Goal: Information Seeking & Learning: Learn about a topic

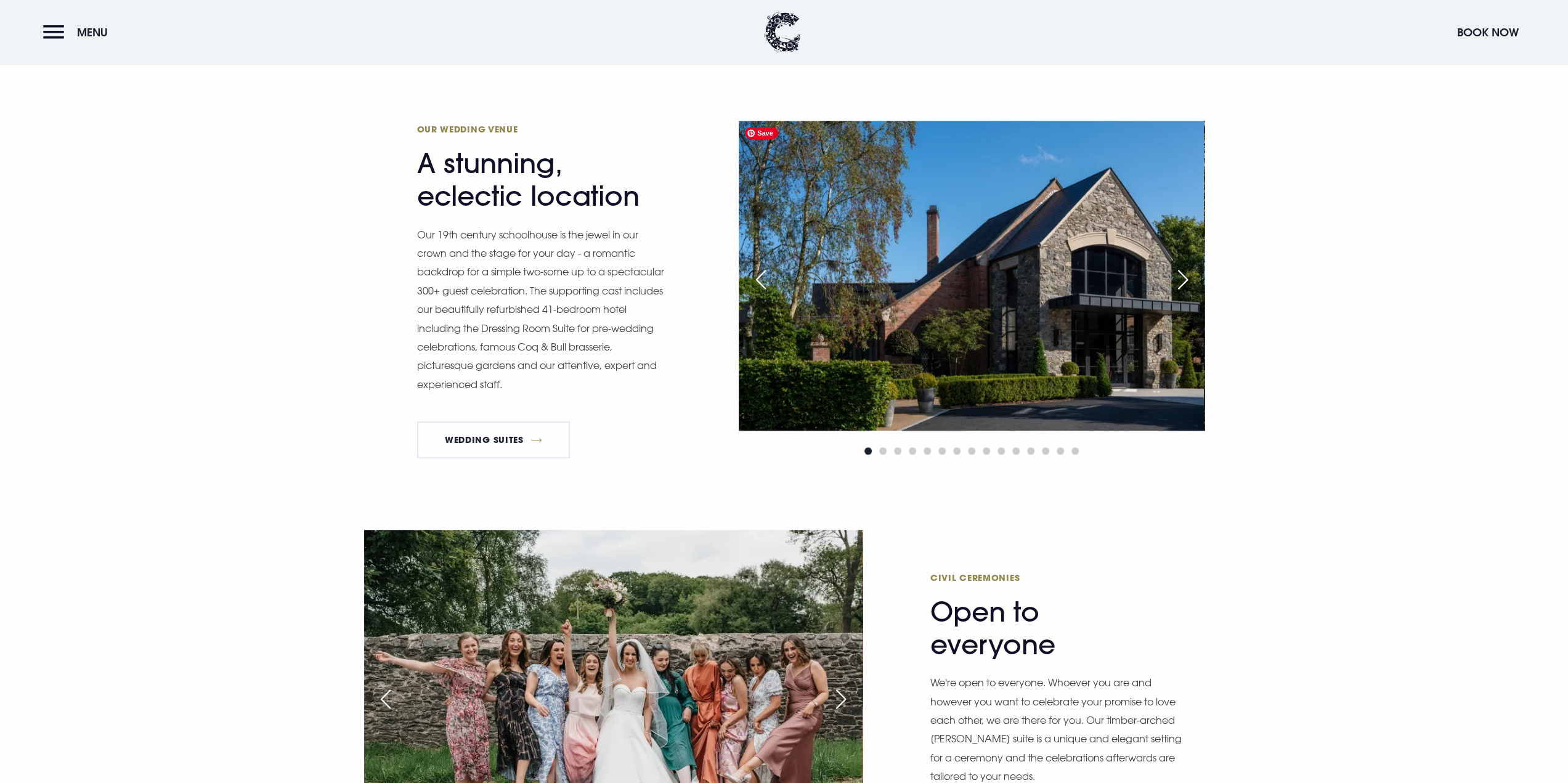
scroll to position [986, 0]
click at [1182, 286] on div "Next slide" at bounding box center [1183, 279] width 31 height 27
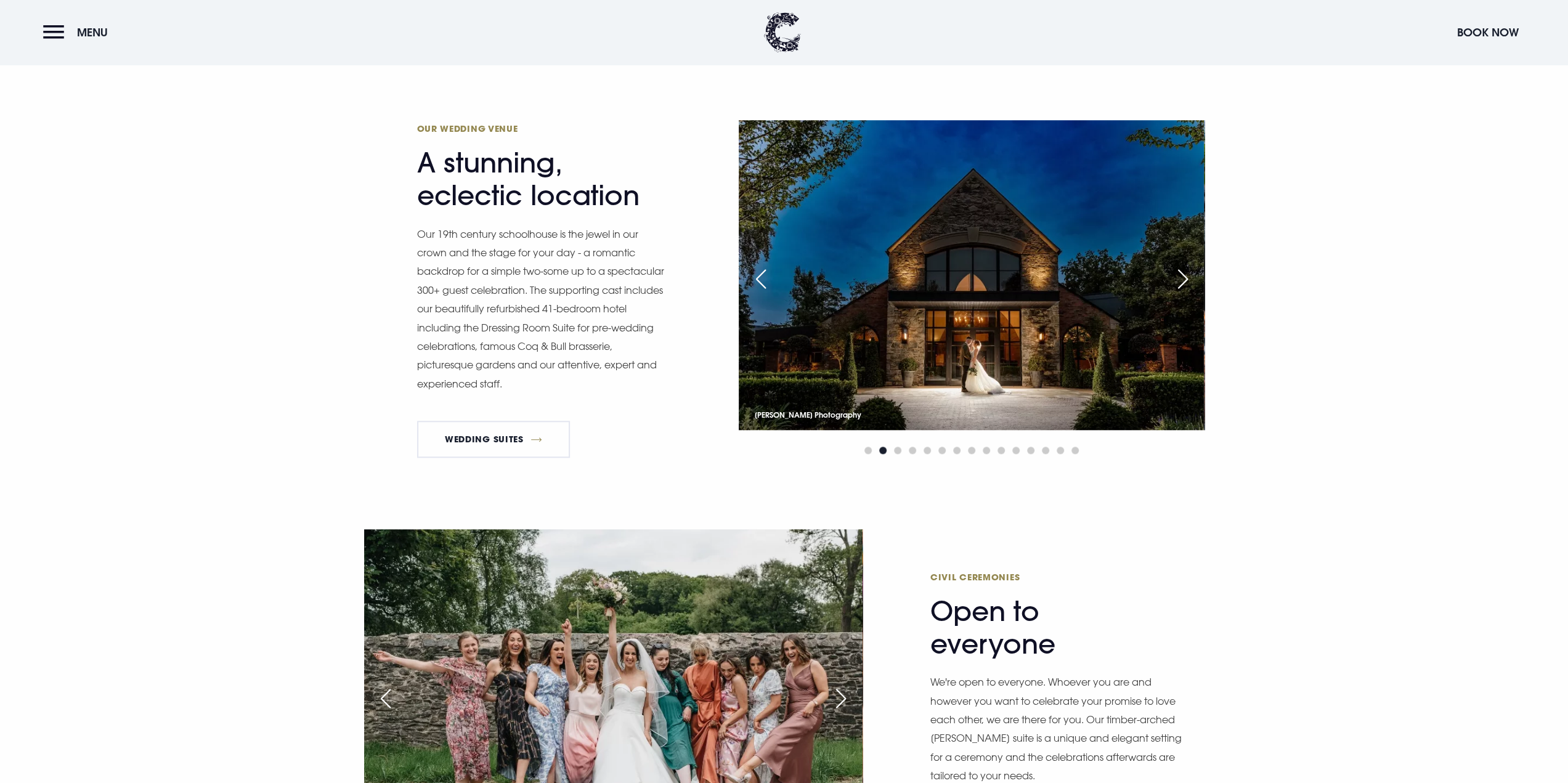
click at [1183, 275] on div "Next slide" at bounding box center [1183, 279] width 31 height 27
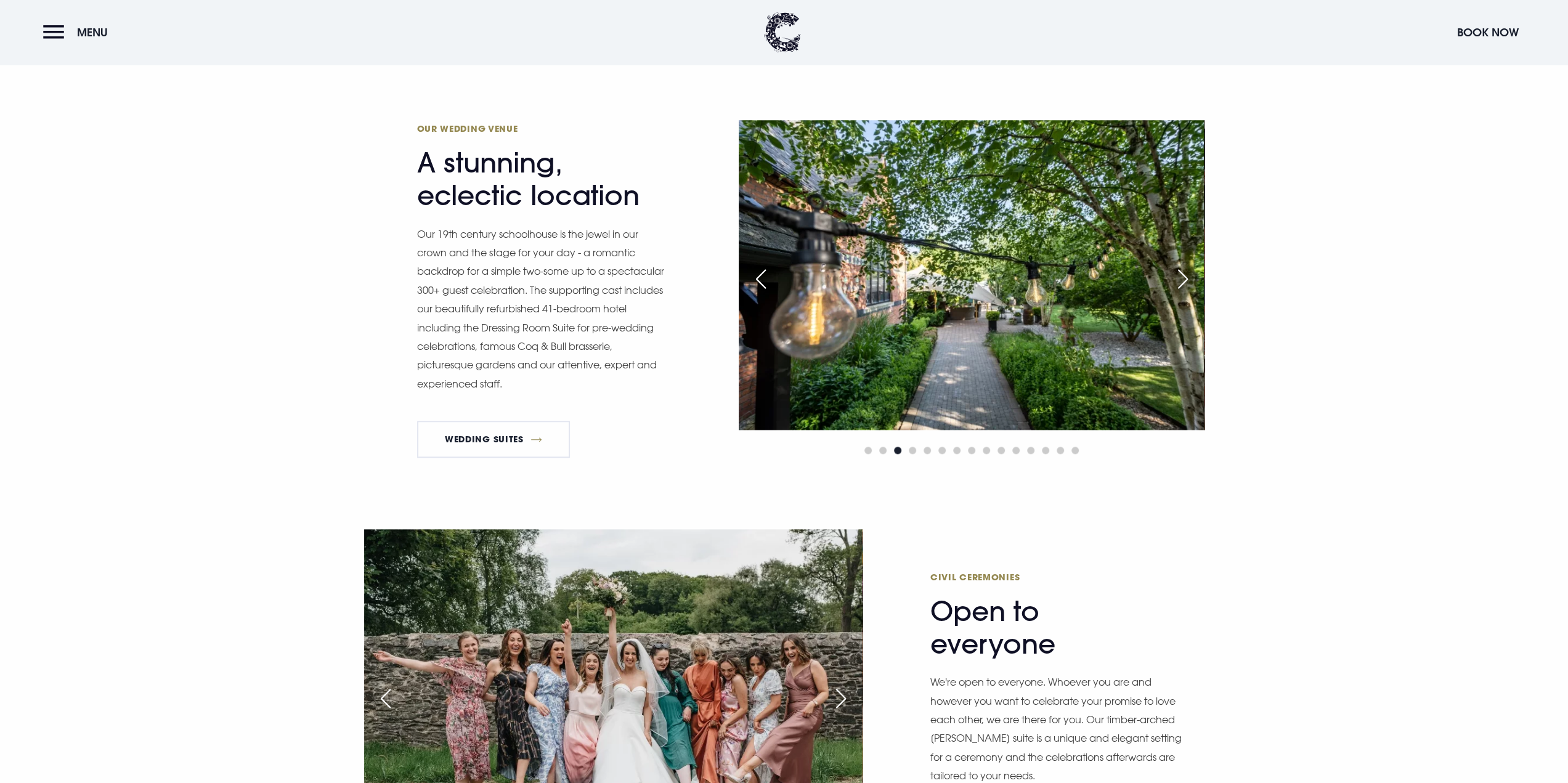
click at [1183, 275] on div "Next slide" at bounding box center [1183, 279] width 31 height 27
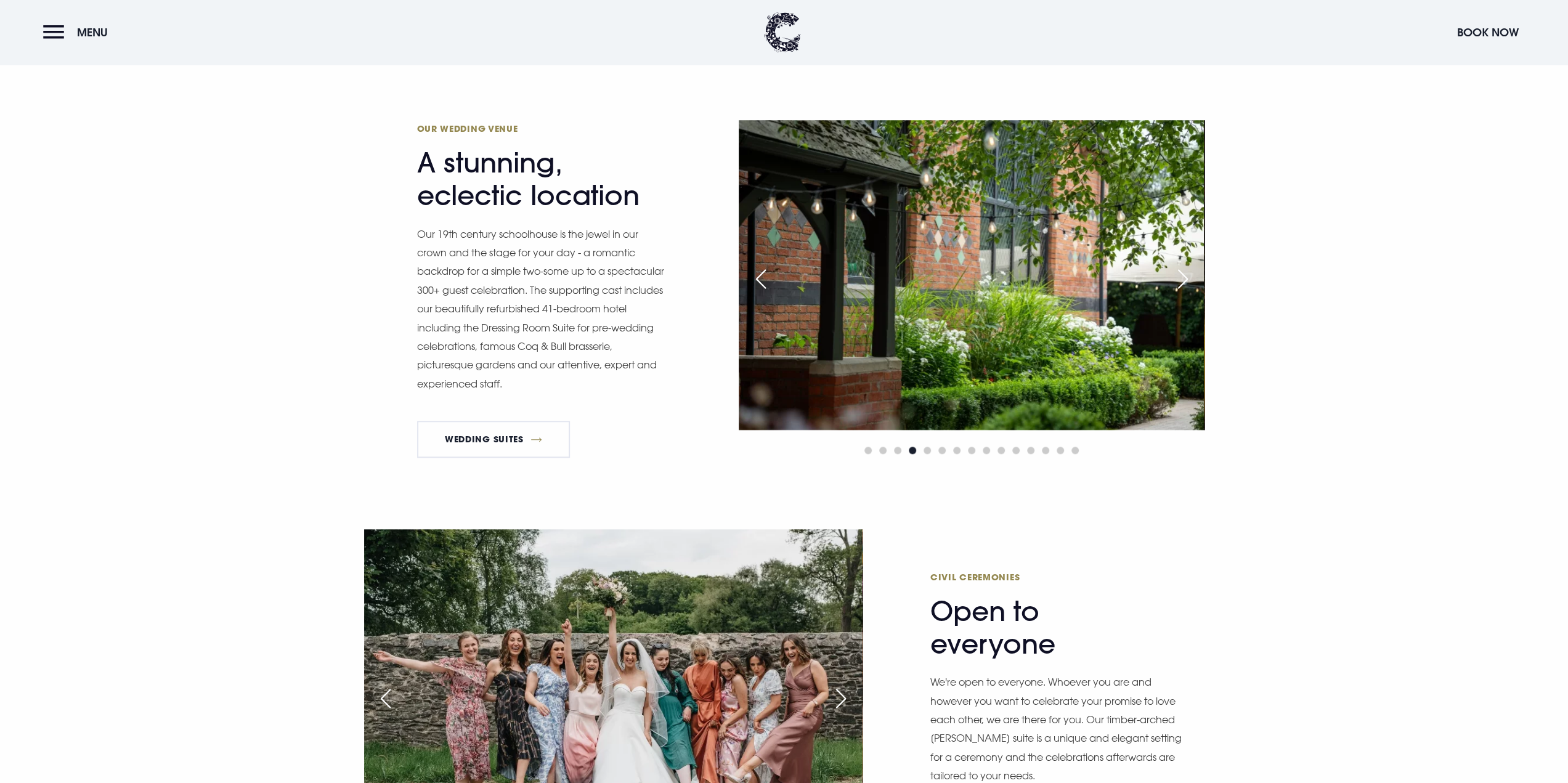
click at [1183, 275] on div "Next slide" at bounding box center [1183, 279] width 31 height 27
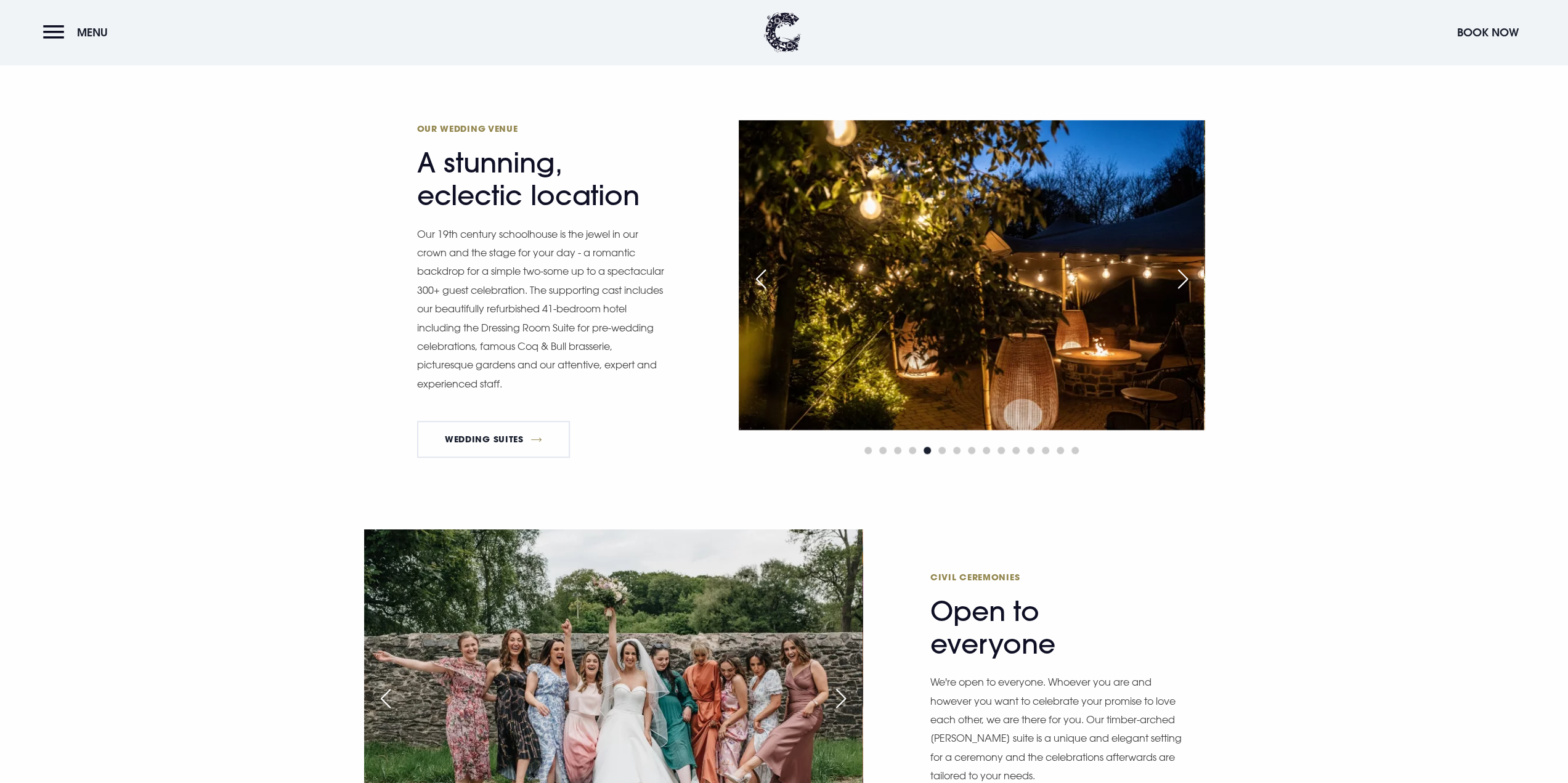
click at [1183, 275] on div "Next slide" at bounding box center [1183, 279] width 31 height 27
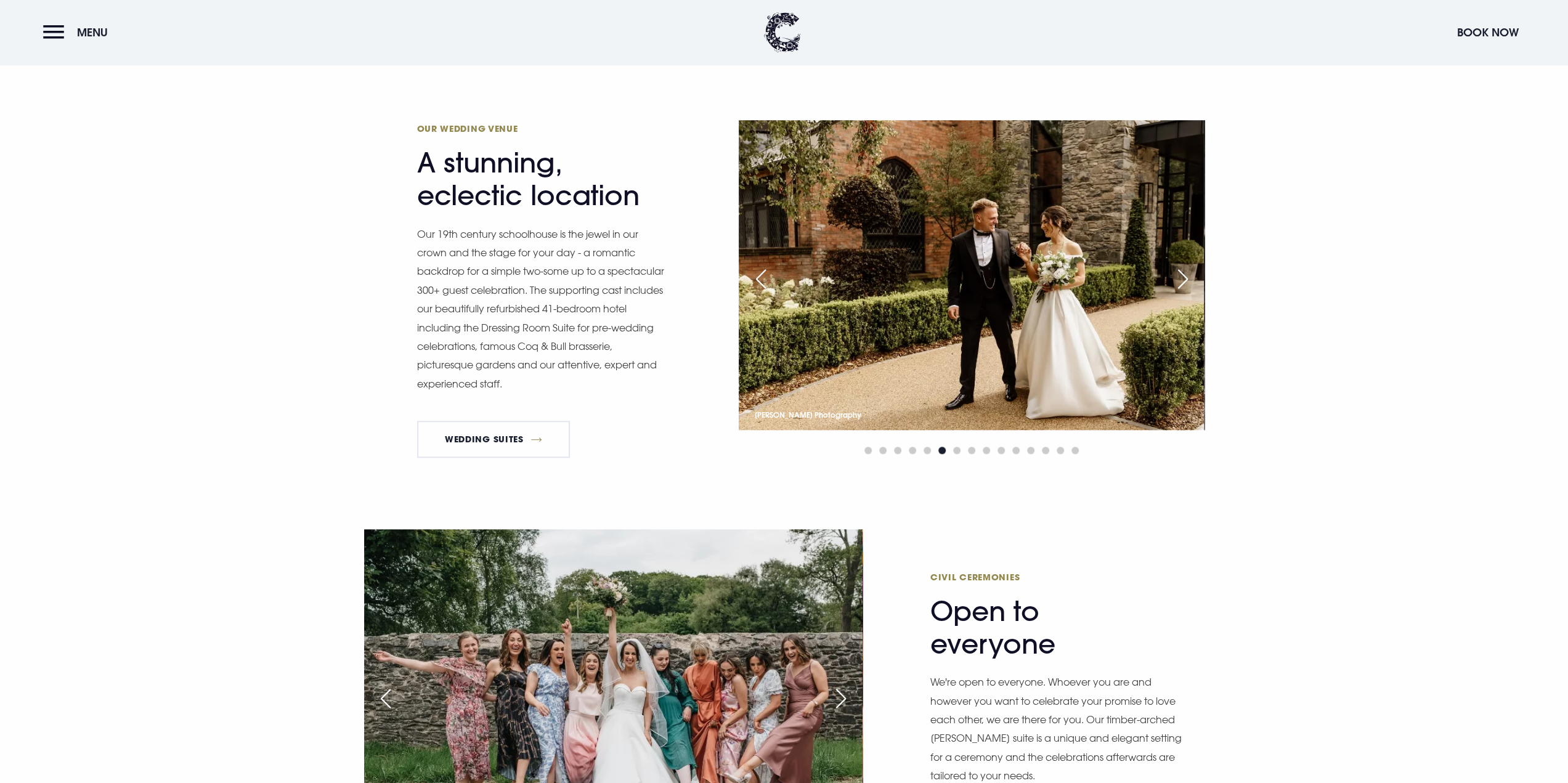
click at [1183, 275] on div "Next slide" at bounding box center [1183, 279] width 31 height 27
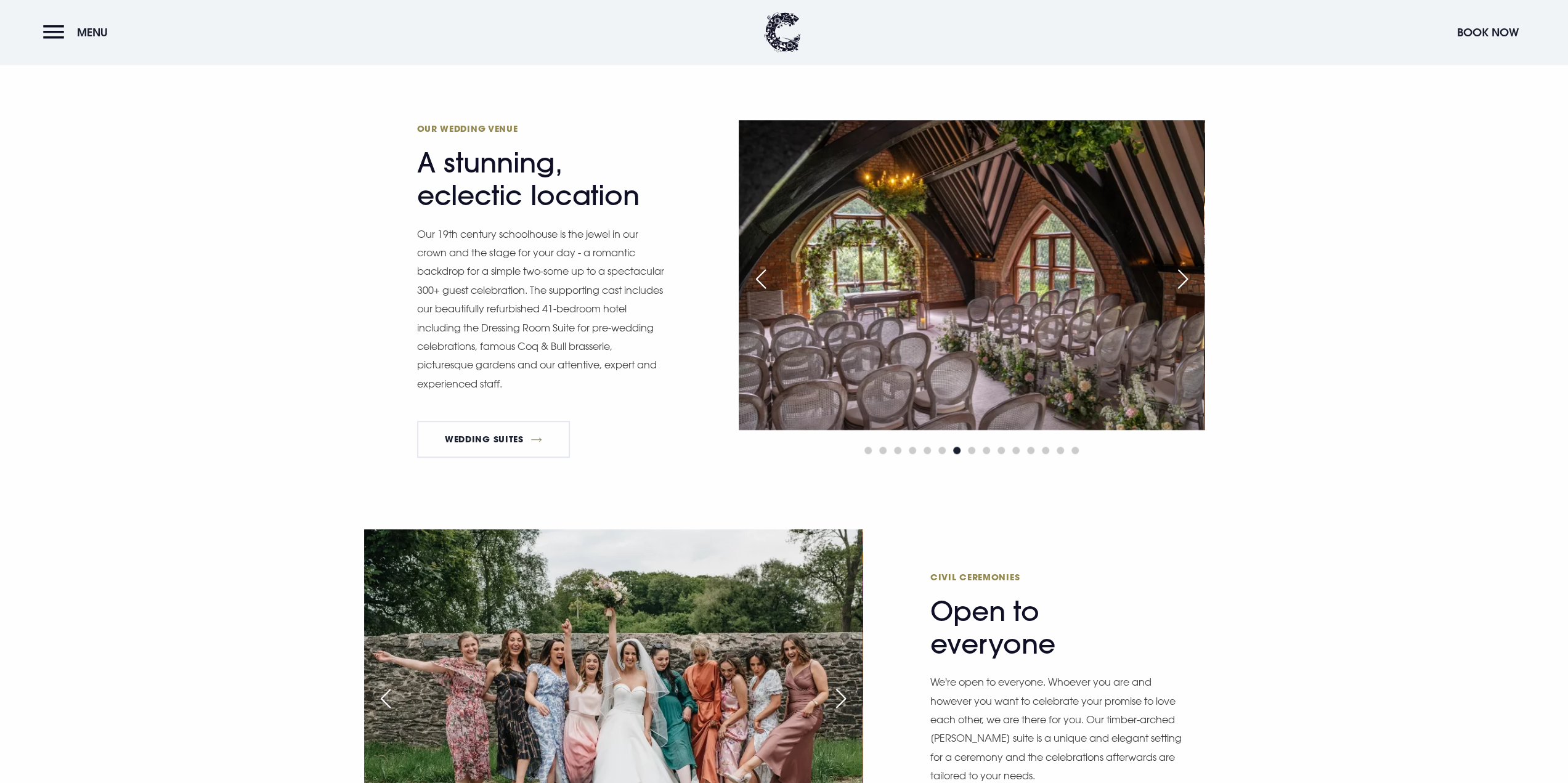
click at [1183, 275] on div "Next slide" at bounding box center [1183, 279] width 31 height 27
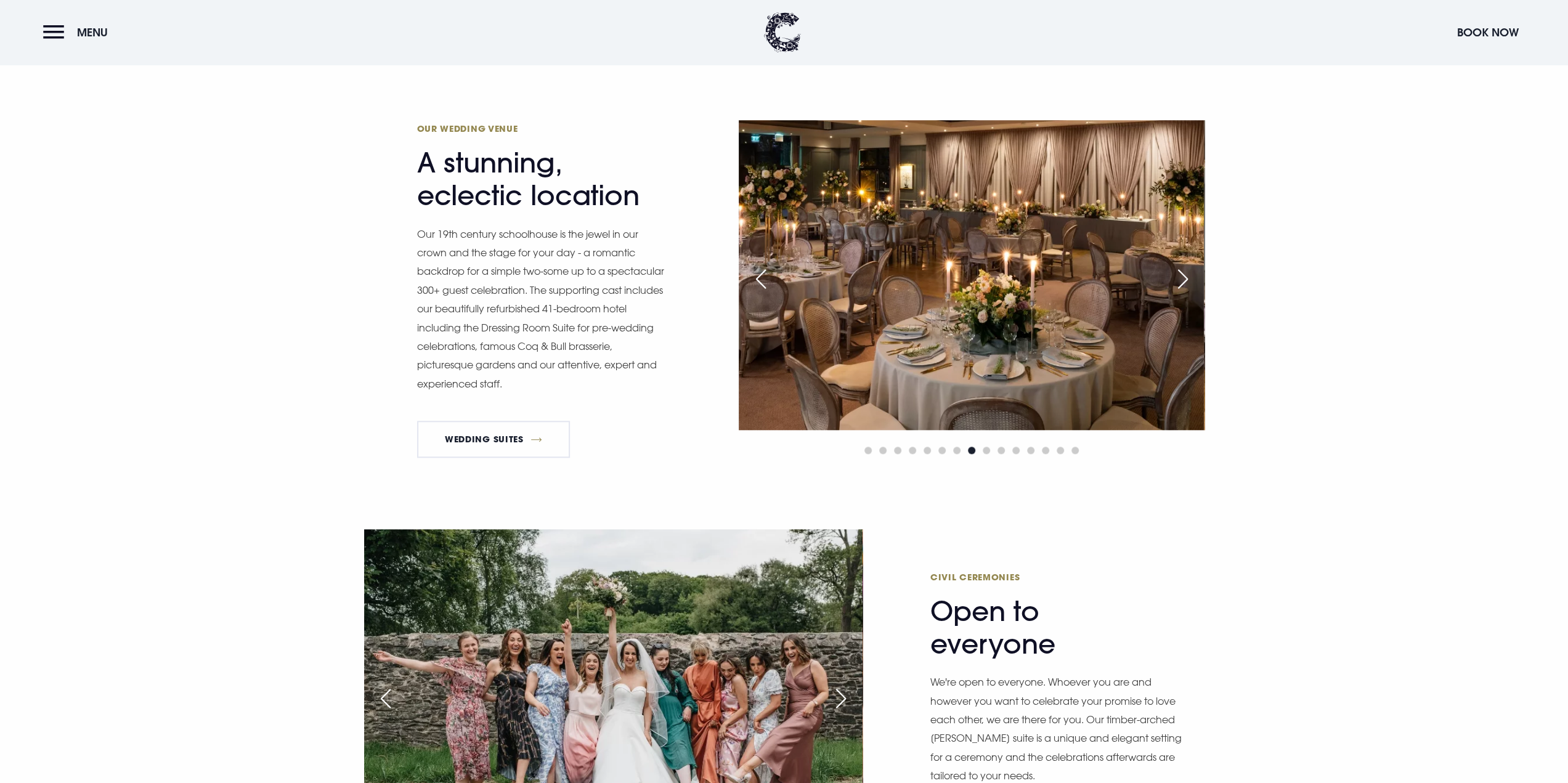
click at [1183, 275] on div "Next slide" at bounding box center [1183, 279] width 31 height 27
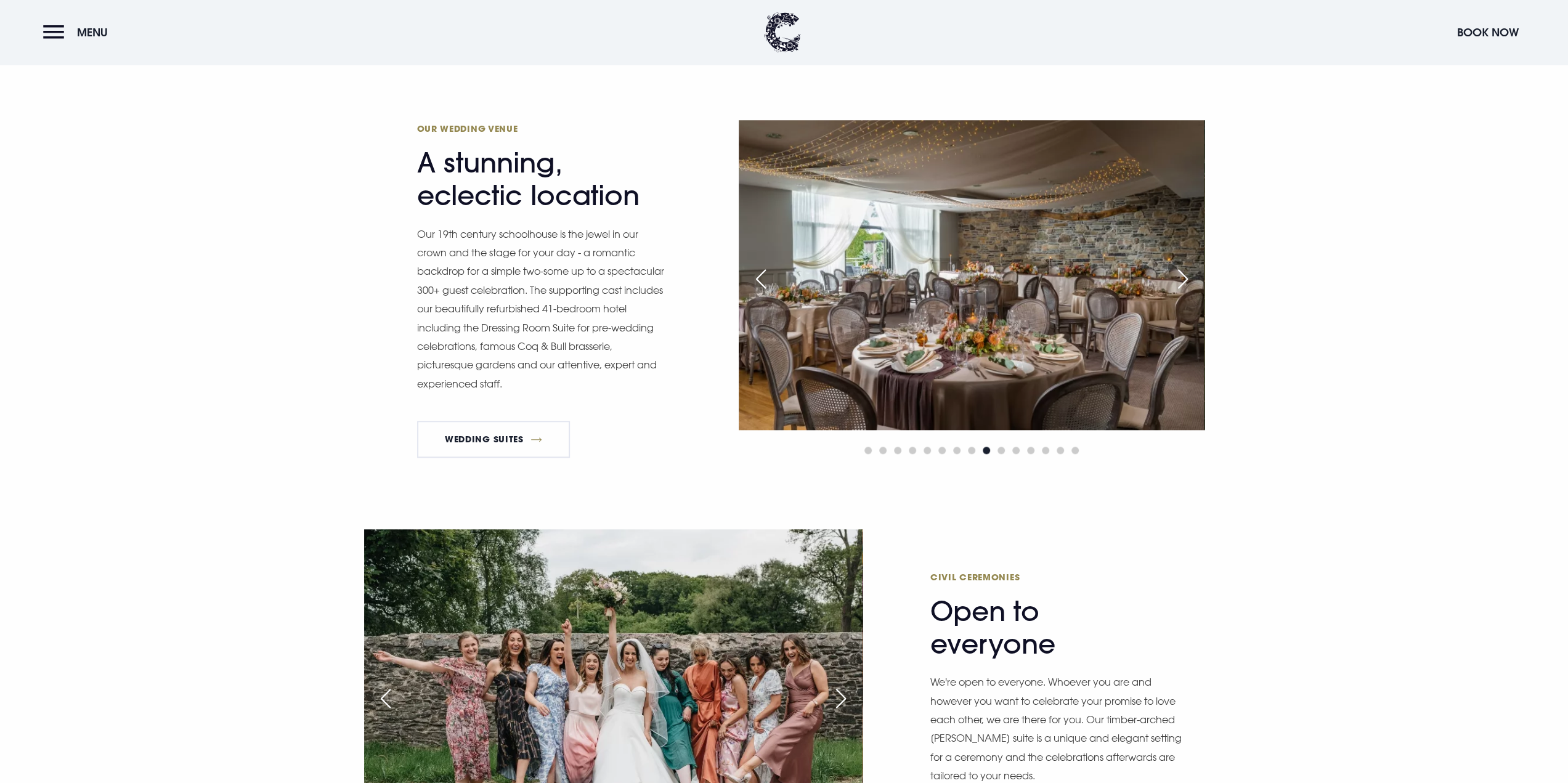
click at [1183, 275] on div "Next slide" at bounding box center [1183, 279] width 31 height 27
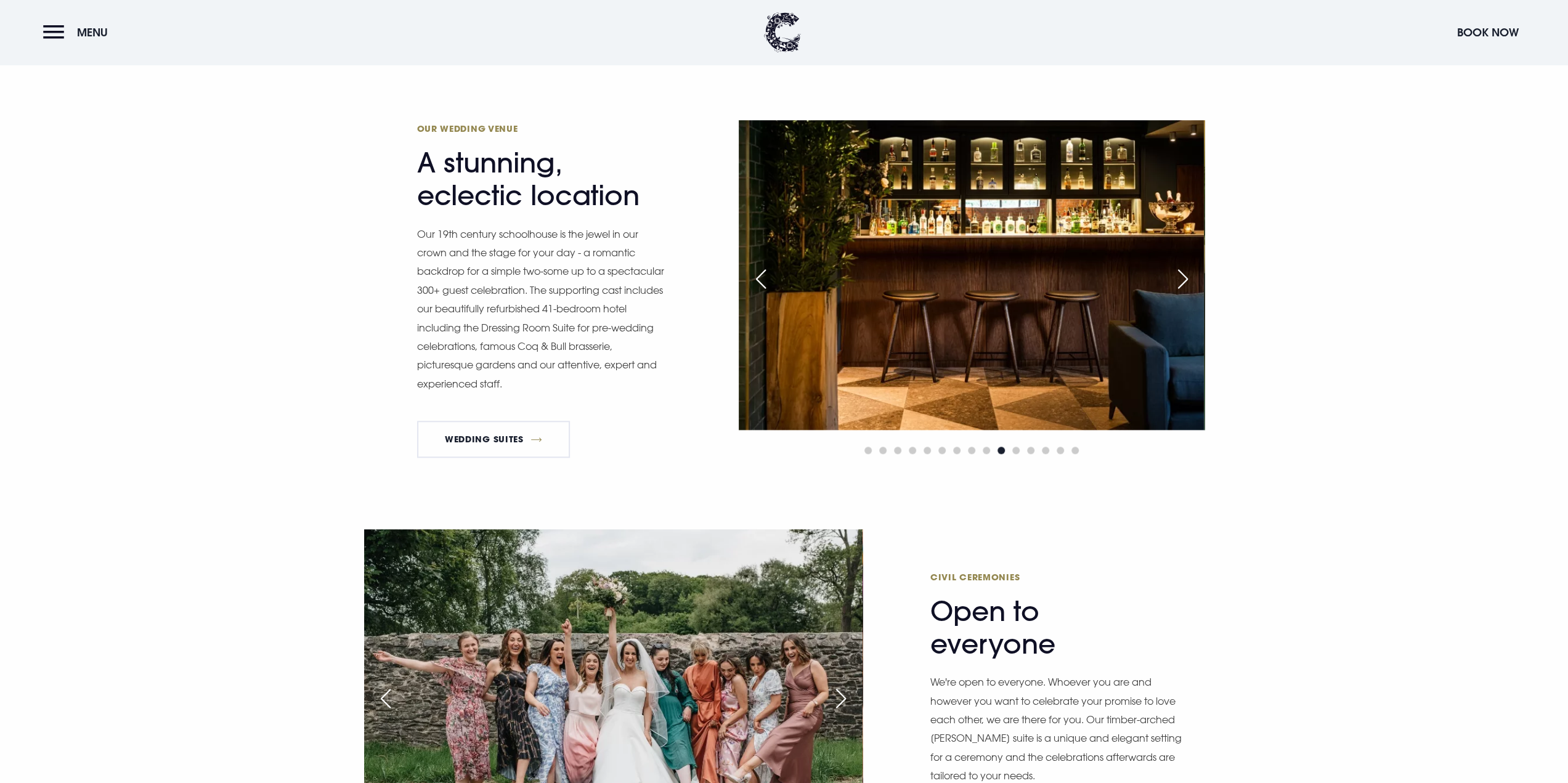
click at [1183, 275] on div "Next slide" at bounding box center [1183, 279] width 31 height 27
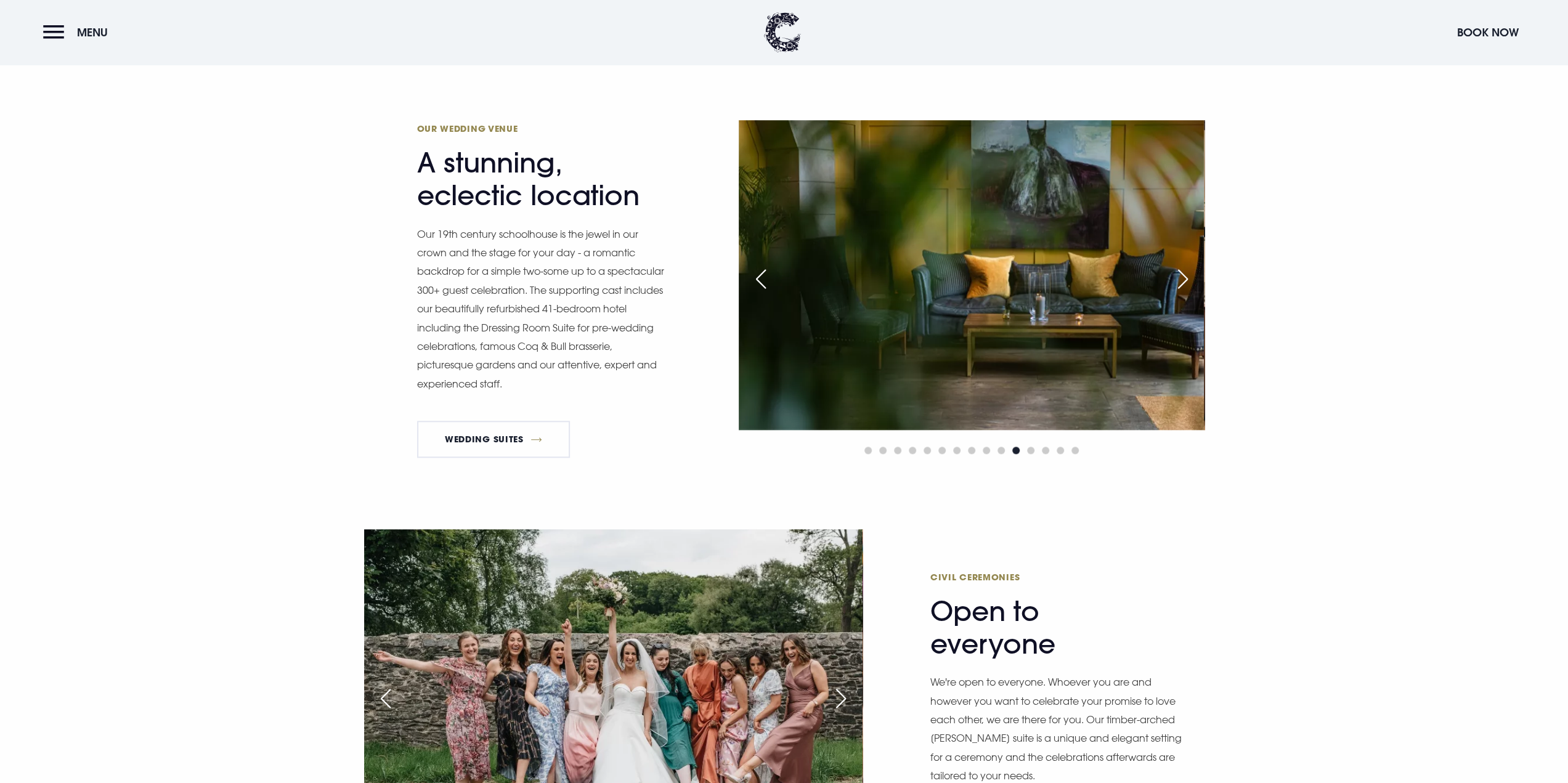
click at [1183, 275] on div "Next slide" at bounding box center [1183, 279] width 31 height 27
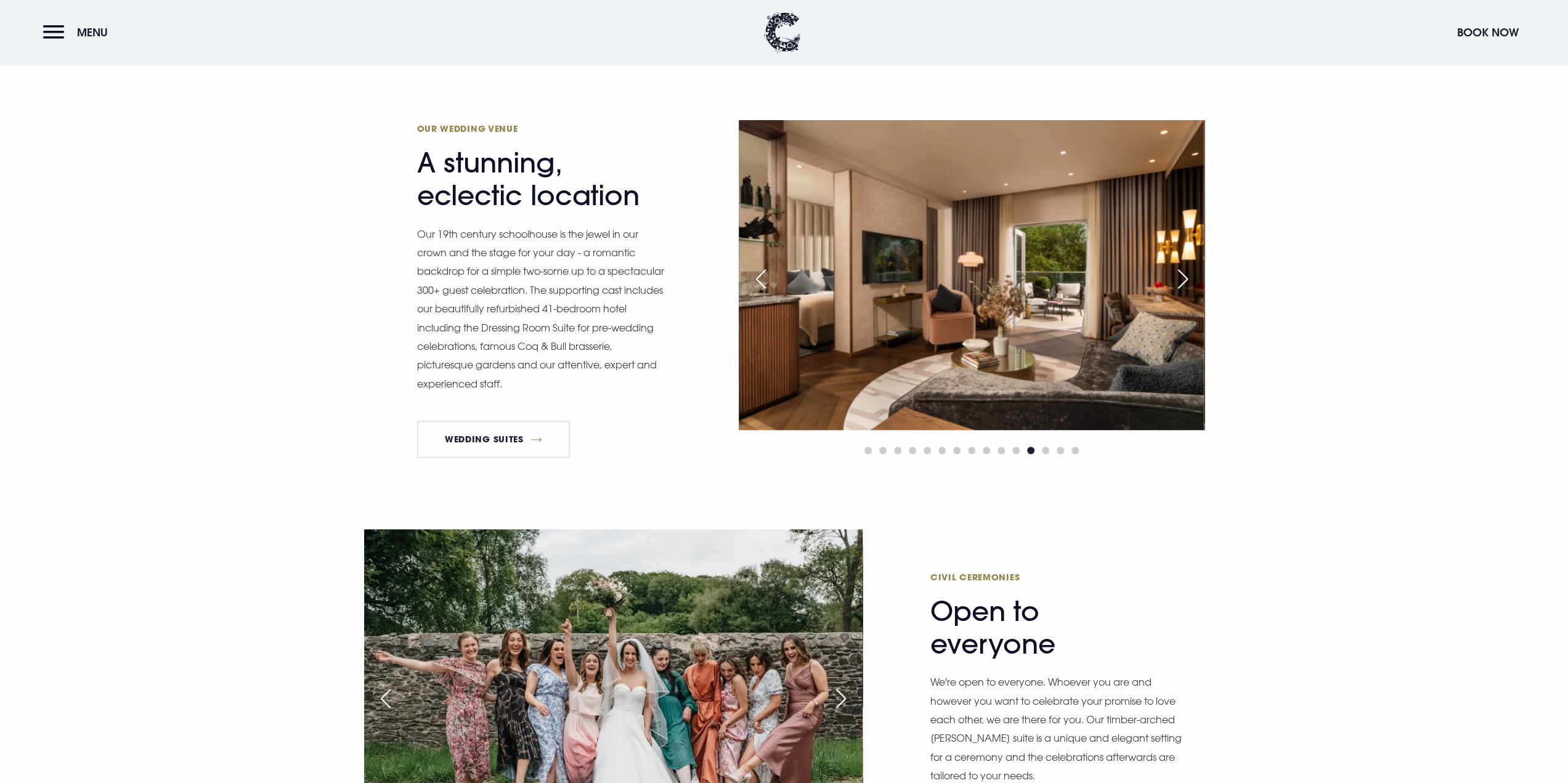
click at [1183, 275] on div "Next slide" at bounding box center [1183, 279] width 31 height 27
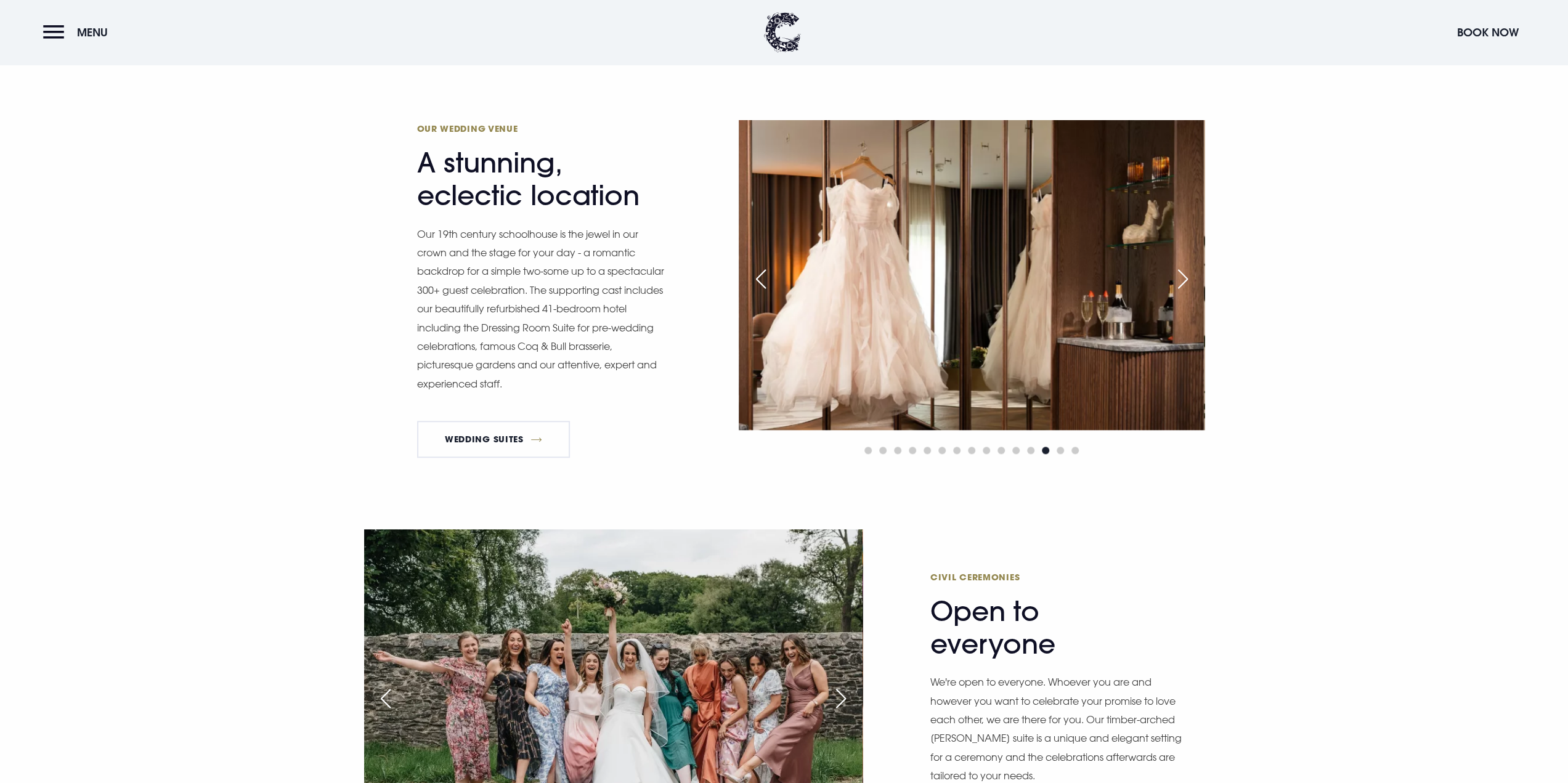
click at [1183, 275] on div "Next slide" at bounding box center [1183, 279] width 31 height 27
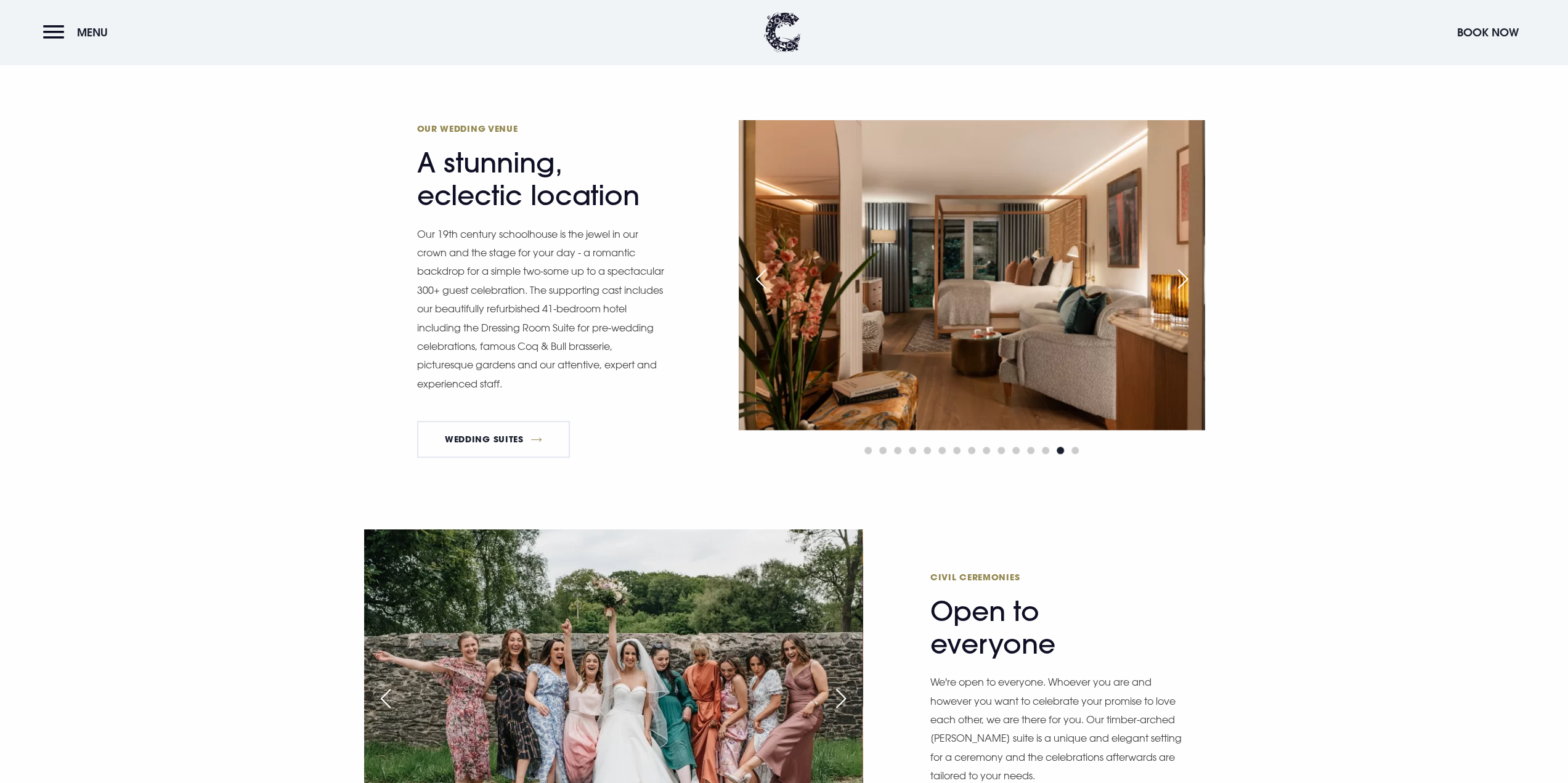
click at [1183, 275] on div "Next slide" at bounding box center [1183, 279] width 31 height 27
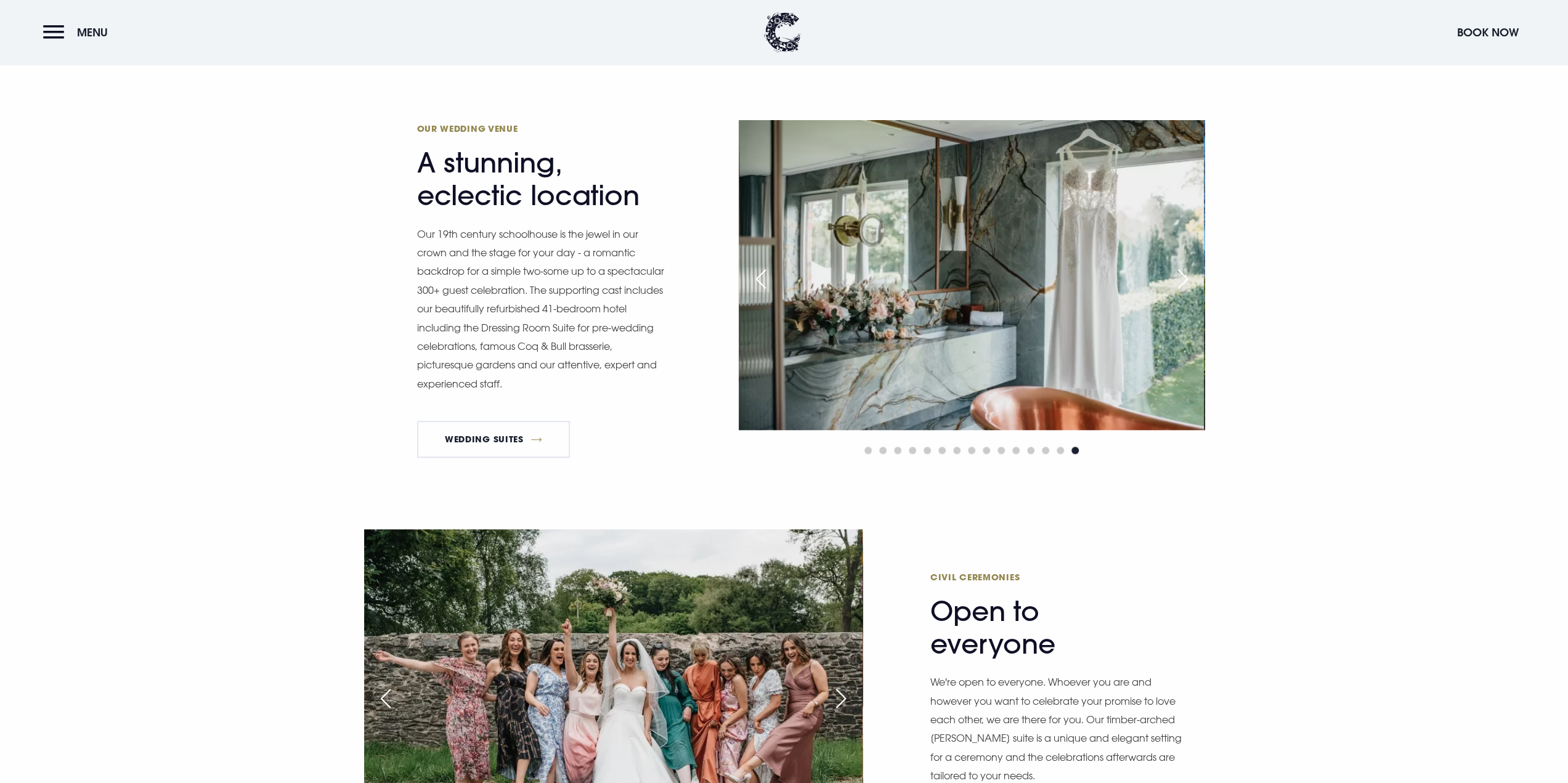
click at [1183, 275] on div "Next slide" at bounding box center [1183, 279] width 31 height 27
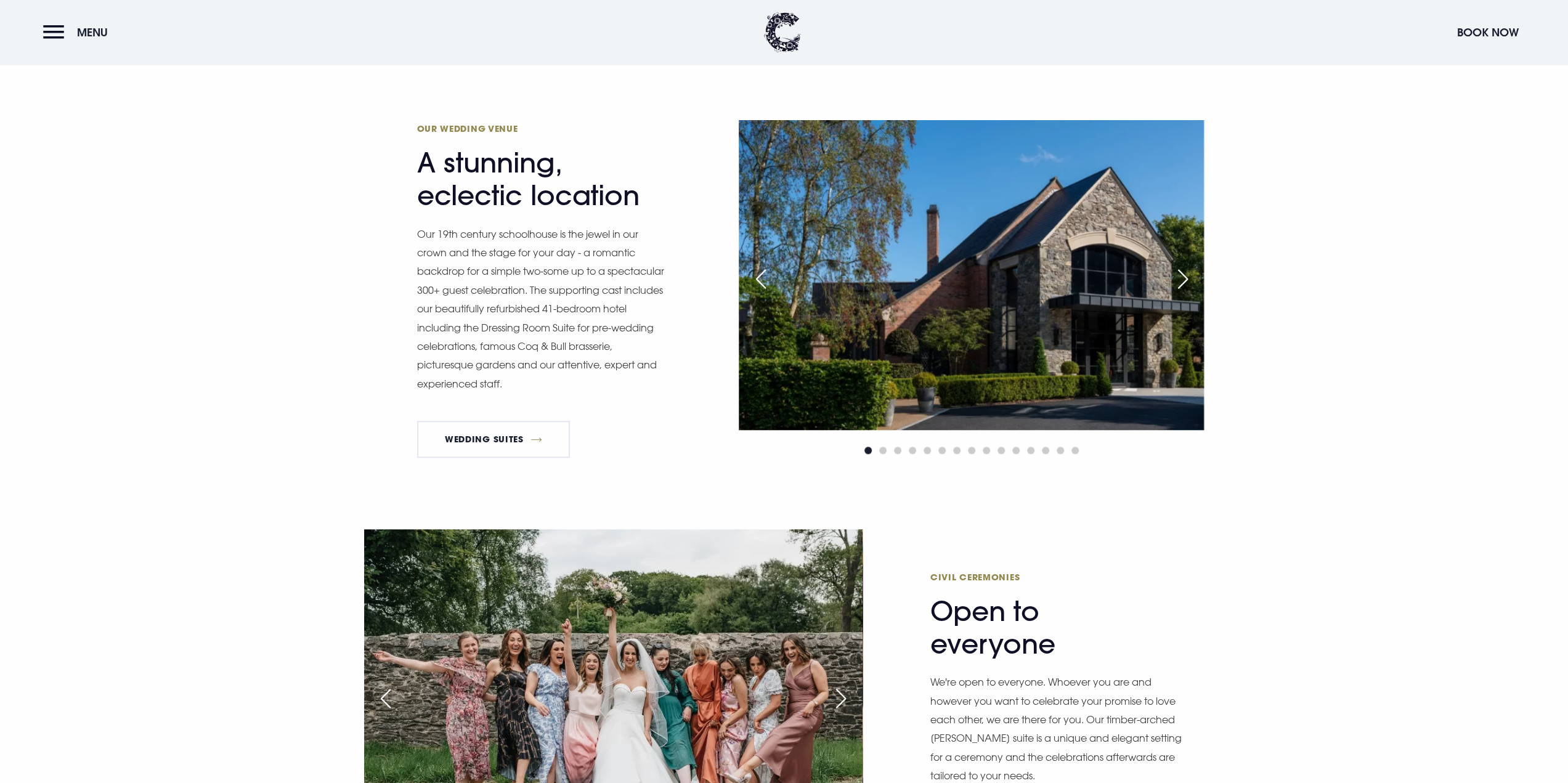
click at [1183, 275] on div "Next slide" at bounding box center [1183, 279] width 31 height 27
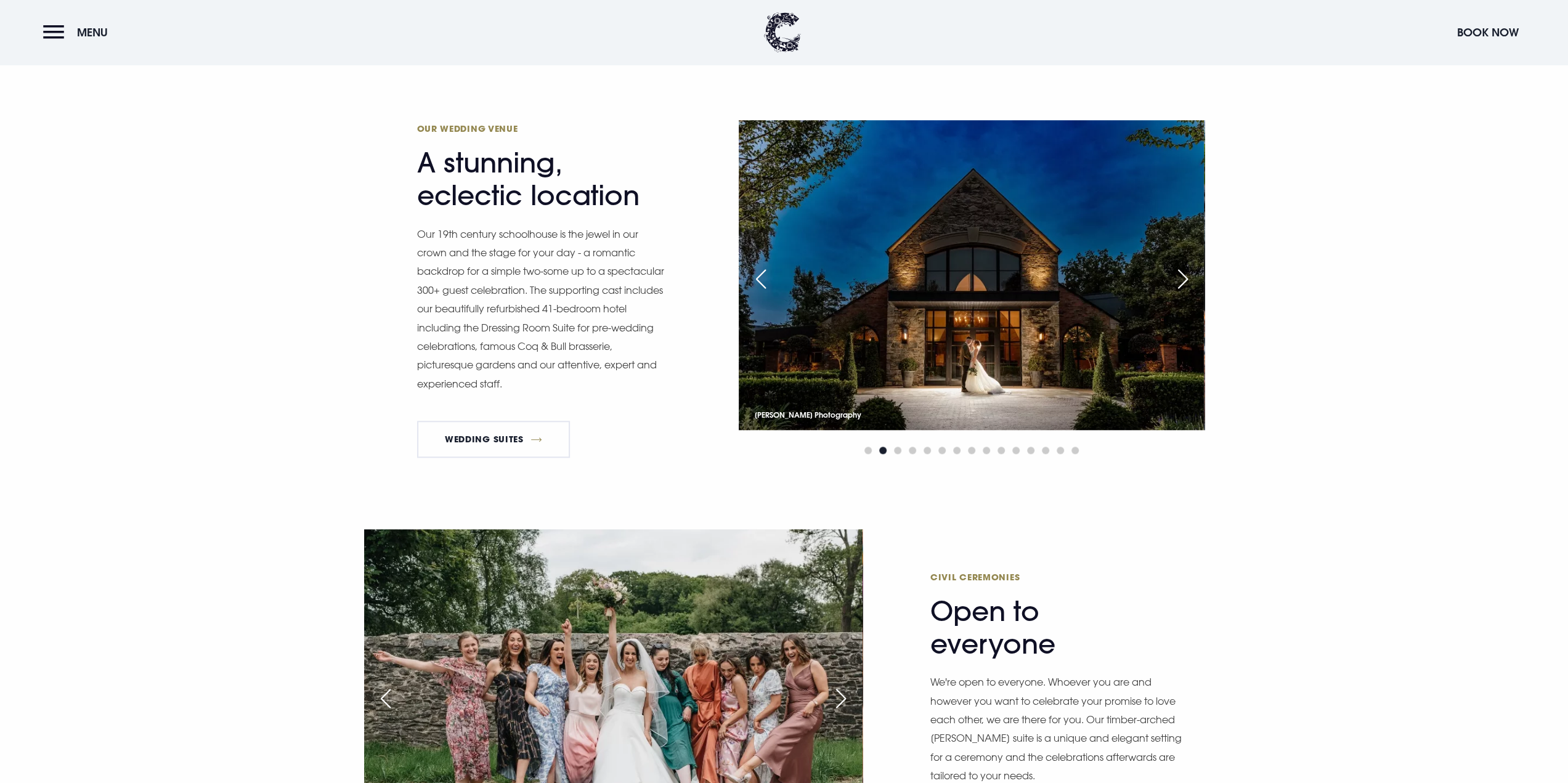
click at [1183, 275] on div "Next slide" at bounding box center [1183, 279] width 31 height 27
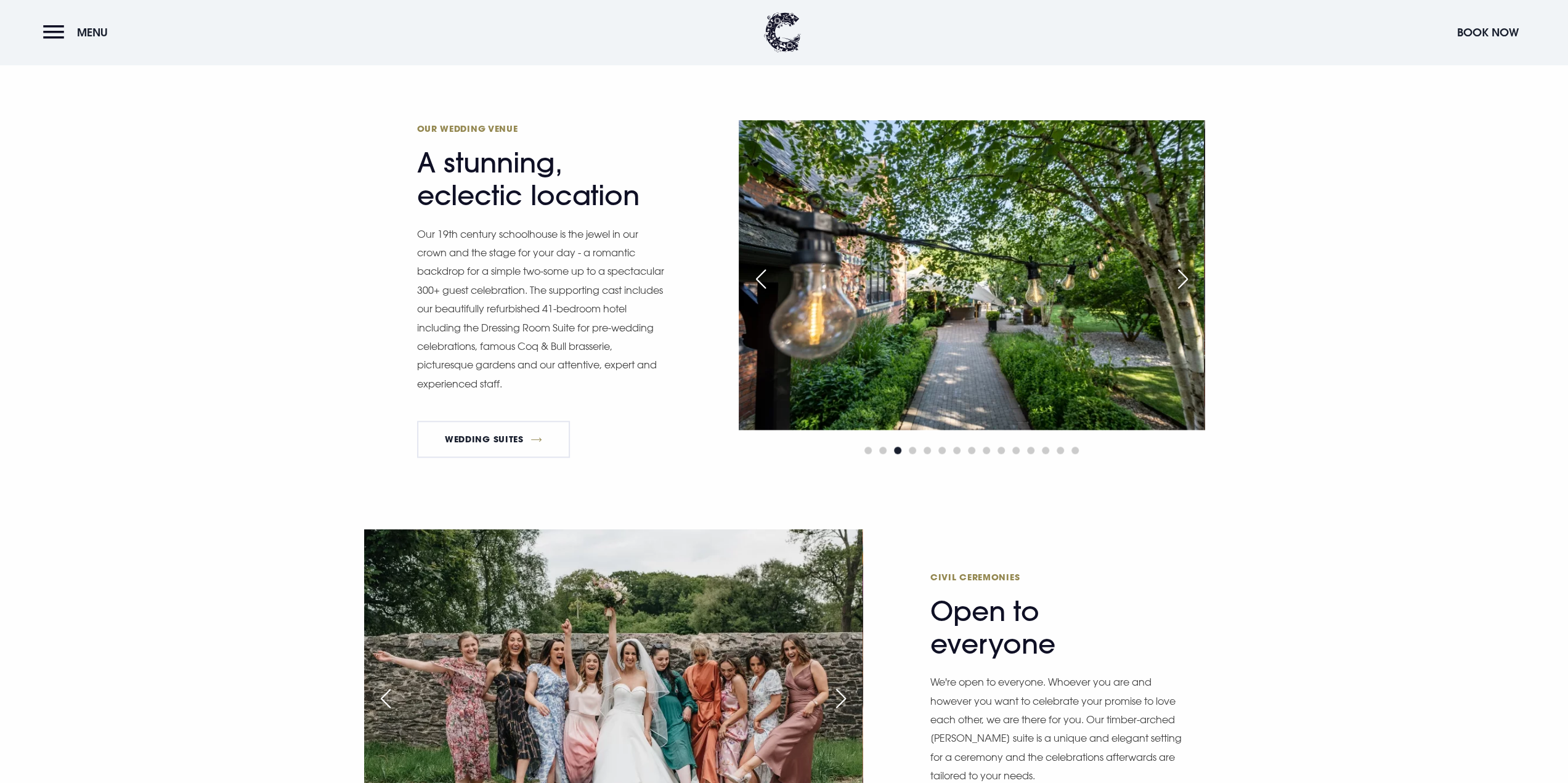
click at [763, 279] on div "Previous slide" at bounding box center [761, 279] width 31 height 27
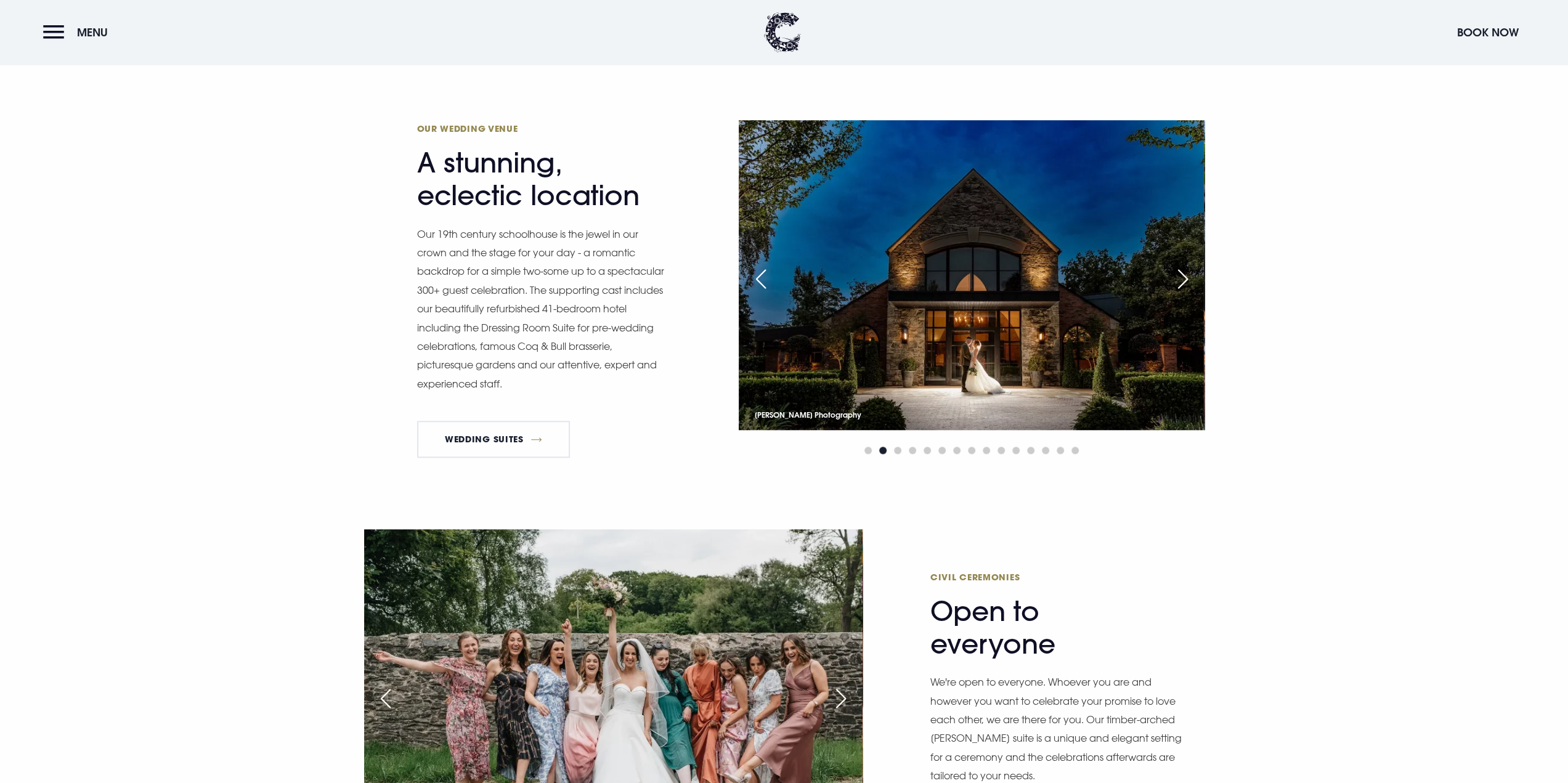
click at [767, 292] on div "Previous slide" at bounding box center [761, 279] width 31 height 27
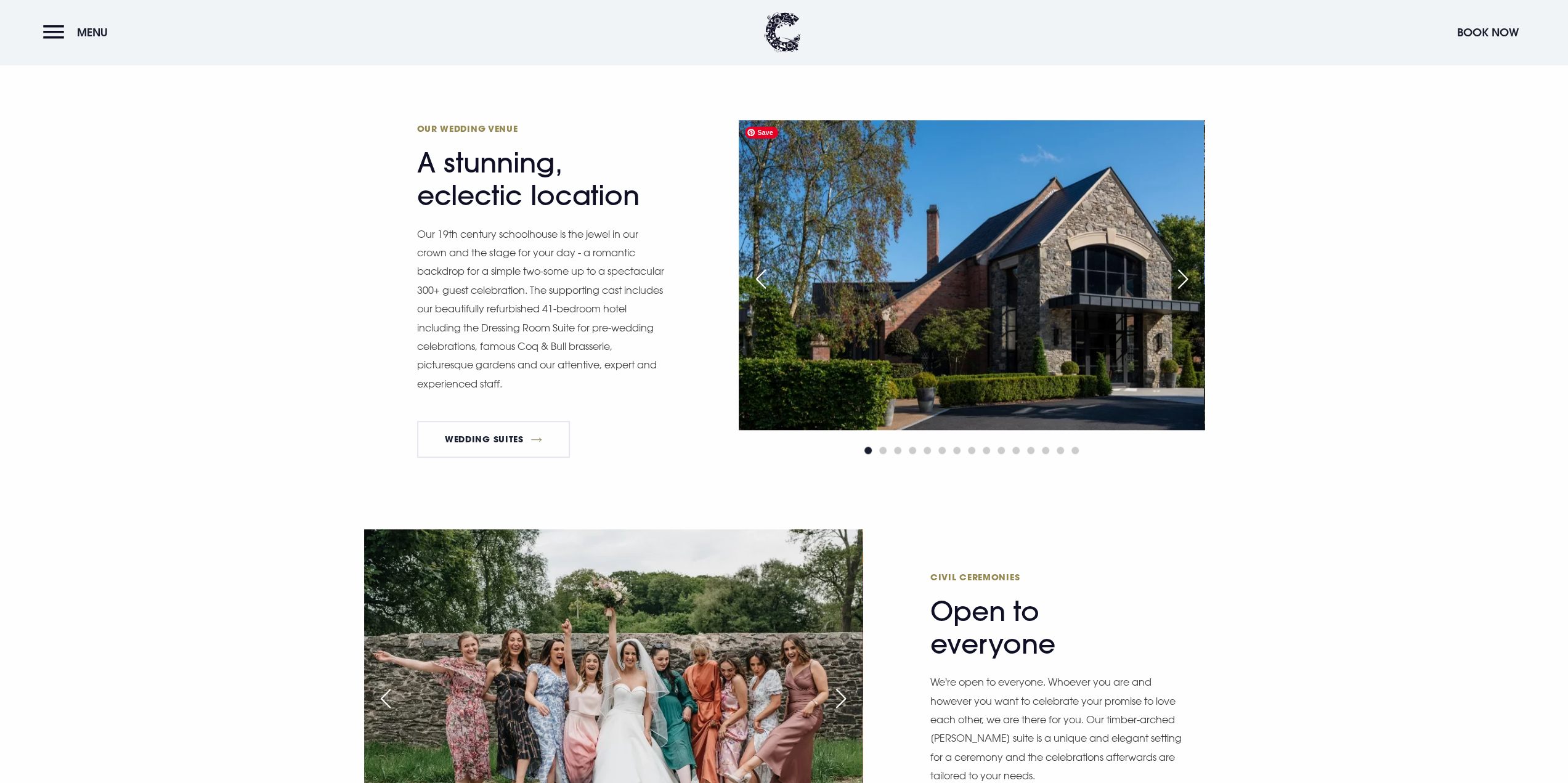
click at [1069, 294] on img at bounding box center [971, 275] width 465 height 310
click at [1188, 282] on div "Next slide" at bounding box center [1183, 279] width 31 height 27
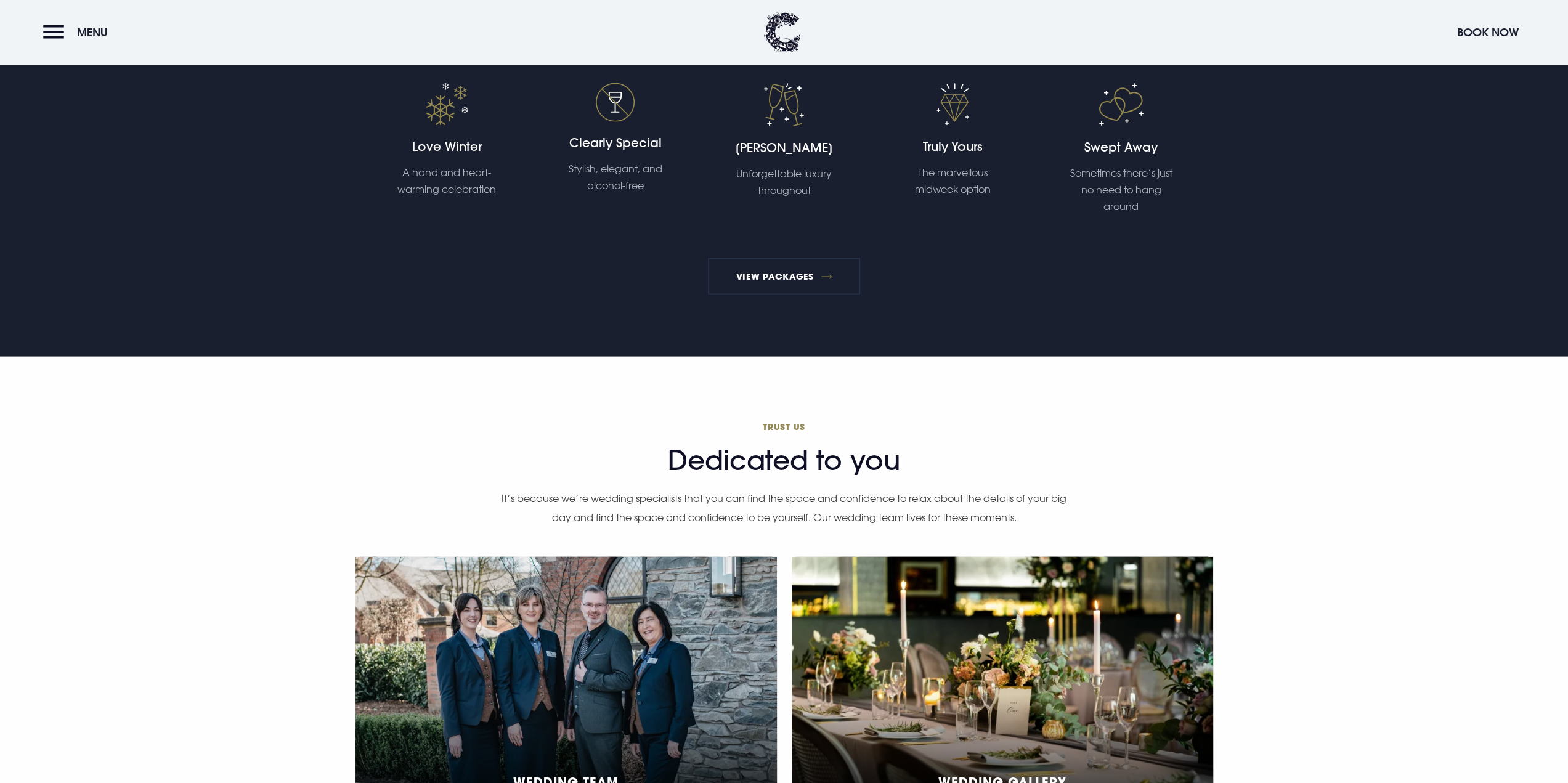
scroll to position [2649, 0]
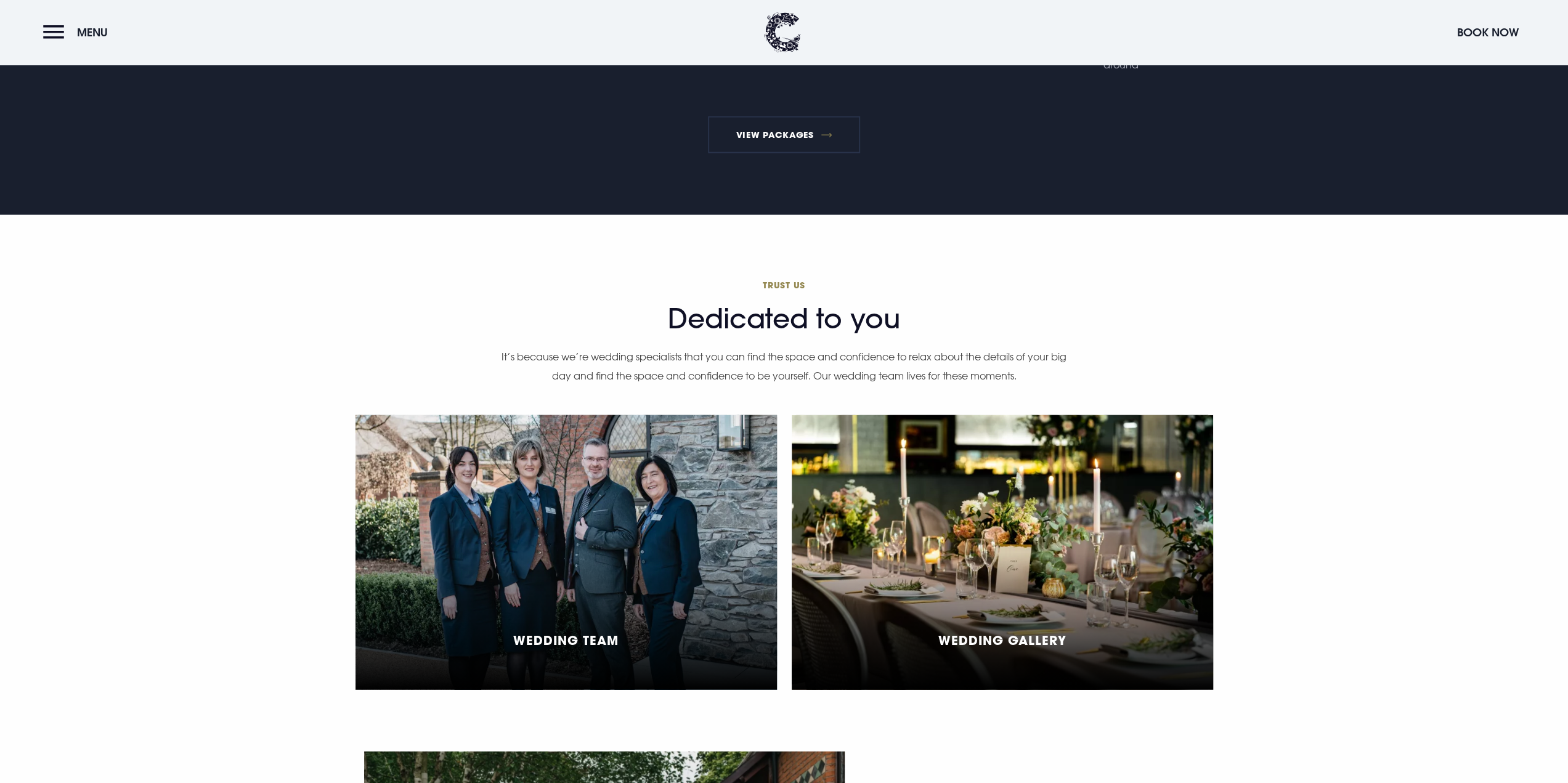
click at [569, 565] on div "Wedding Team" at bounding box center [567, 553] width 421 height 275
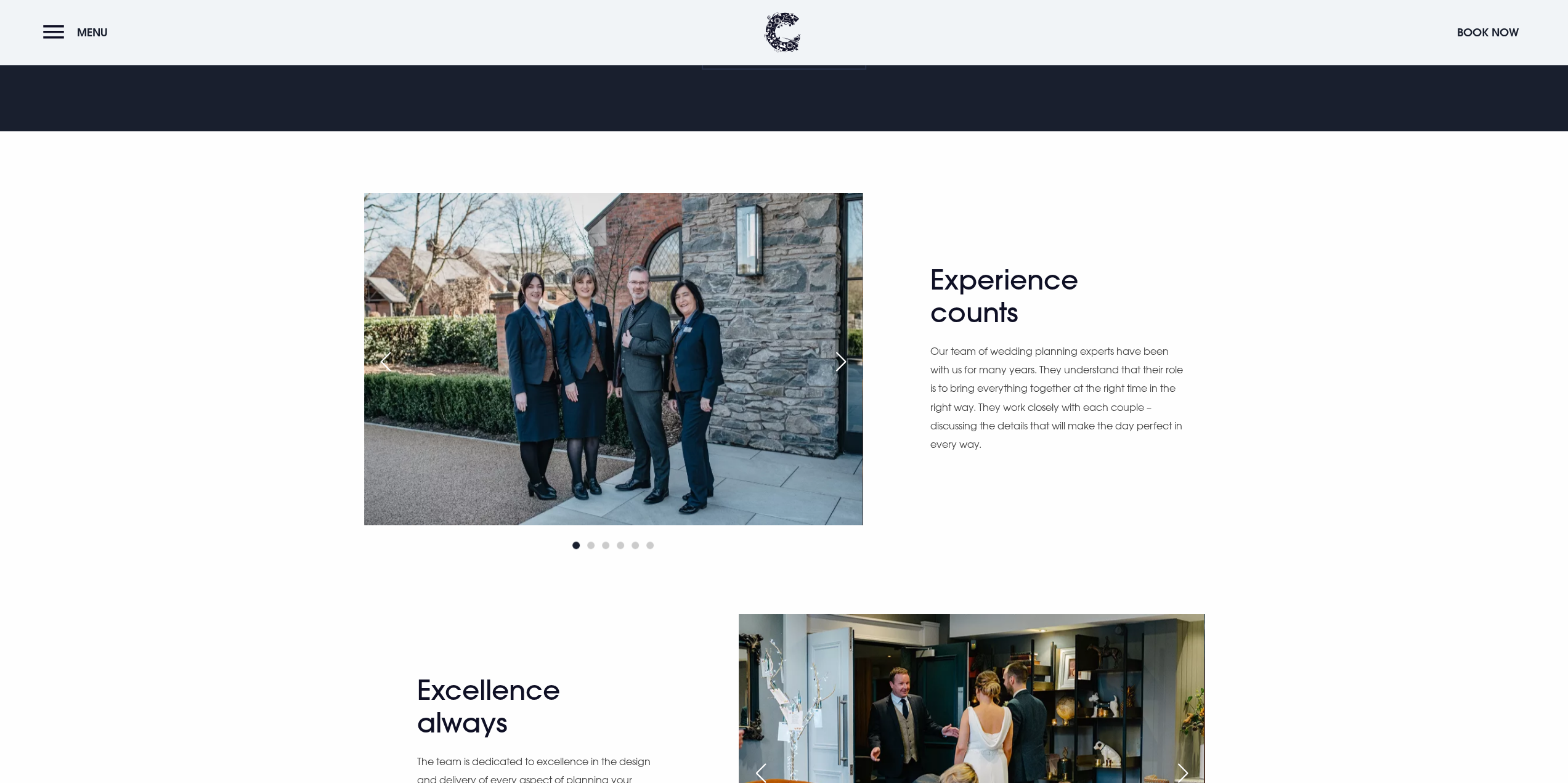
scroll to position [739, 0]
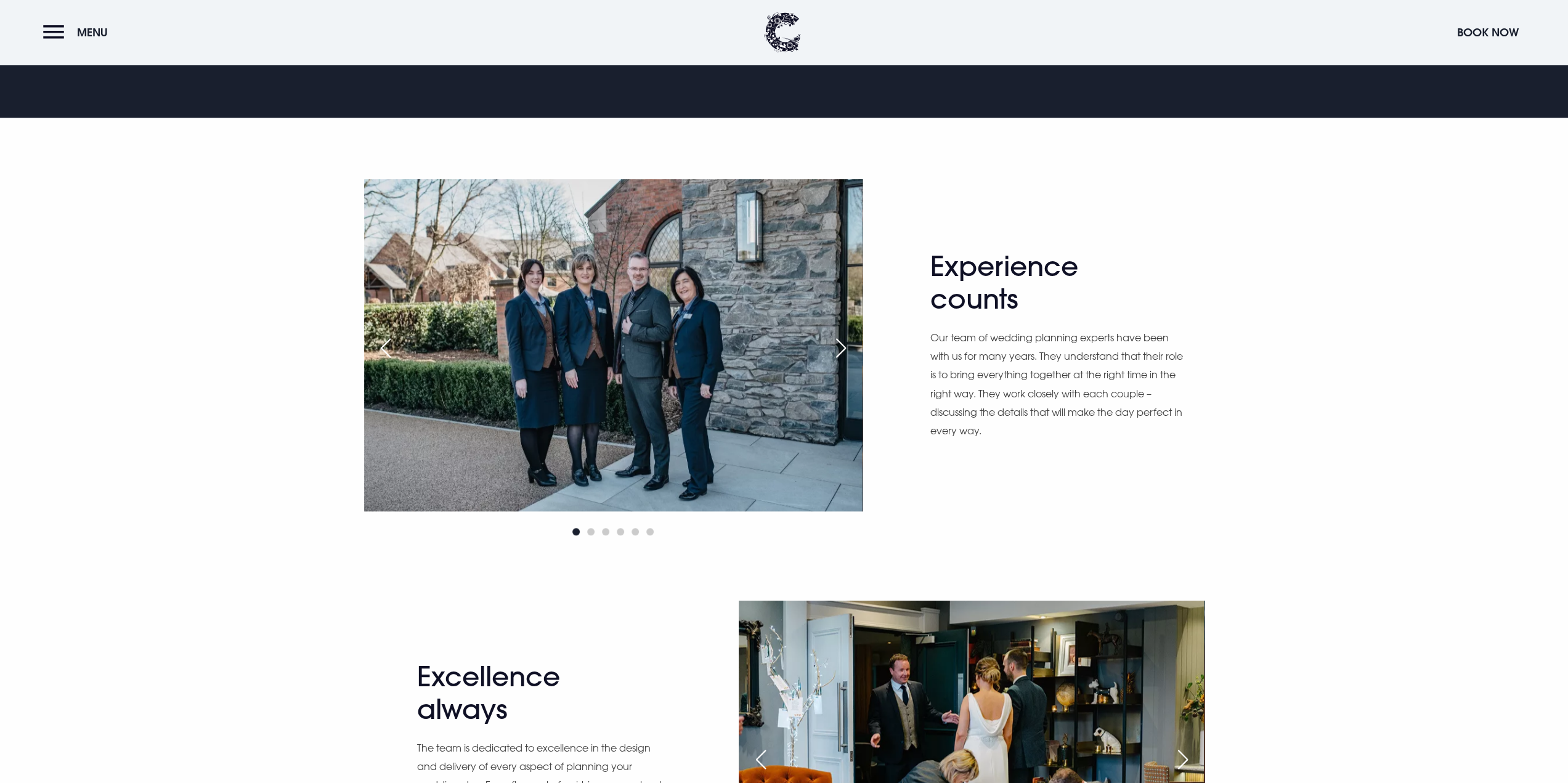
click at [844, 349] on div "Next slide" at bounding box center [842, 348] width 31 height 27
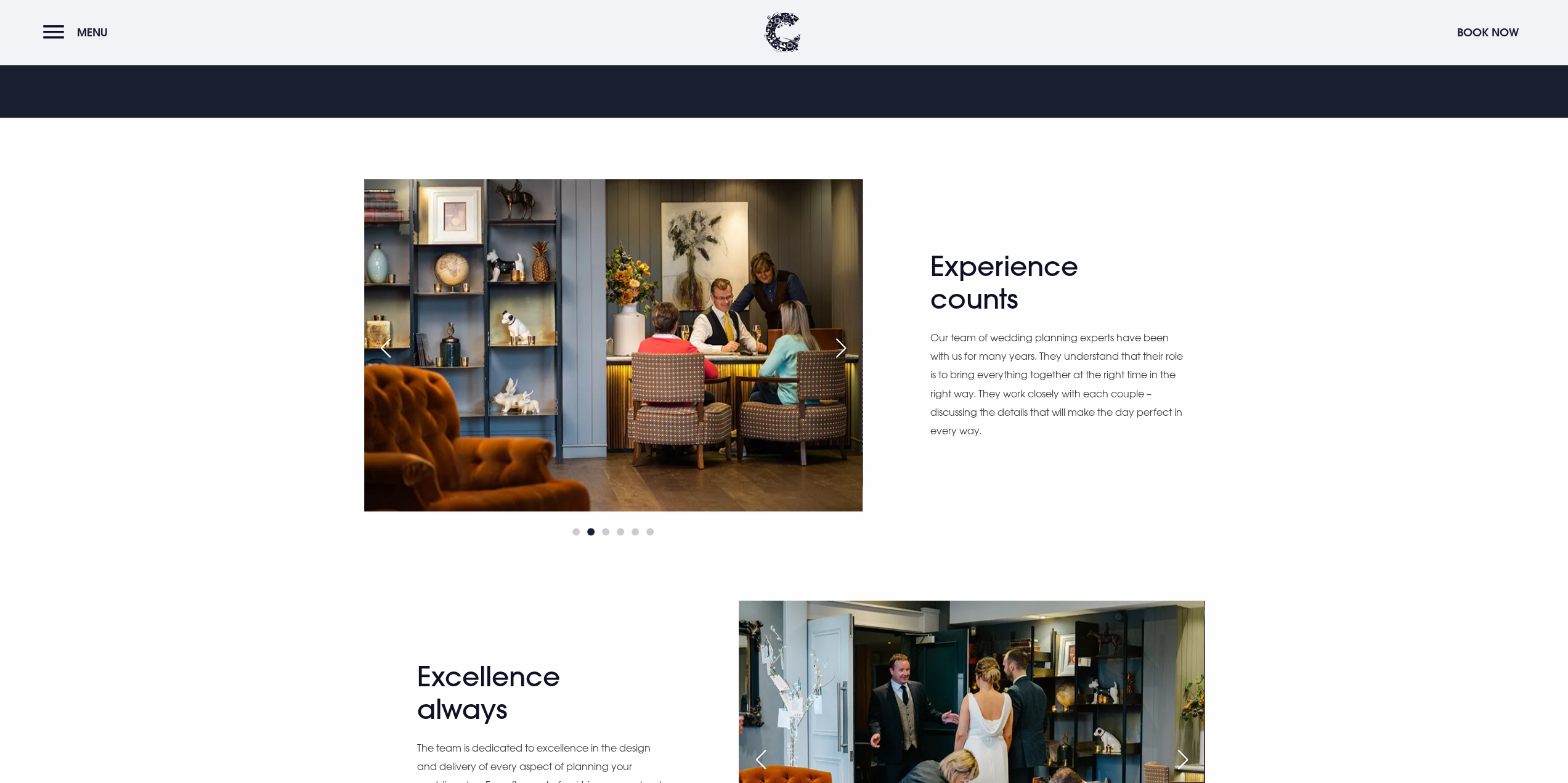
click at [844, 349] on div "Next slide" at bounding box center [842, 348] width 31 height 27
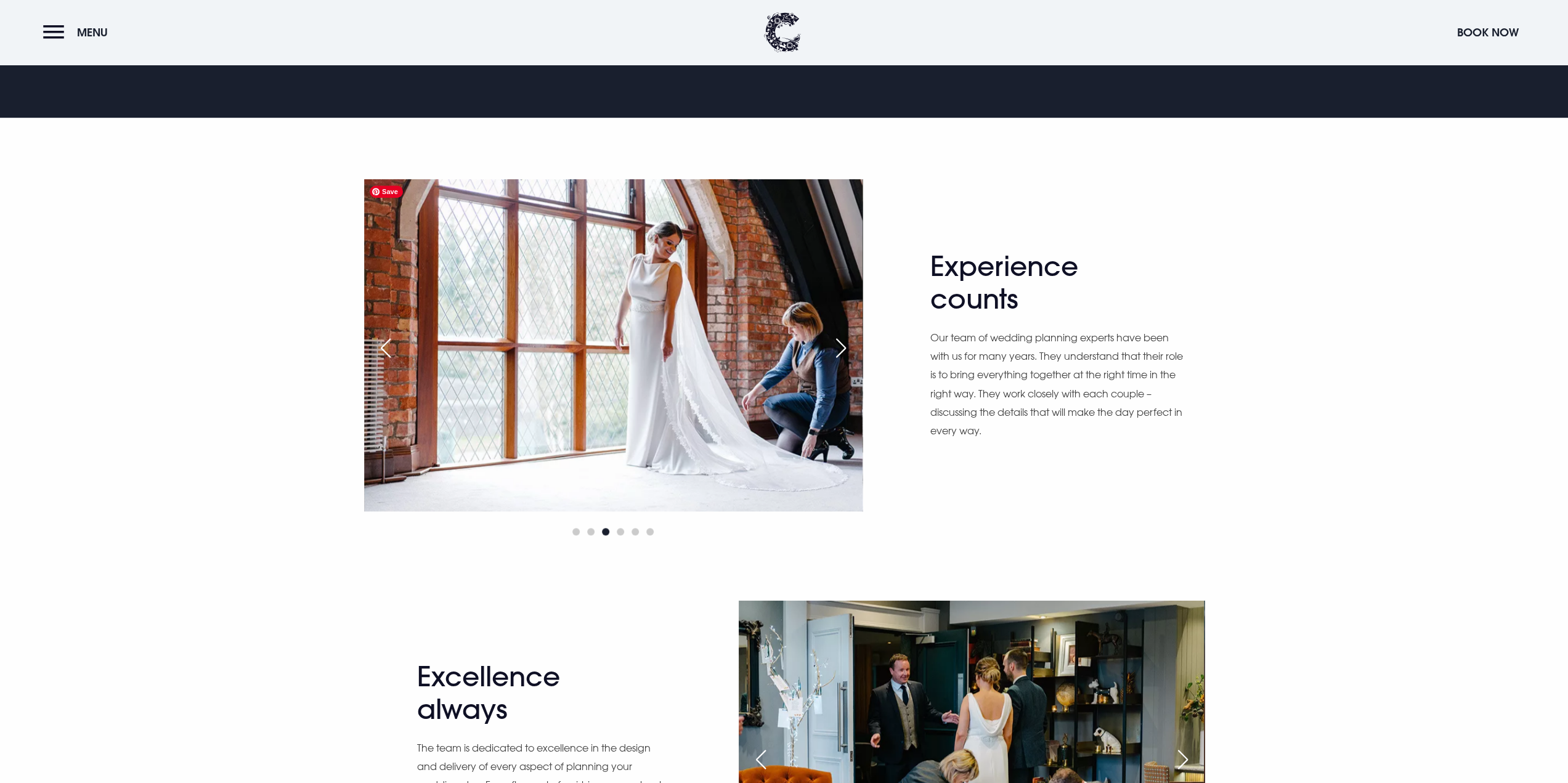
click at [386, 346] on div "Previous slide" at bounding box center [386, 348] width 31 height 27
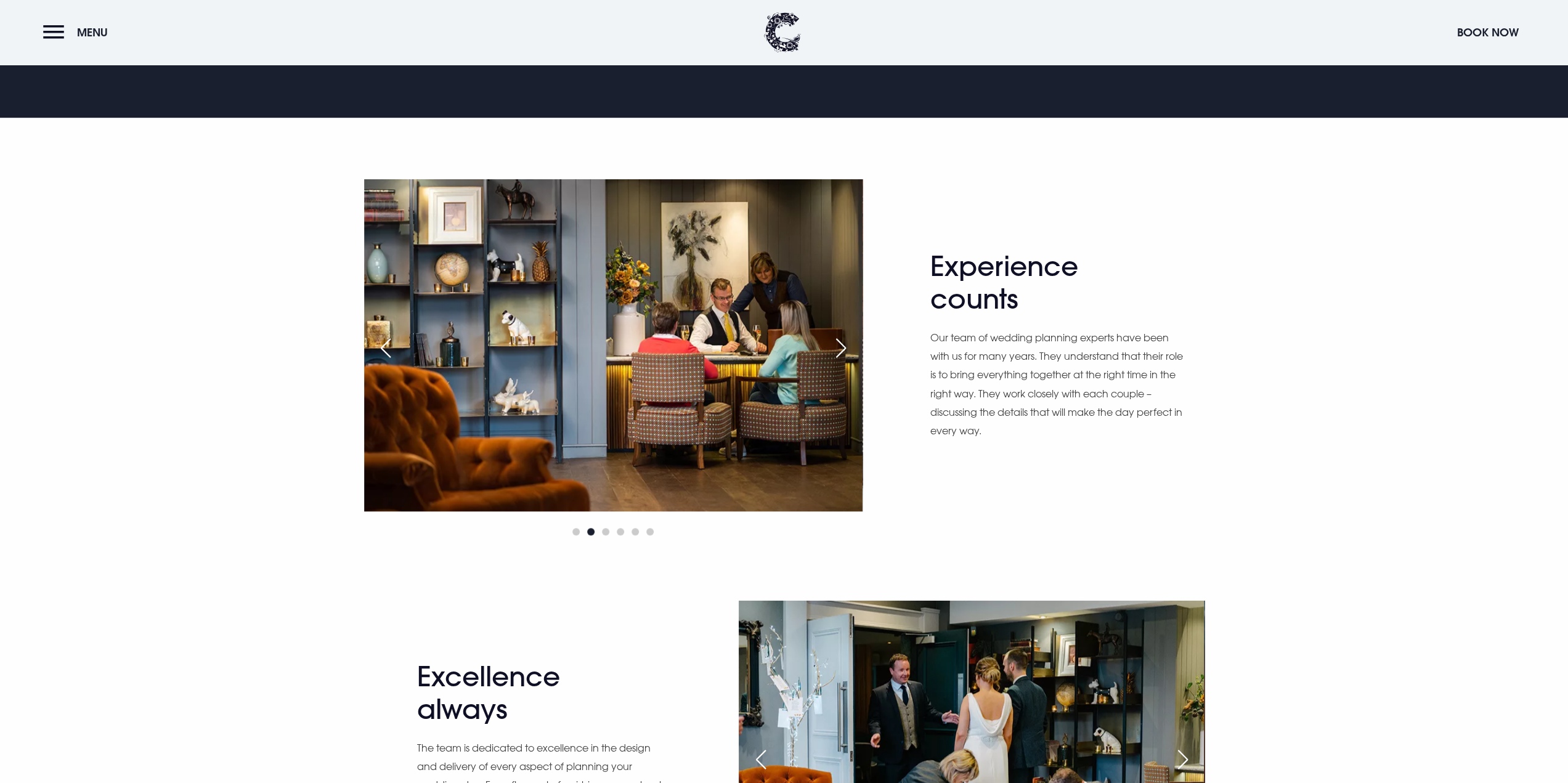
click at [845, 349] on div "Next slide" at bounding box center [842, 348] width 31 height 27
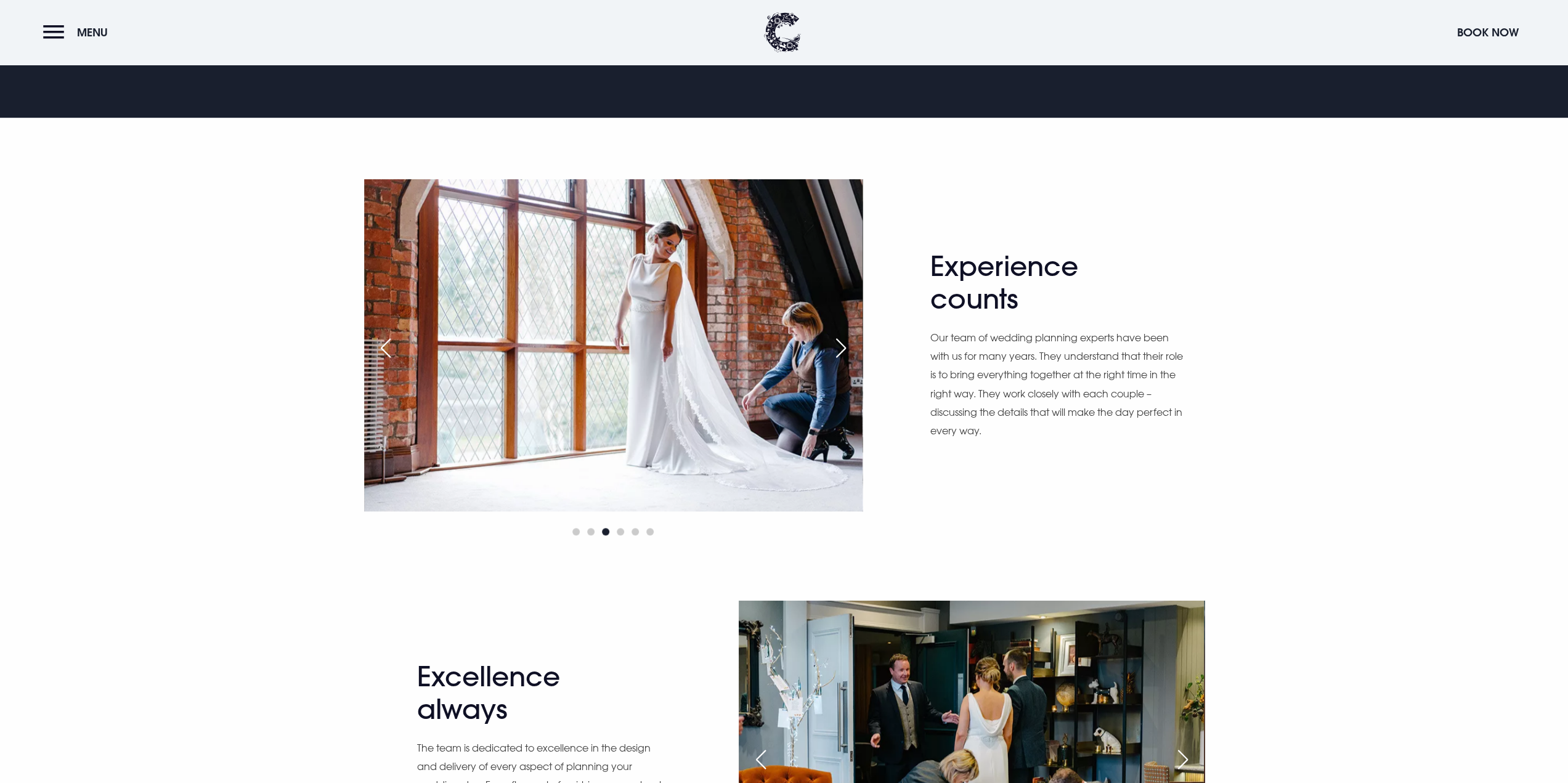
click at [845, 349] on div "Next slide" at bounding box center [842, 348] width 31 height 27
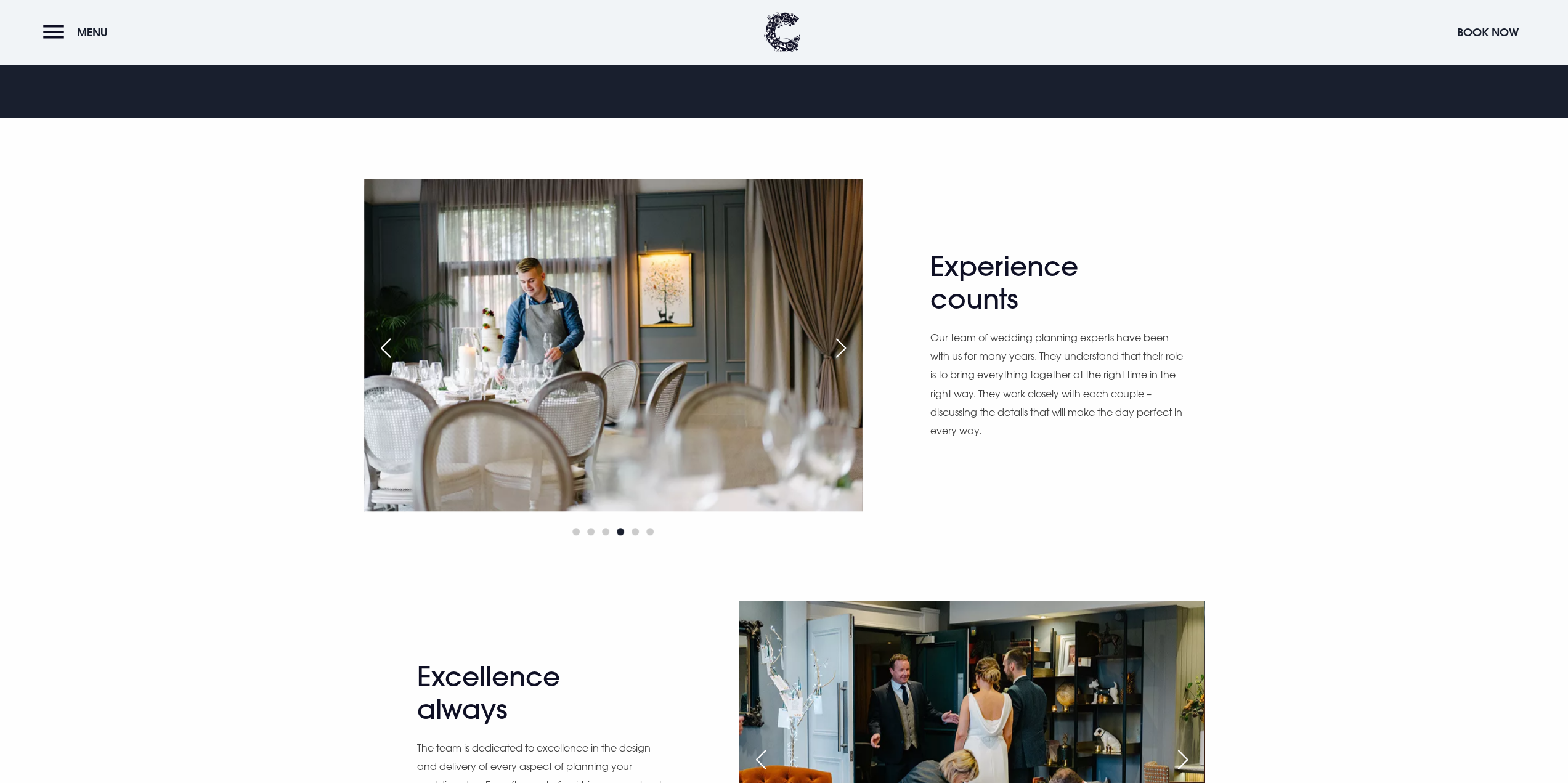
click at [845, 349] on div "Next slide" at bounding box center [842, 348] width 31 height 27
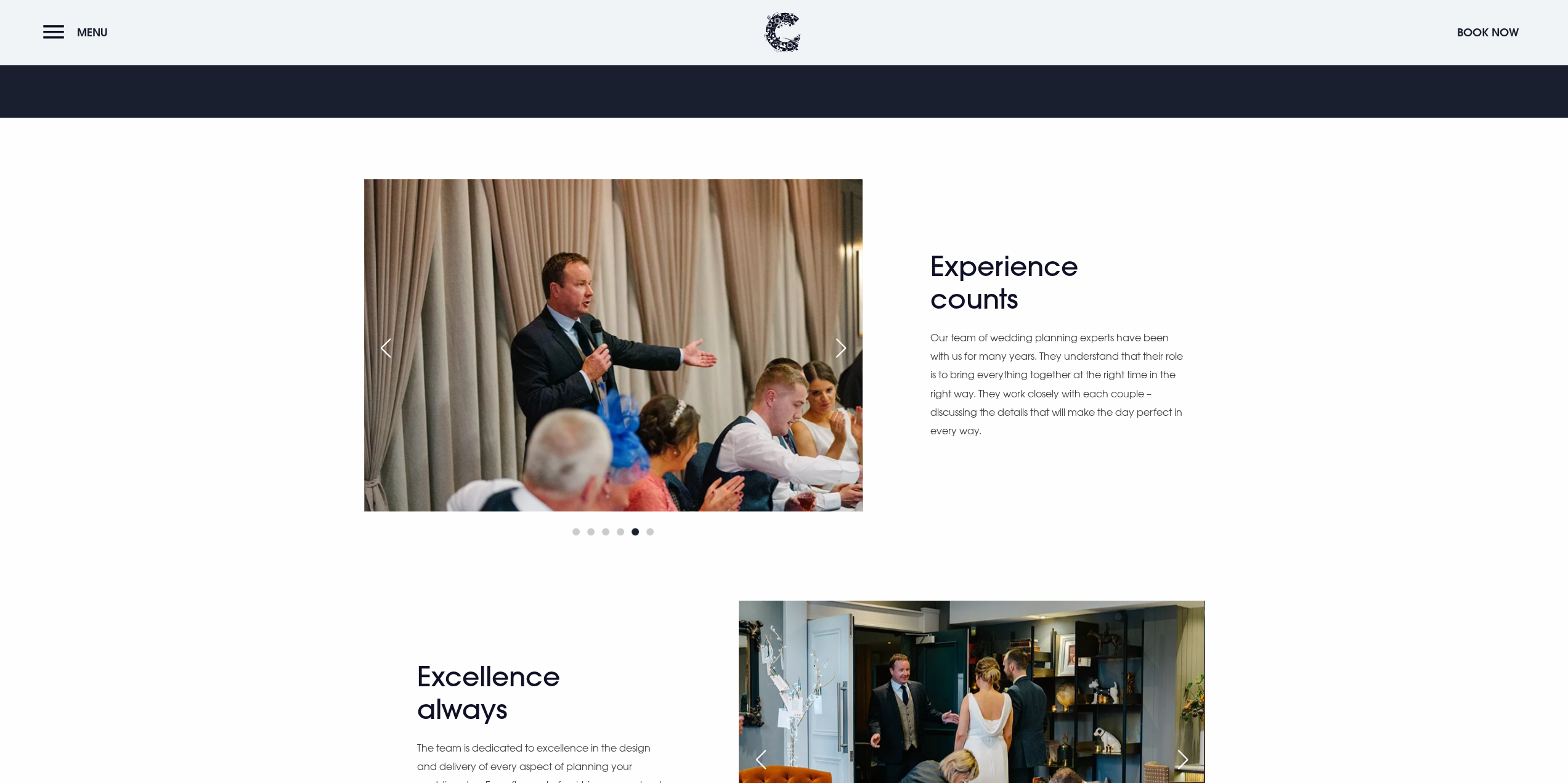
click at [845, 349] on div "Next slide" at bounding box center [842, 348] width 31 height 27
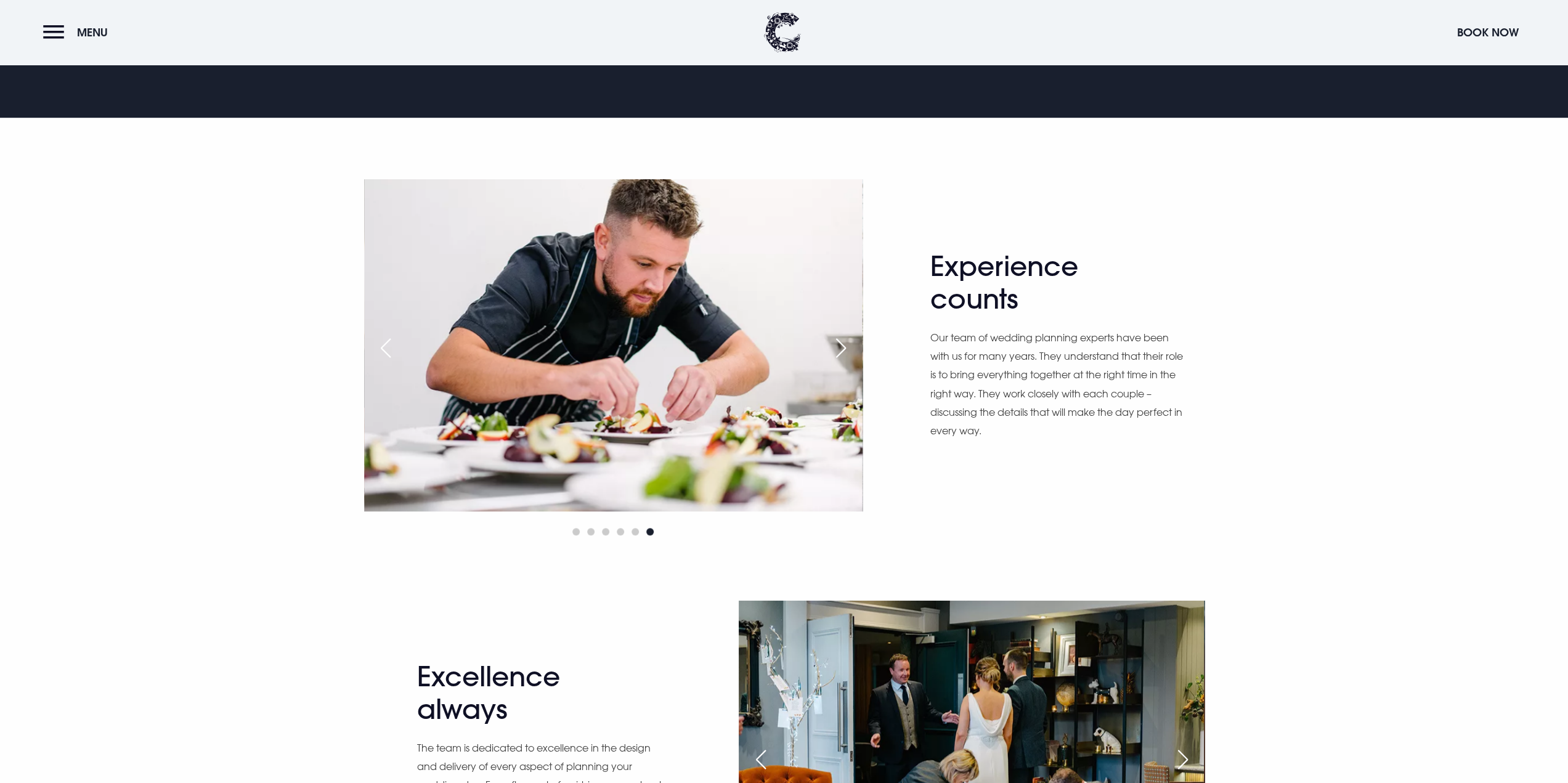
click at [845, 349] on div "Next slide" at bounding box center [842, 348] width 31 height 27
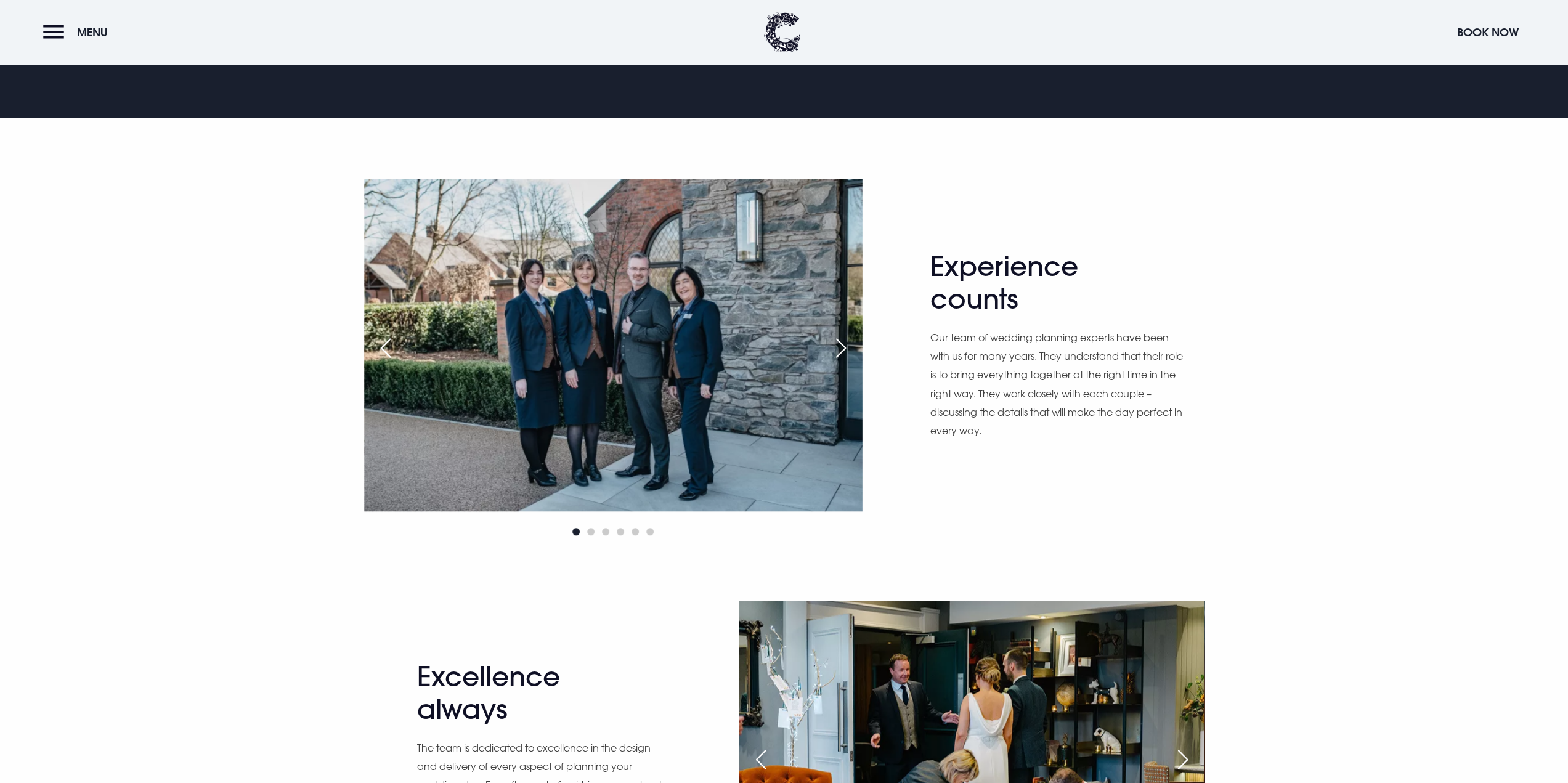
click at [845, 349] on div "Next slide" at bounding box center [842, 348] width 31 height 27
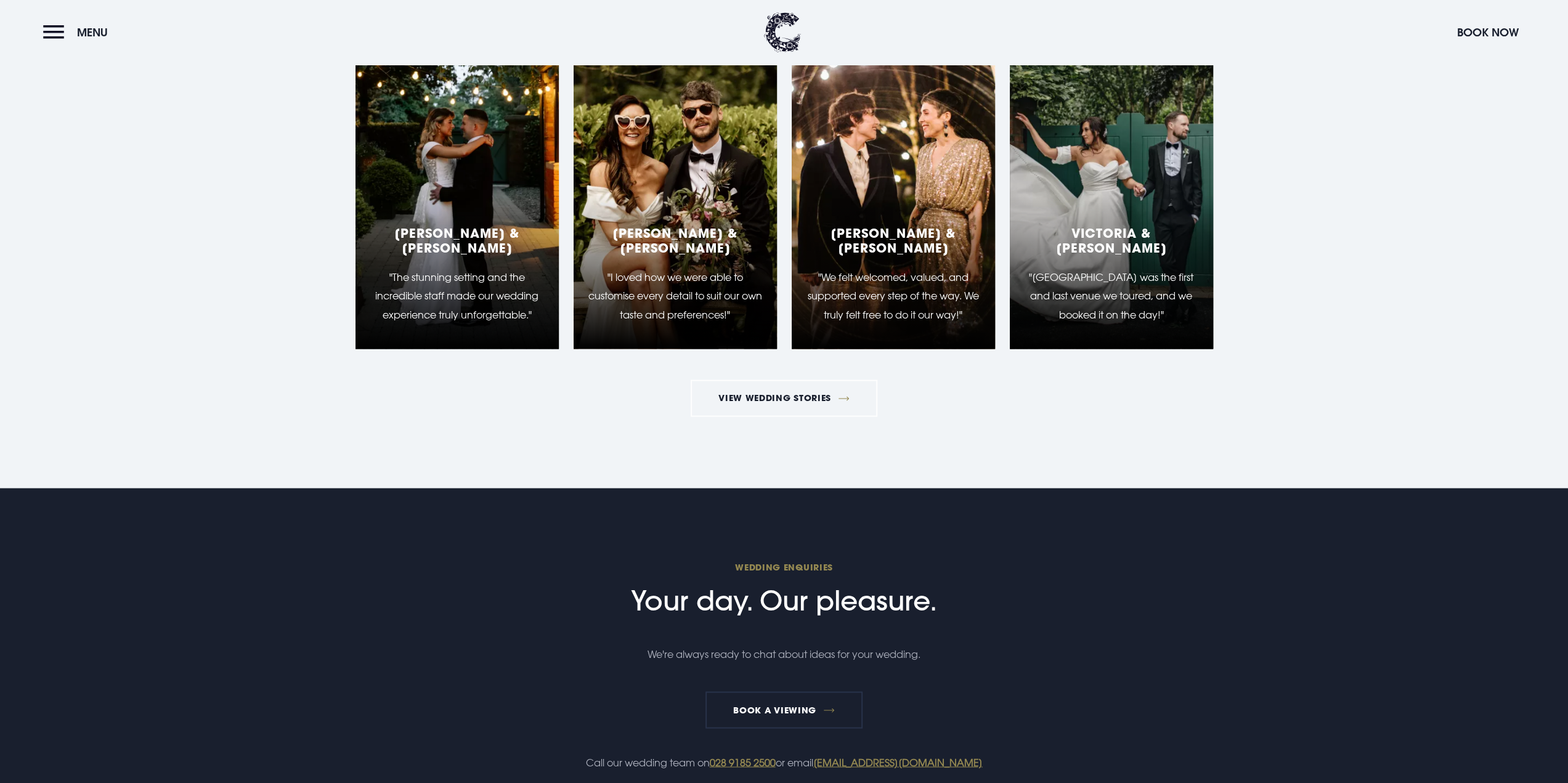
scroll to position [1972, 0]
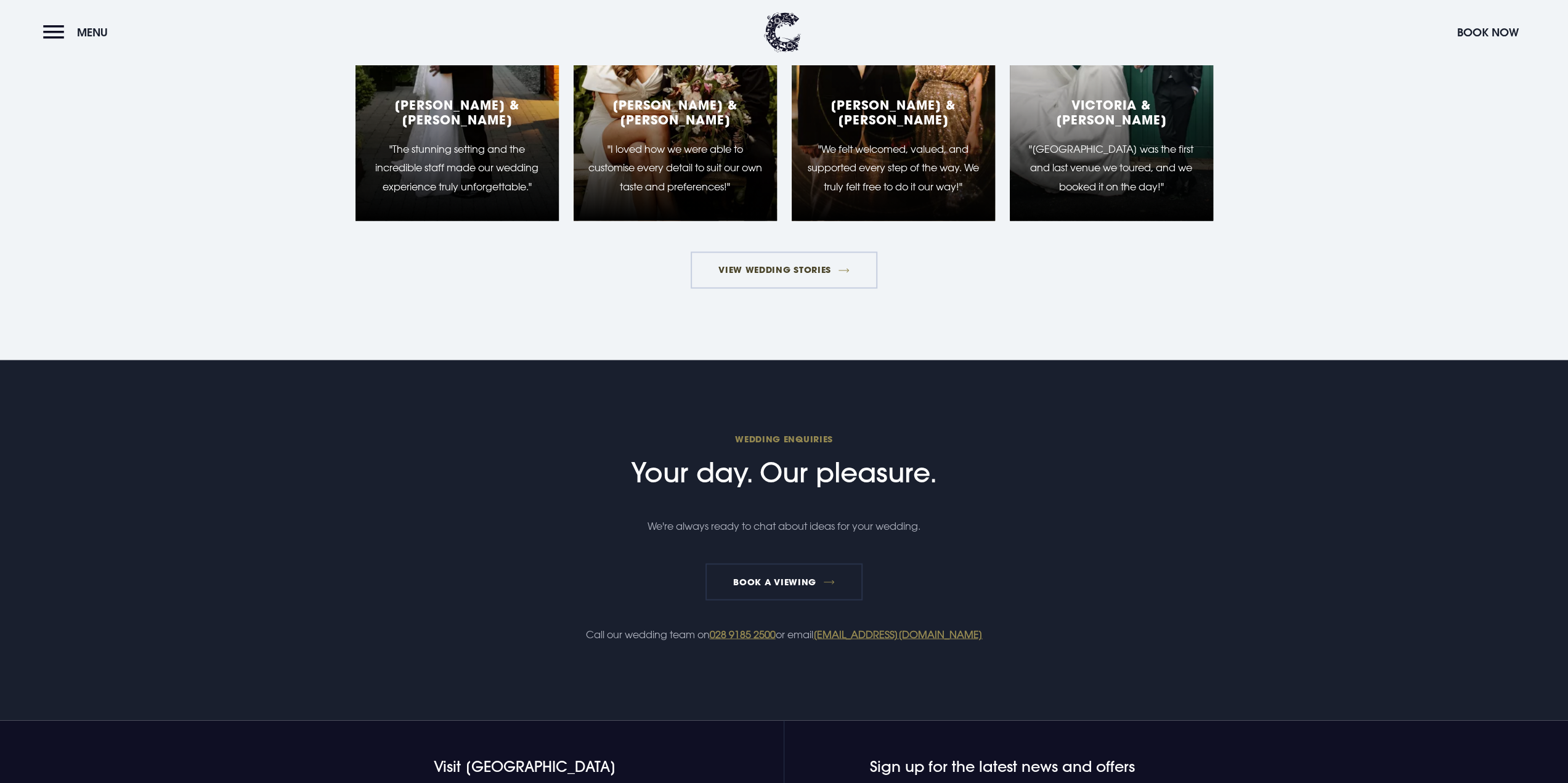
click at [798, 270] on link "View Wedding Stories" at bounding box center [784, 270] width 187 height 37
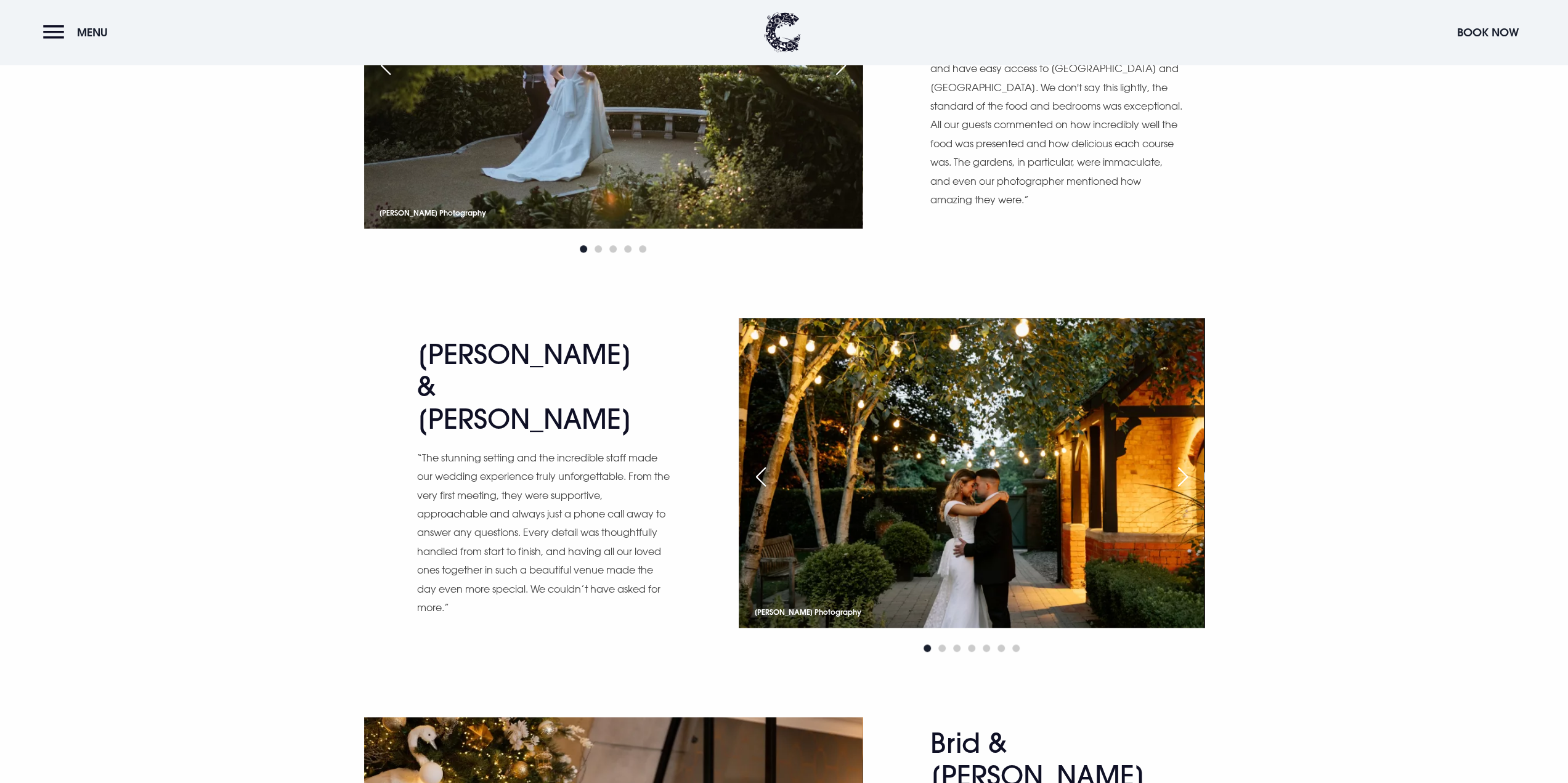
scroll to position [1170, 0]
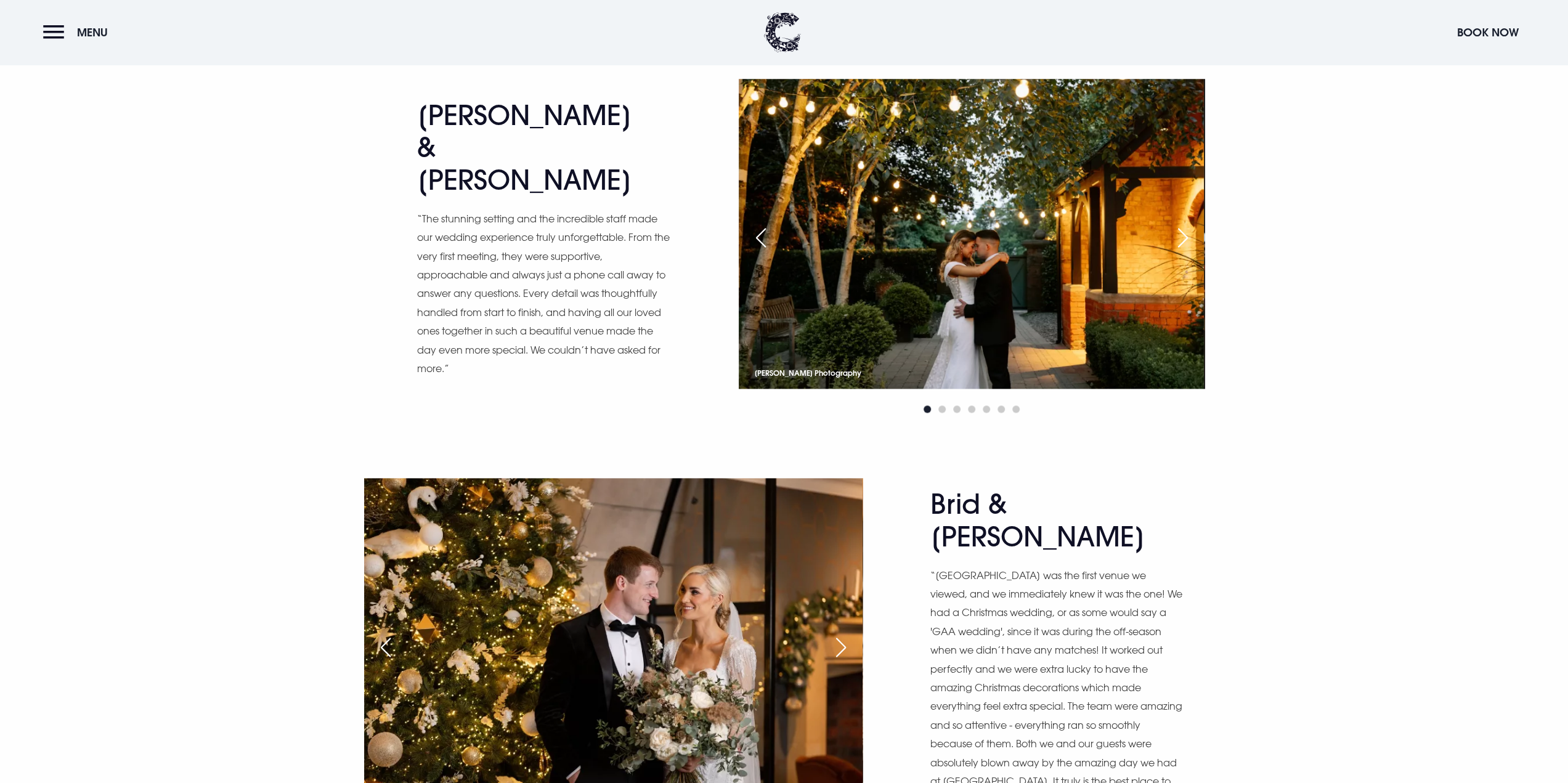
click at [1179, 237] on div "Next slide" at bounding box center [1183, 238] width 31 height 27
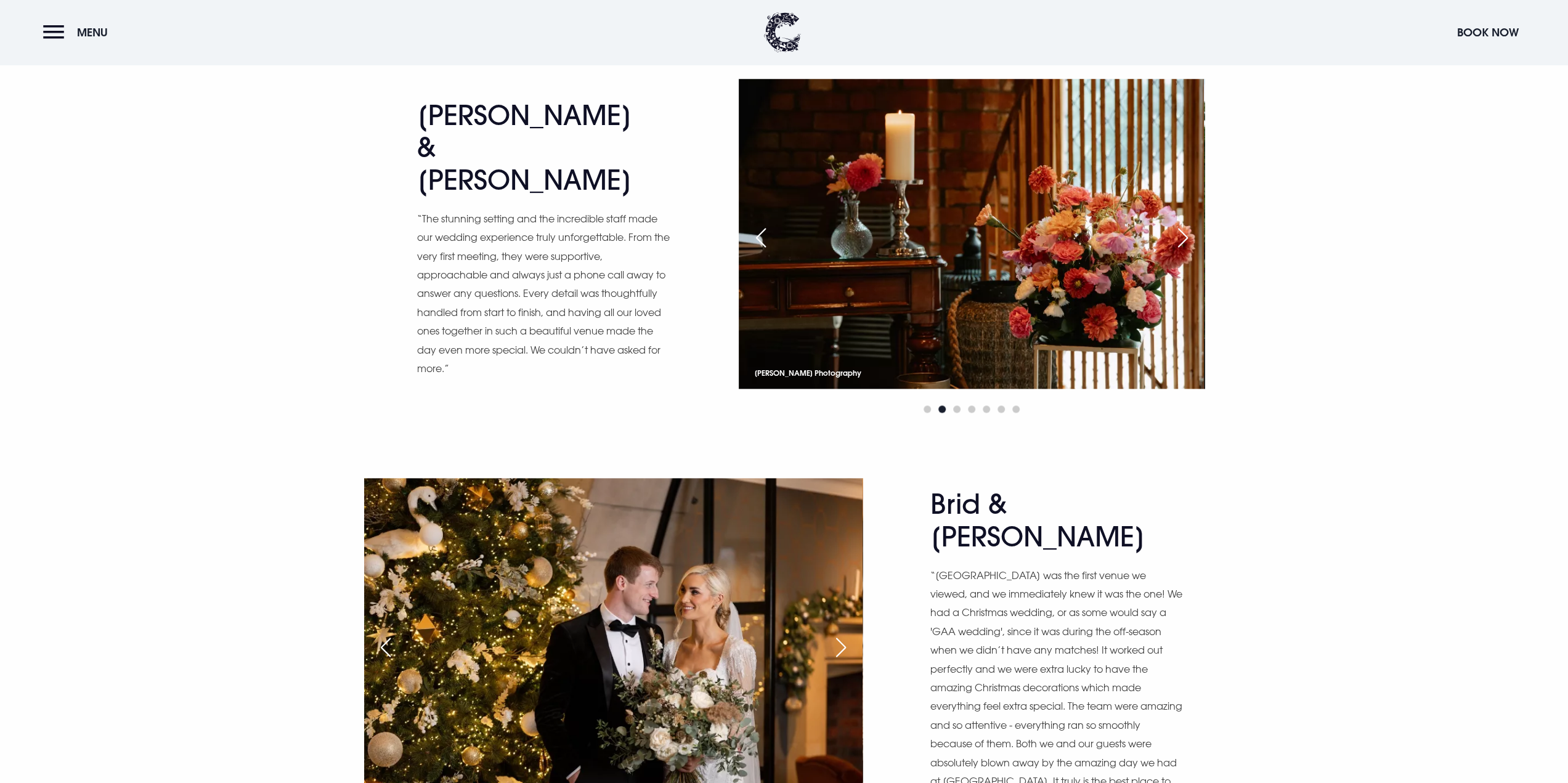
click at [1185, 240] on div "Next slide" at bounding box center [1183, 238] width 31 height 27
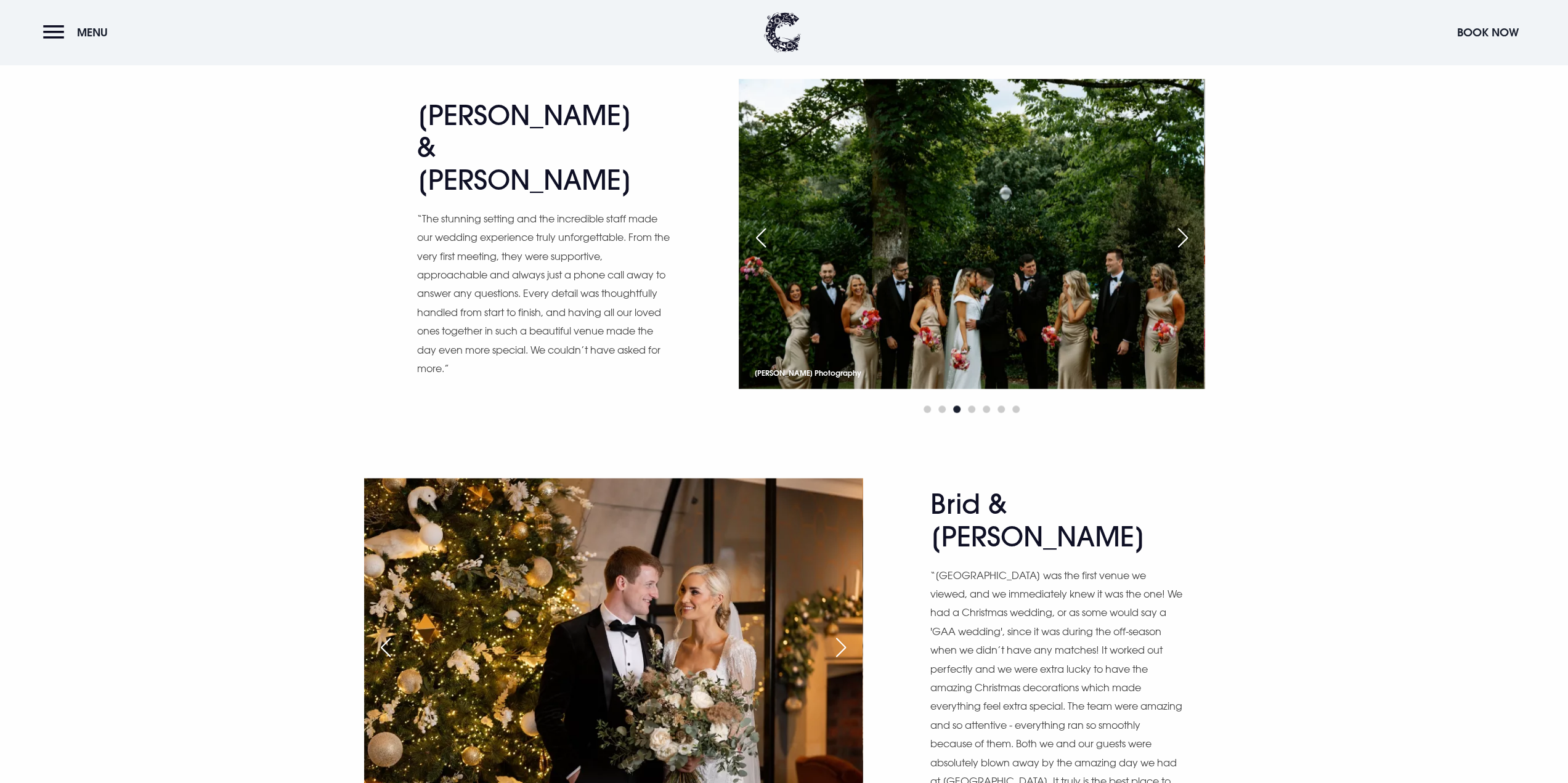
click at [1185, 240] on div "Next slide" at bounding box center [1183, 238] width 31 height 27
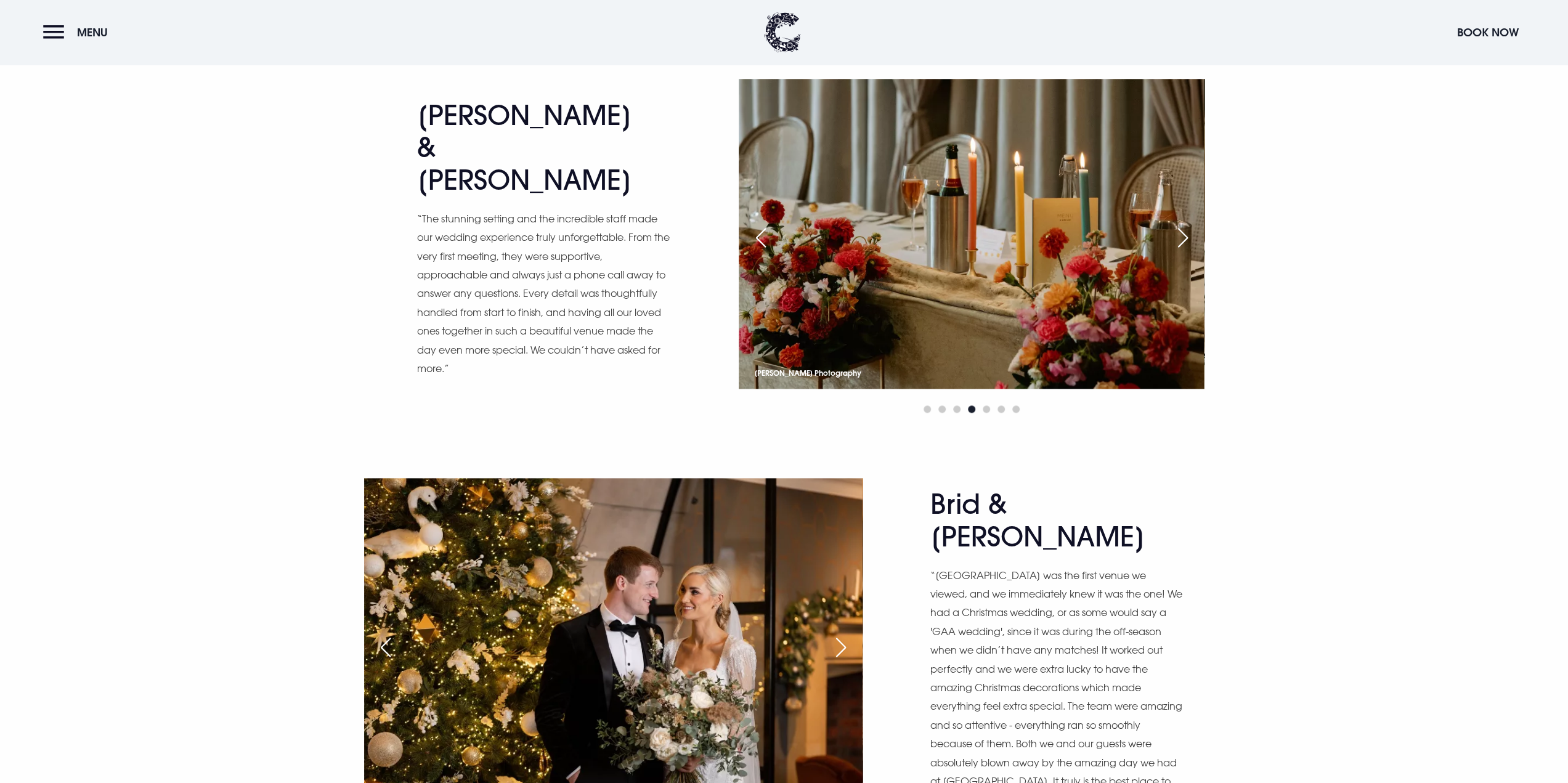
click at [1185, 240] on div "Next slide" at bounding box center [1183, 238] width 31 height 27
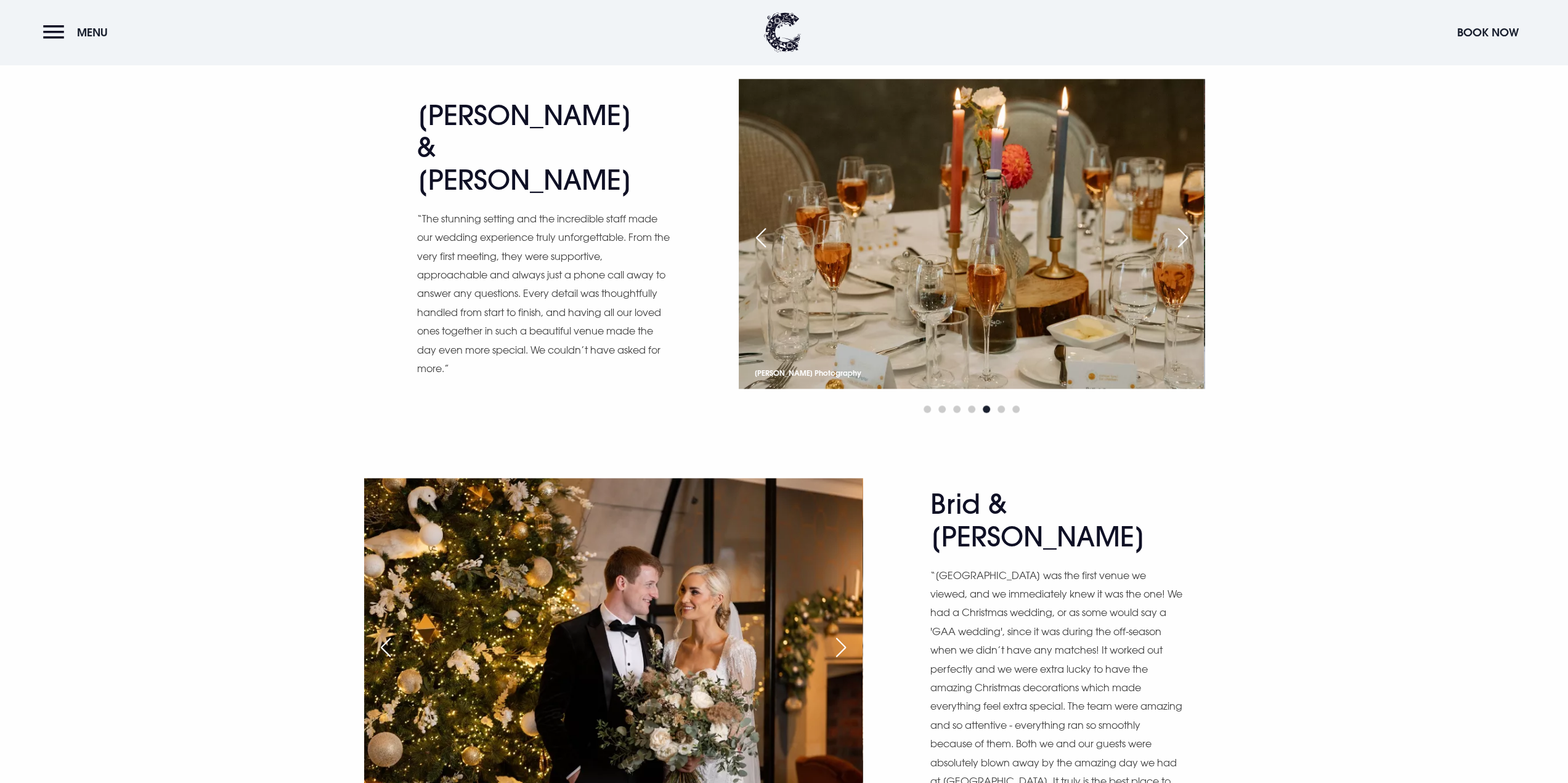
click at [1185, 240] on div "Next slide" at bounding box center [1183, 238] width 31 height 27
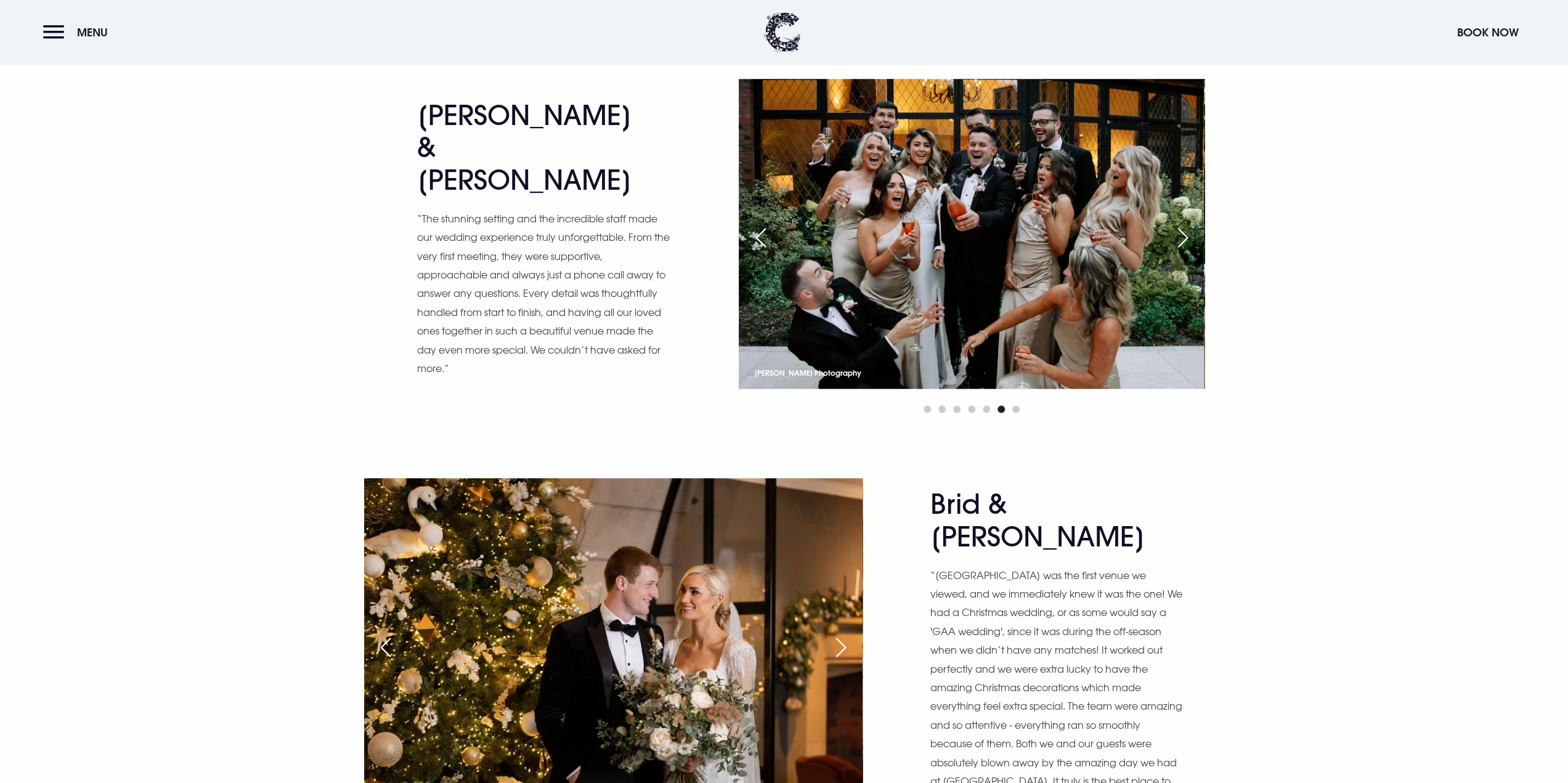
click at [1185, 240] on div "Next slide" at bounding box center [1183, 238] width 31 height 27
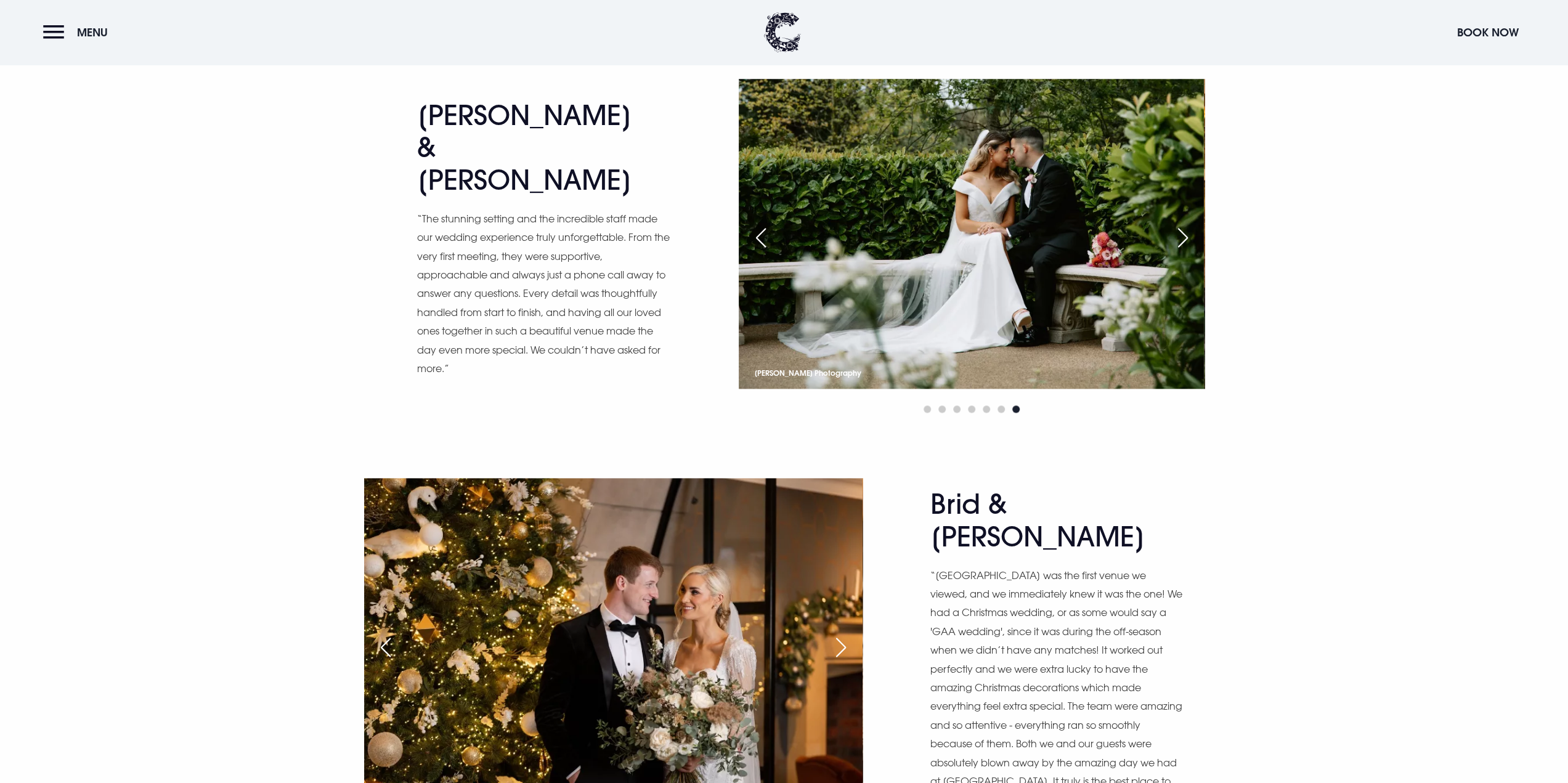
click at [1185, 240] on div "Next slide" at bounding box center [1183, 238] width 31 height 27
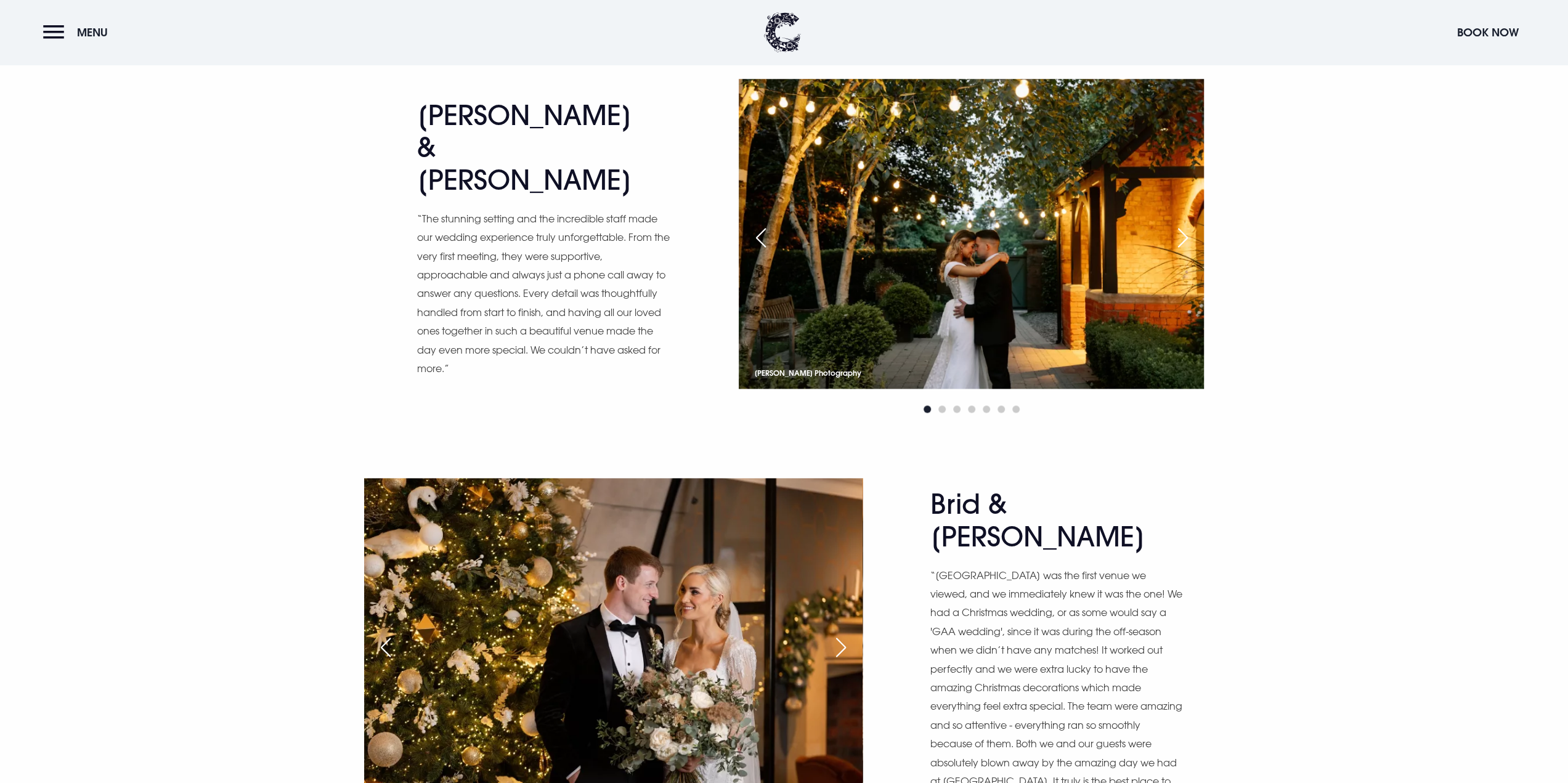
click at [1185, 240] on div "Next slide" at bounding box center [1183, 238] width 31 height 27
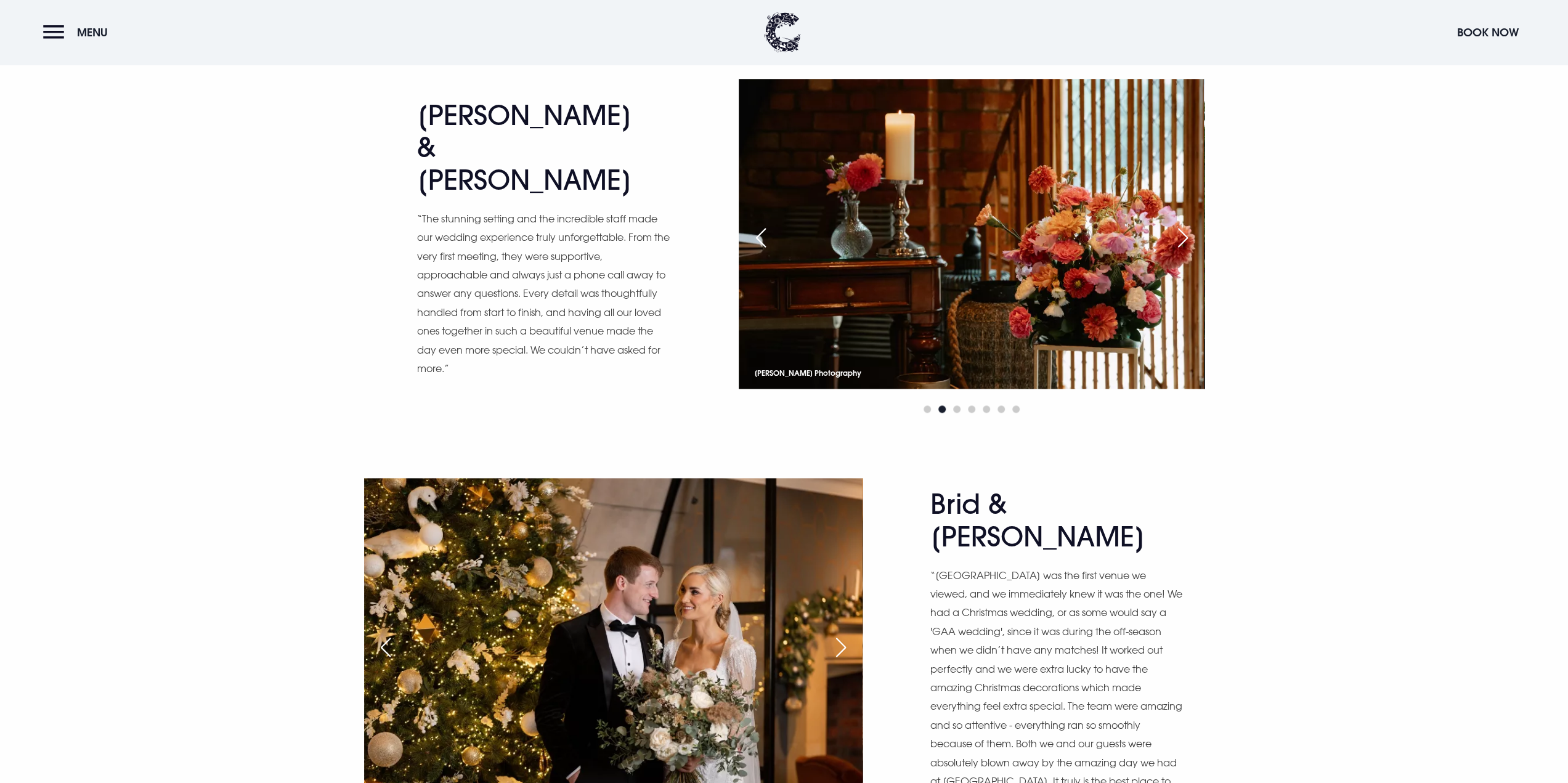
click at [1185, 240] on div "Next slide" at bounding box center [1183, 238] width 31 height 27
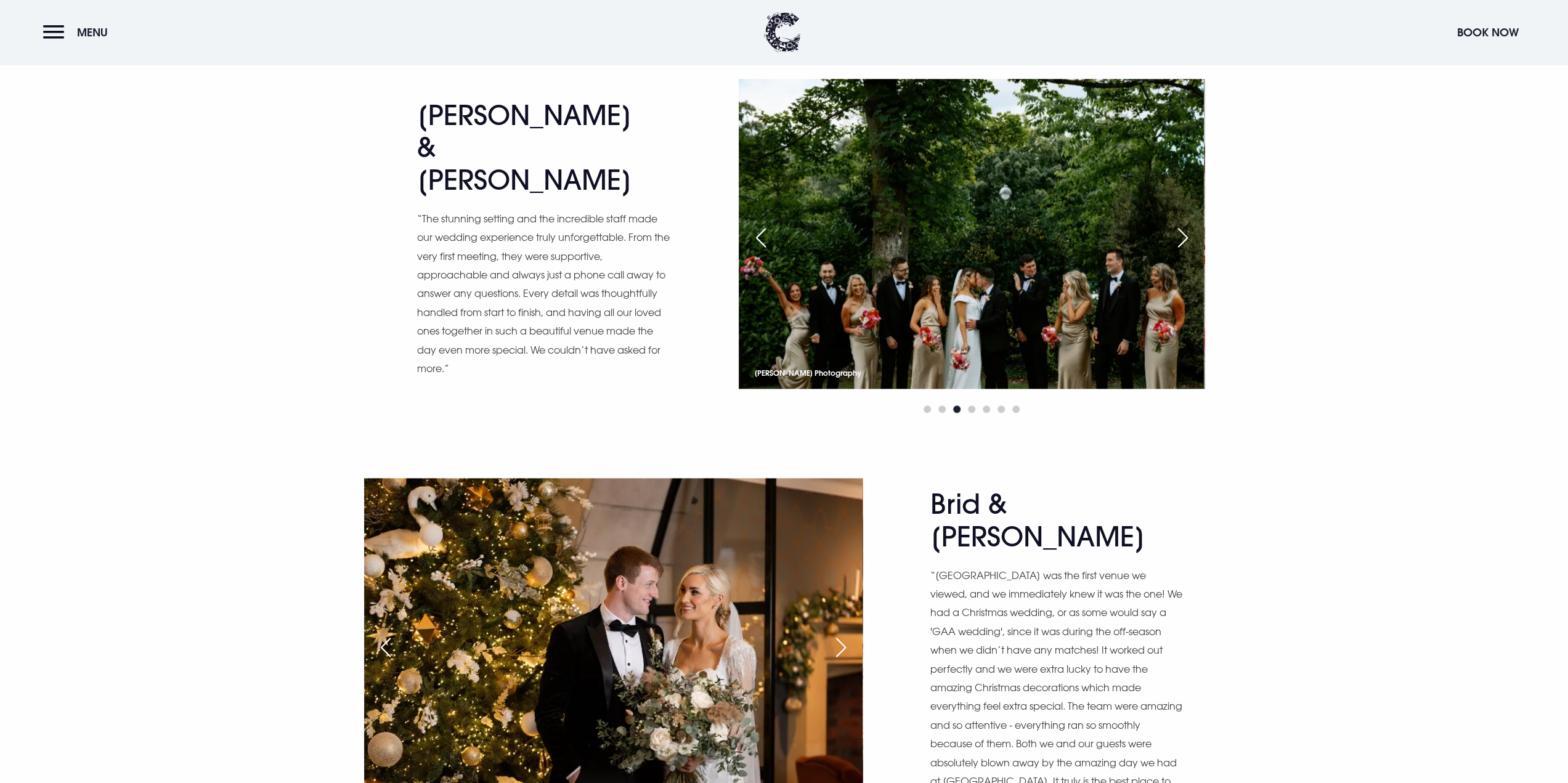
click at [1185, 240] on div "Next slide" at bounding box center [1183, 238] width 31 height 27
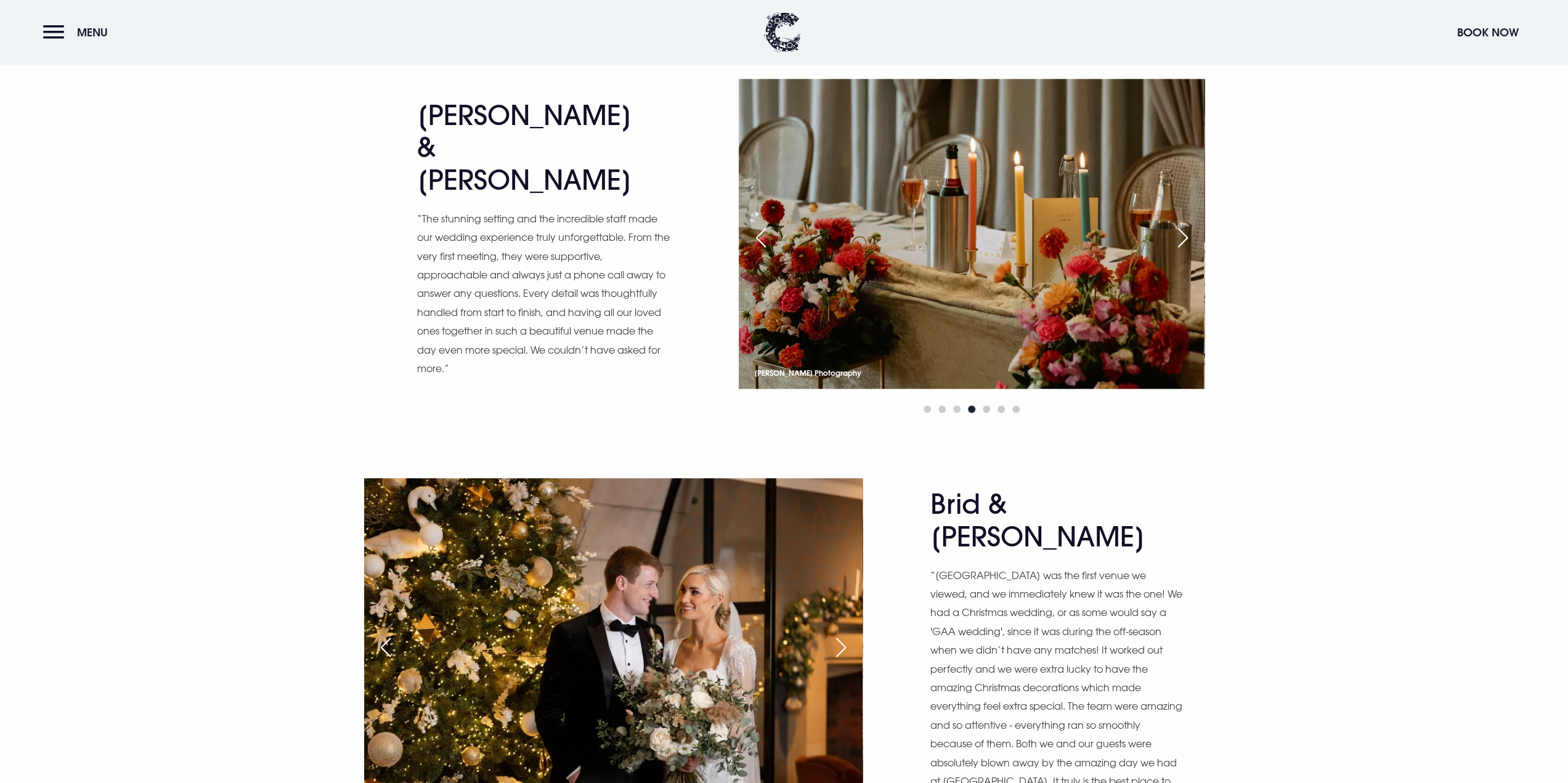
click at [1185, 240] on div "Next slide" at bounding box center [1183, 238] width 31 height 27
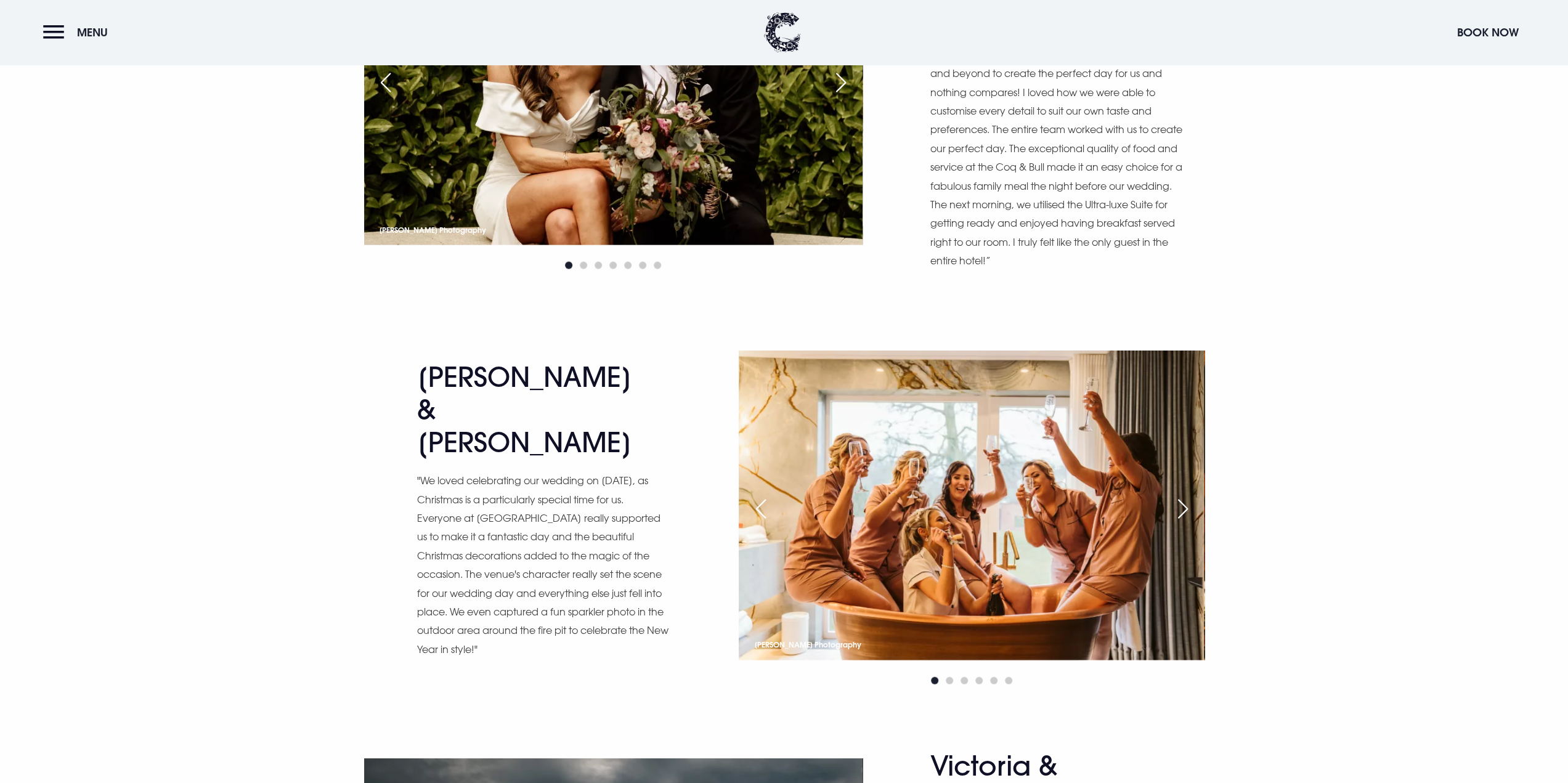
scroll to position [2649, 0]
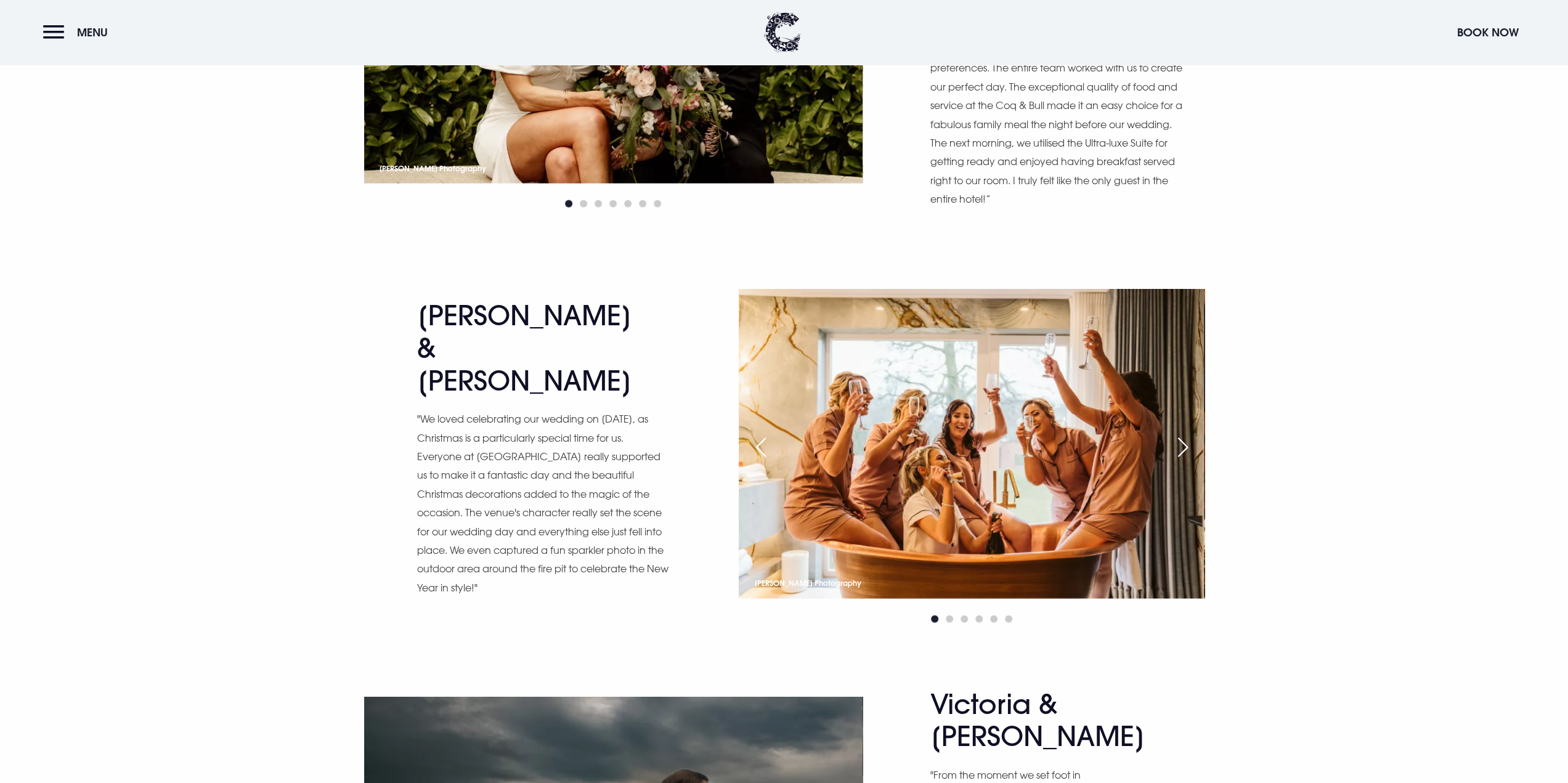
click at [1184, 434] on div "Next slide" at bounding box center [1183, 448] width 31 height 27
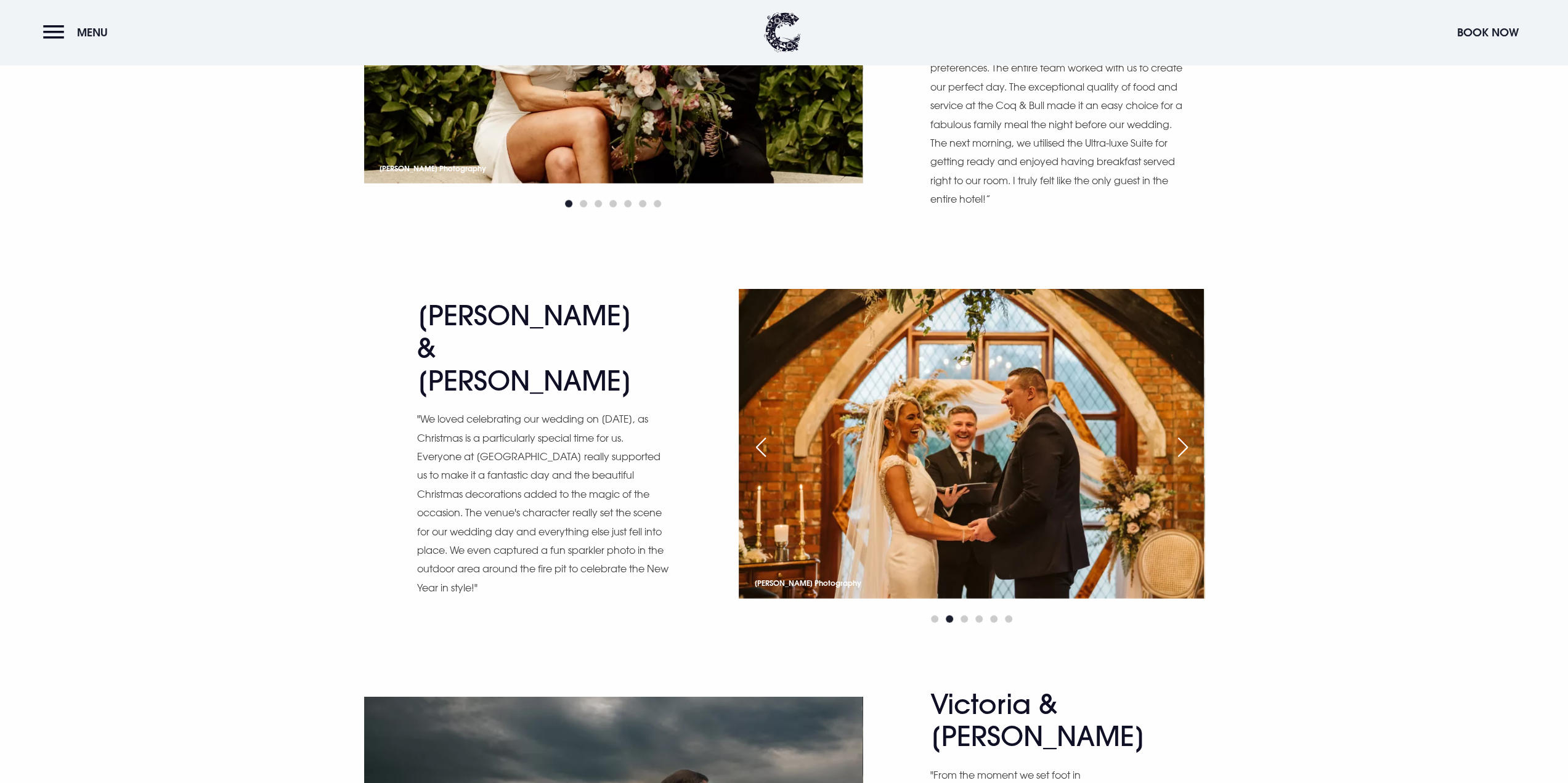
click at [1184, 434] on div "Next slide" at bounding box center [1183, 448] width 31 height 27
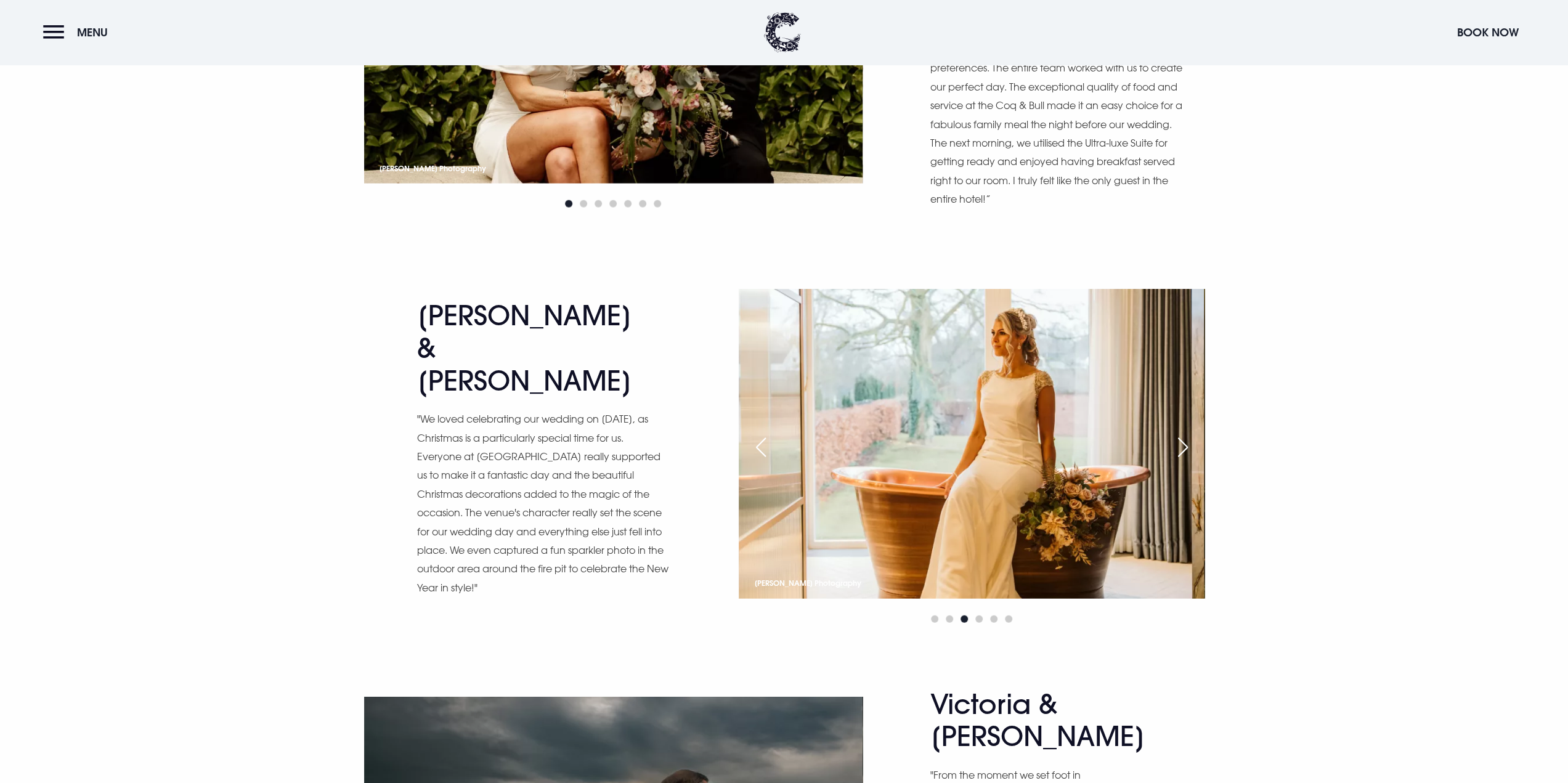
click at [1184, 434] on div "Next slide" at bounding box center [1183, 448] width 31 height 27
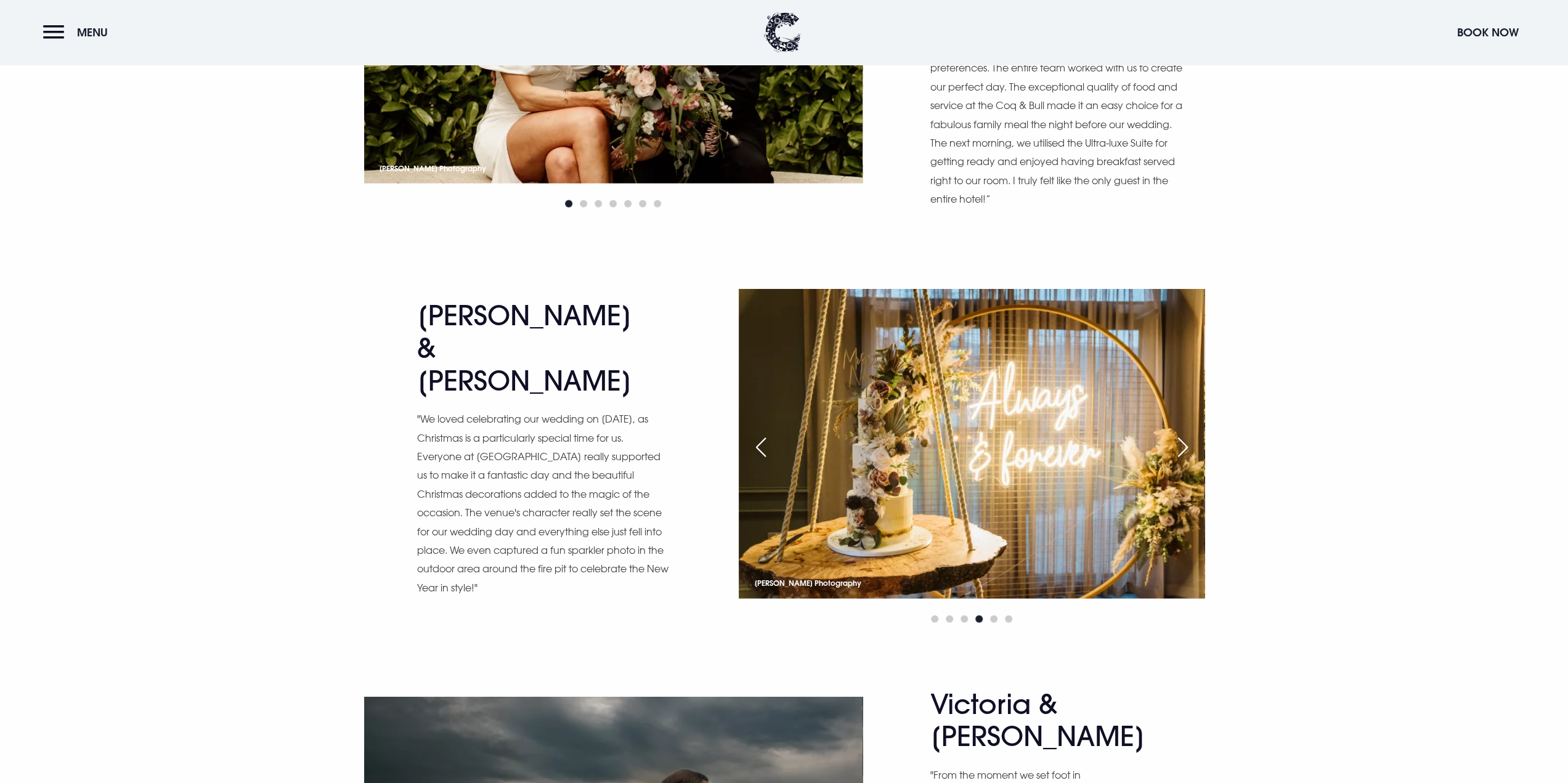
click at [1184, 434] on div "Next slide" at bounding box center [1183, 448] width 31 height 27
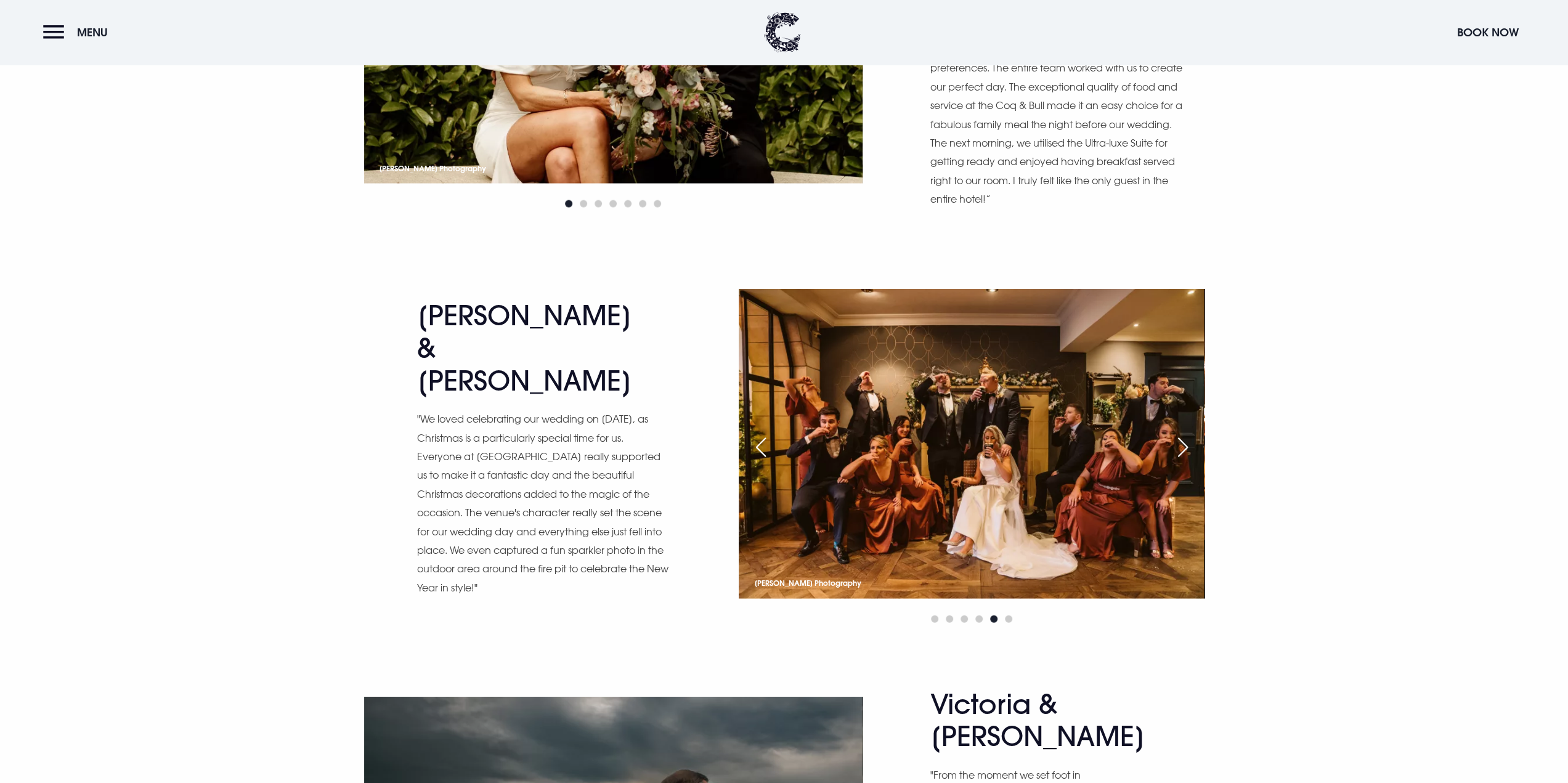
click at [1188, 434] on div "Next slide" at bounding box center [1183, 448] width 31 height 27
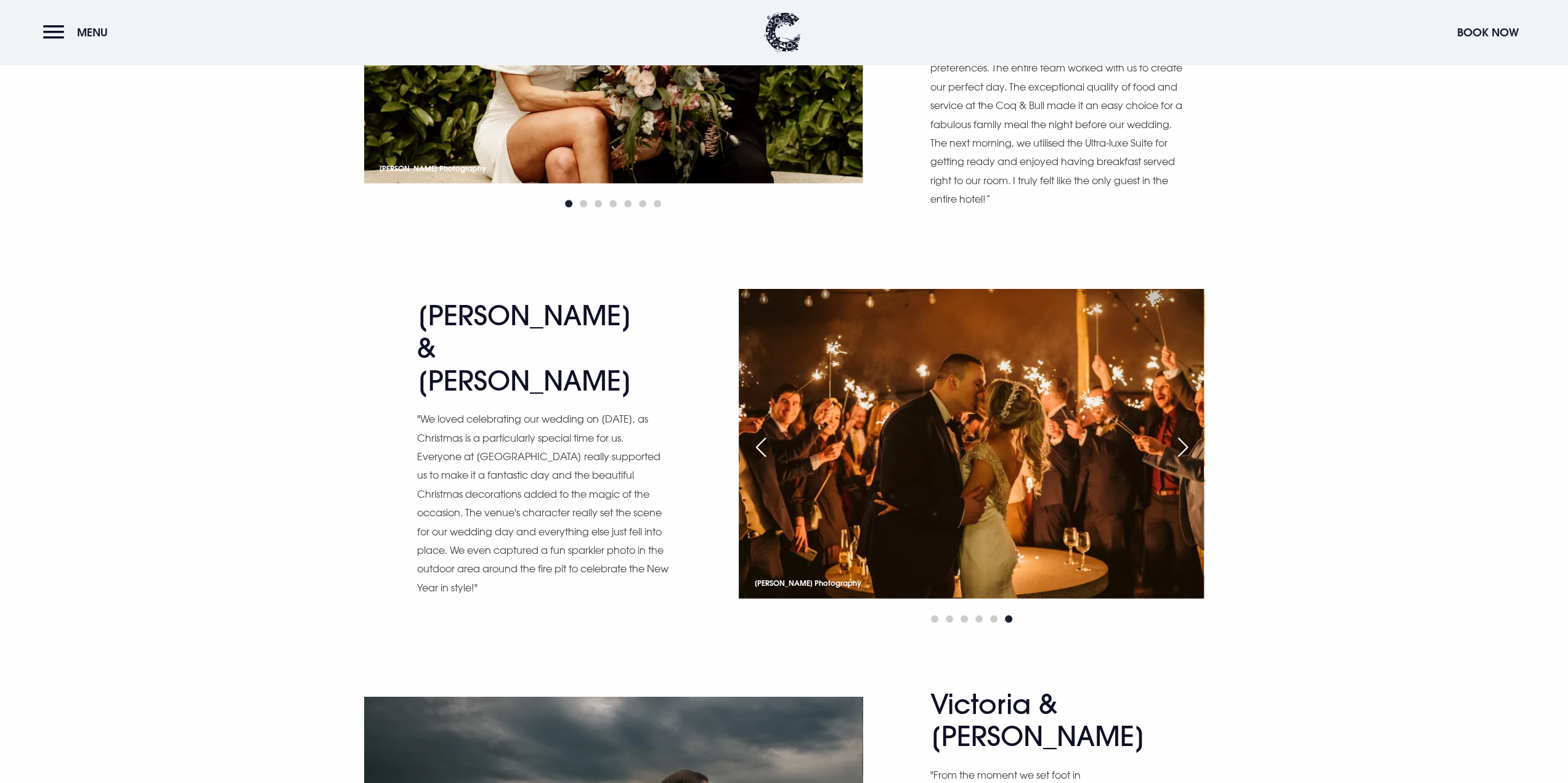
click at [1187, 434] on div "Next slide" at bounding box center [1183, 448] width 31 height 27
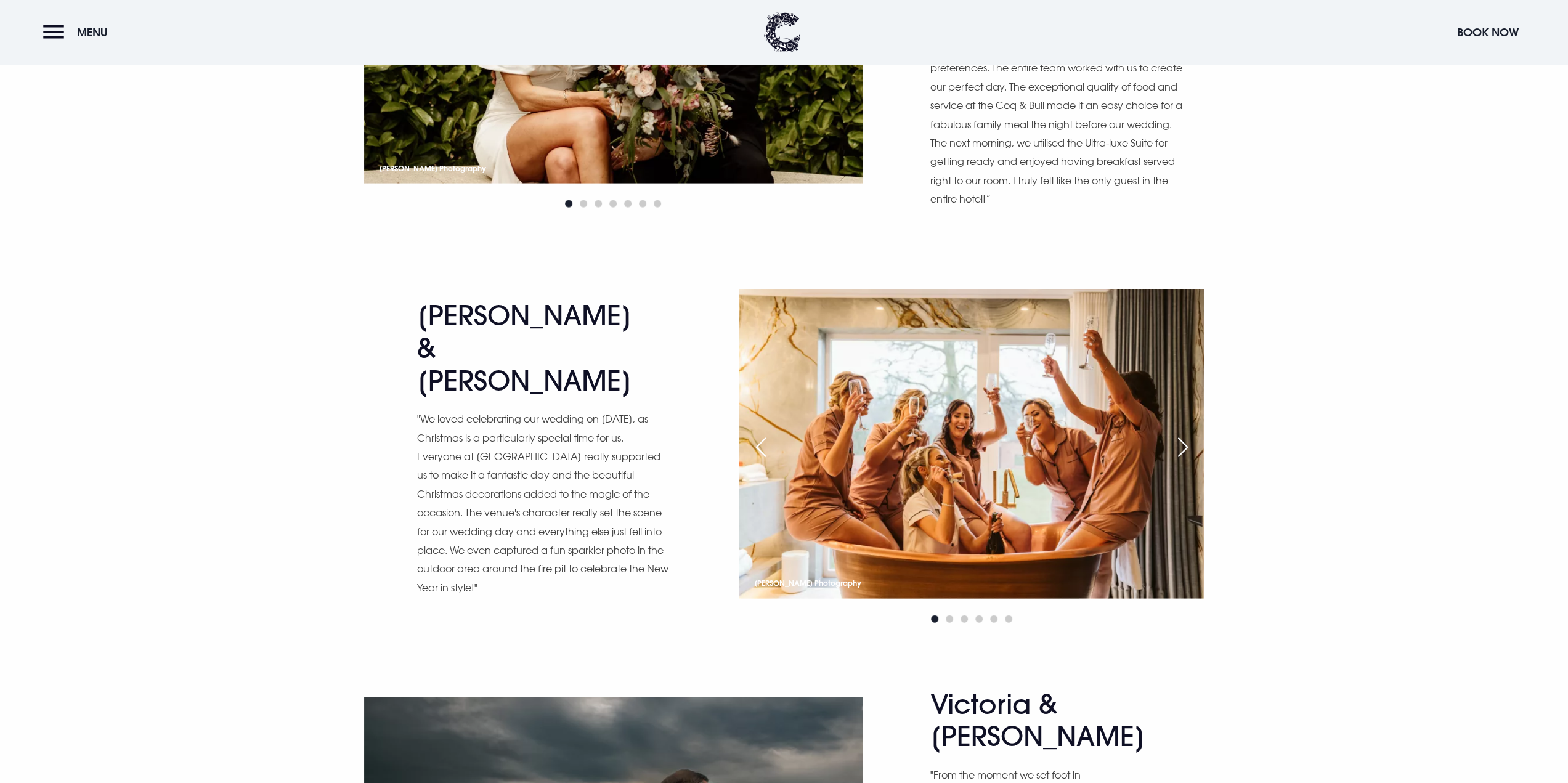
click at [1185, 434] on div "Next slide" at bounding box center [1183, 448] width 31 height 27
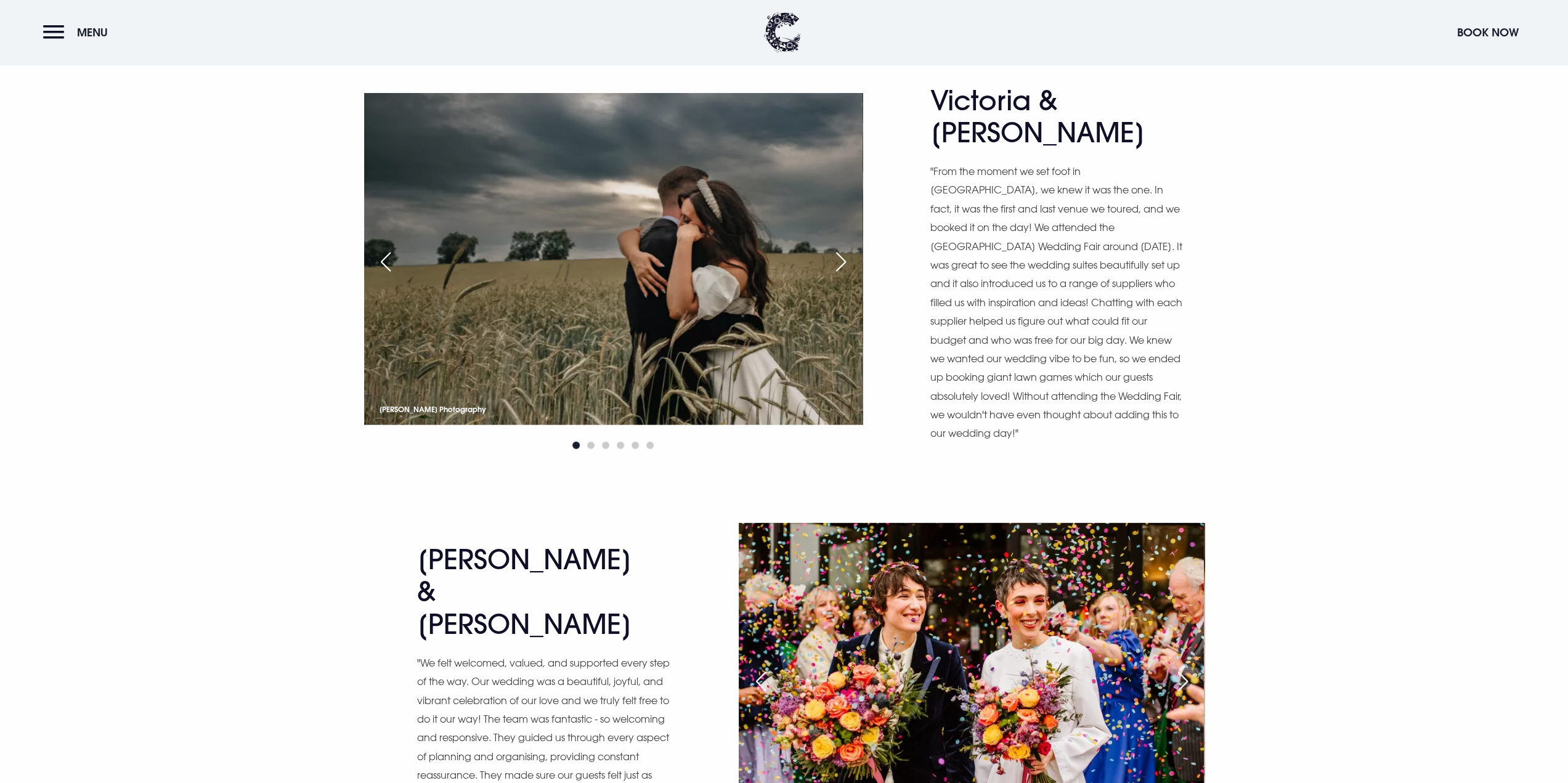
scroll to position [3080, 0]
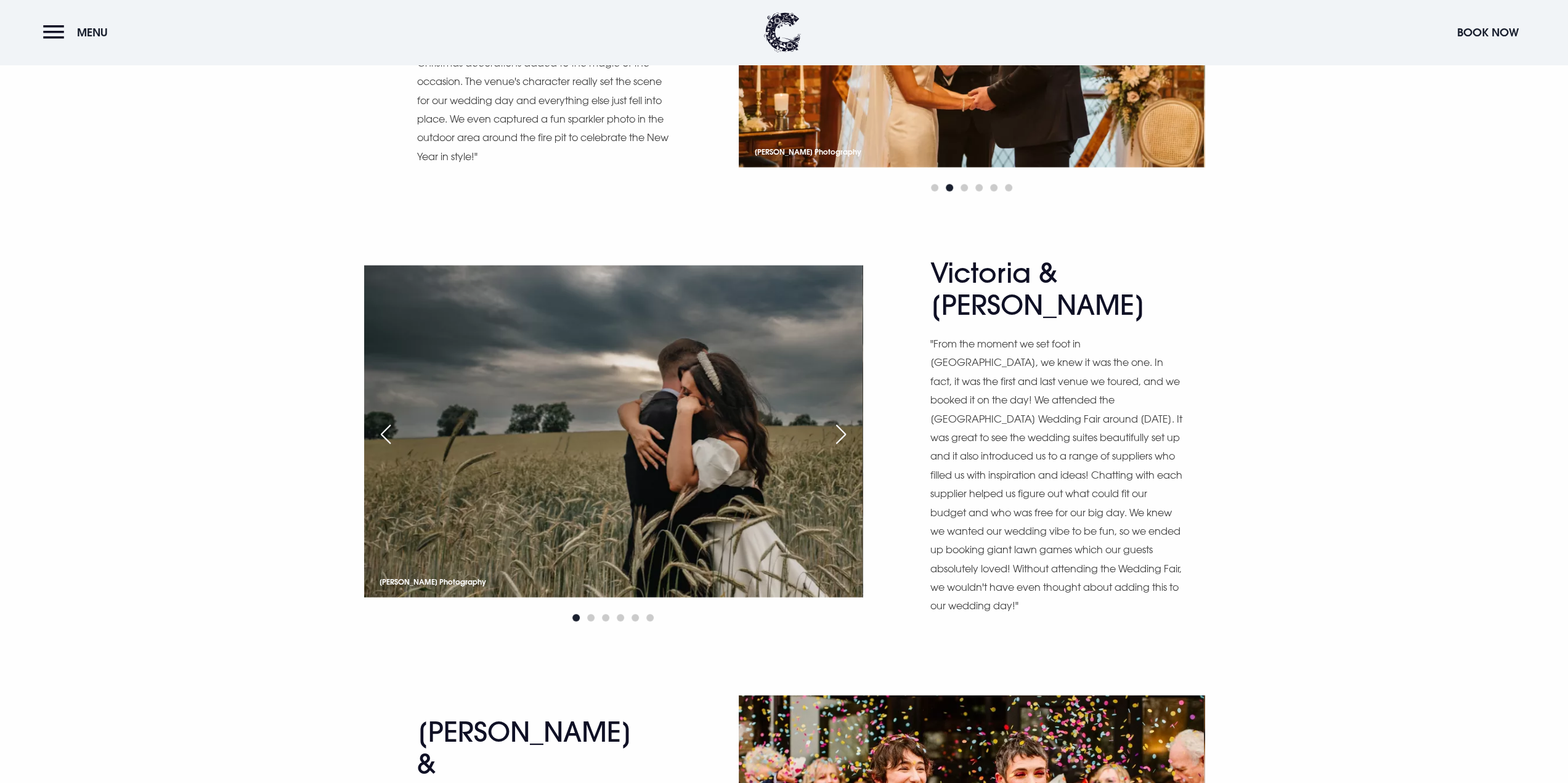
click at [843, 421] on div "Next slide" at bounding box center [842, 435] width 31 height 27
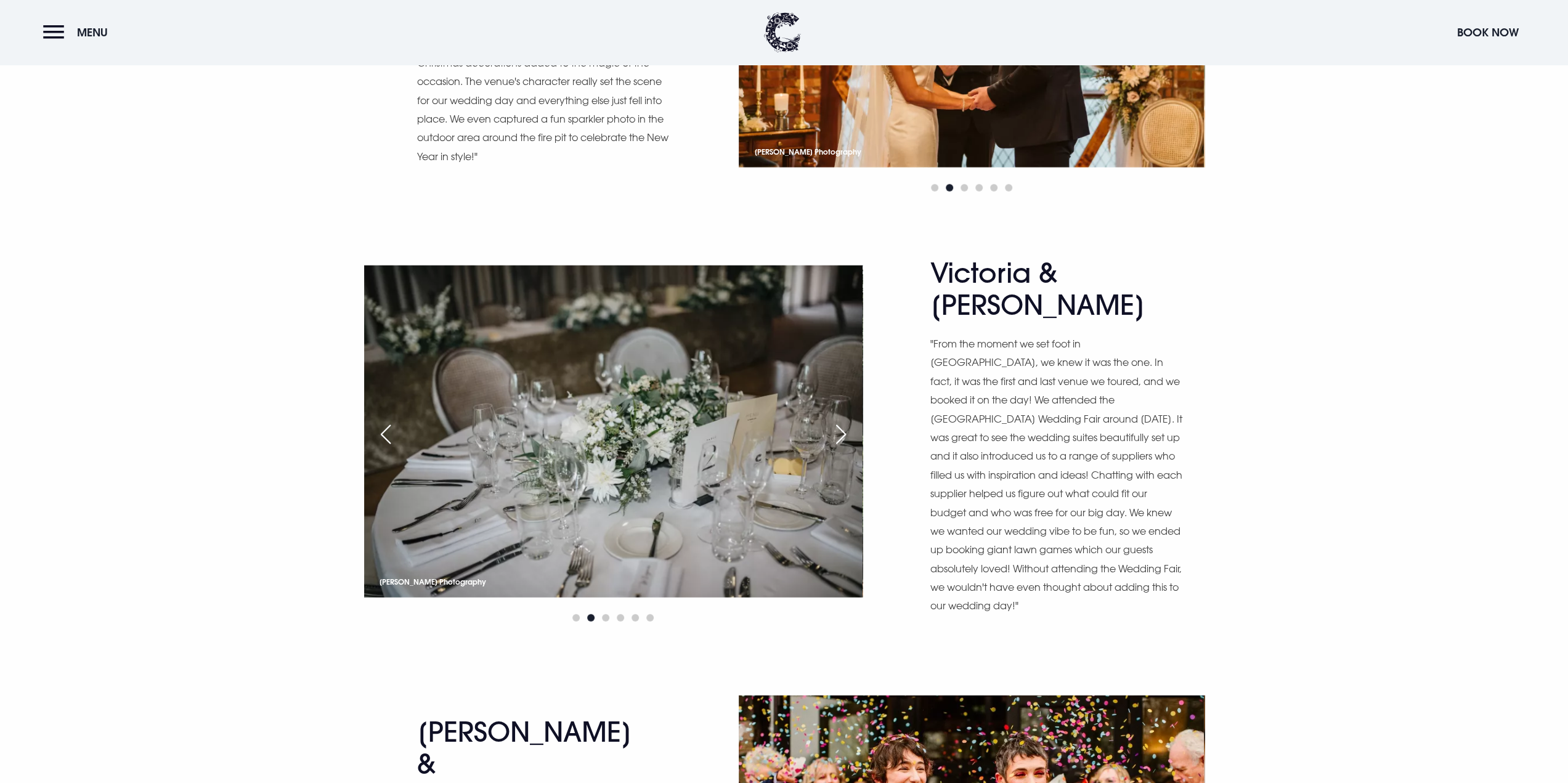
click at [843, 421] on div "Next slide" at bounding box center [842, 435] width 31 height 27
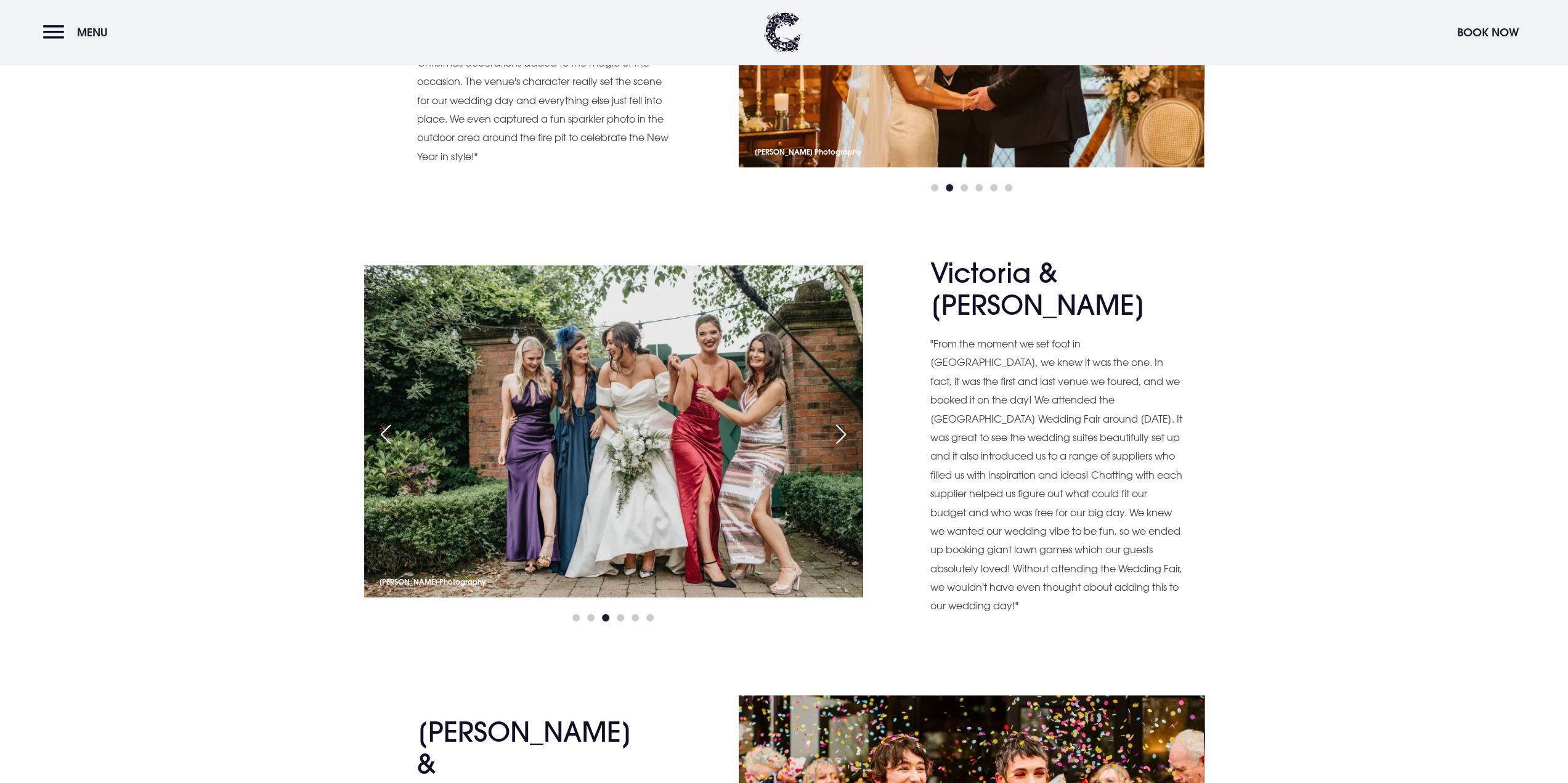
click at [843, 421] on div "Next slide" at bounding box center [842, 435] width 31 height 27
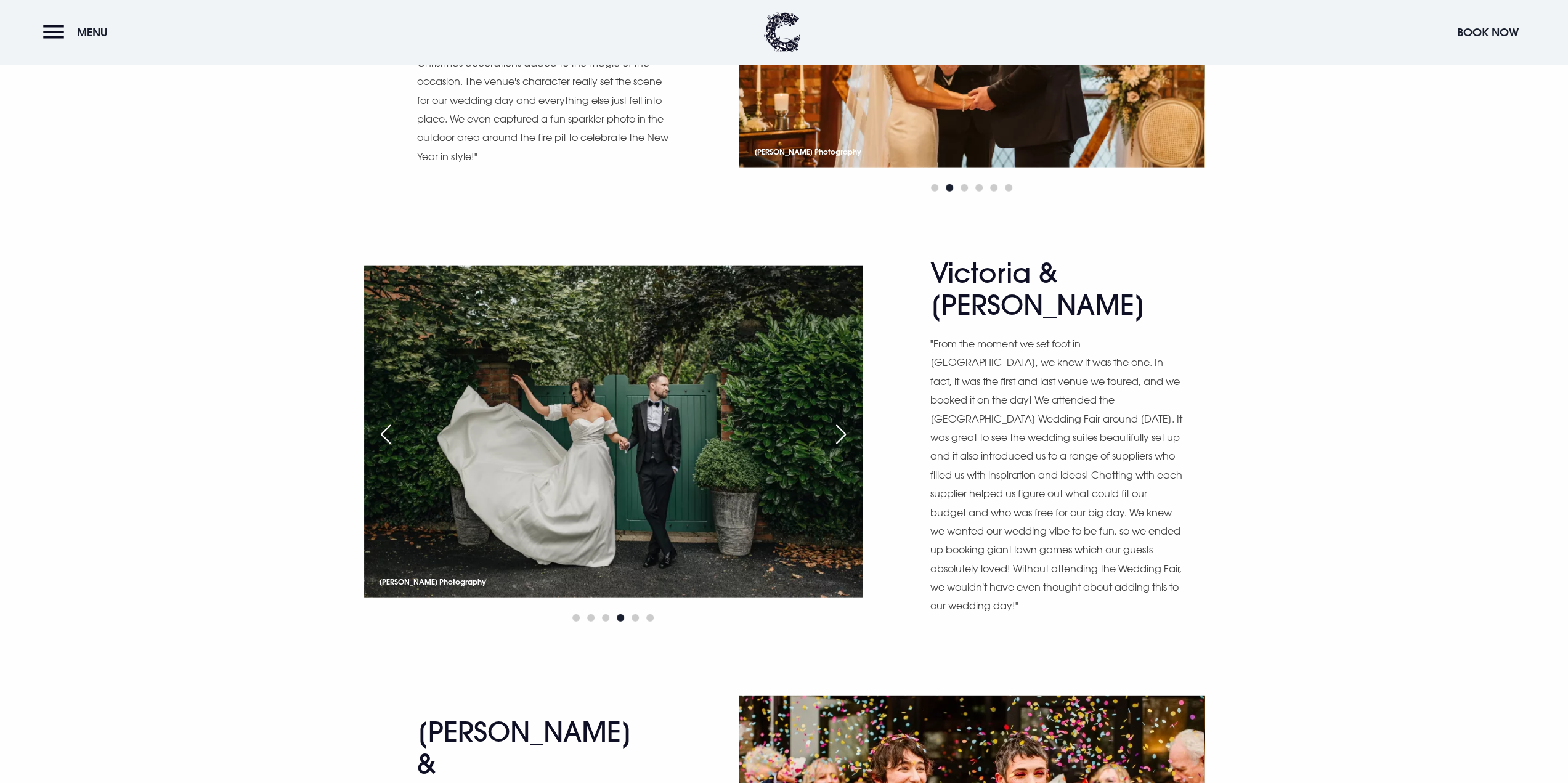
click at [843, 421] on div "Next slide" at bounding box center [842, 435] width 31 height 27
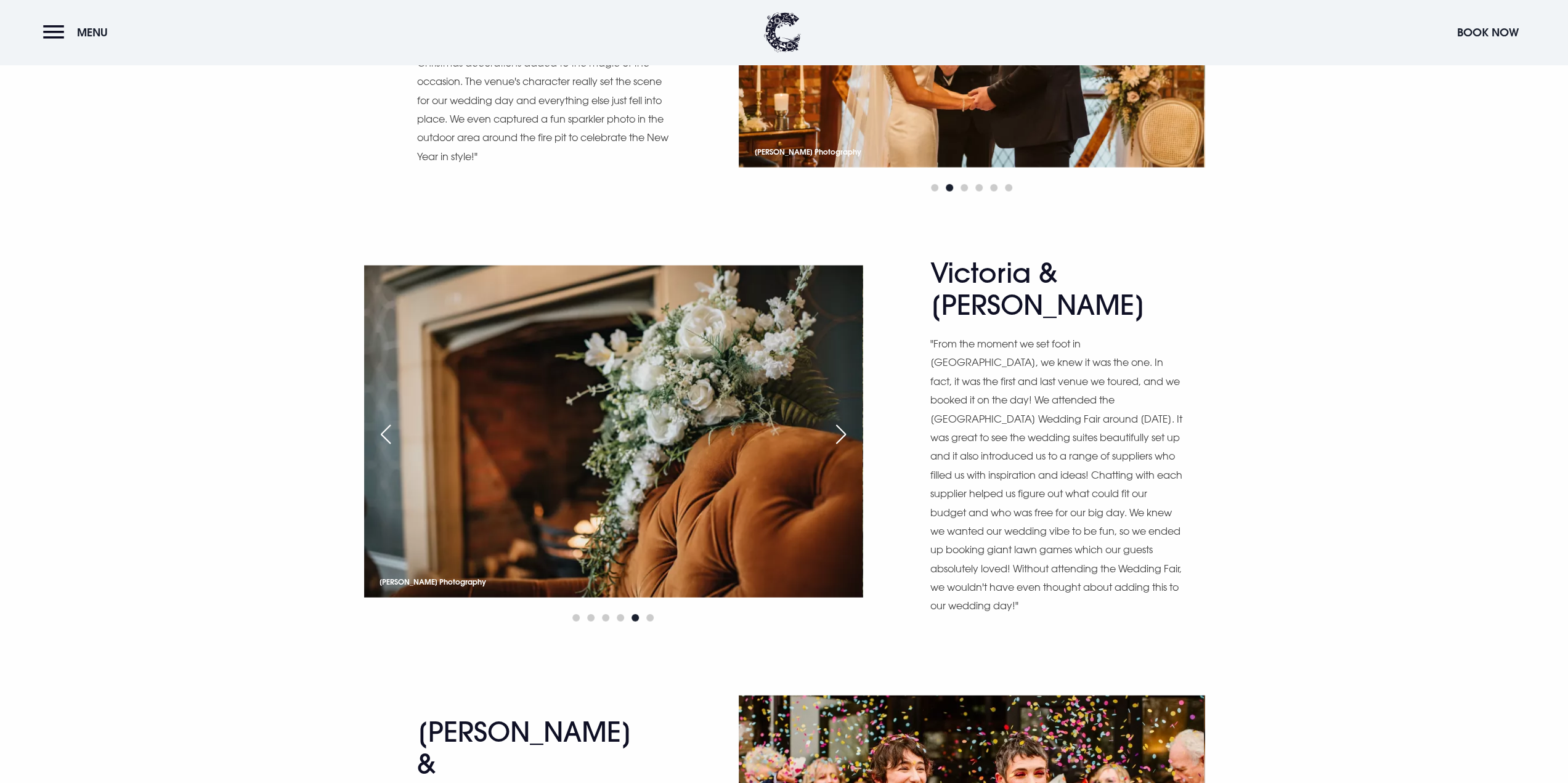
click at [843, 421] on div "Next slide" at bounding box center [842, 435] width 31 height 27
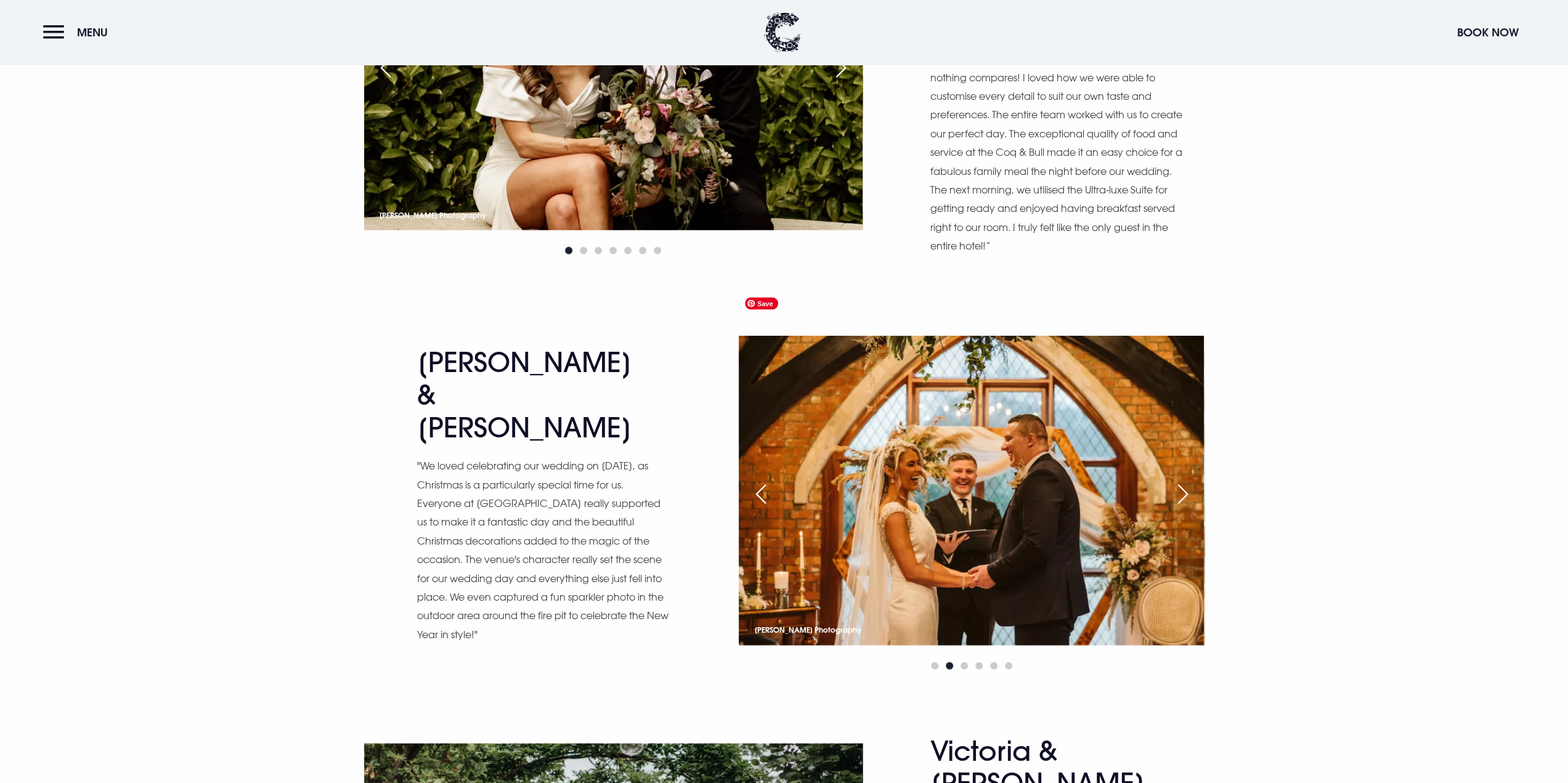
scroll to position [2711, 0]
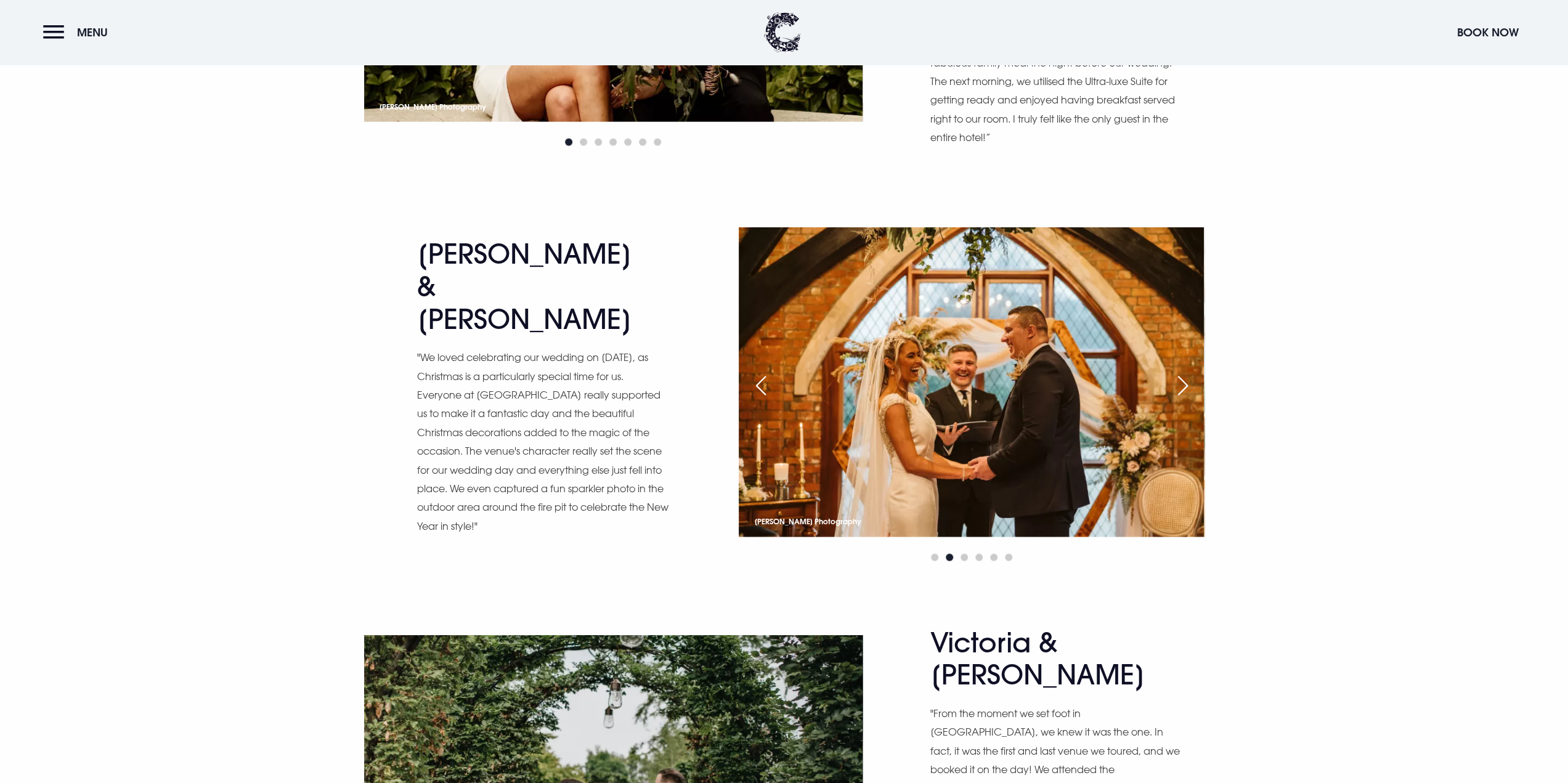
click at [1183, 372] on div "Next slide" at bounding box center [1183, 386] width 31 height 27
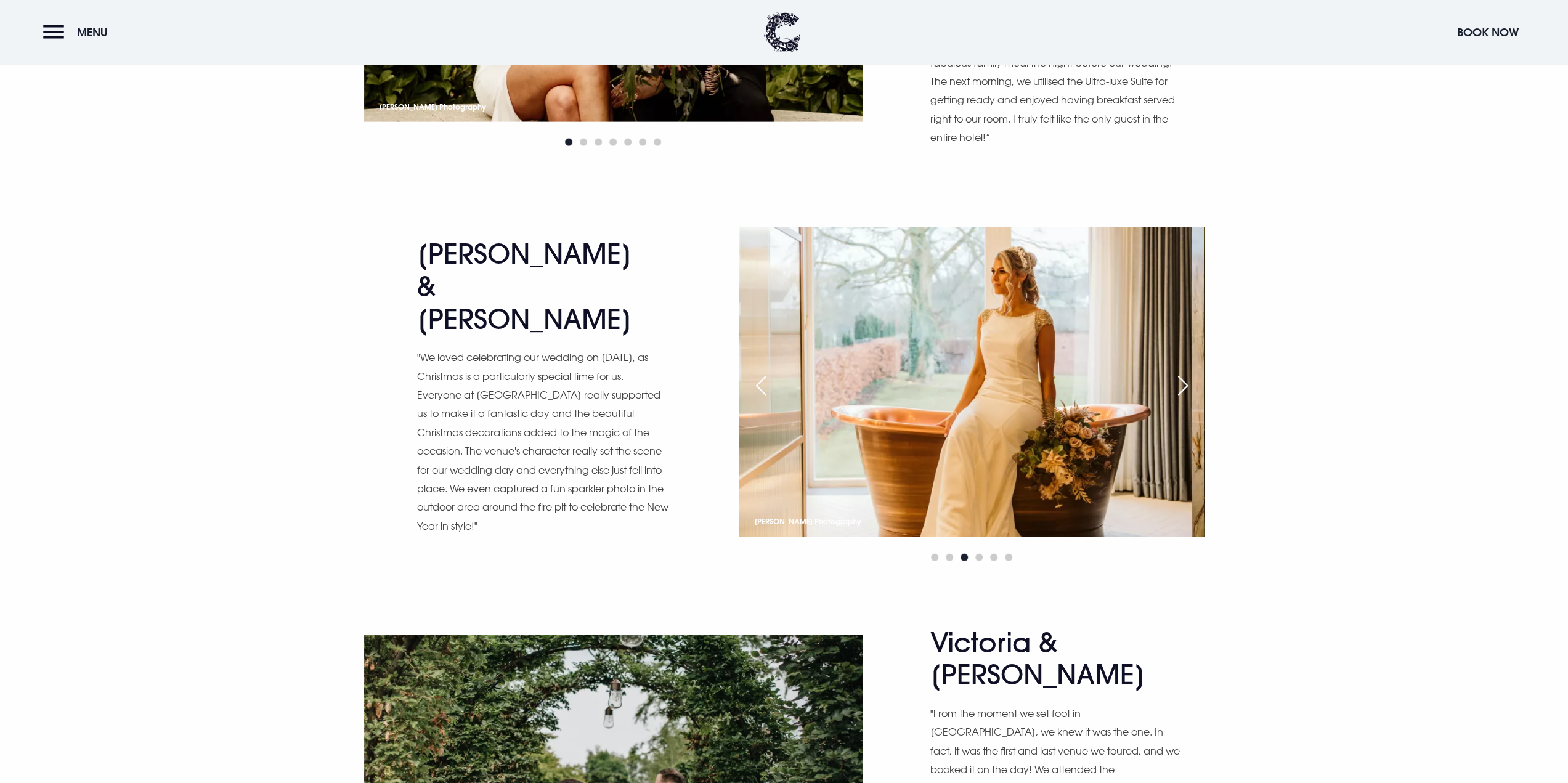
click at [1187, 372] on div "Next slide" at bounding box center [1183, 386] width 31 height 27
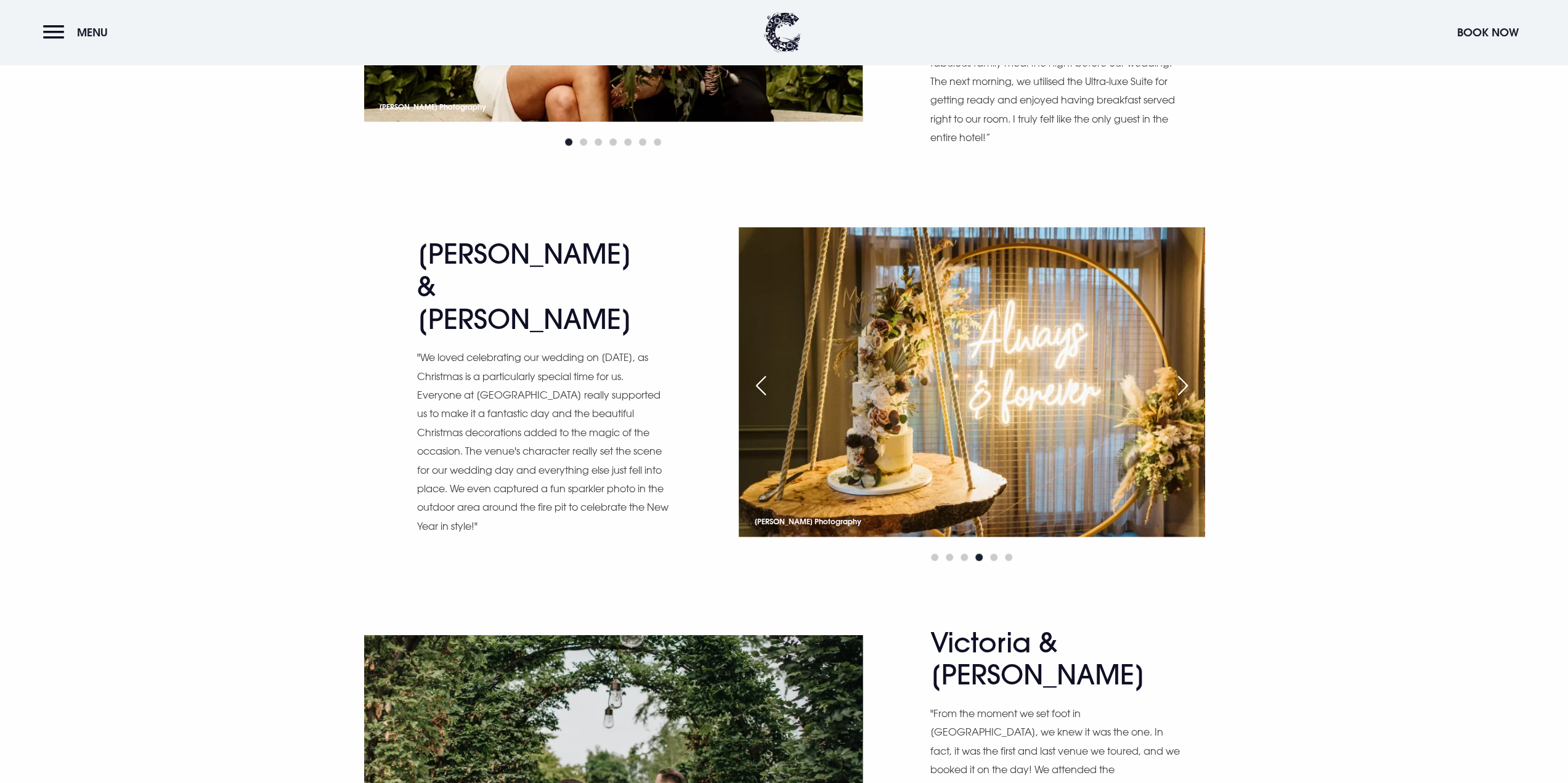
click at [1187, 372] on div "Next slide" at bounding box center [1183, 386] width 31 height 27
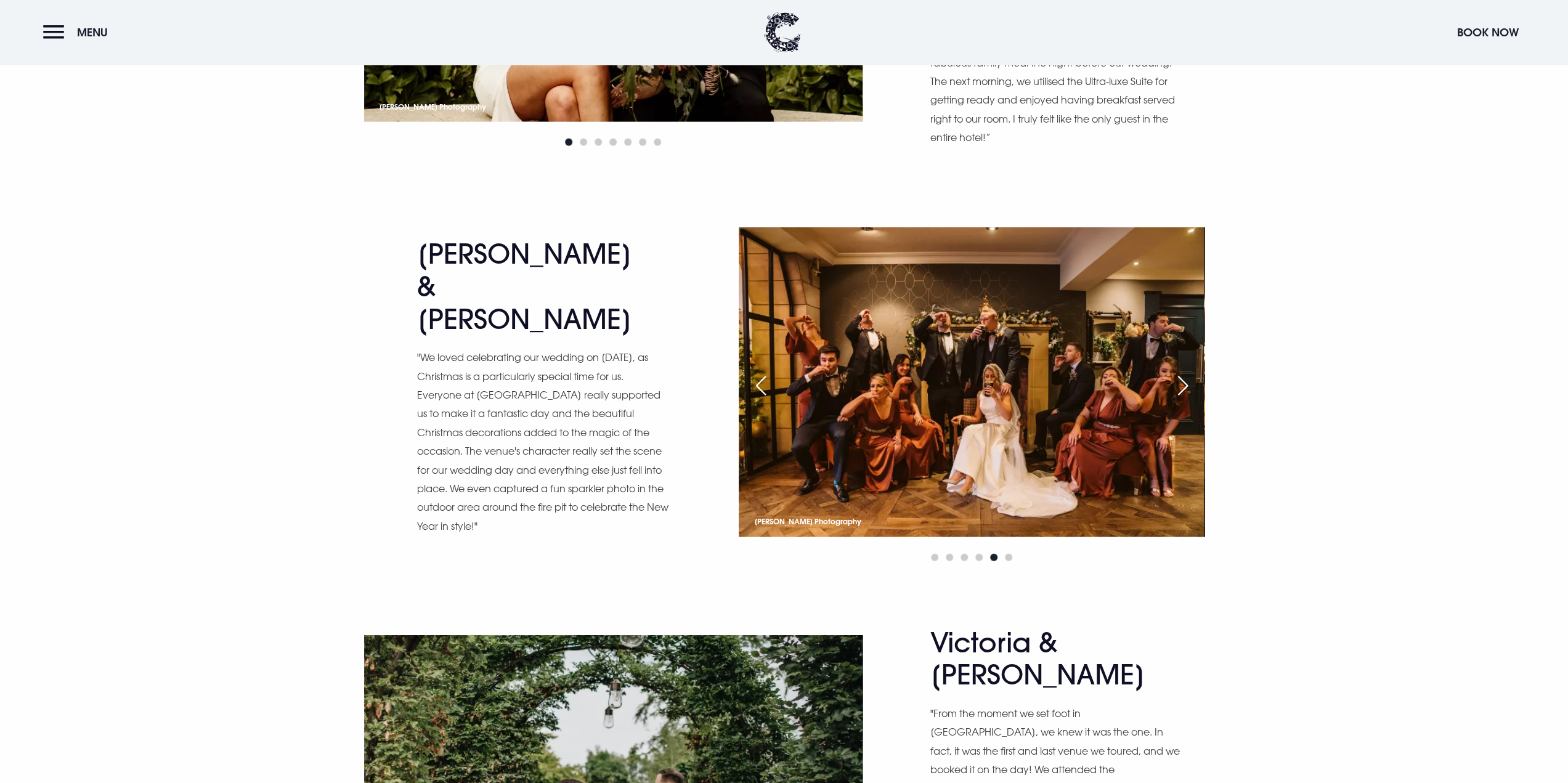
click at [1187, 372] on div "Next slide" at bounding box center [1183, 386] width 31 height 27
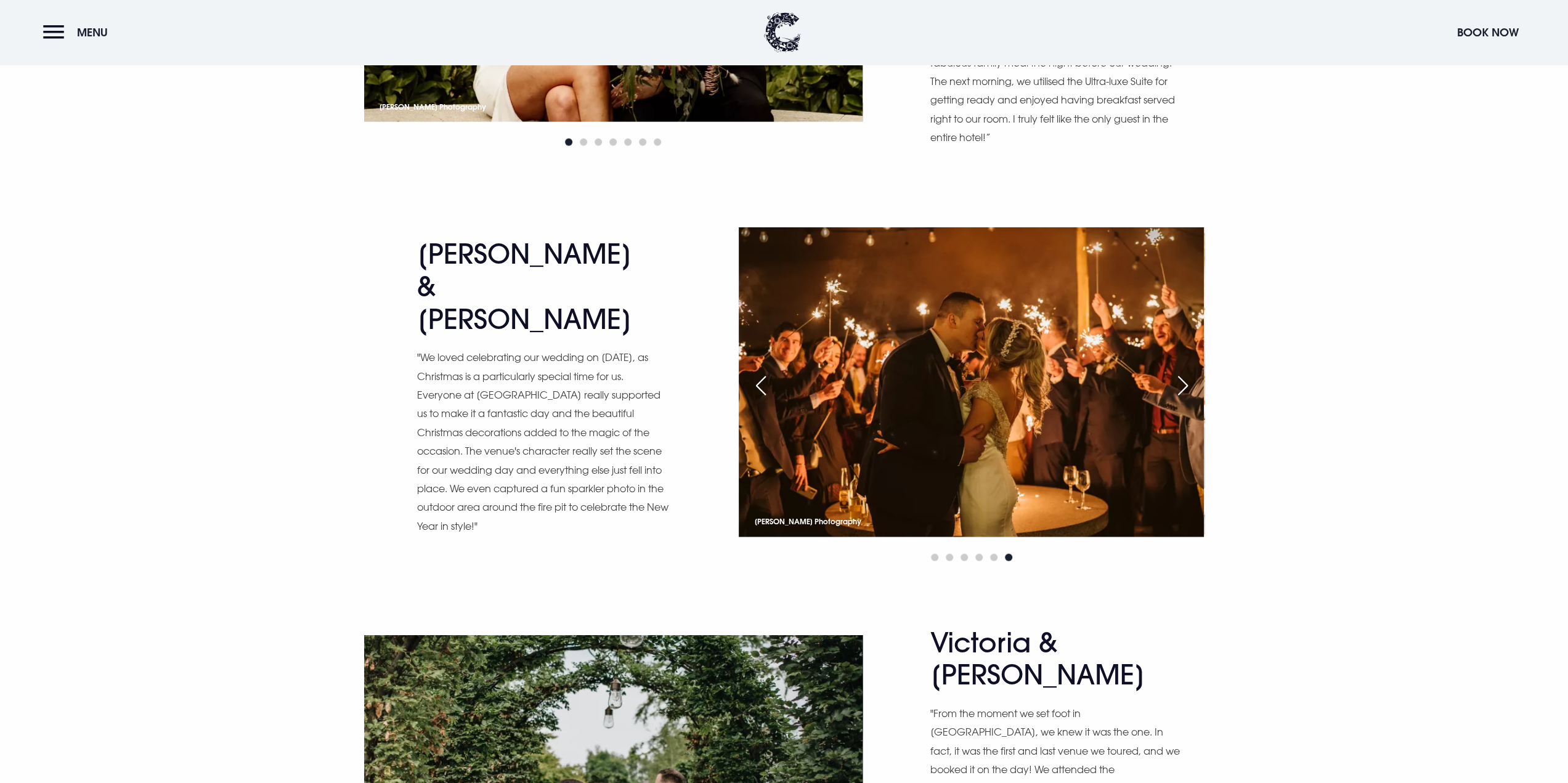
click at [1187, 372] on div "Next slide" at bounding box center [1183, 386] width 31 height 27
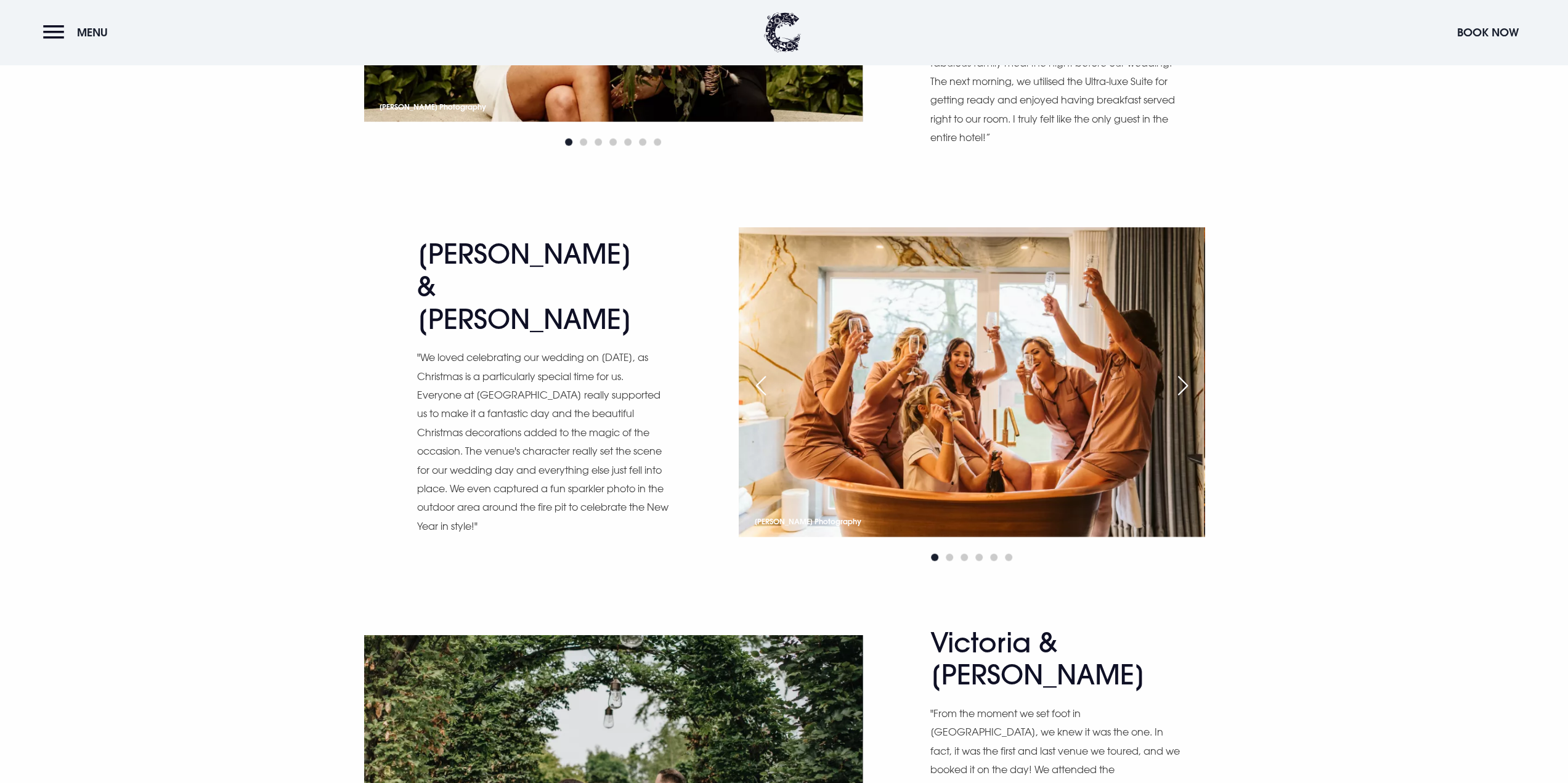
click at [765, 372] on div "Previous slide" at bounding box center [761, 386] width 31 height 27
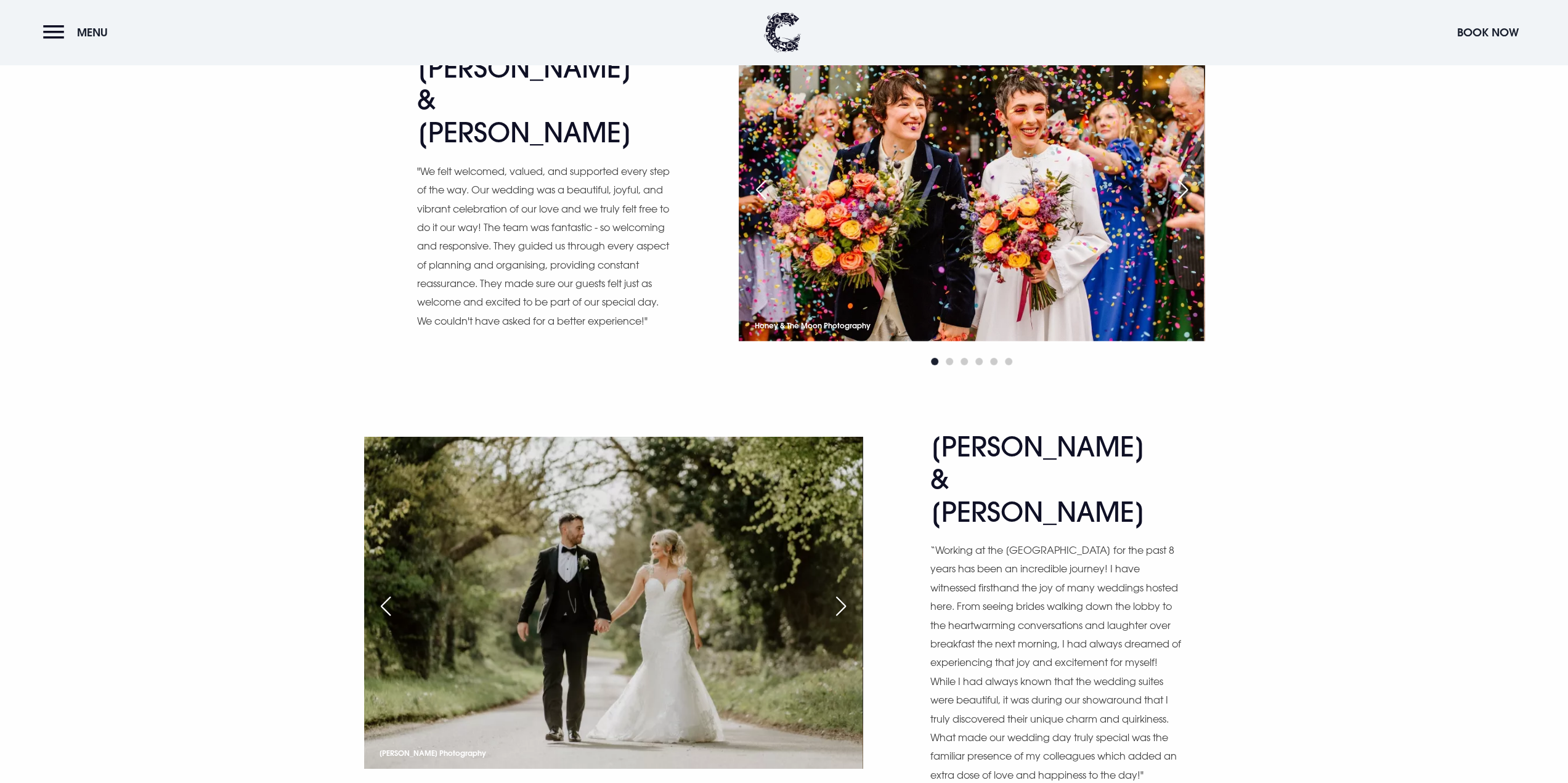
scroll to position [4005, 0]
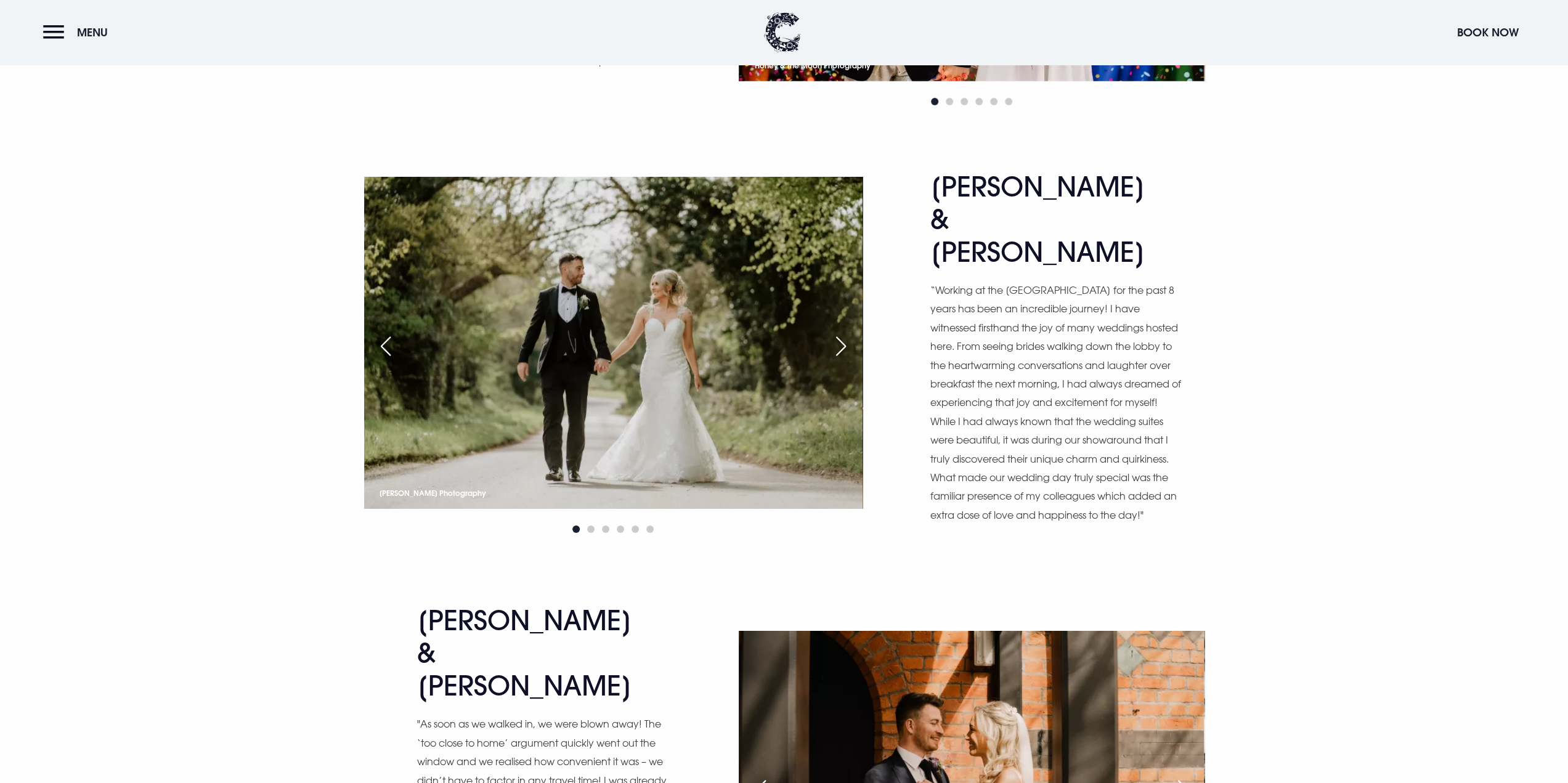
click at [833, 333] on div "Next slide" at bounding box center [842, 346] width 31 height 27
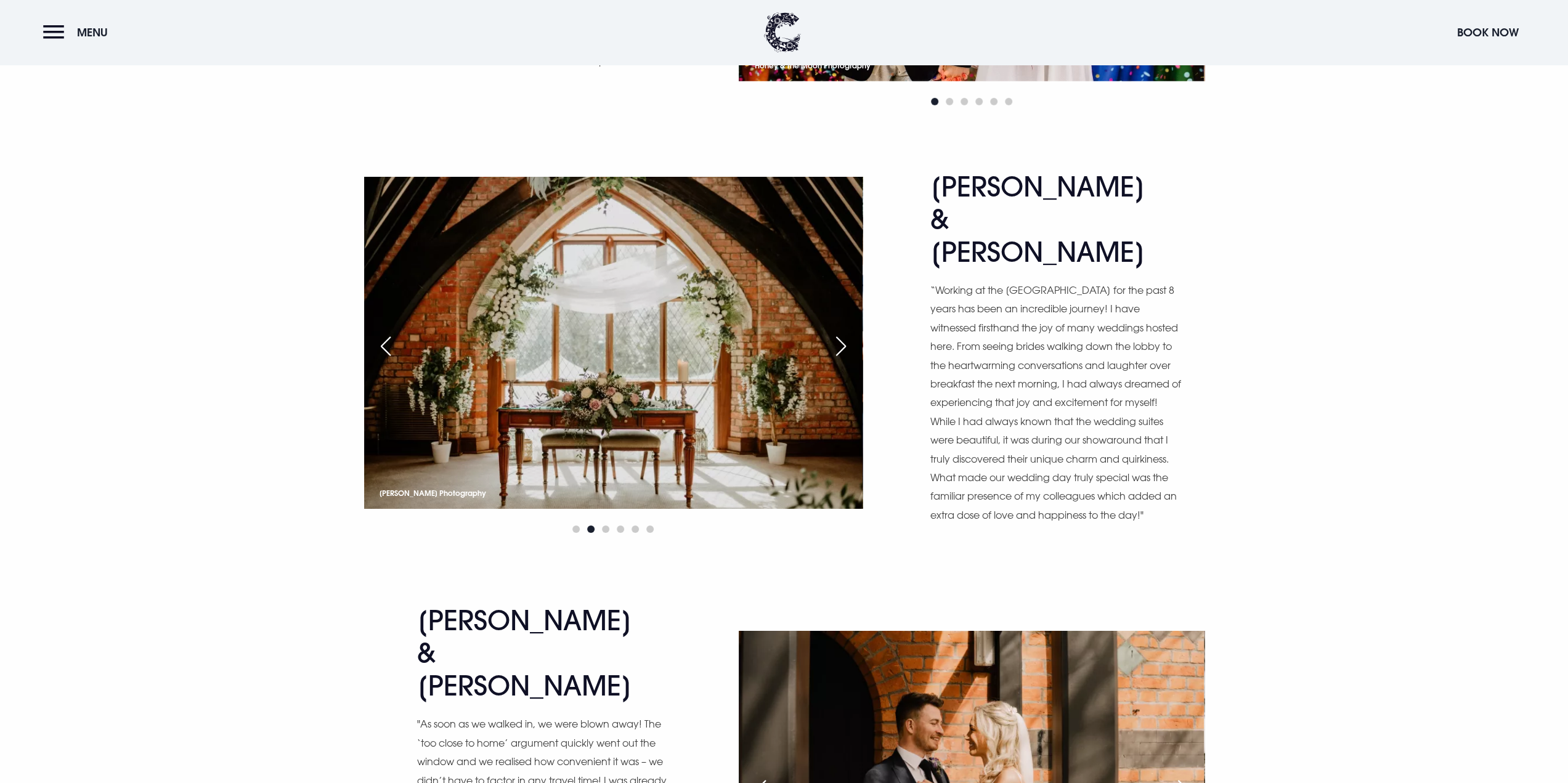
click at [838, 333] on div "Next slide" at bounding box center [842, 346] width 31 height 27
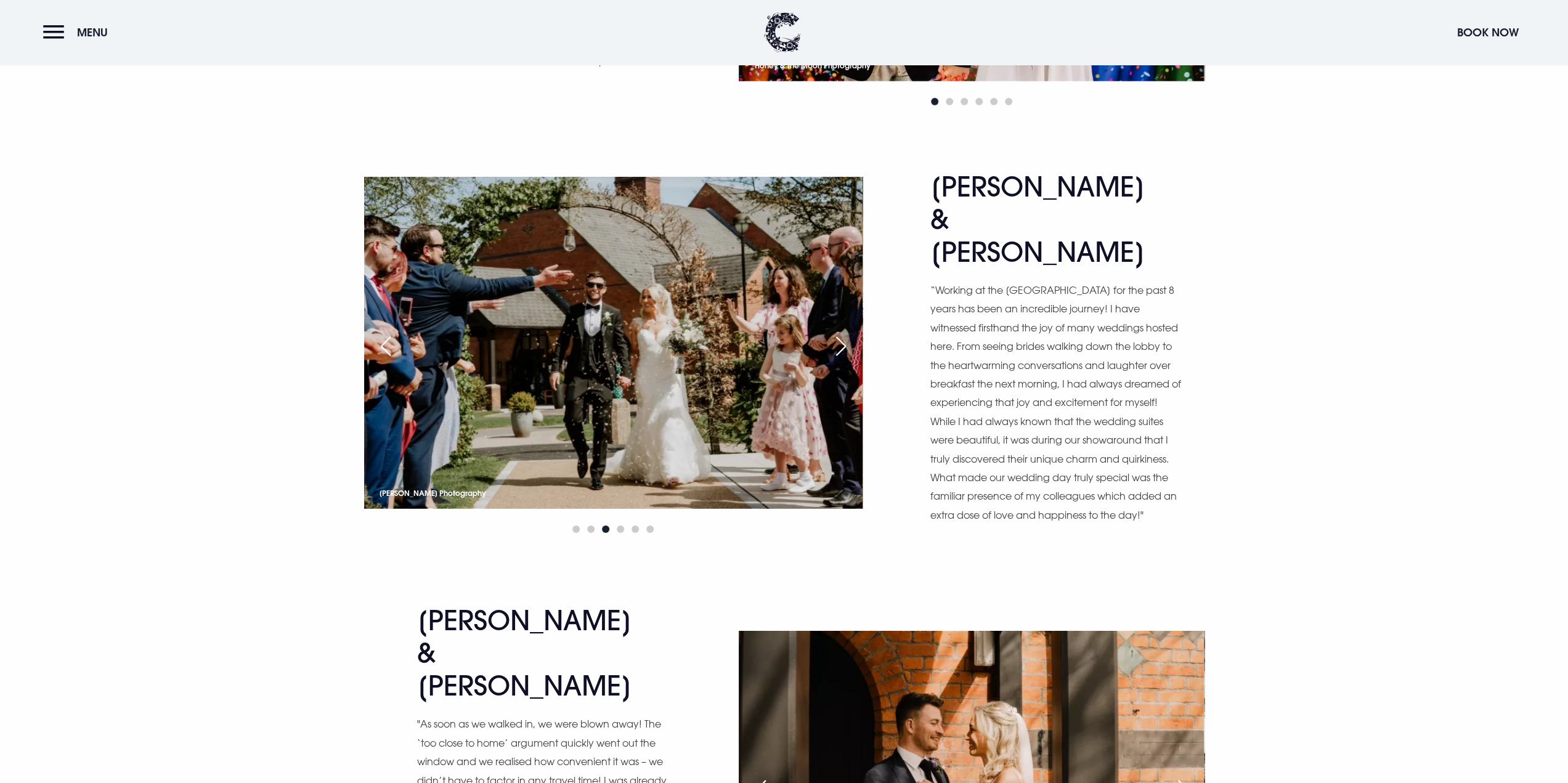
click at [838, 333] on div "Next slide" at bounding box center [842, 346] width 31 height 27
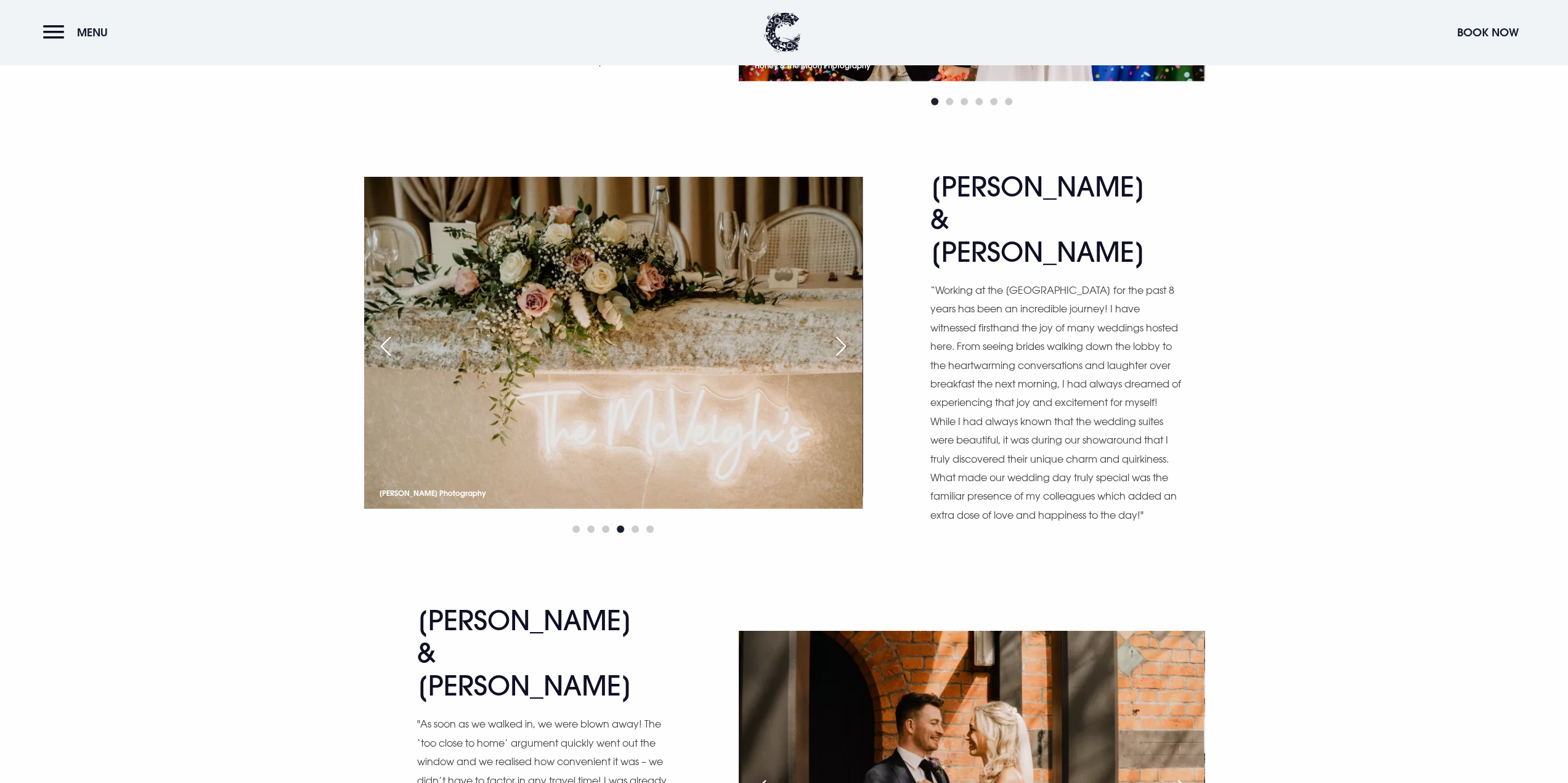
click at [838, 333] on div "Next slide" at bounding box center [842, 346] width 31 height 27
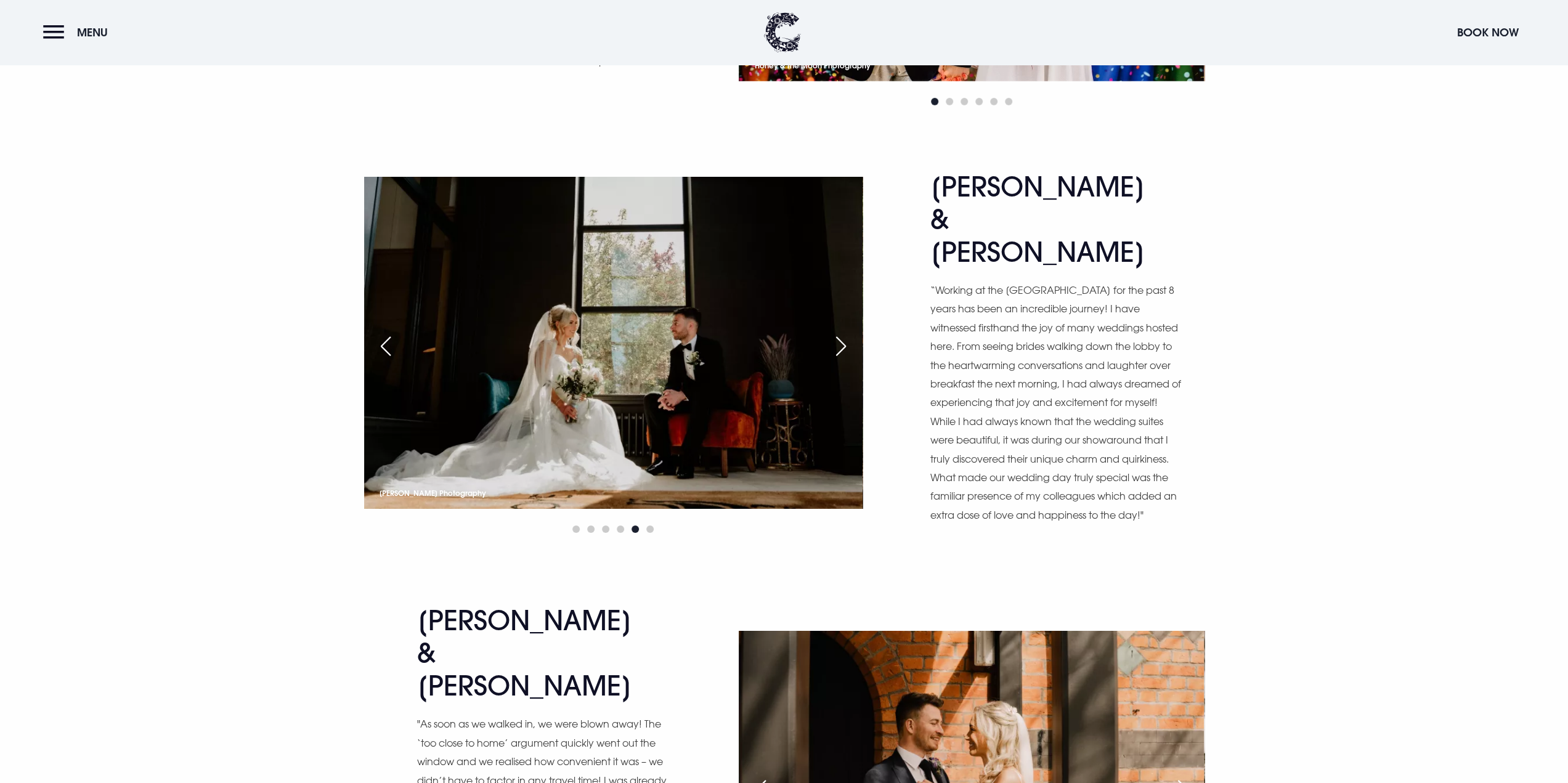
click at [838, 333] on div "Next slide" at bounding box center [842, 346] width 31 height 27
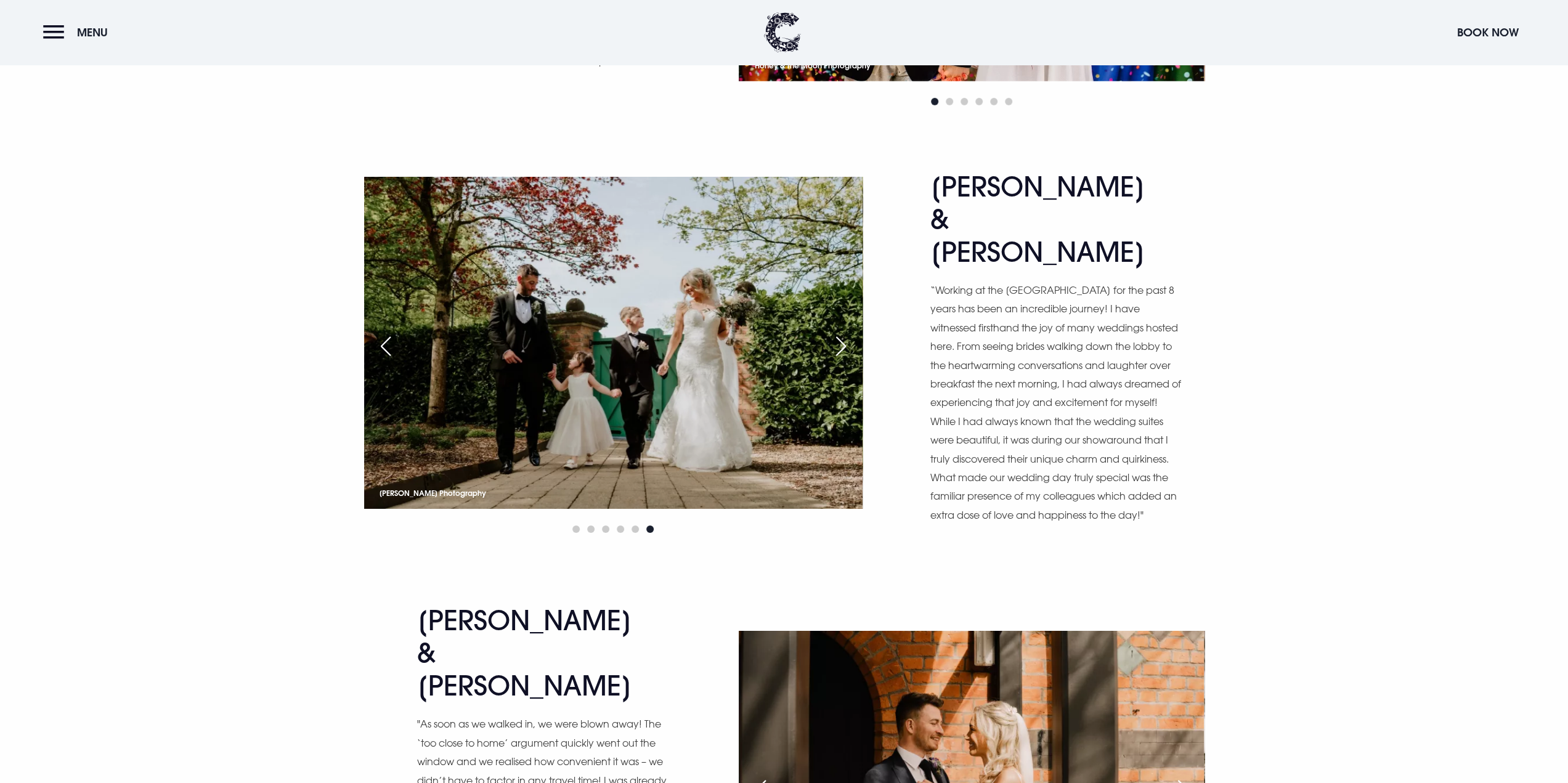
click at [838, 333] on div "Next slide" at bounding box center [842, 346] width 31 height 27
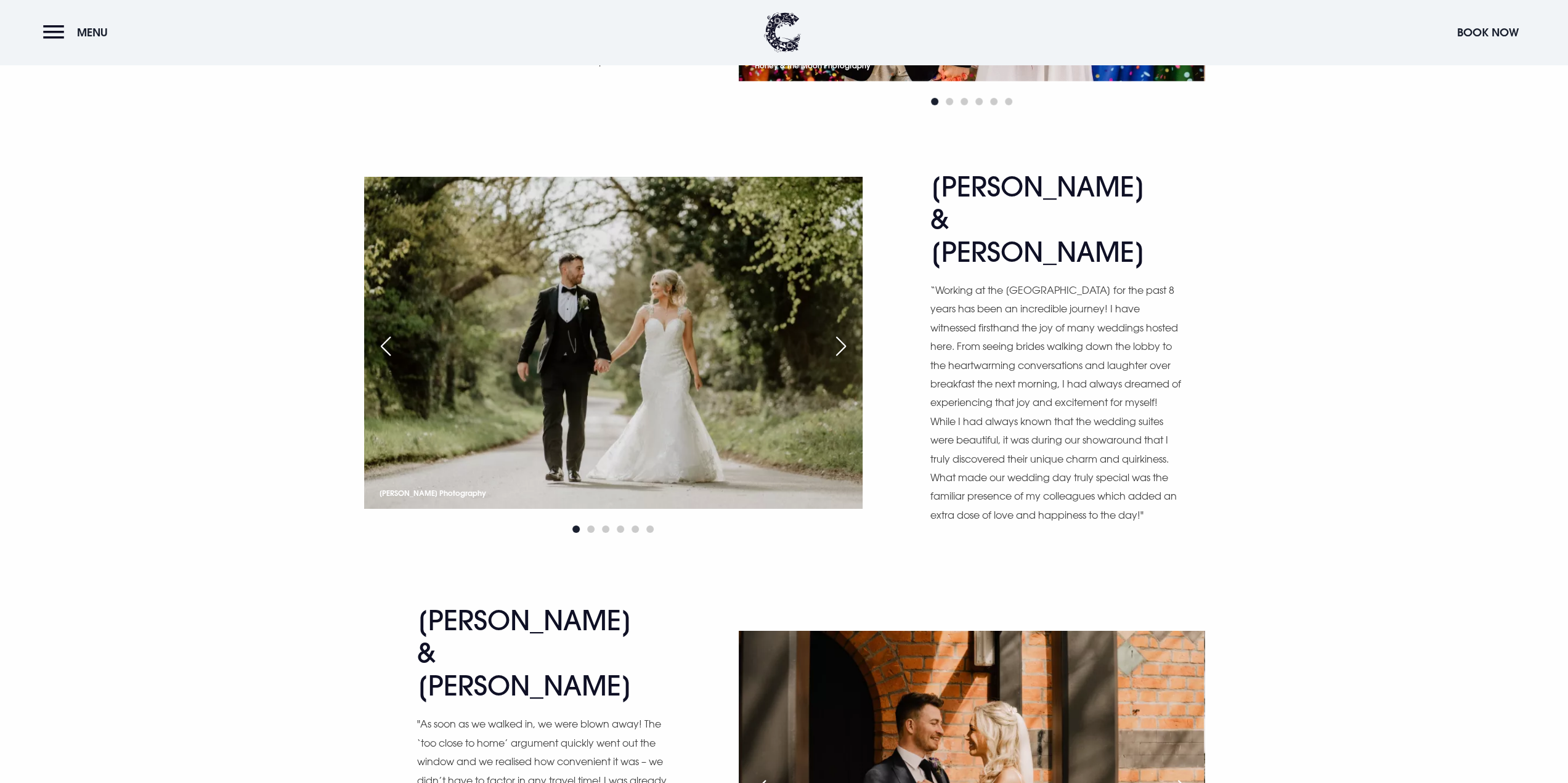
click at [838, 333] on div "Next slide" at bounding box center [842, 346] width 31 height 27
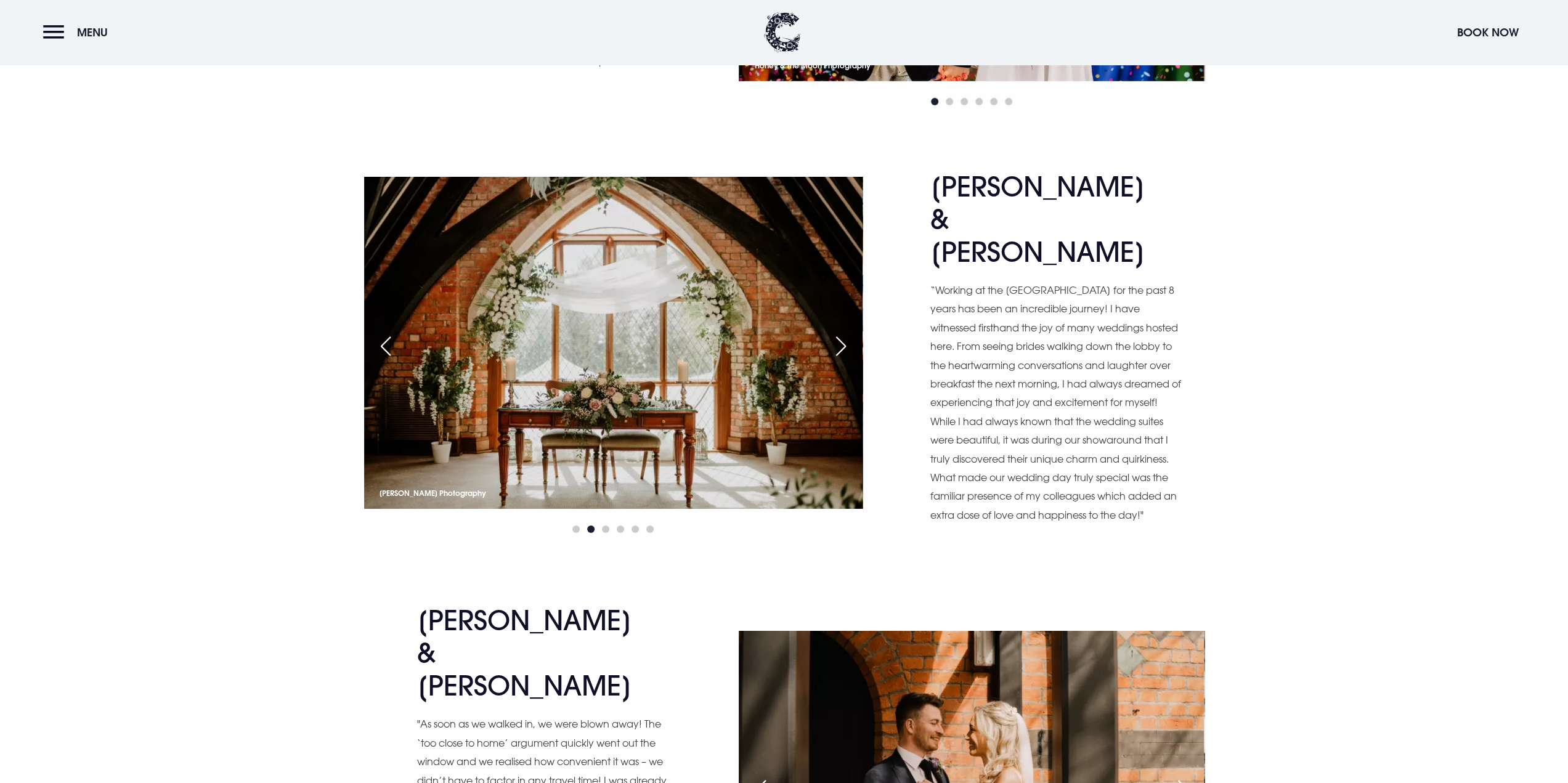
click at [838, 333] on div "Next slide" at bounding box center [842, 346] width 31 height 27
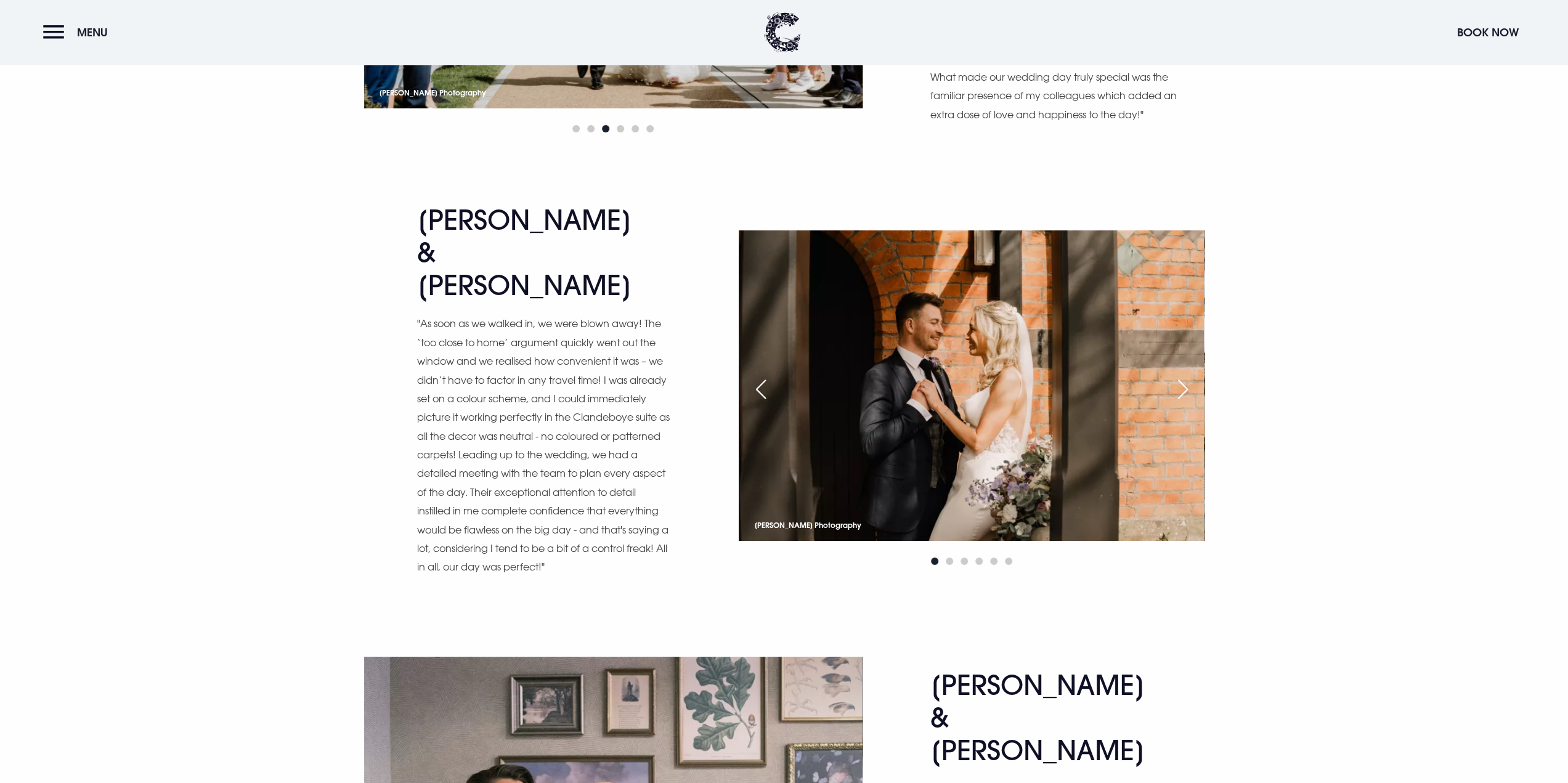
scroll to position [4436, 0]
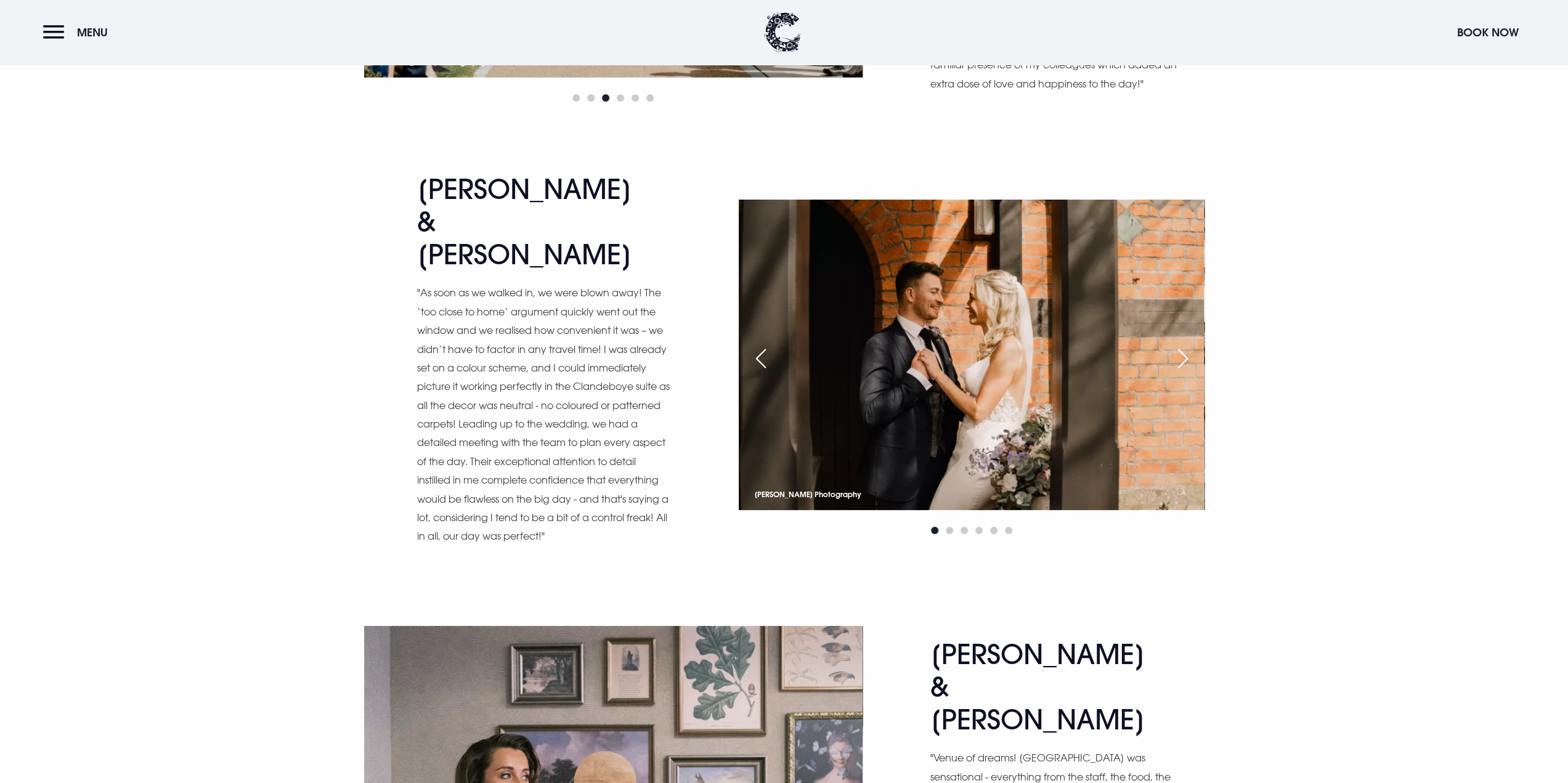
click at [1193, 345] on div "Next slide" at bounding box center [1183, 359] width 31 height 27
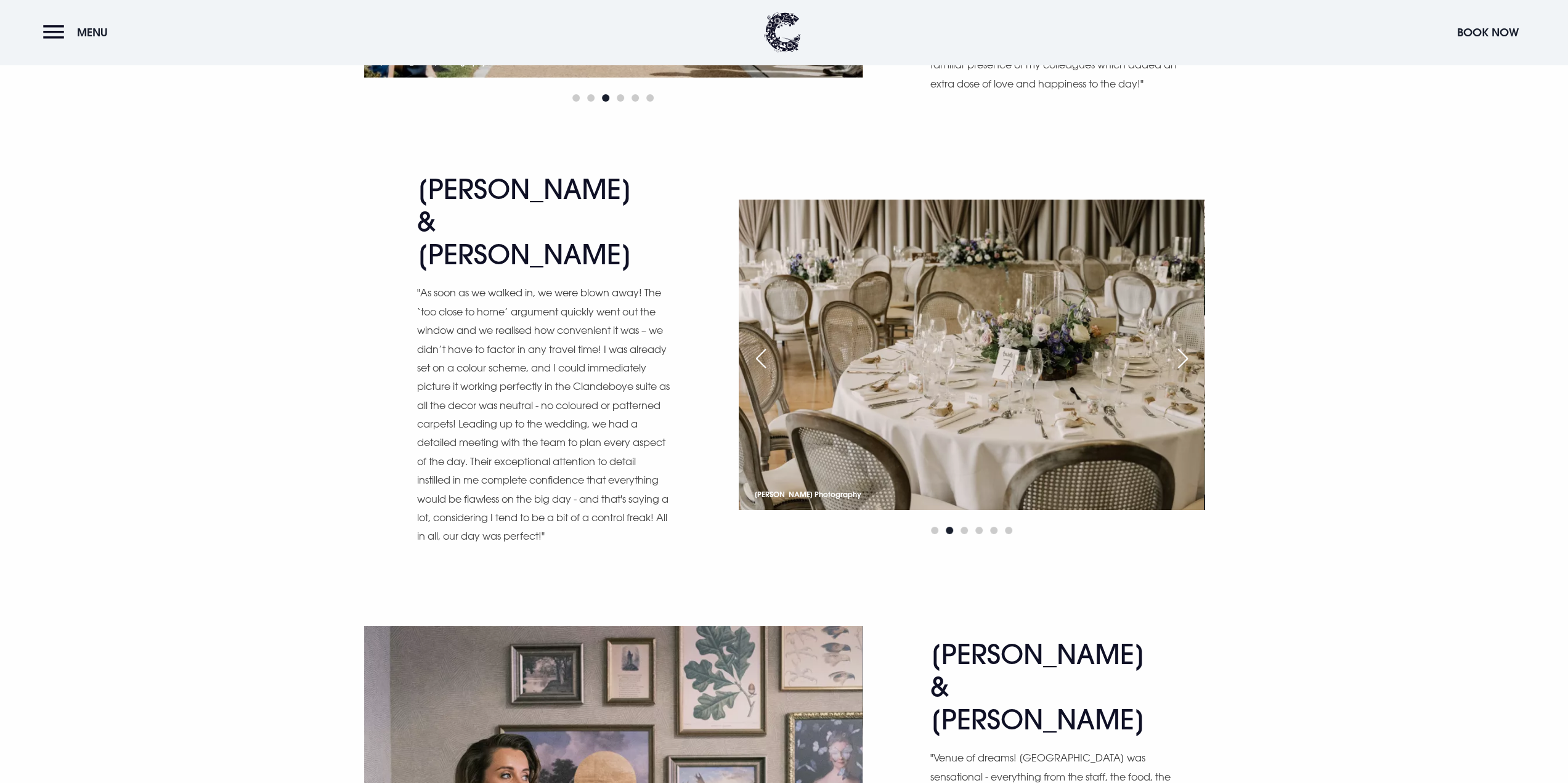
click at [1193, 345] on div "Next slide" at bounding box center [1183, 359] width 31 height 27
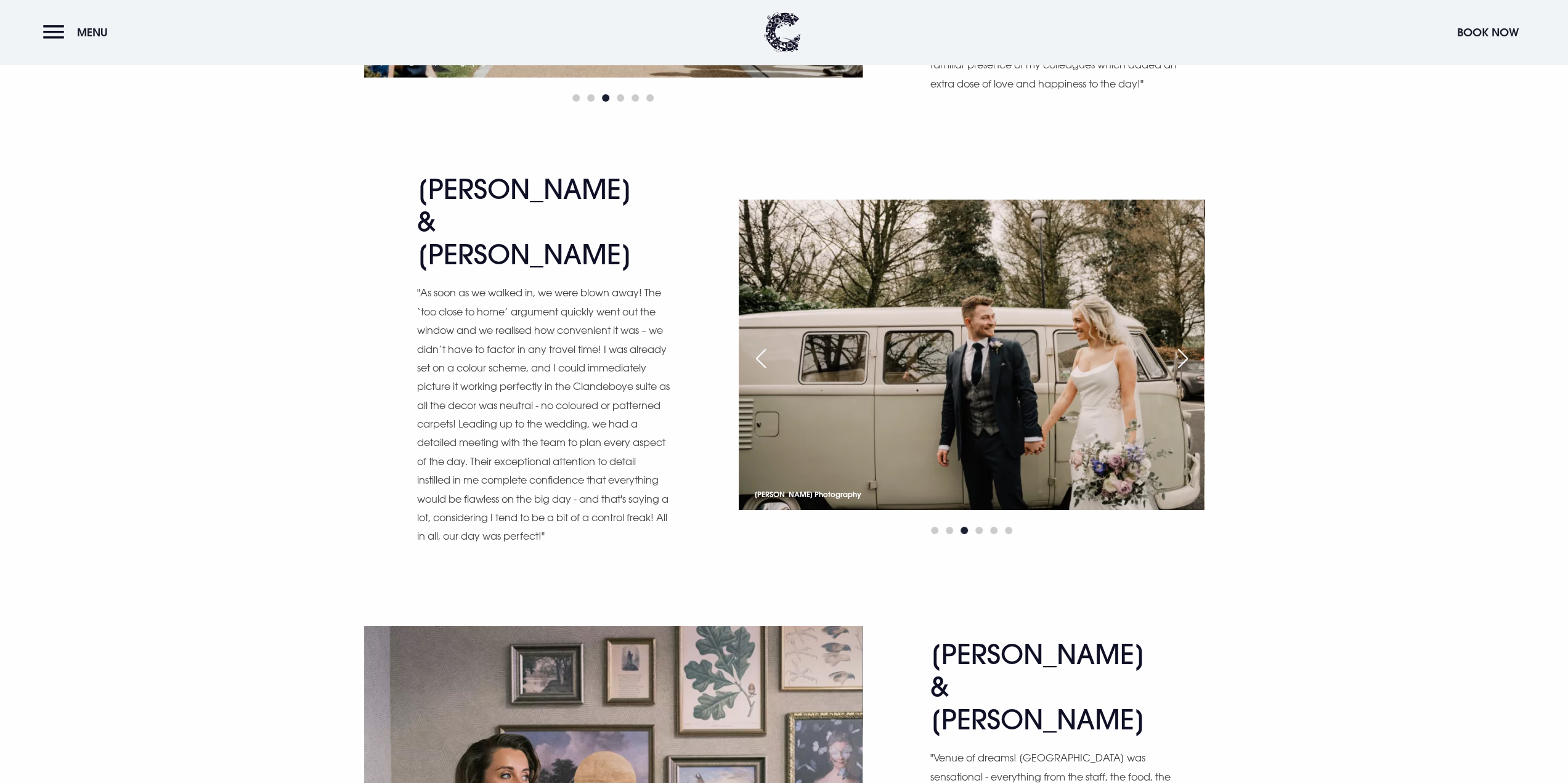
click at [1180, 345] on div "Next slide" at bounding box center [1183, 359] width 31 height 27
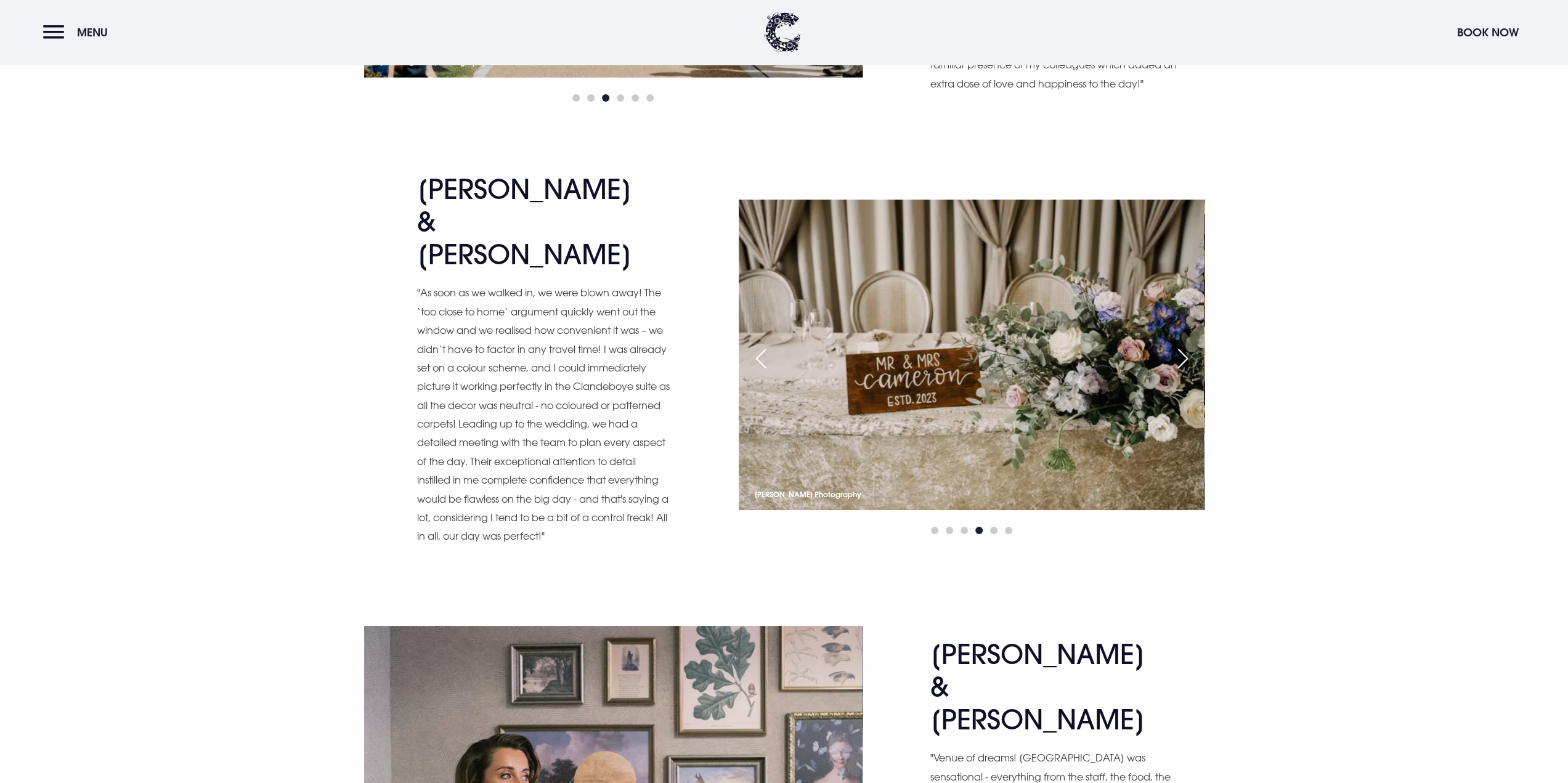
click at [1180, 345] on div "Next slide" at bounding box center [1183, 359] width 31 height 27
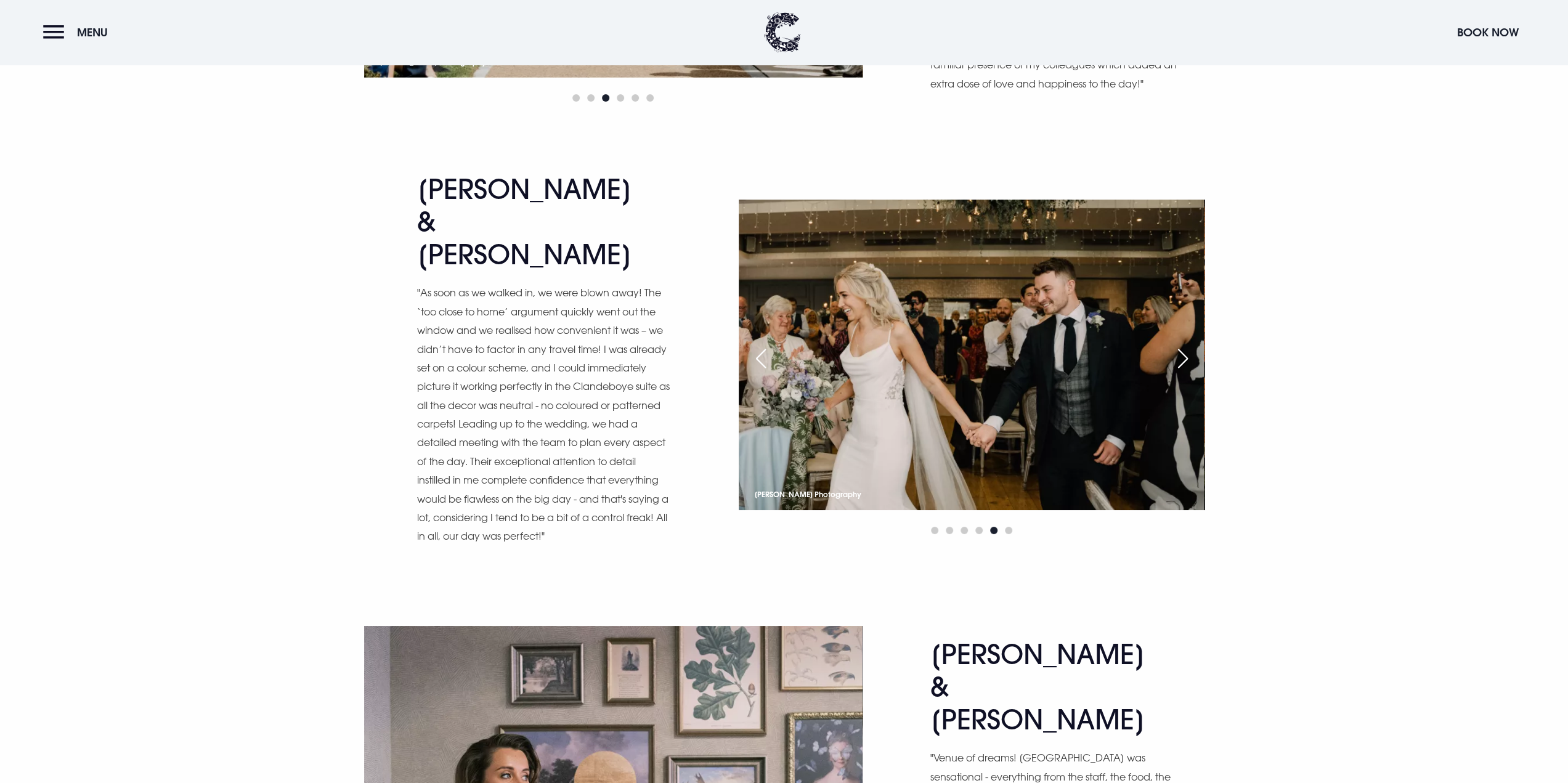
click at [1188, 345] on div "Next slide" at bounding box center [1183, 359] width 31 height 27
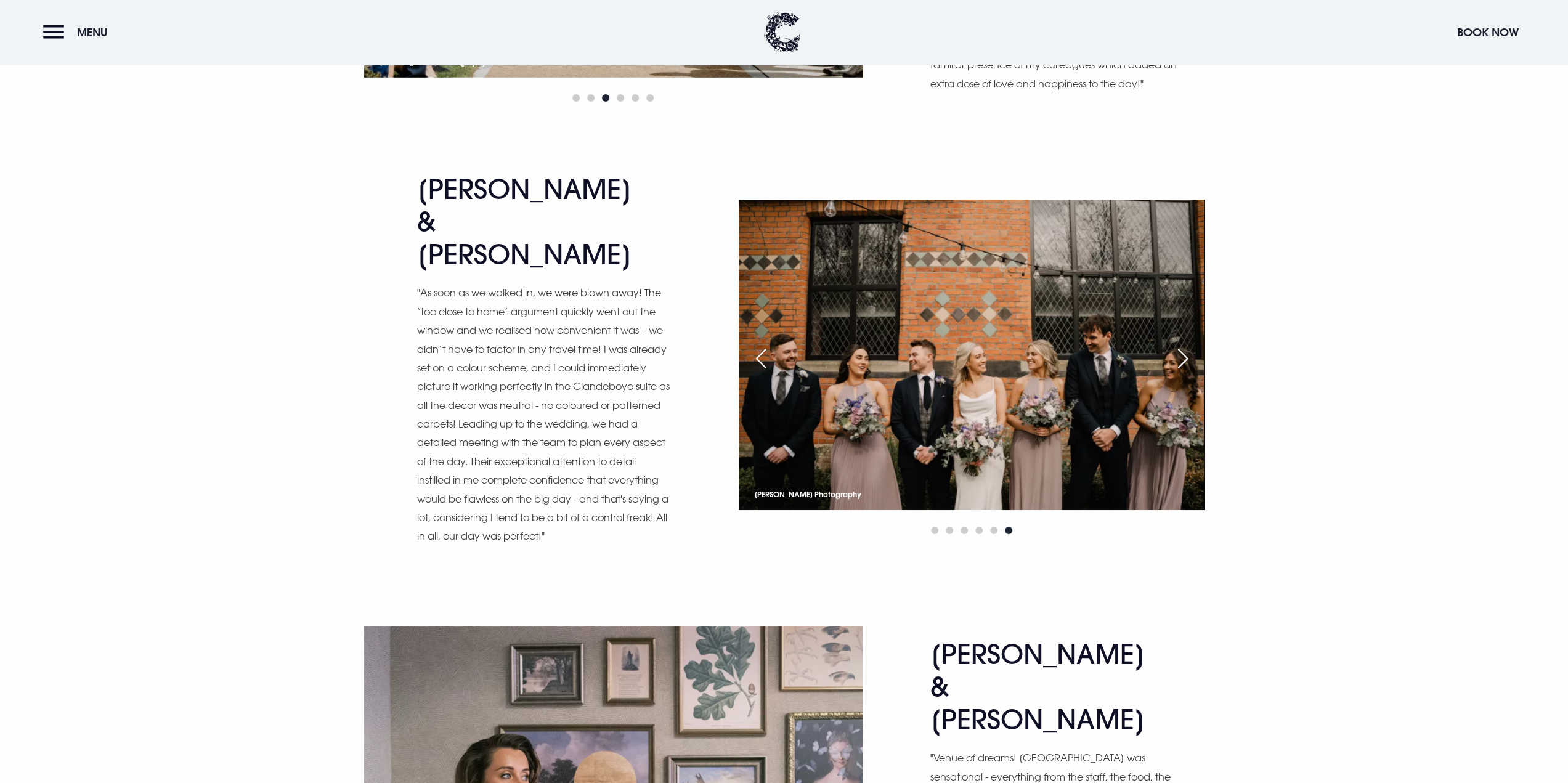
click at [1188, 345] on div "Next slide" at bounding box center [1183, 359] width 31 height 27
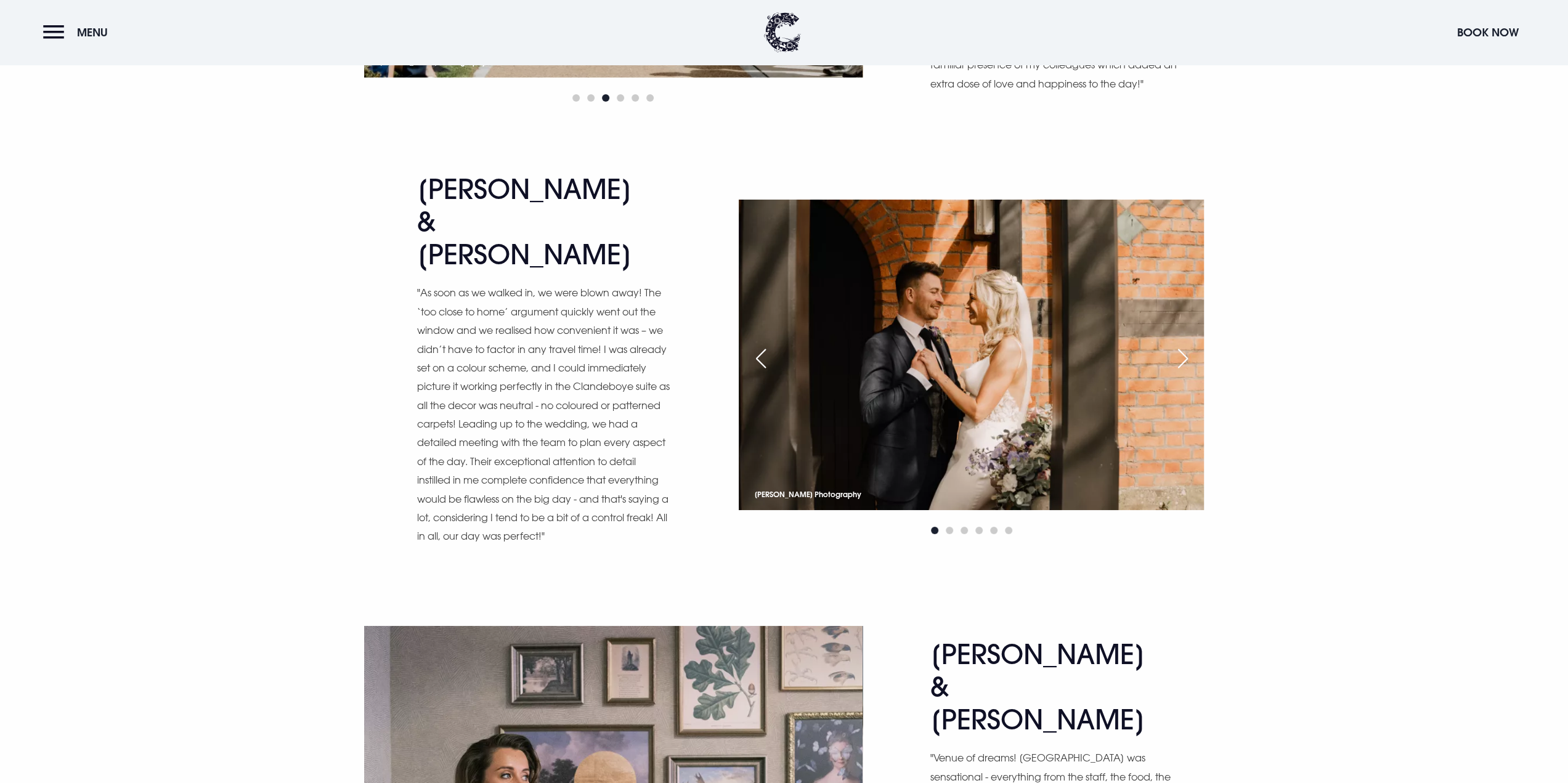
click at [1188, 345] on div "Next slide" at bounding box center [1183, 359] width 31 height 27
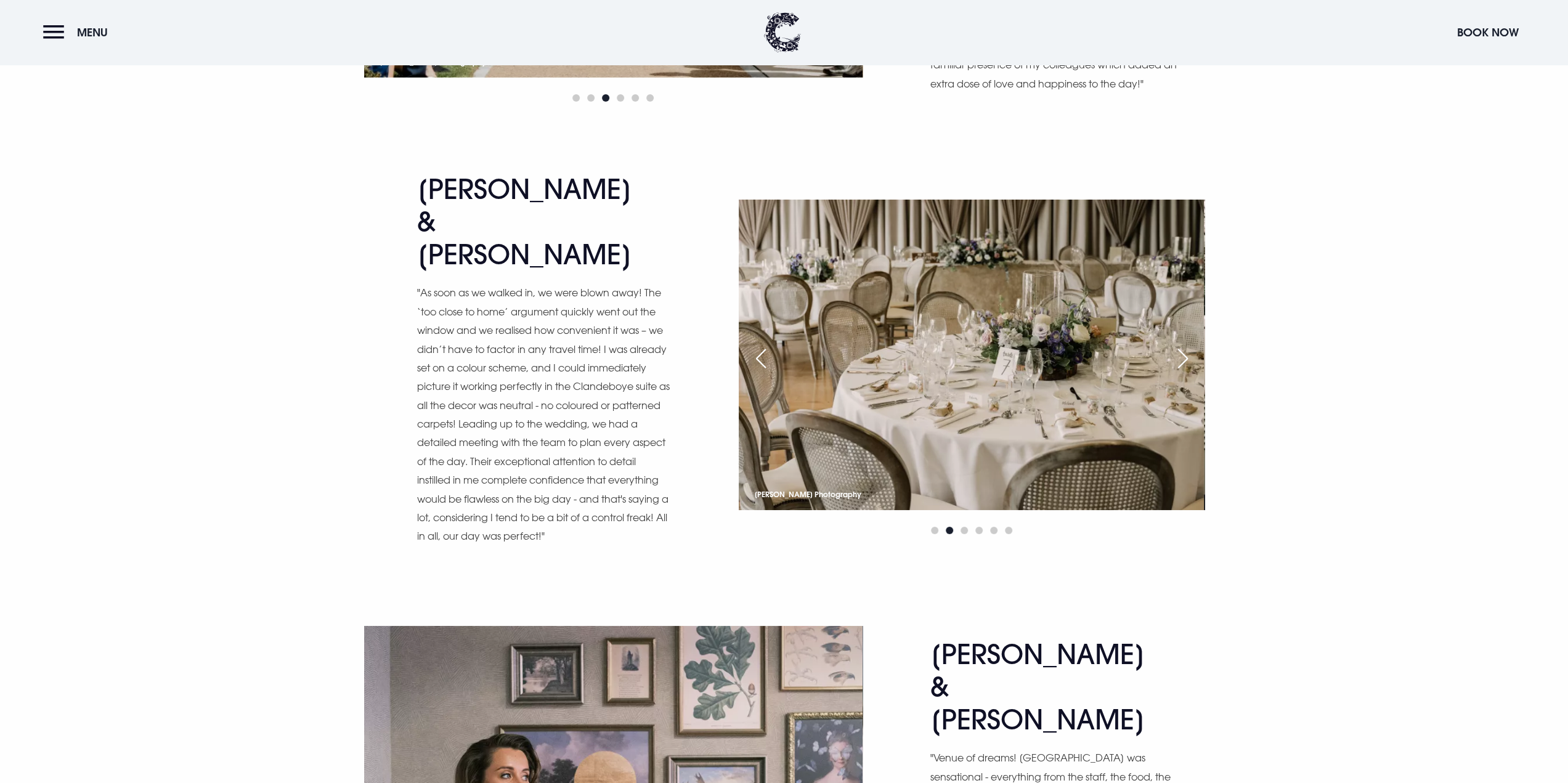
click at [1188, 345] on div "Next slide" at bounding box center [1183, 359] width 31 height 27
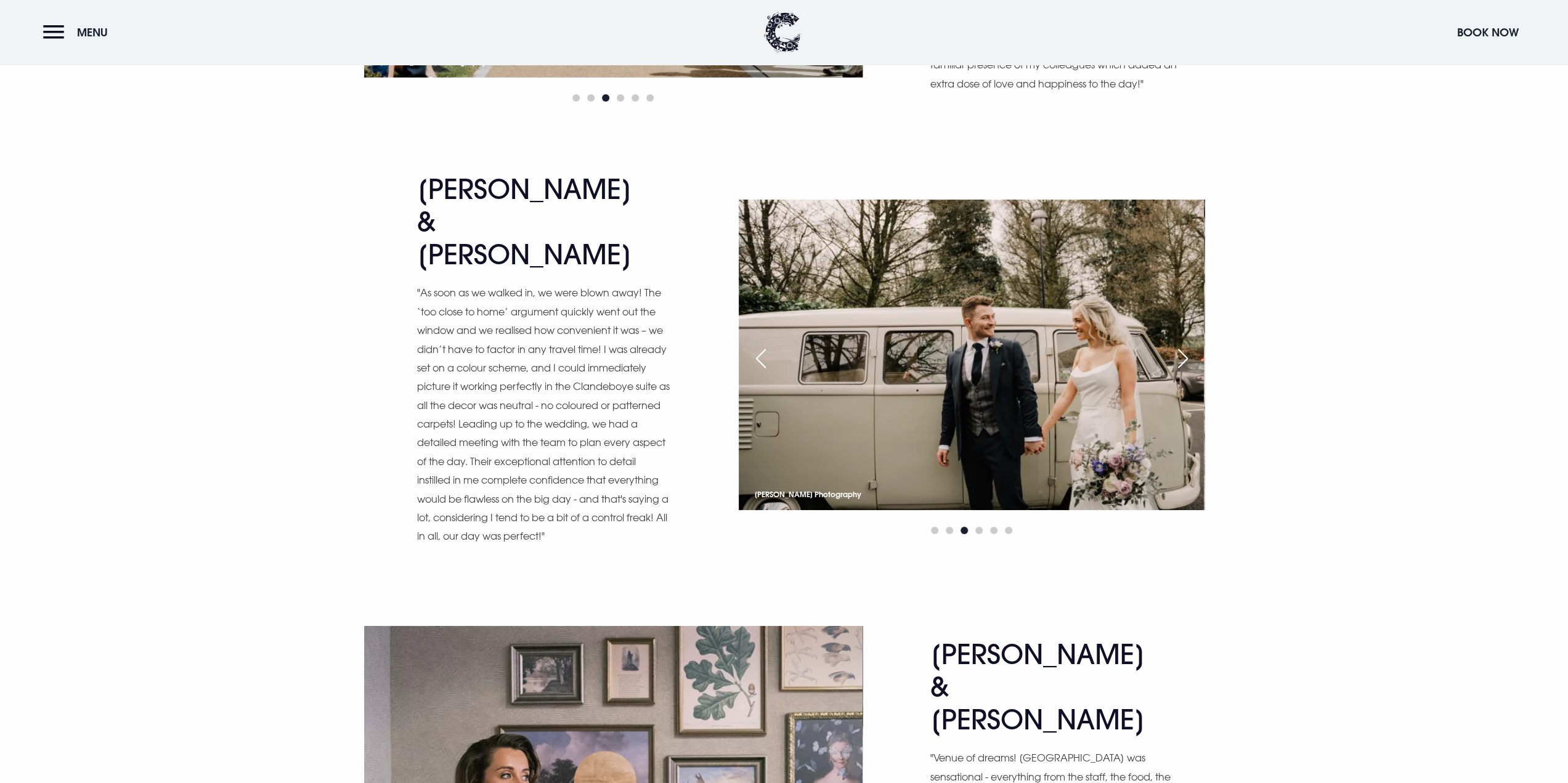
click at [1188, 345] on div "Next slide" at bounding box center [1183, 359] width 31 height 27
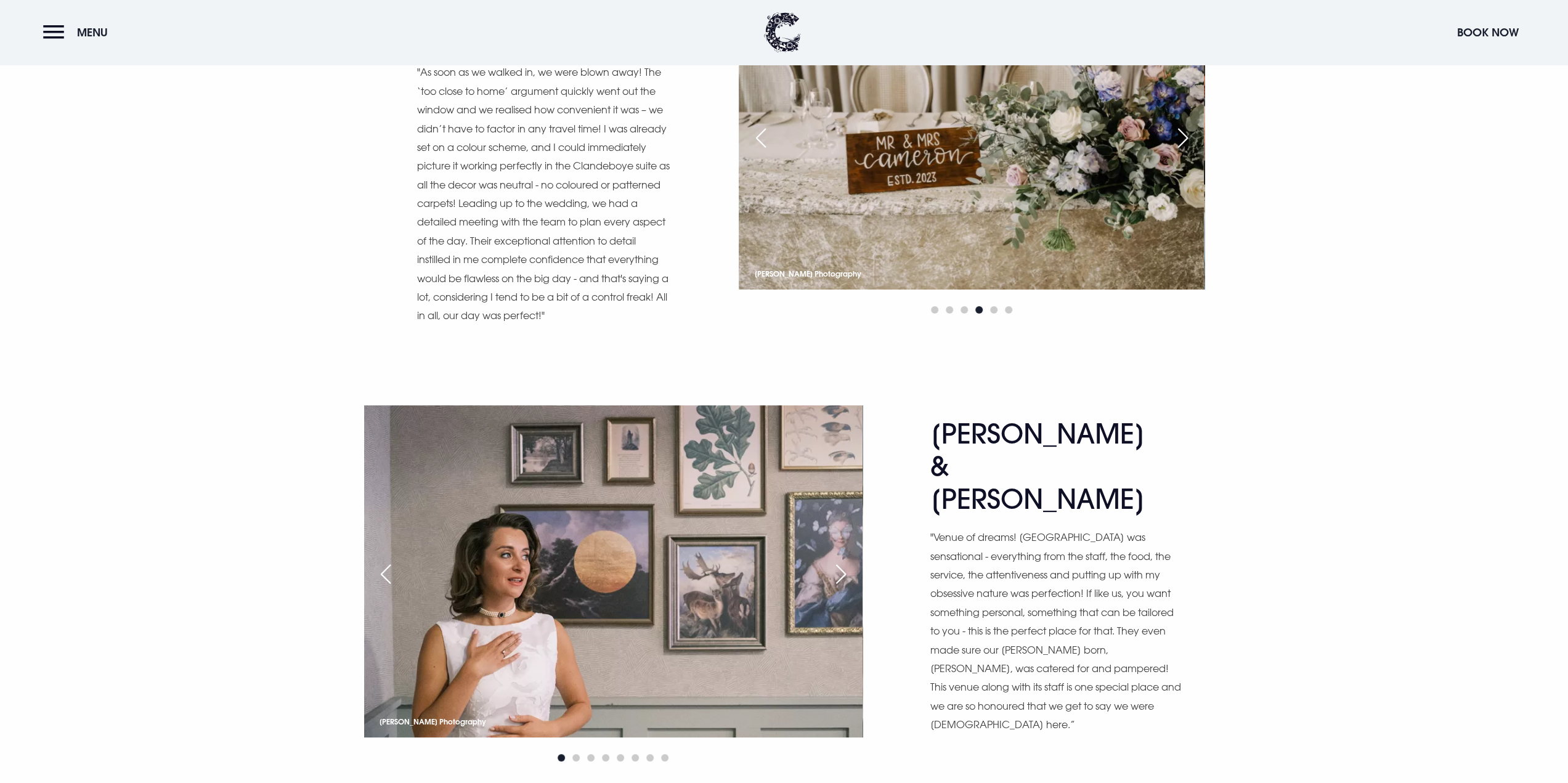
scroll to position [4744, 0]
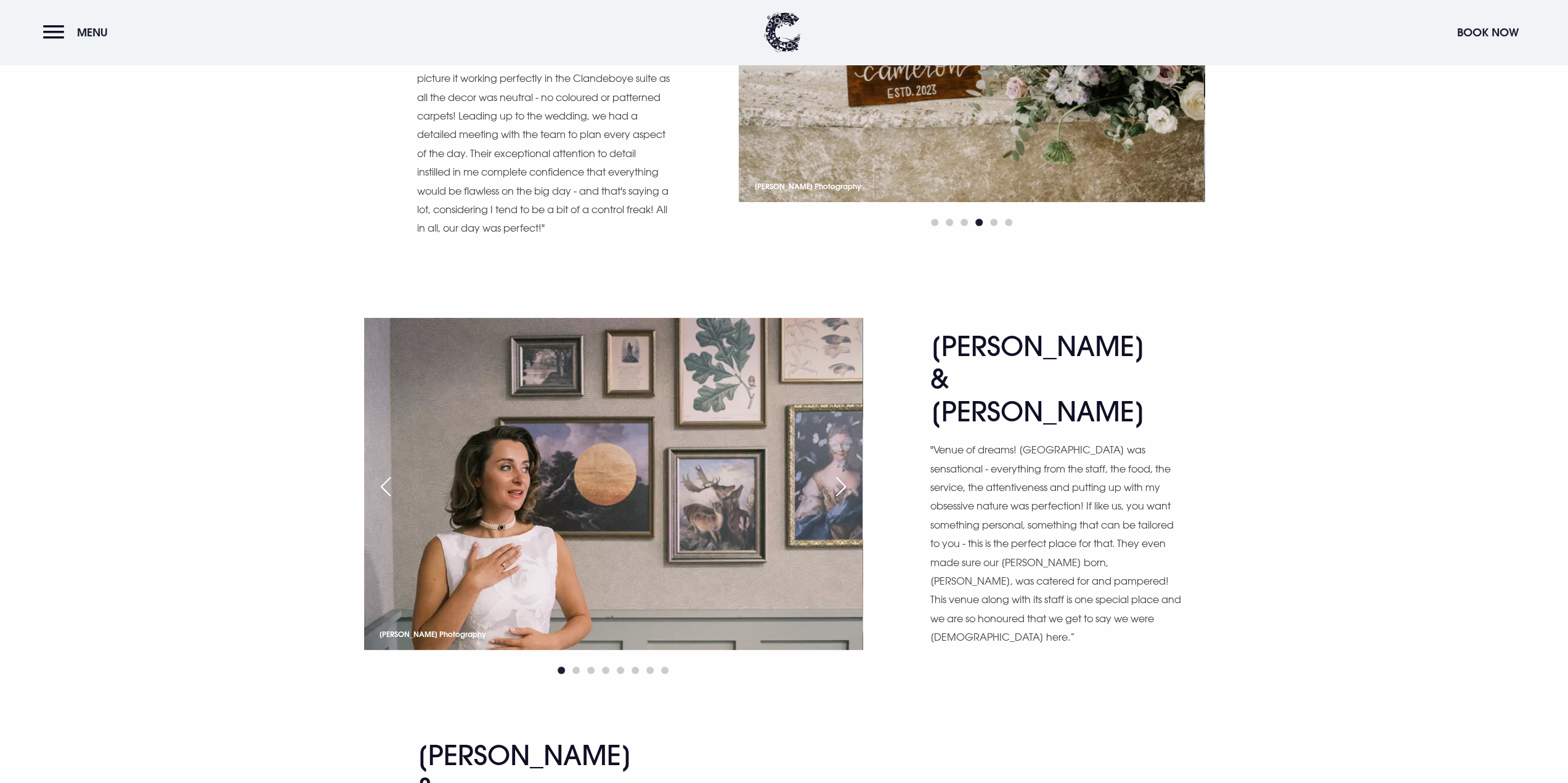
click at [847, 473] on div "Next slide" at bounding box center [842, 487] width 31 height 27
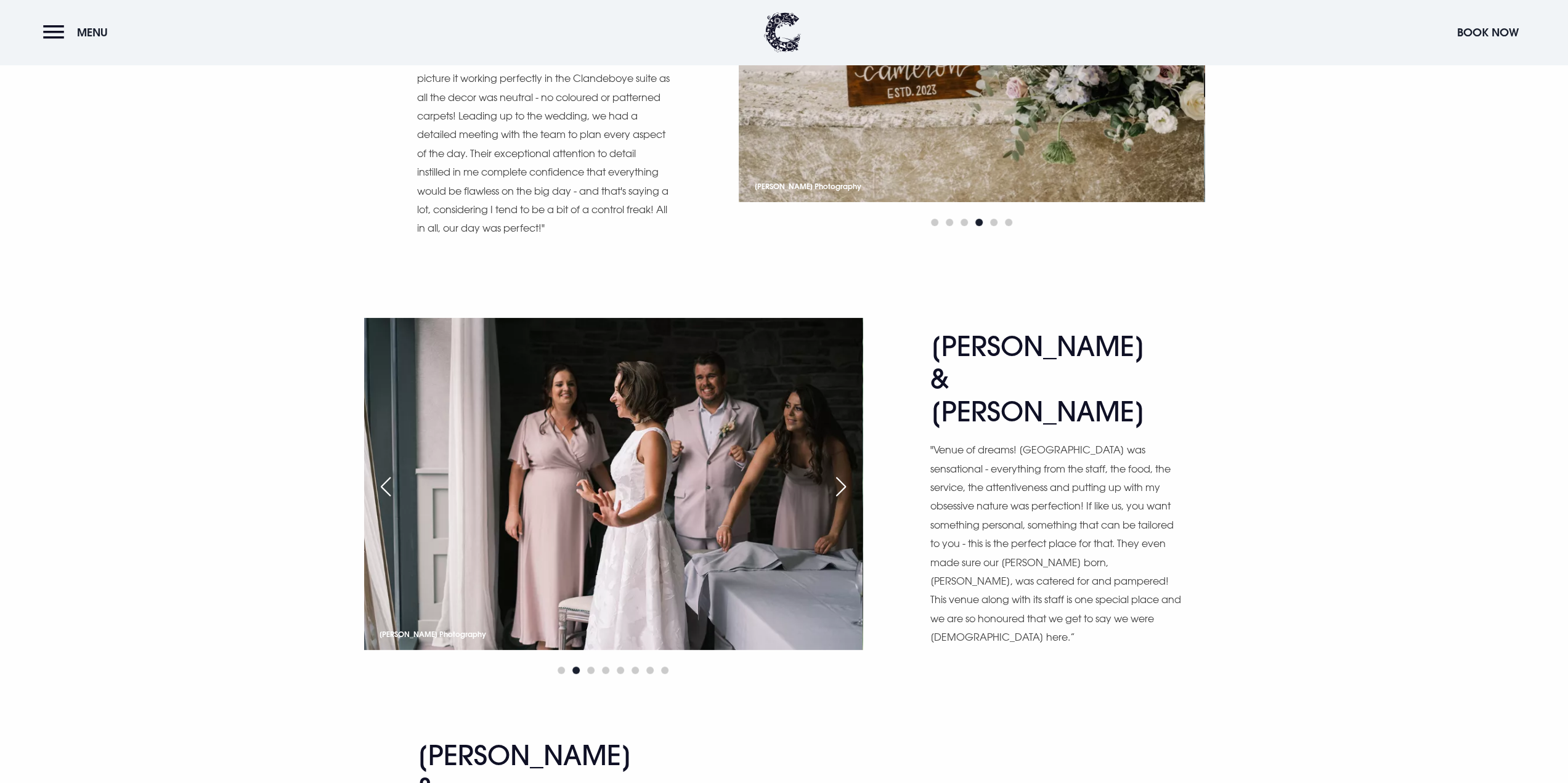
click at [846, 473] on div "Next slide" at bounding box center [842, 487] width 31 height 27
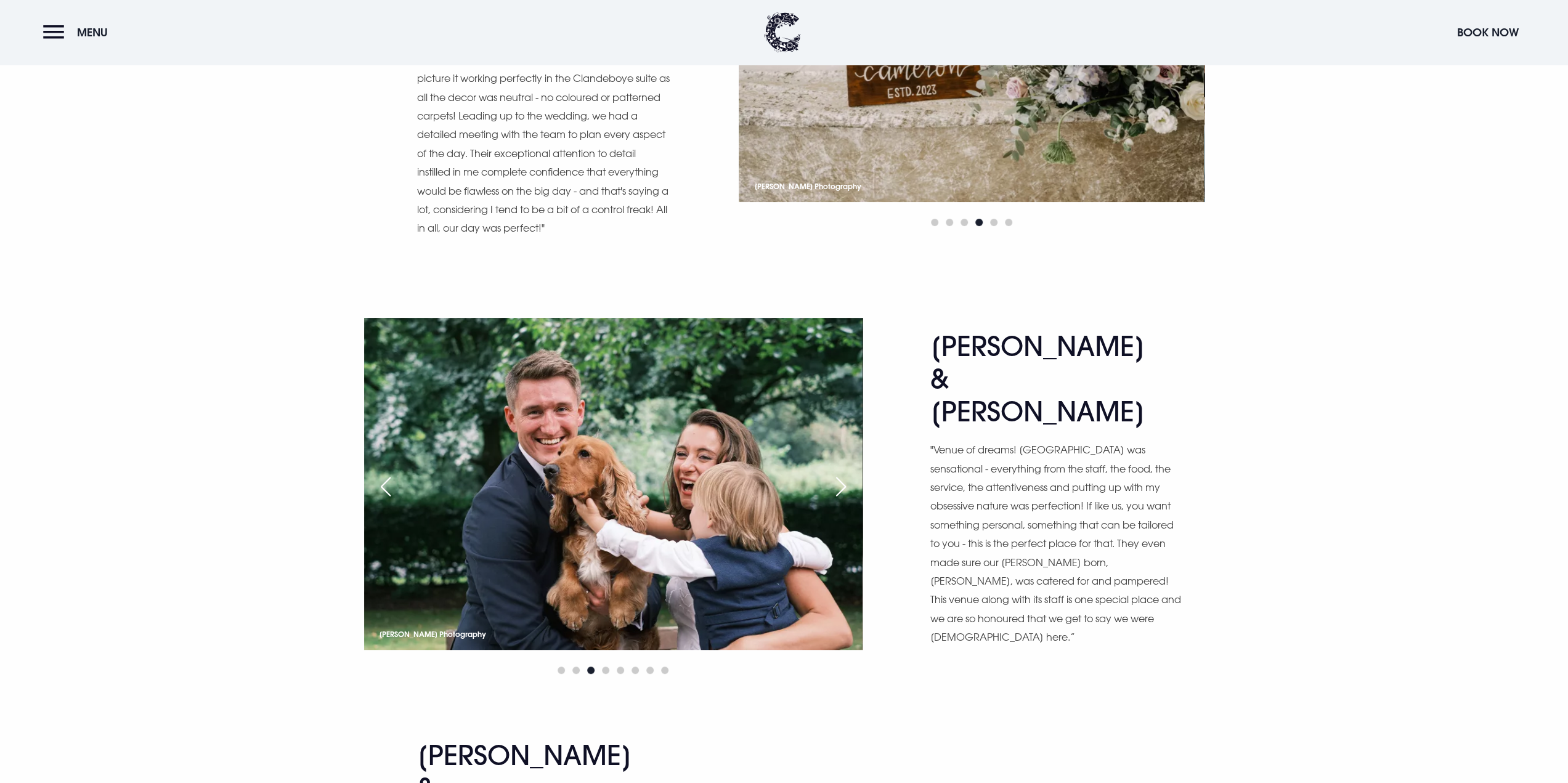
click at [846, 473] on div "Next slide" at bounding box center [842, 487] width 31 height 27
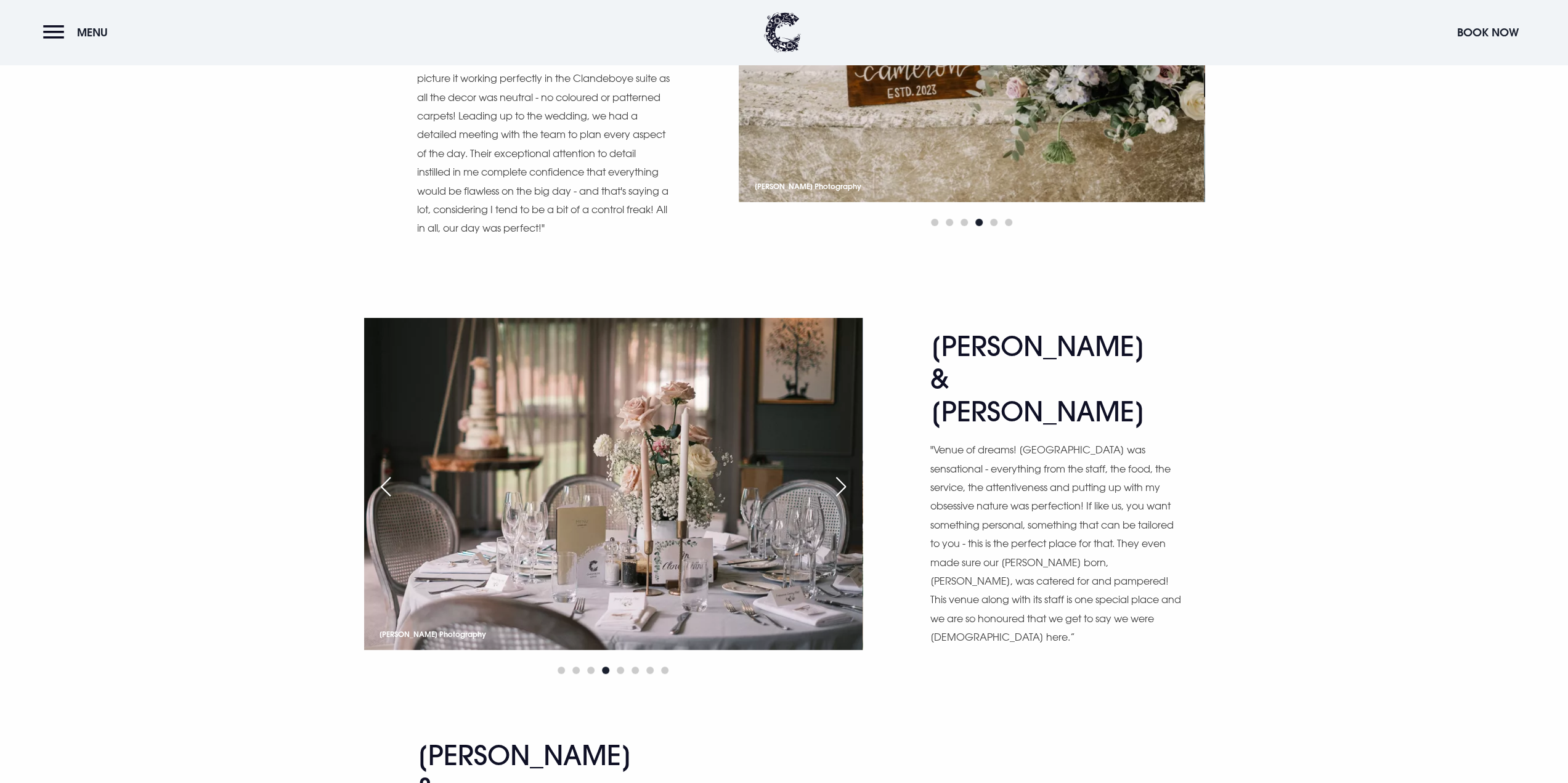
click at [846, 473] on div "Next slide" at bounding box center [842, 487] width 31 height 27
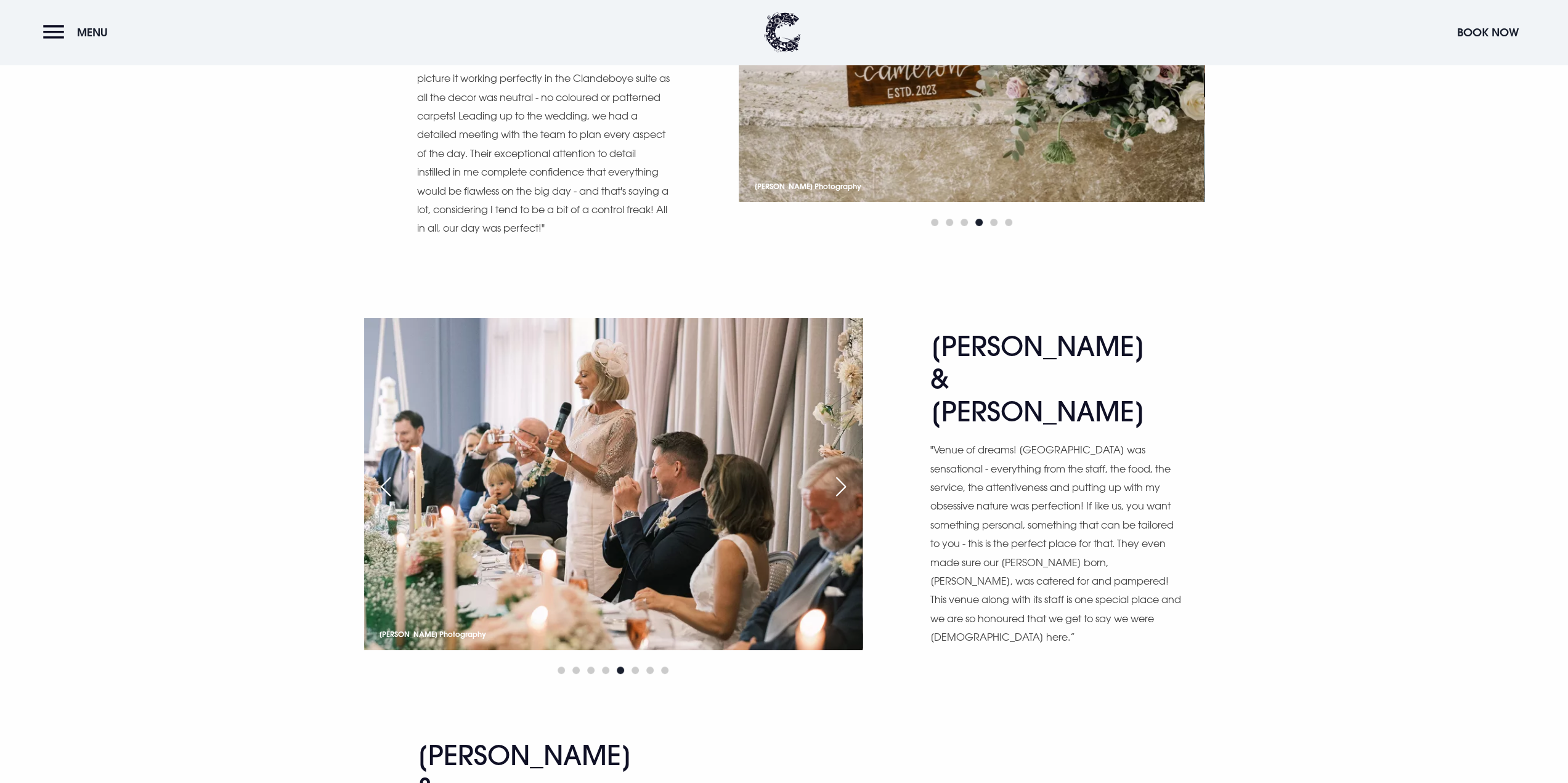
click at [846, 473] on div "Next slide" at bounding box center [842, 487] width 31 height 27
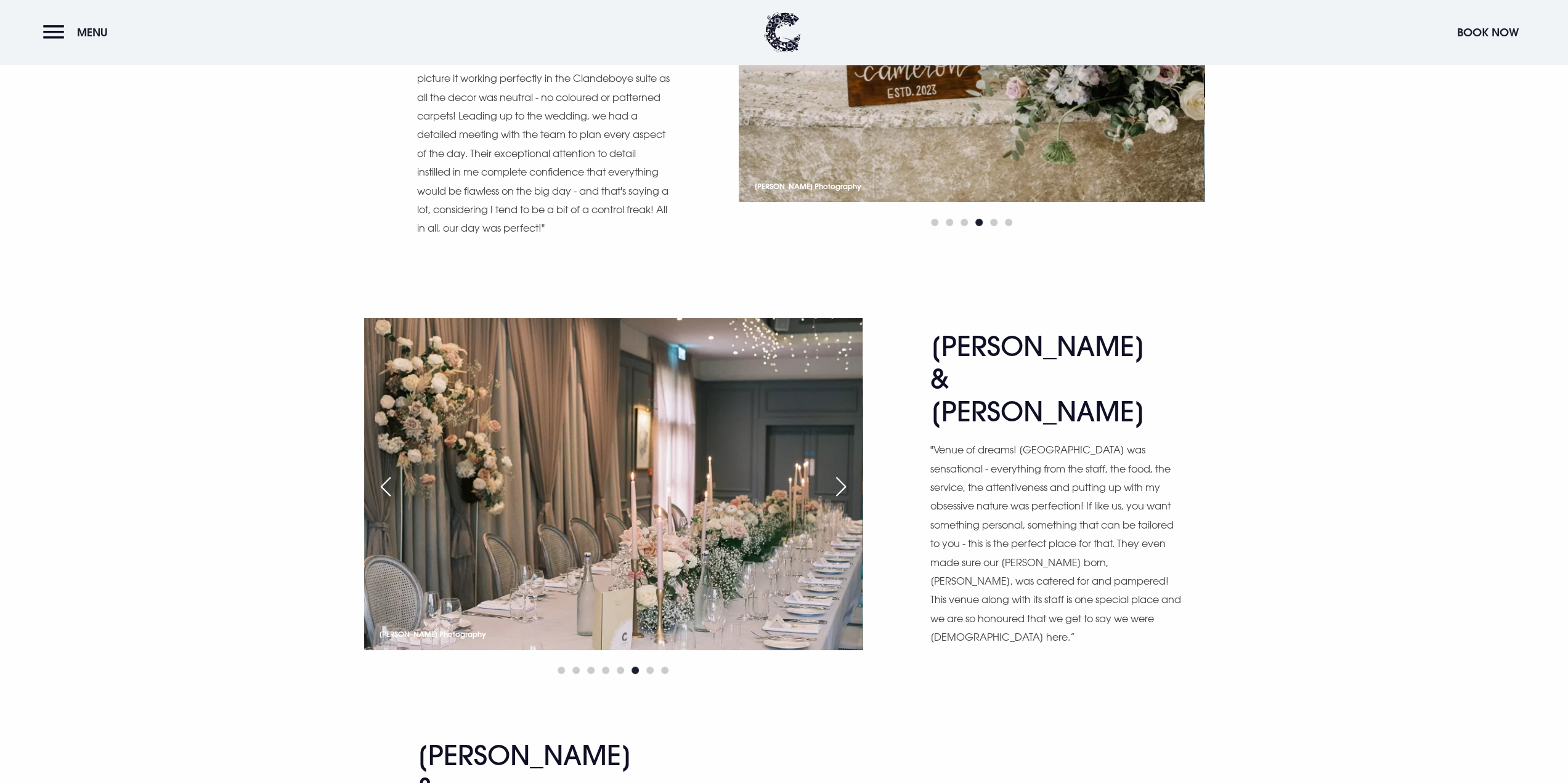
click at [846, 473] on div "Next slide" at bounding box center [842, 487] width 31 height 27
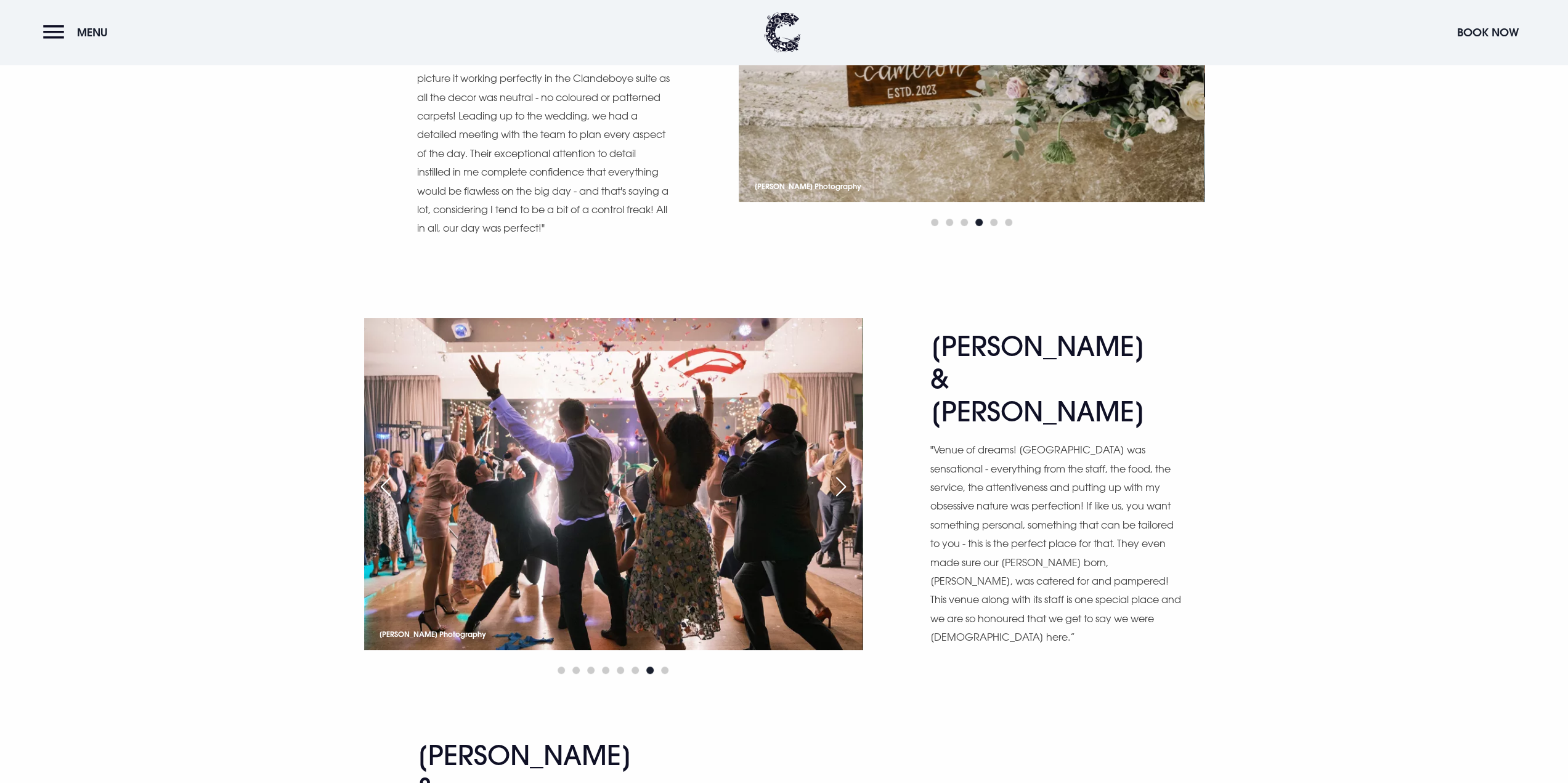
click at [846, 473] on div "Next slide" at bounding box center [842, 487] width 31 height 27
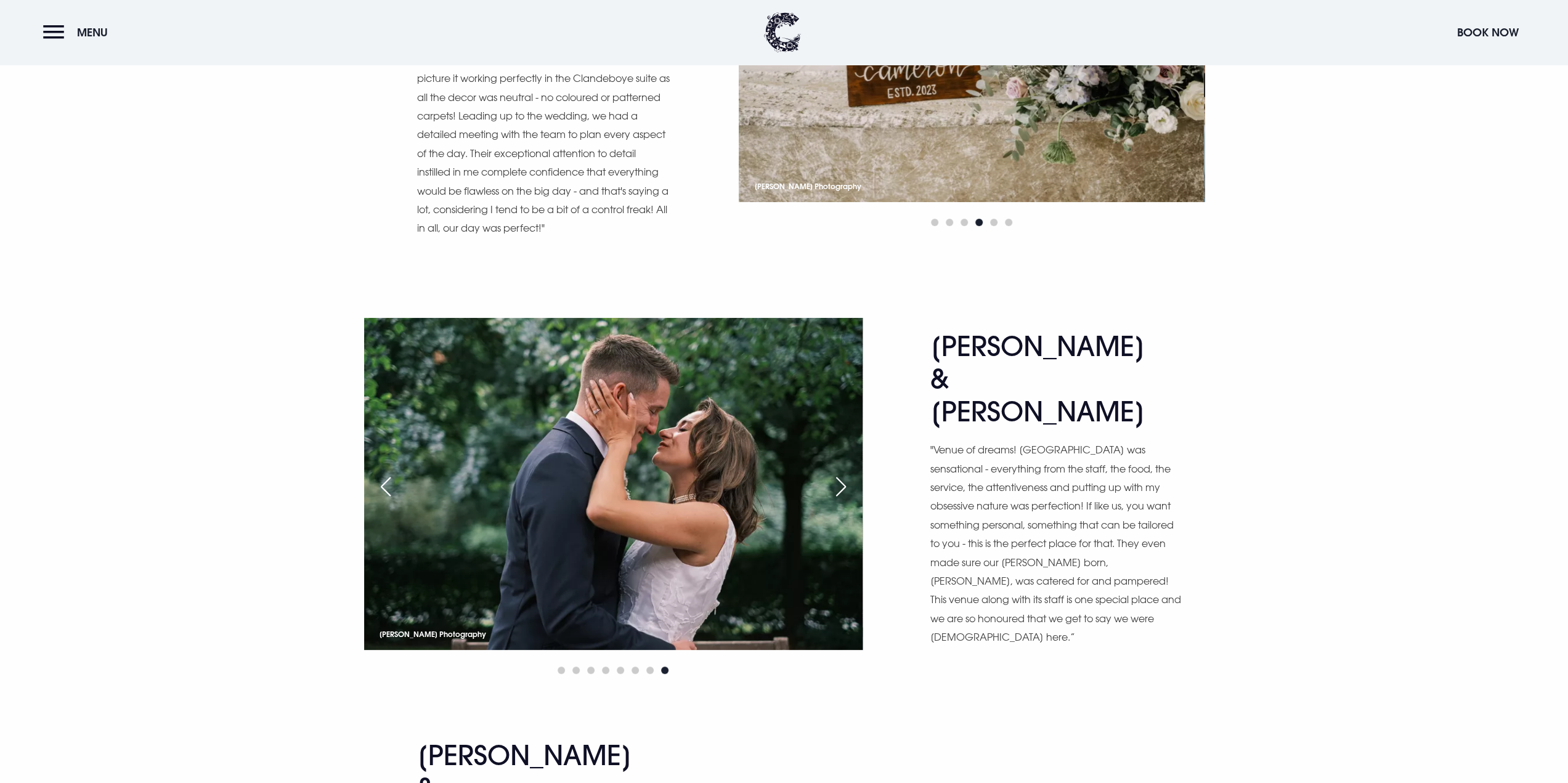
click at [846, 473] on div "Next slide" at bounding box center [842, 487] width 31 height 27
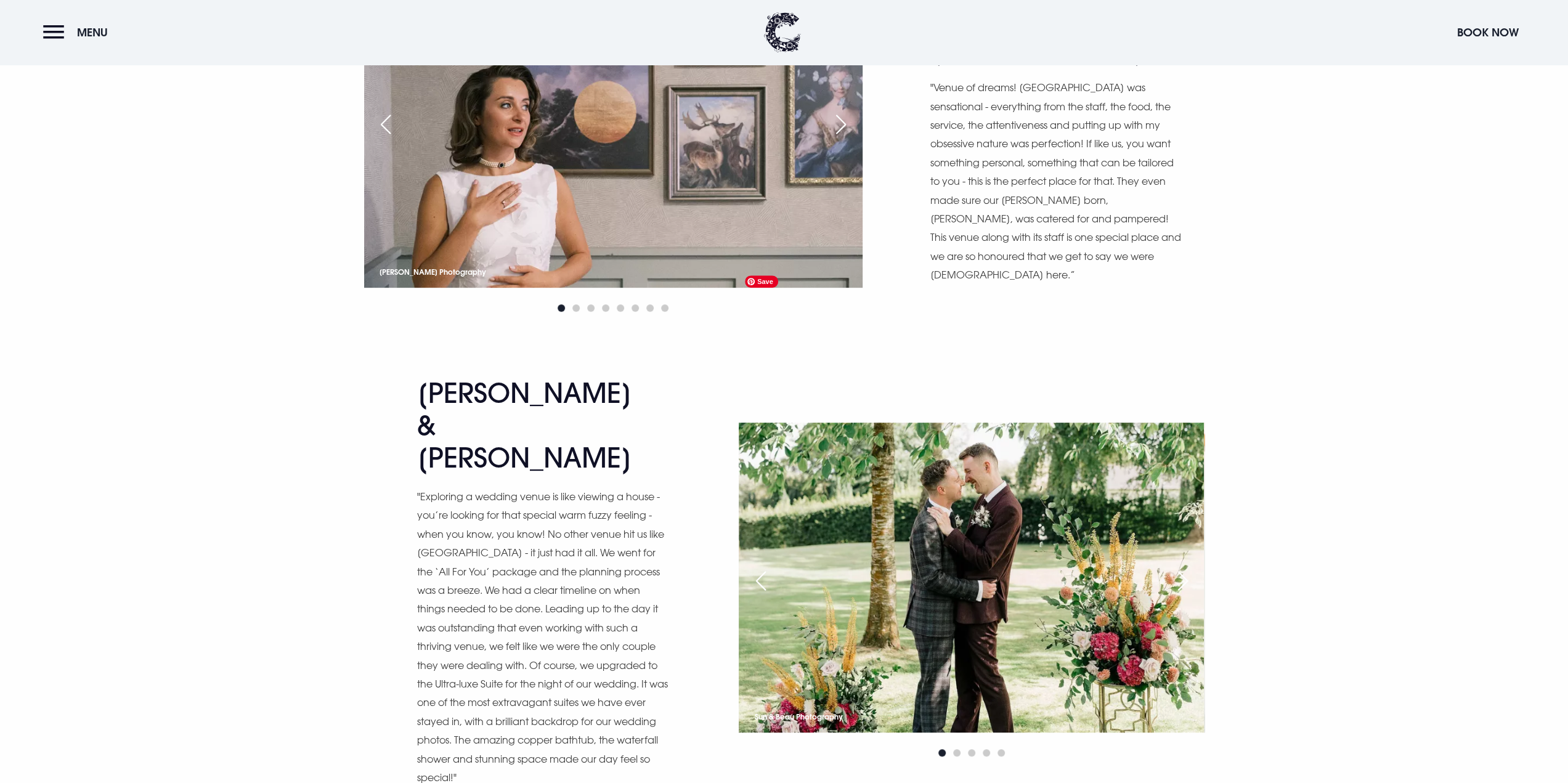
scroll to position [5175, 0]
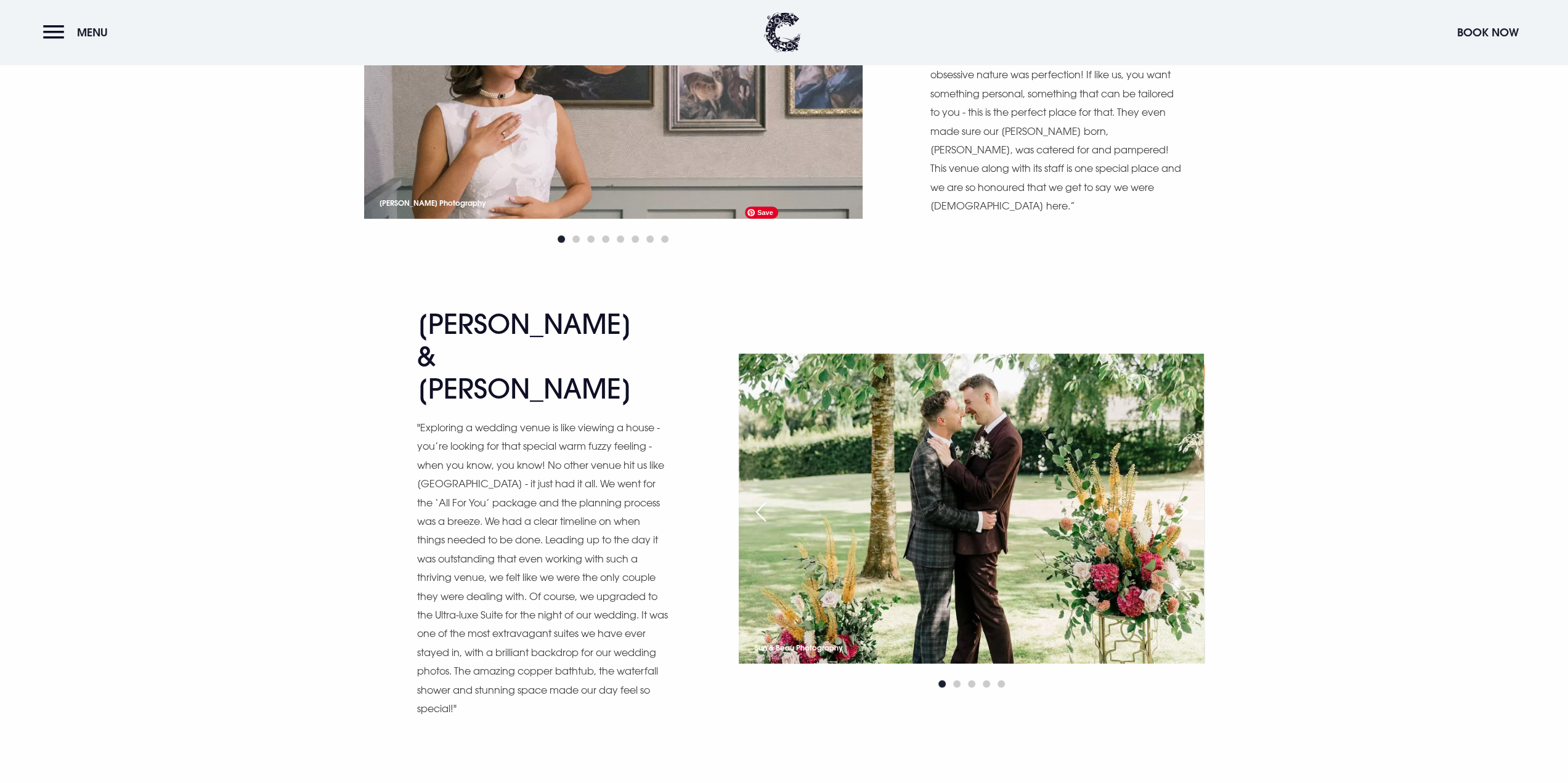
click at [1188, 354] on img at bounding box center [971, 509] width 465 height 310
click at [1200, 357] on img at bounding box center [971, 509] width 465 height 310
click at [1193, 498] on div "Next slide" at bounding box center [1183, 512] width 31 height 27
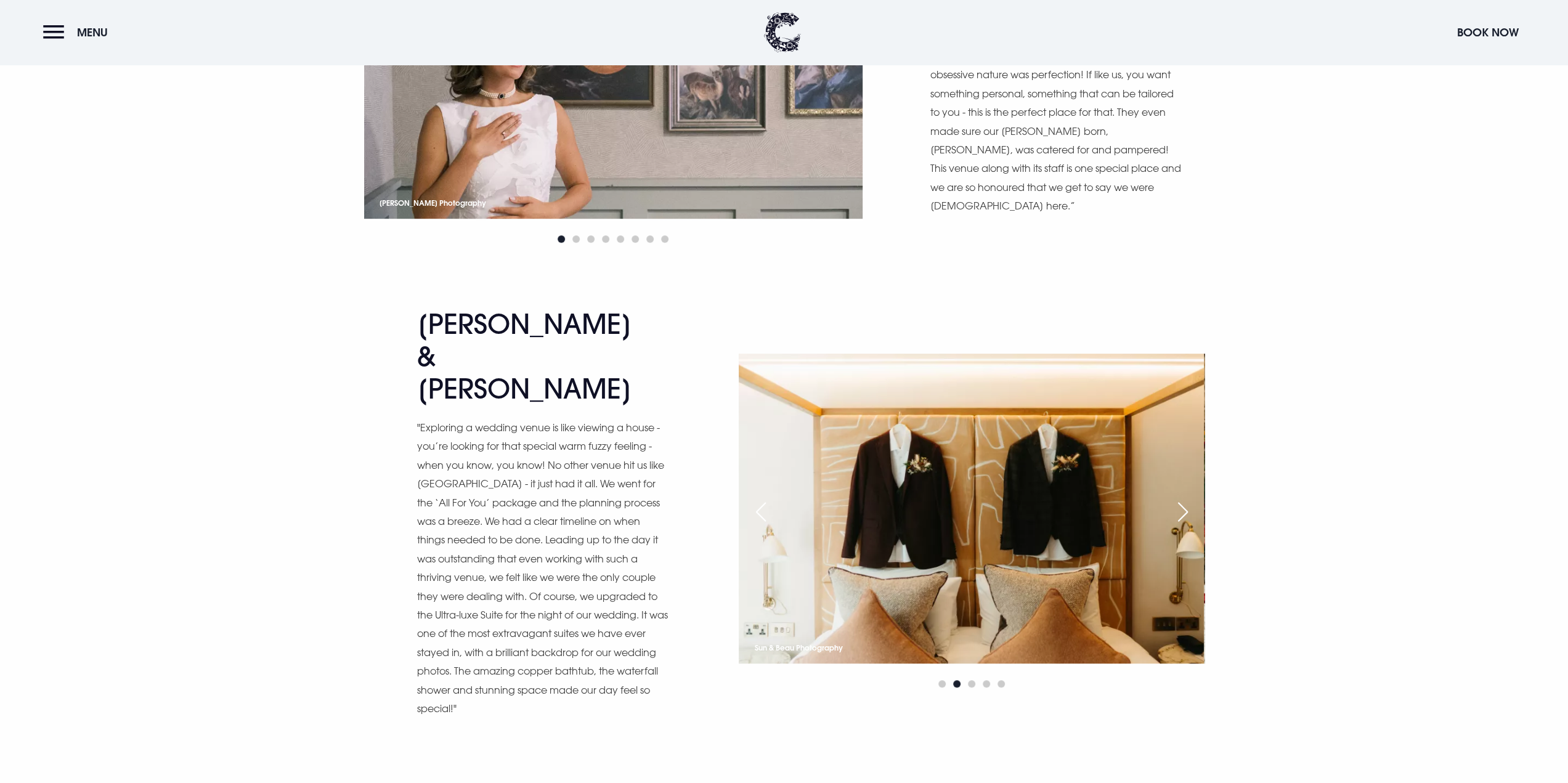
click at [1193, 498] on div "Next slide" at bounding box center [1183, 512] width 31 height 27
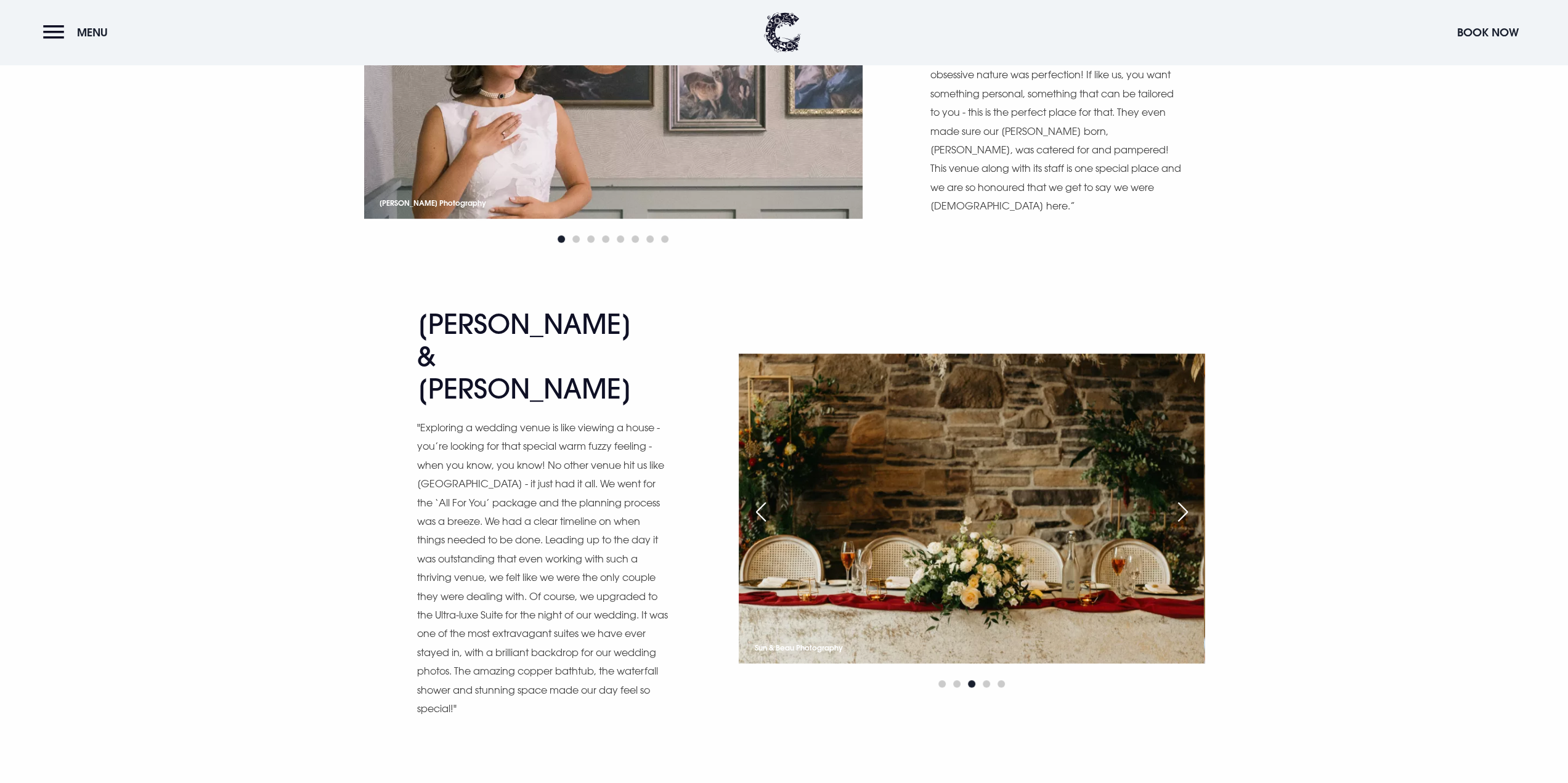
click at [1193, 498] on div "Next slide" at bounding box center [1183, 512] width 31 height 27
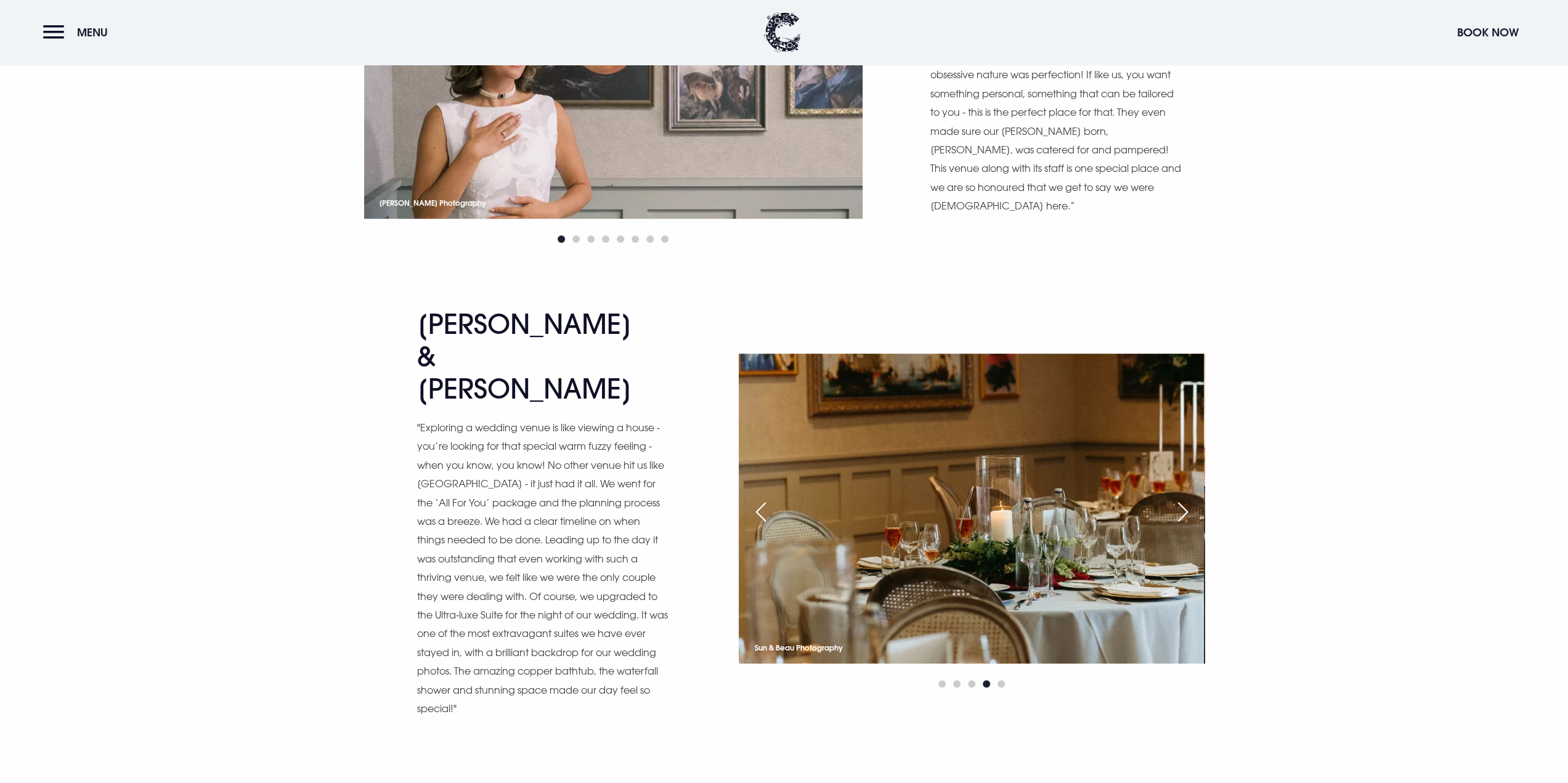
click at [1193, 498] on div "Next slide" at bounding box center [1183, 512] width 31 height 27
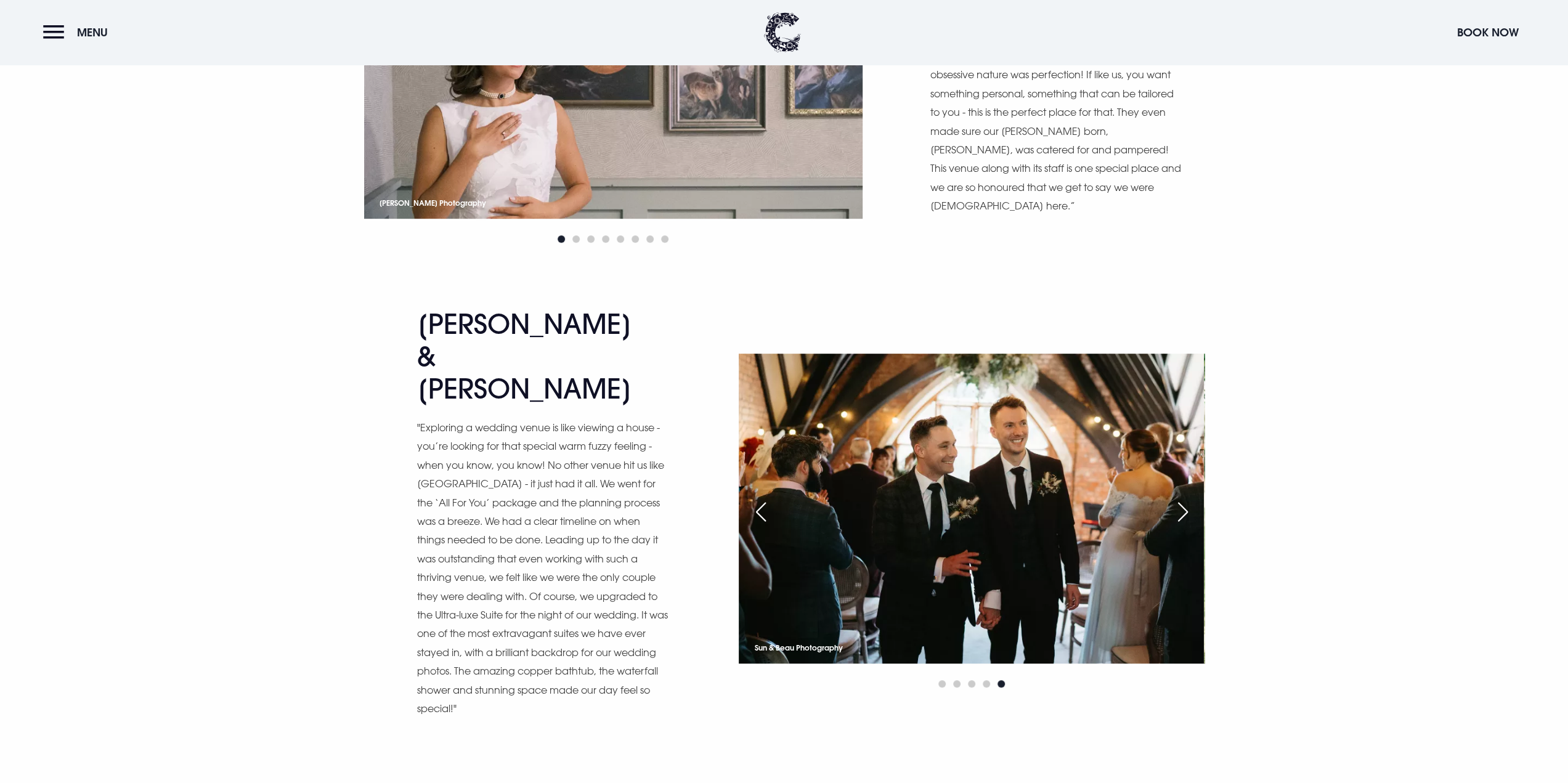
click at [1193, 498] on div "Next slide" at bounding box center [1183, 512] width 31 height 27
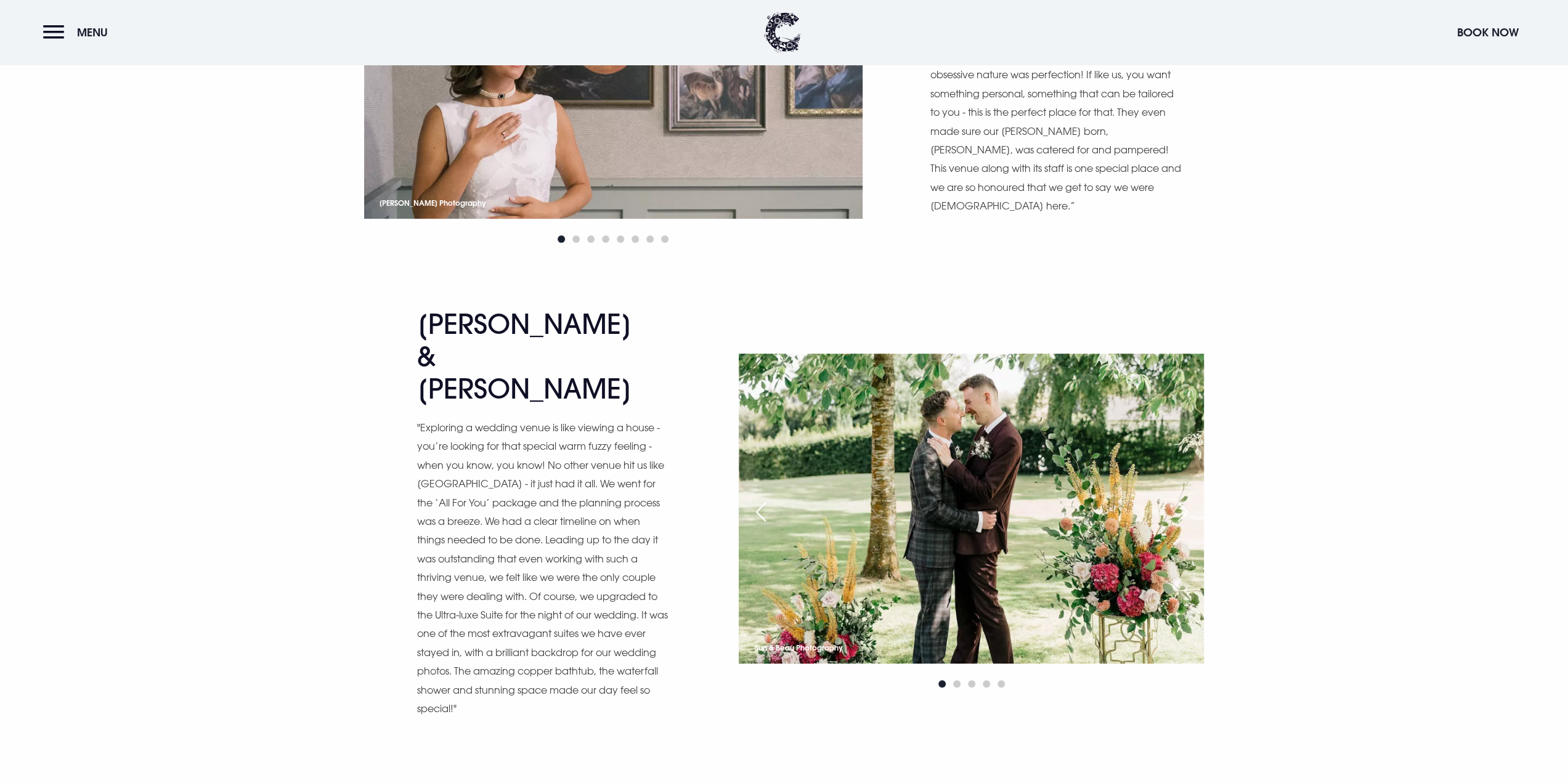
click at [1193, 498] on div "Next slide" at bounding box center [1183, 512] width 31 height 27
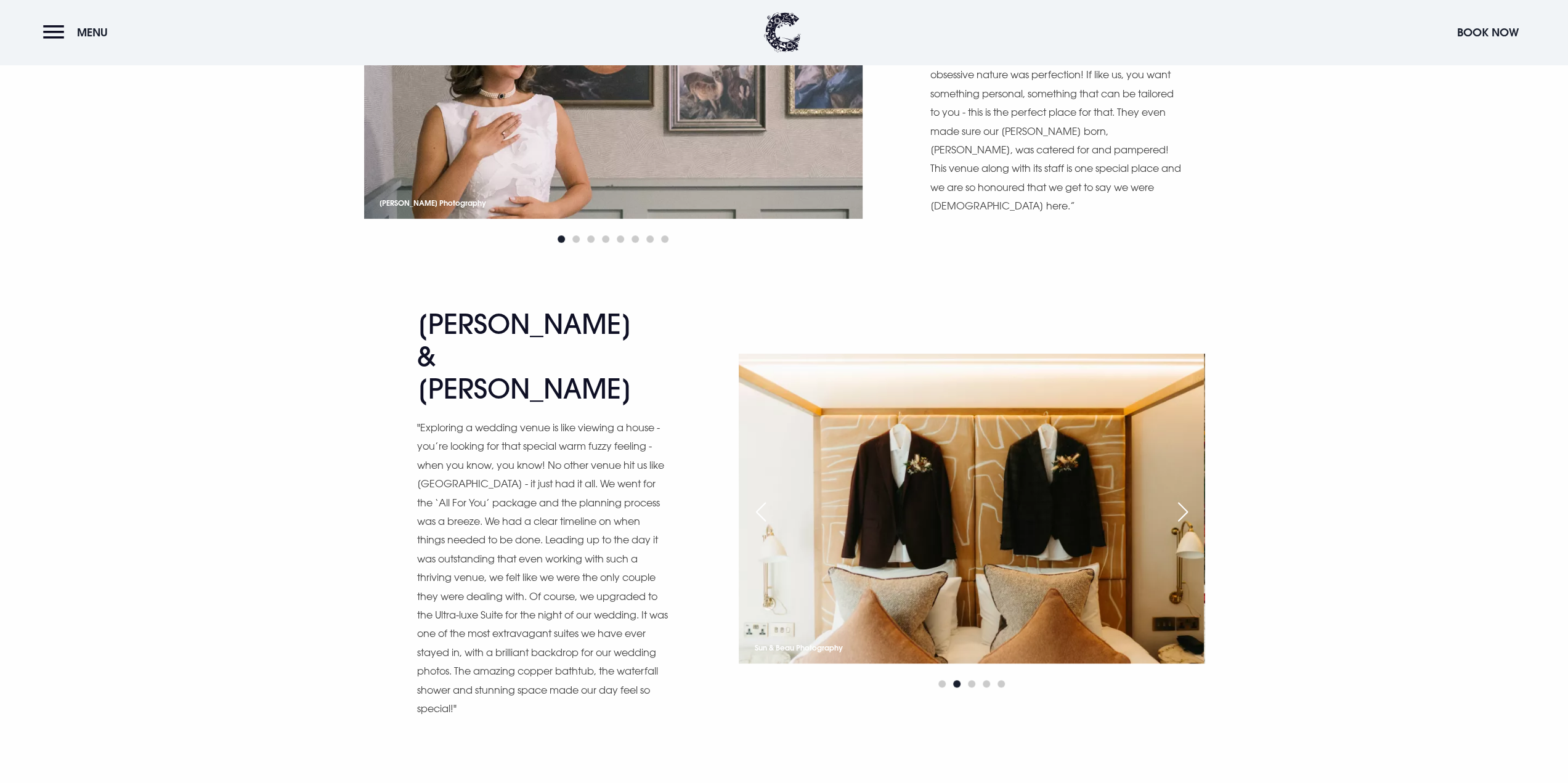
click at [1193, 498] on div "Next slide" at bounding box center [1183, 512] width 31 height 27
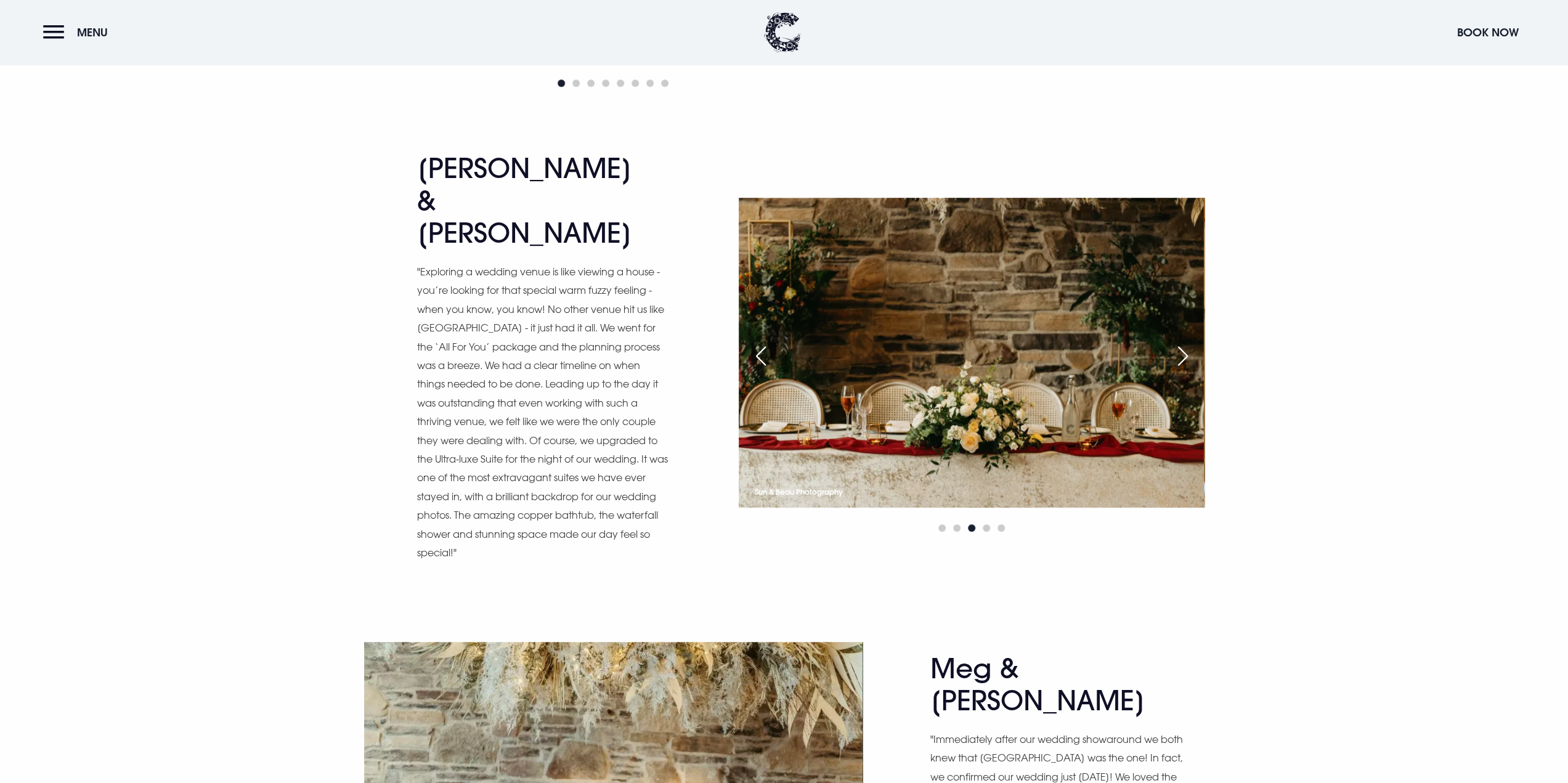
scroll to position [5544, 0]
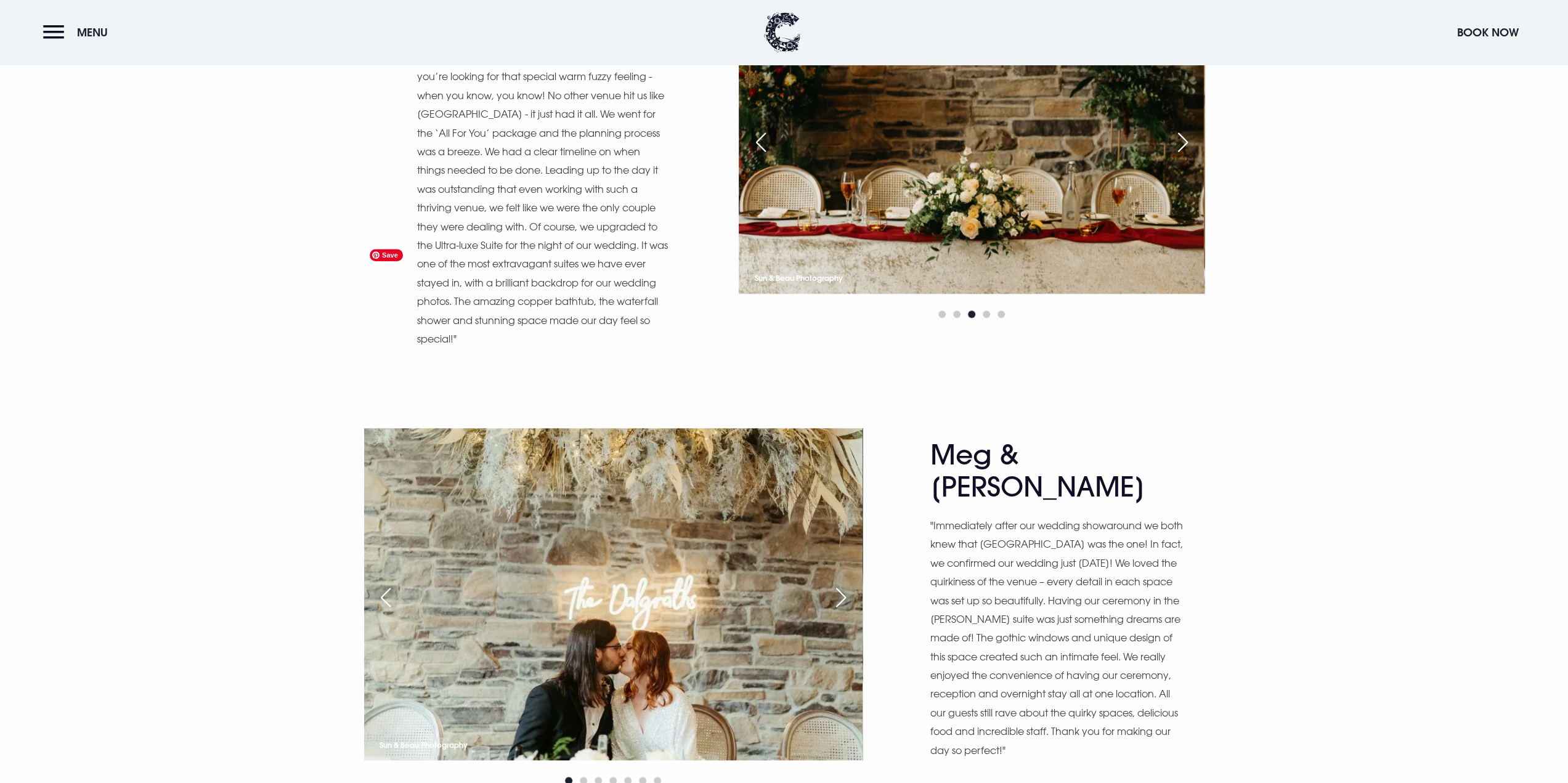
click at [834, 584] on div "Next slide" at bounding box center [842, 598] width 31 height 27
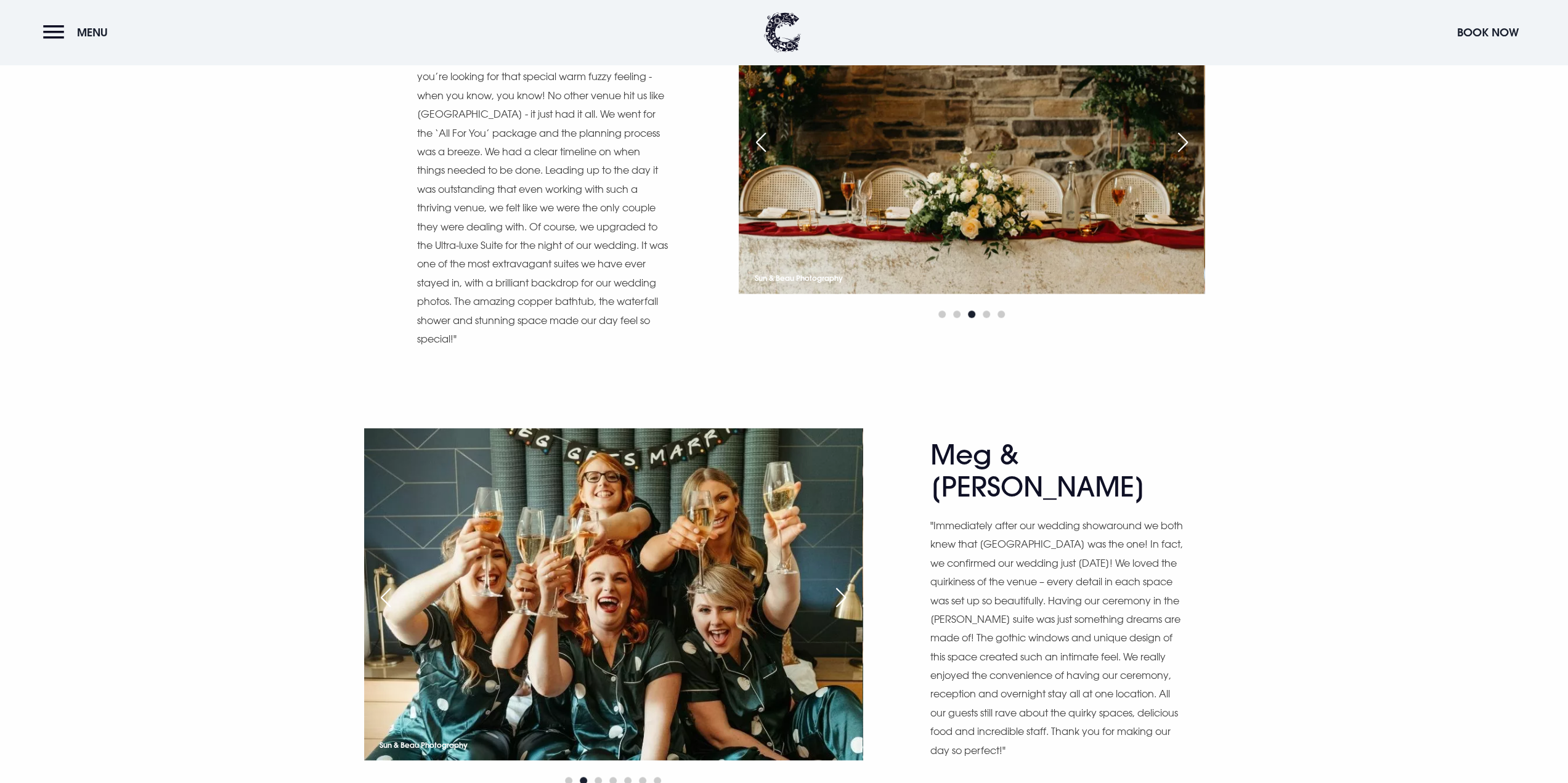
click at [839, 584] on div "Next slide" at bounding box center [842, 598] width 31 height 27
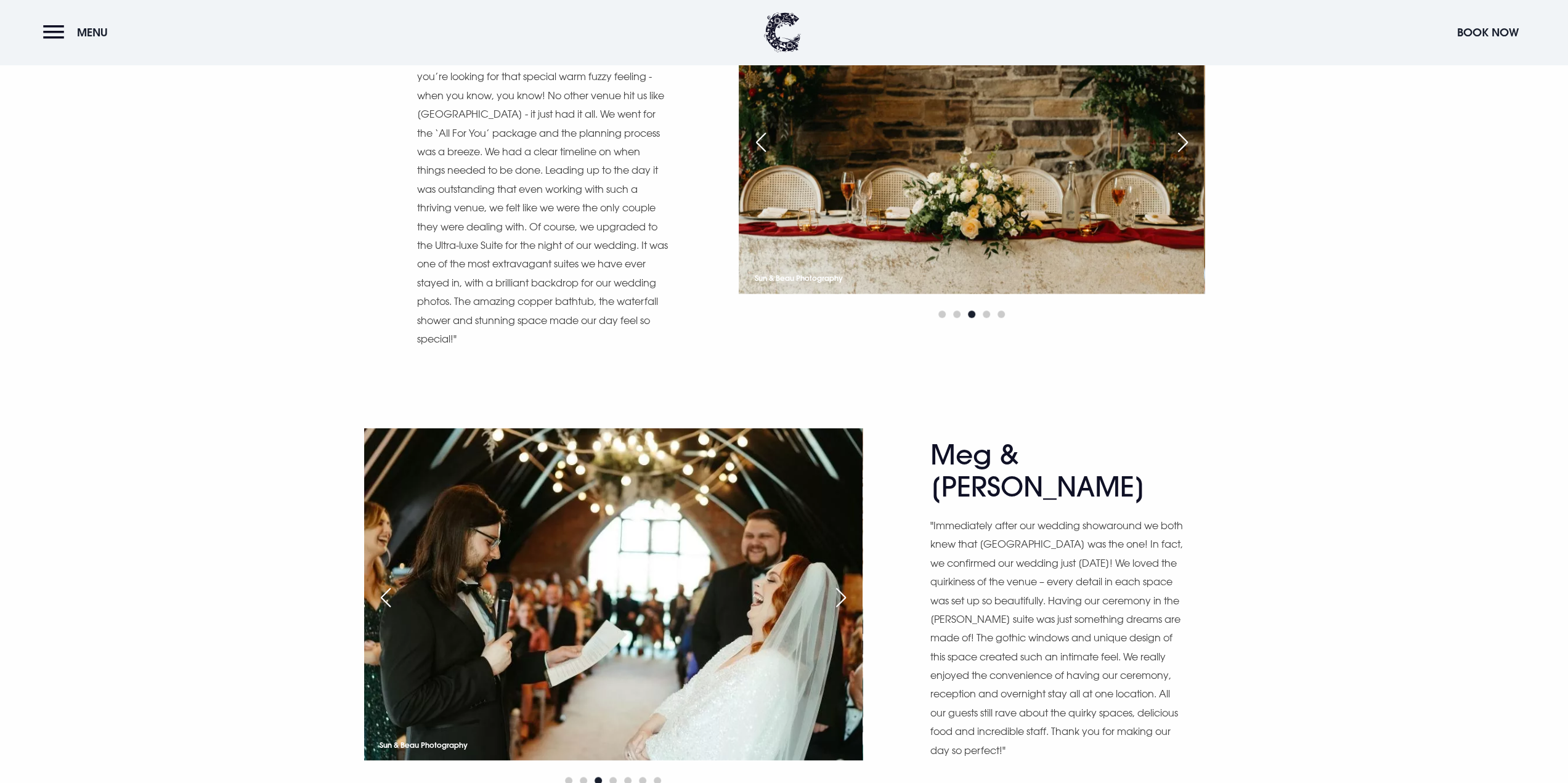
click at [839, 584] on div "Next slide" at bounding box center [842, 598] width 31 height 27
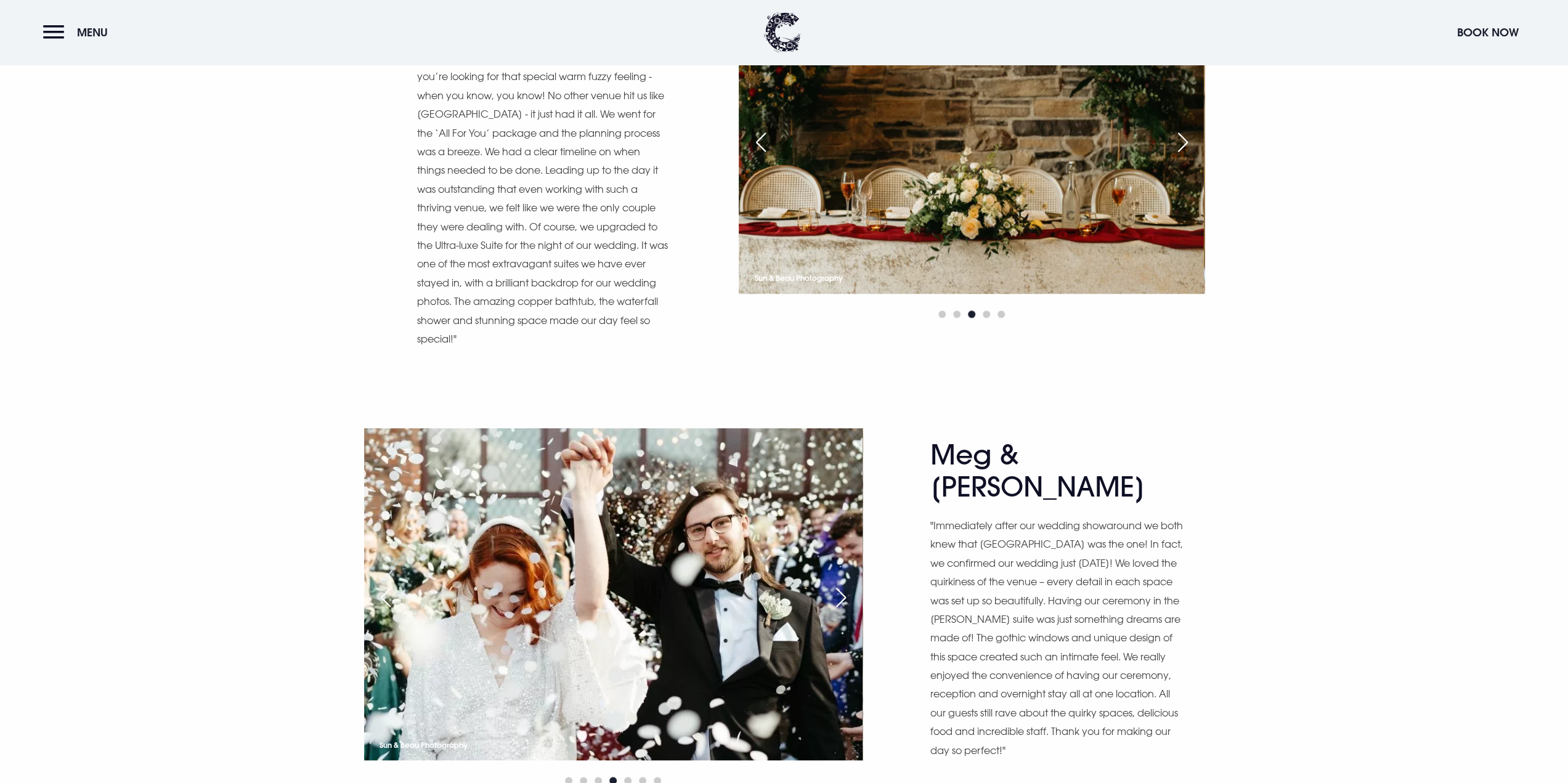
click at [839, 584] on div "Next slide" at bounding box center [842, 598] width 31 height 27
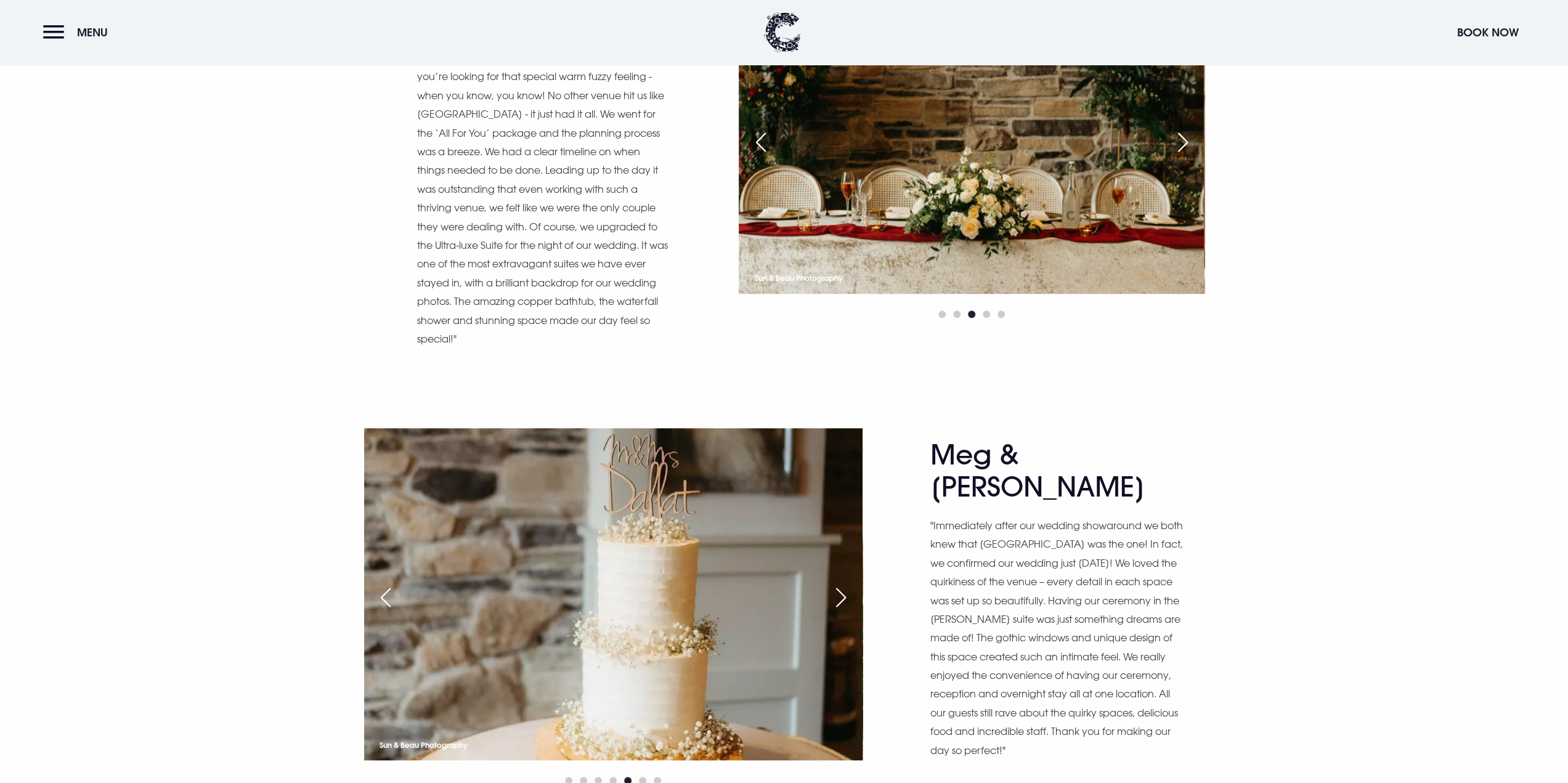
click at [839, 584] on div "Next slide" at bounding box center [842, 598] width 31 height 27
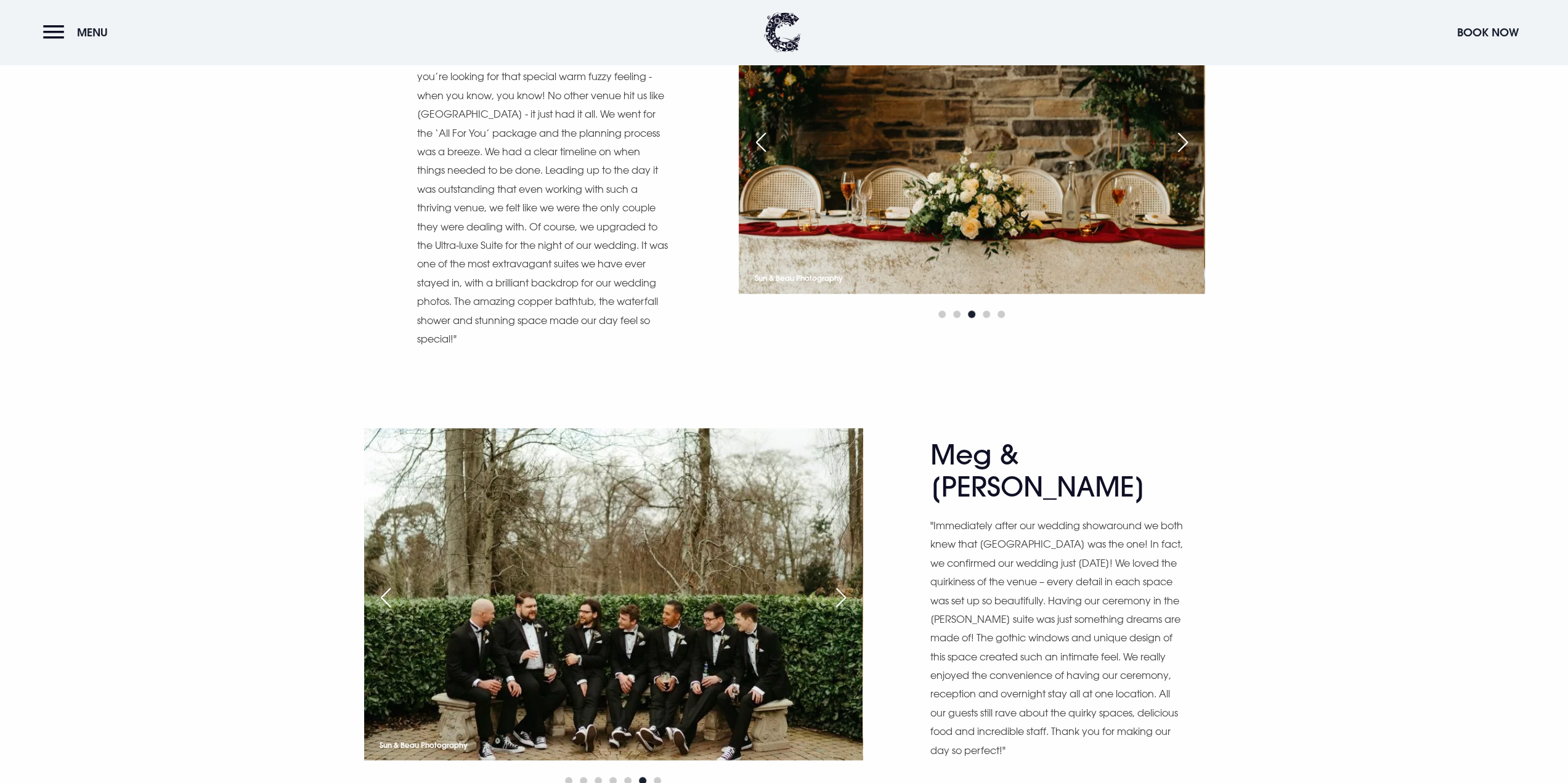
click at [839, 584] on div "Next slide" at bounding box center [842, 598] width 31 height 27
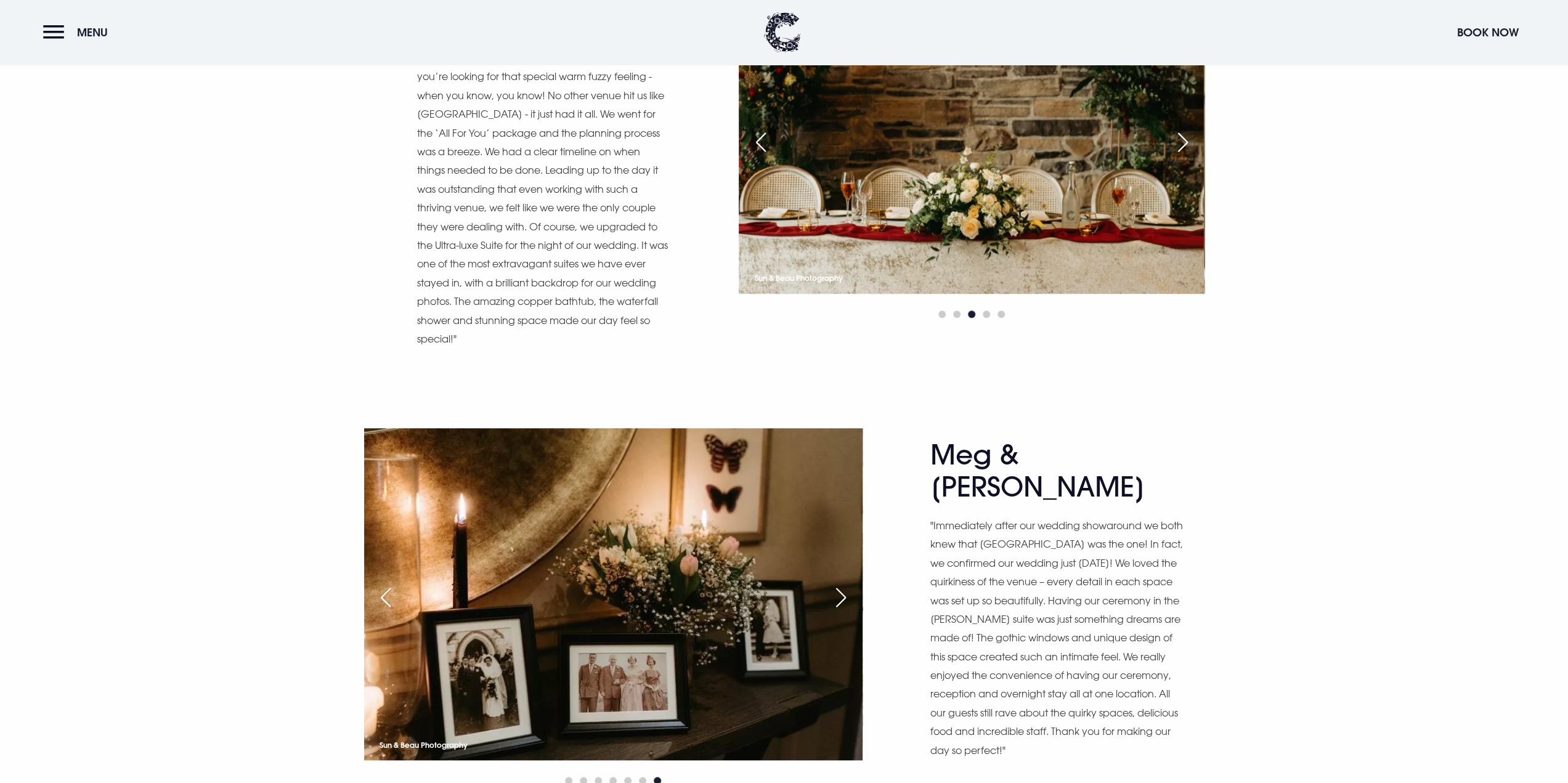
click at [837, 584] on div "Next slide" at bounding box center [842, 598] width 31 height 27
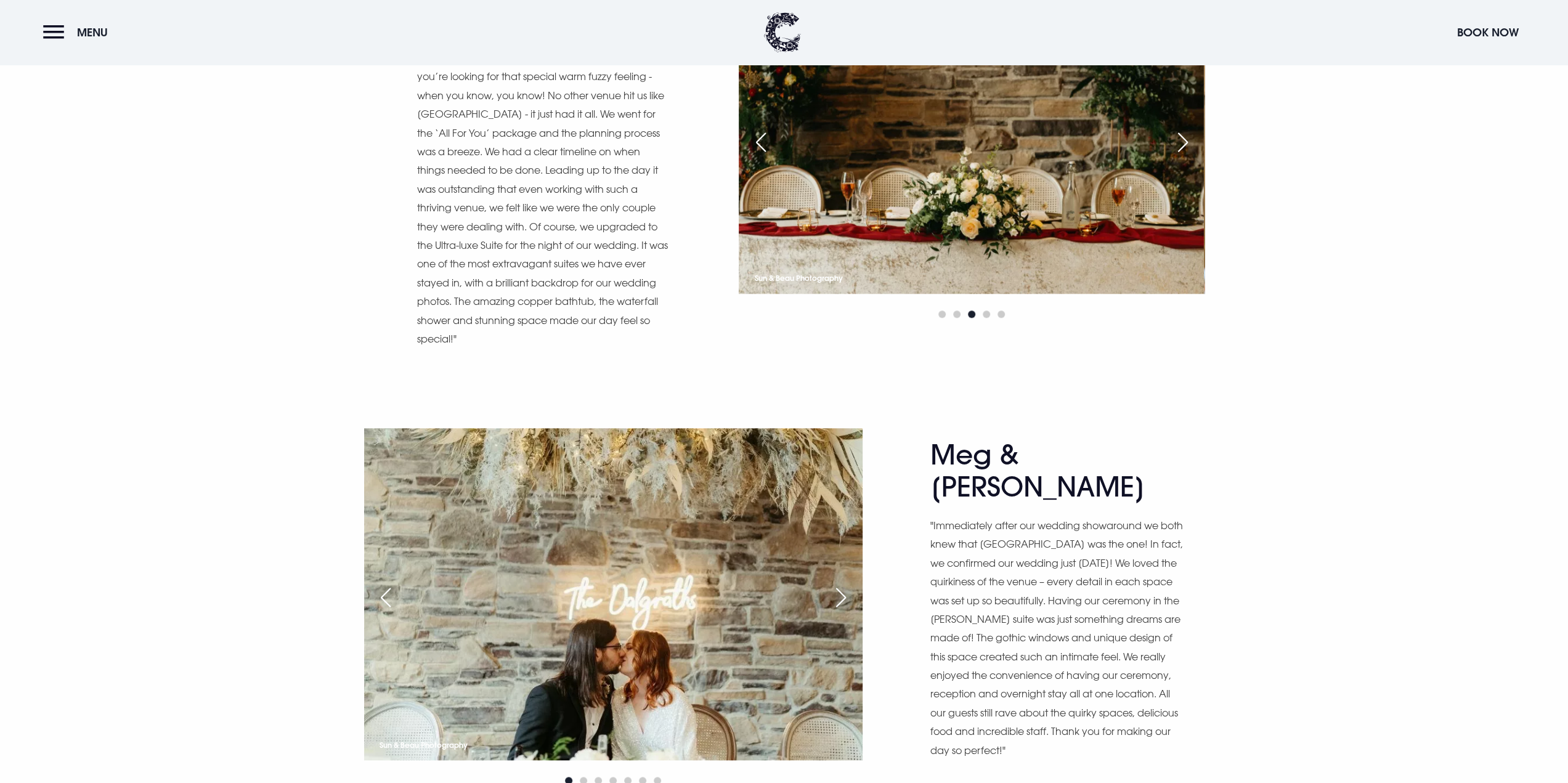
click at [836, 584] on div "Next slide" at bounding box center [842, 598] width 31 height 27
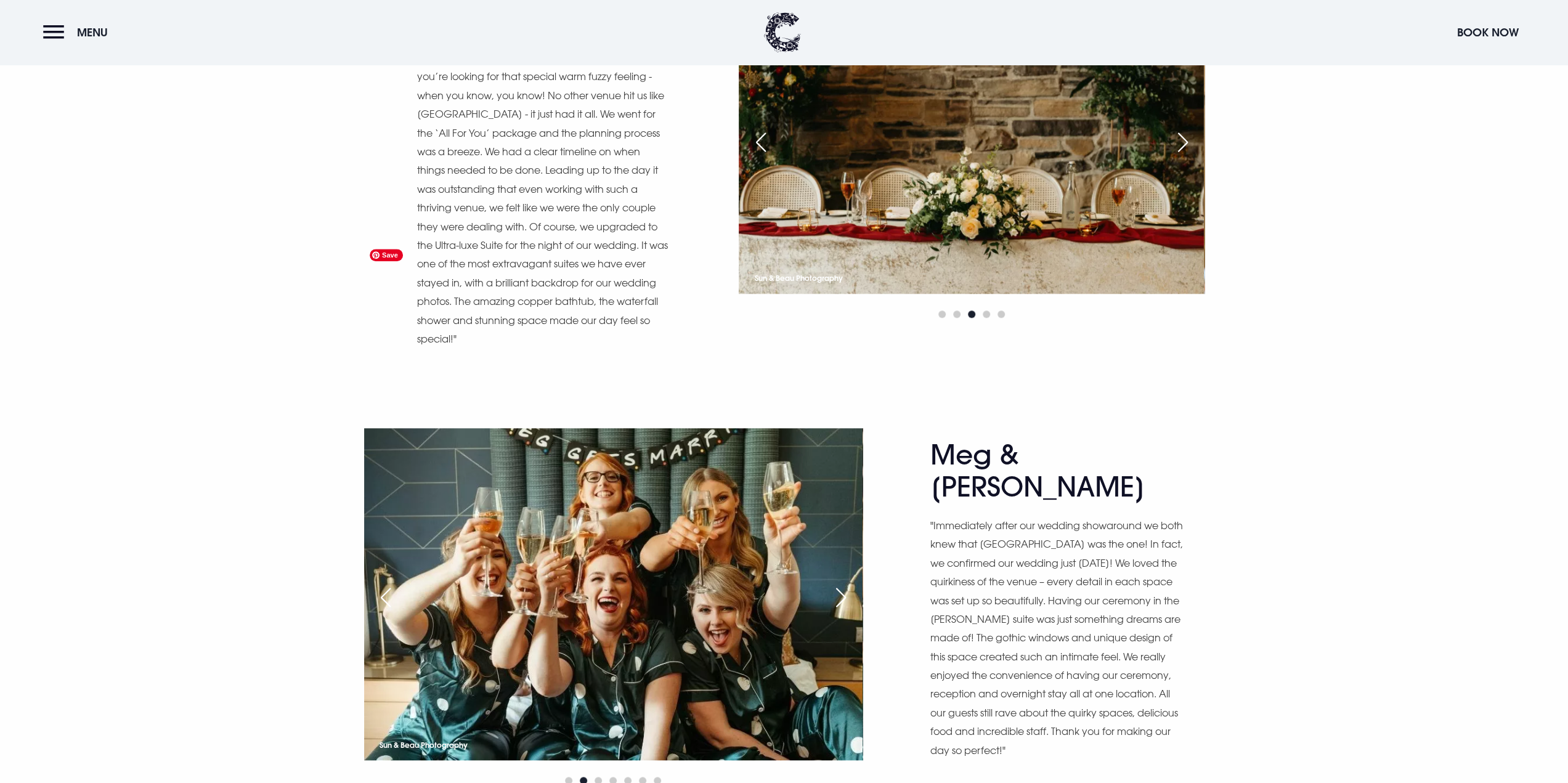
click at [823, 428] on img at bounding box center [612, 594] width 498 height 333
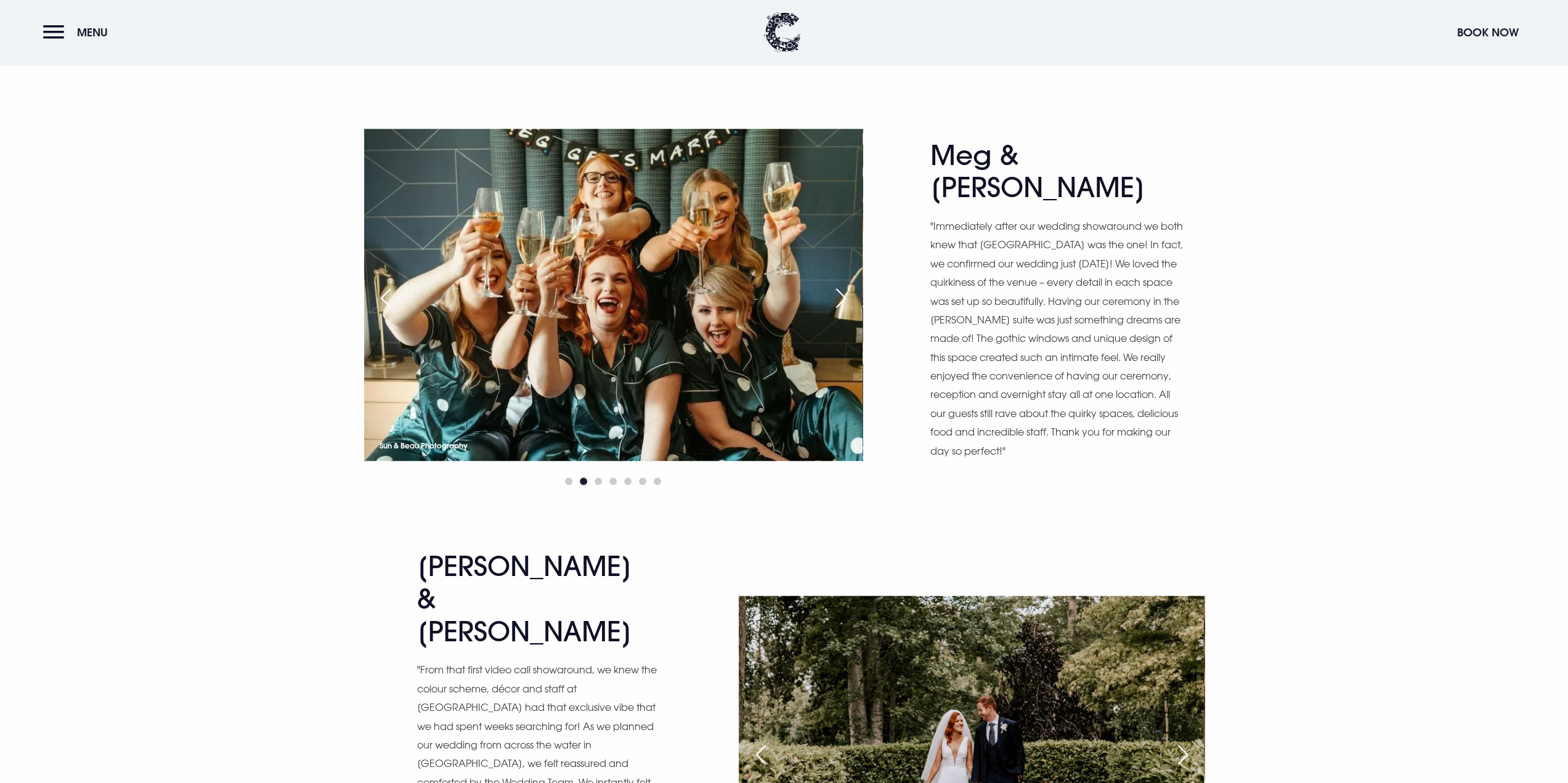
scroll to position [5976, 0]
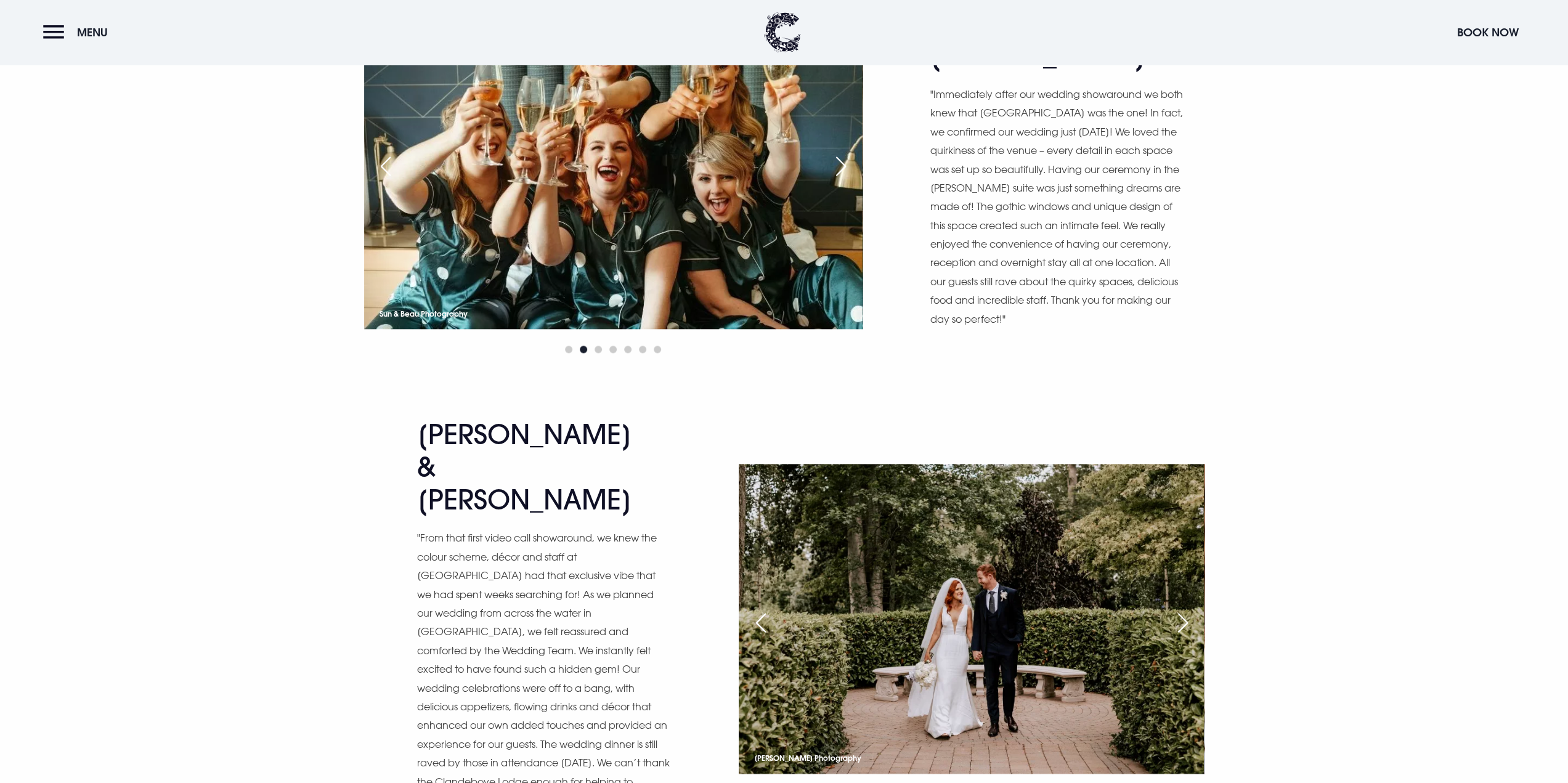
click at [1187, 609] on div "Next slide" at bounding box center [1183, 623] width 31 height 27
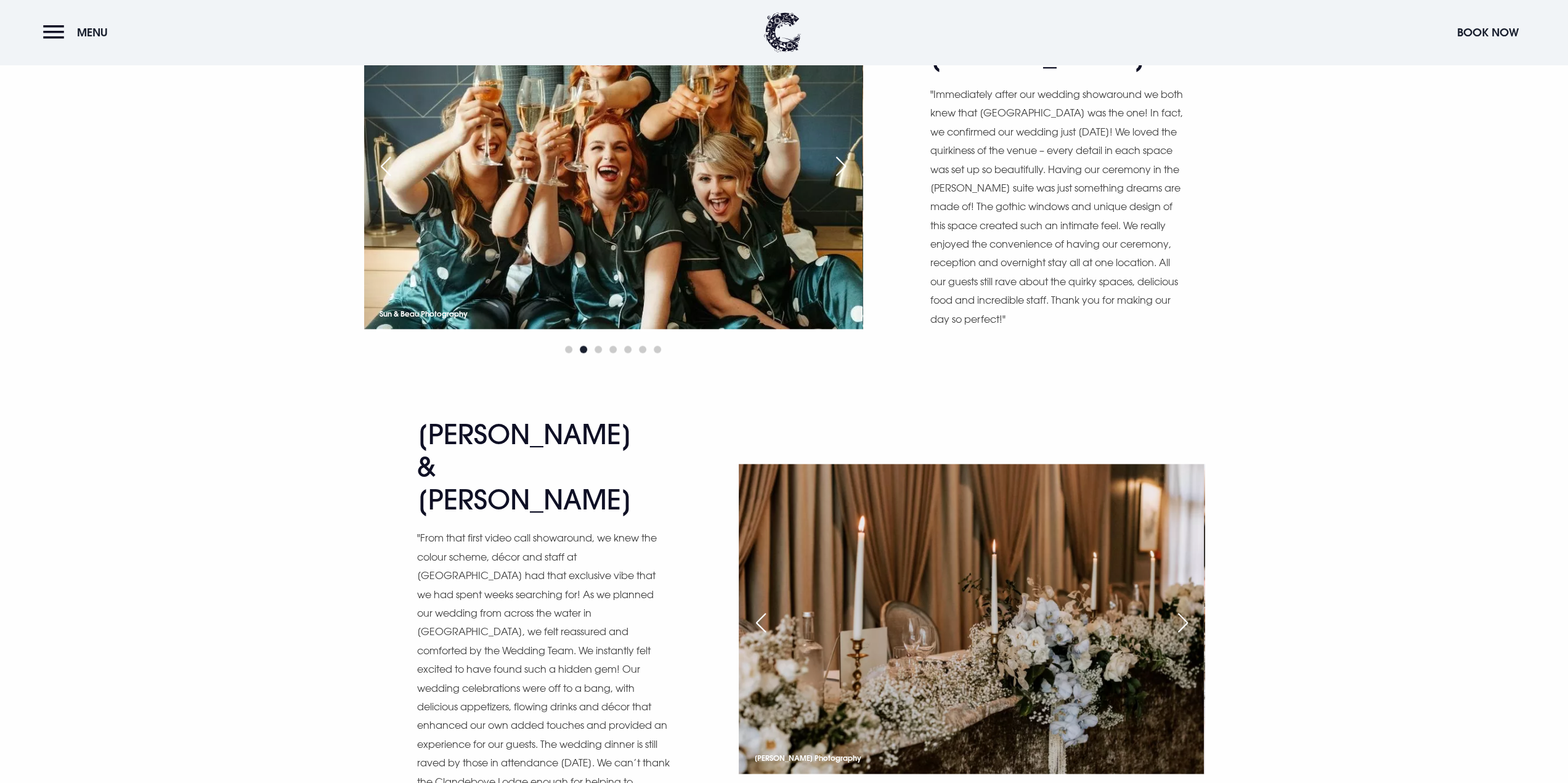
click at [1187, 609] on div "Next slide" at bounding box center [1183, 623] width 31 height 27
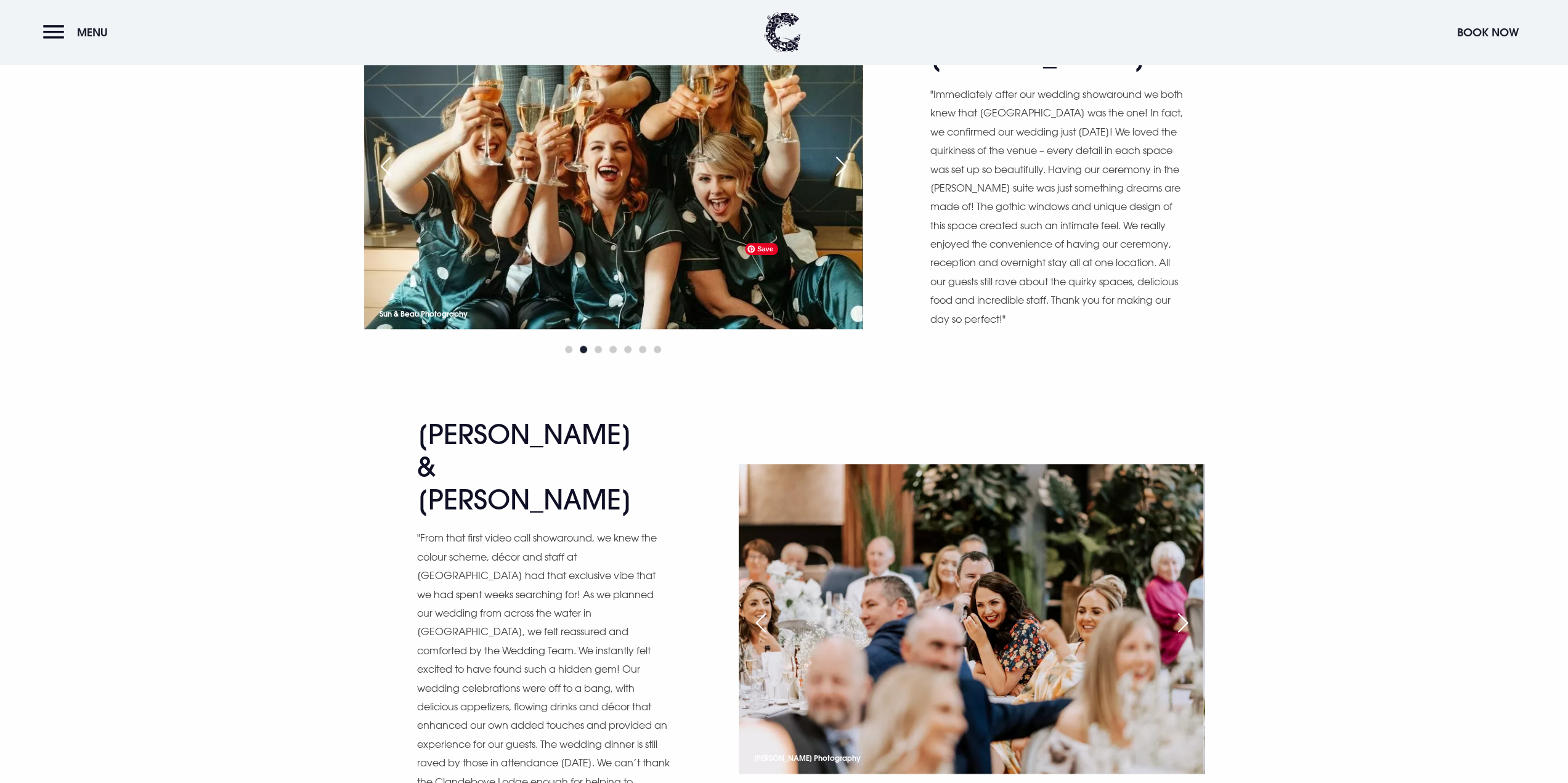
click at [782, 464] on img at bounding box center [971, 619] width 465 height 310
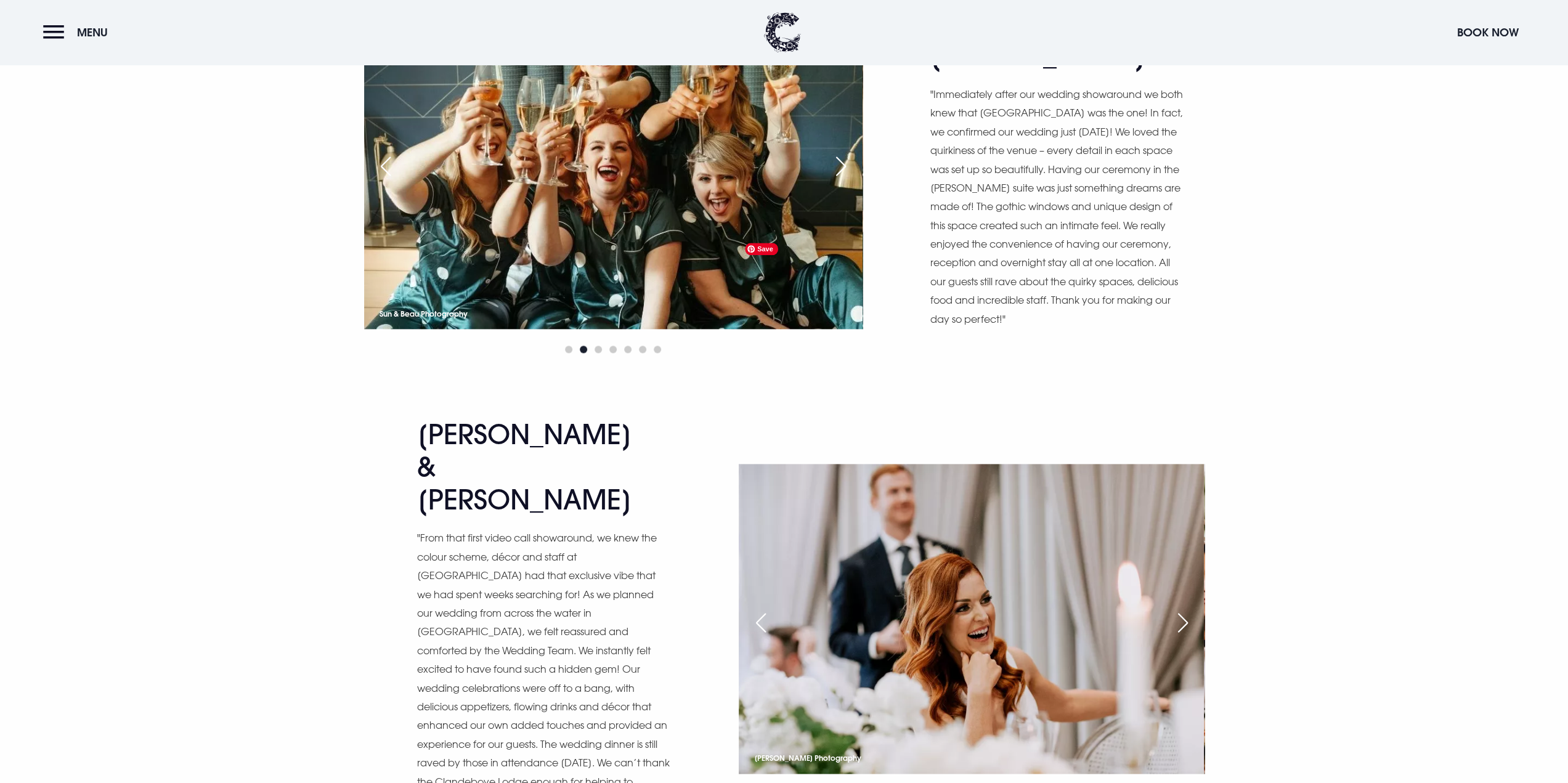
click at [764, 609] on div "Previous slide" at bounding box center [761, 623] width 31 height 27
click at [758, 609] on div "Previous slide" at bounding box center [761, 623] width 31 height 27
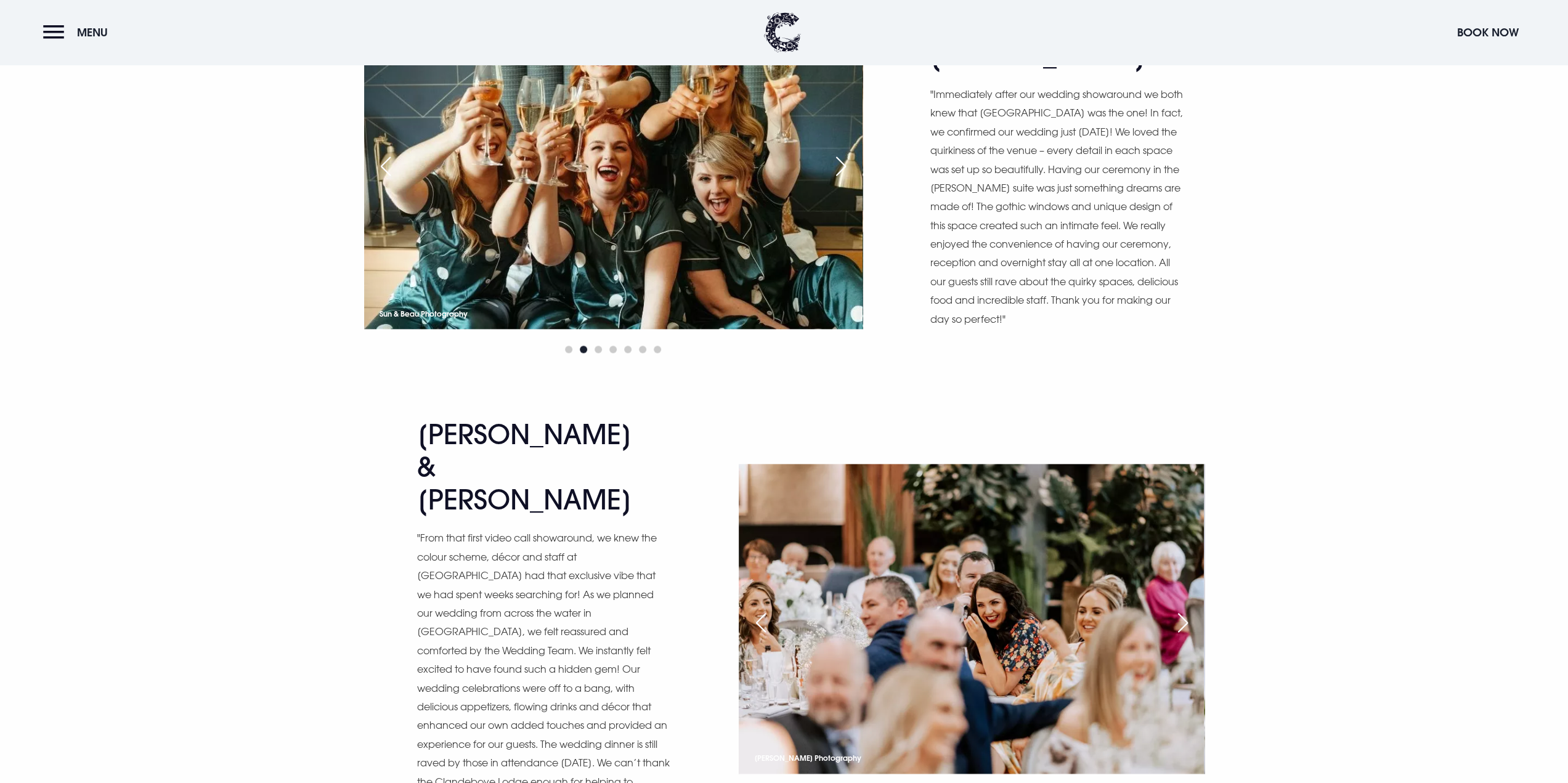
click at [758, 609] on div "Previous slide" at bounding box center [761, 623] width 31 height 27
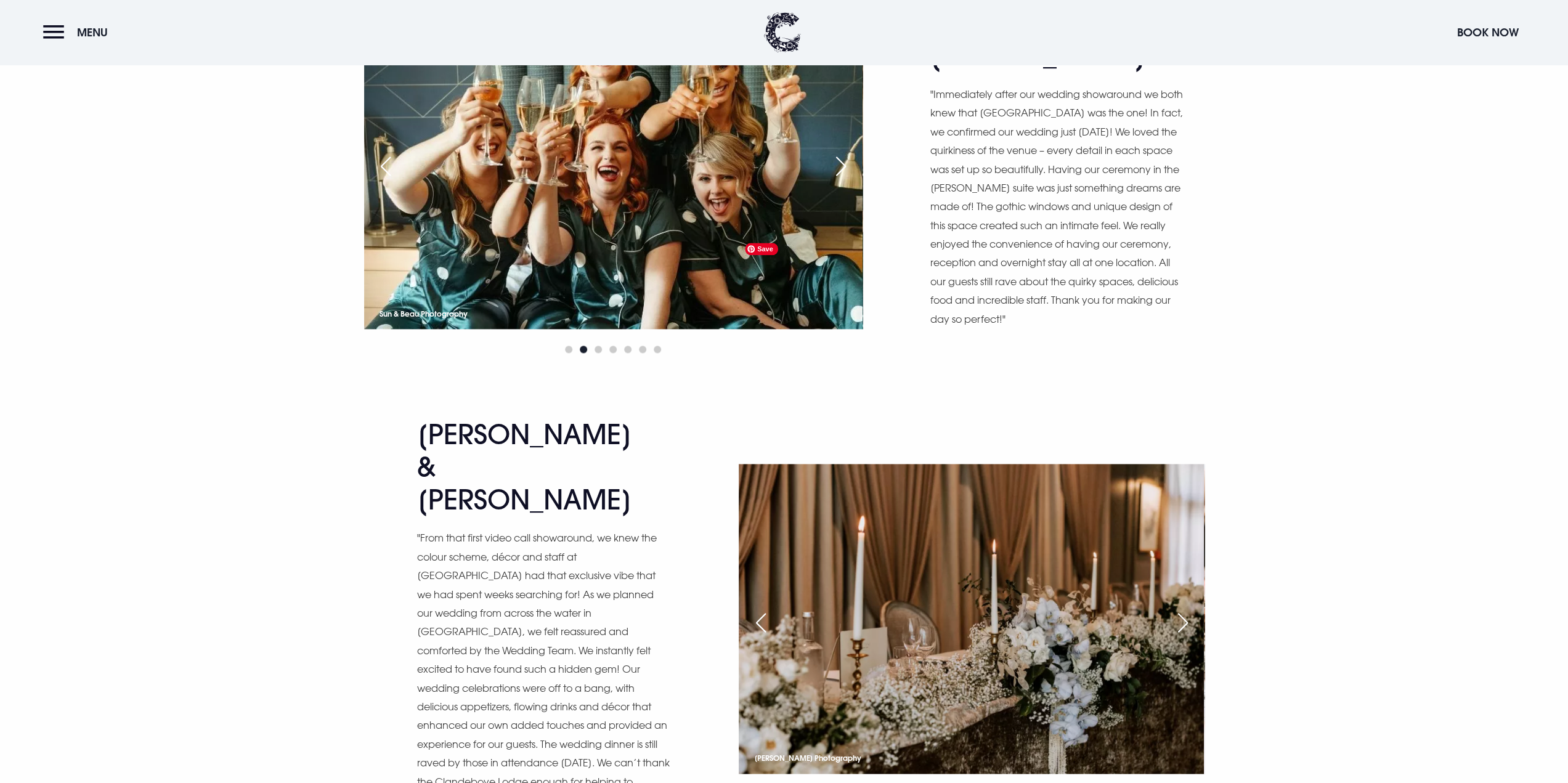
click at [924, 464] on img at bounding box center [971, 619] width 465 height 310
click at [1182, 609] on div "Next slide" at bounding box center [1183, 623] width 31 height 27
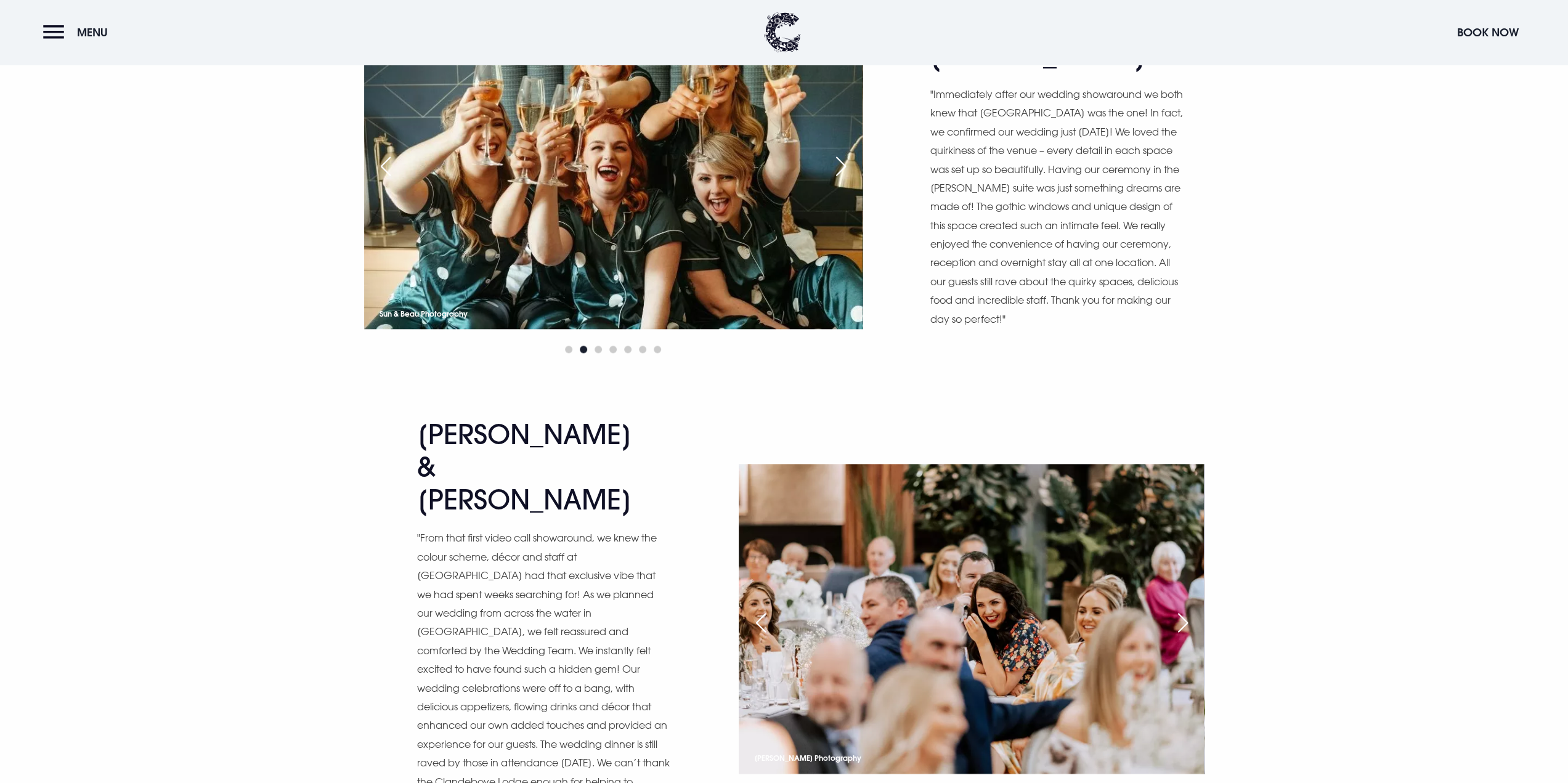
click at [1182, 609] on div "Next slide" at bounding box center [1183, 623] width 31 height 27
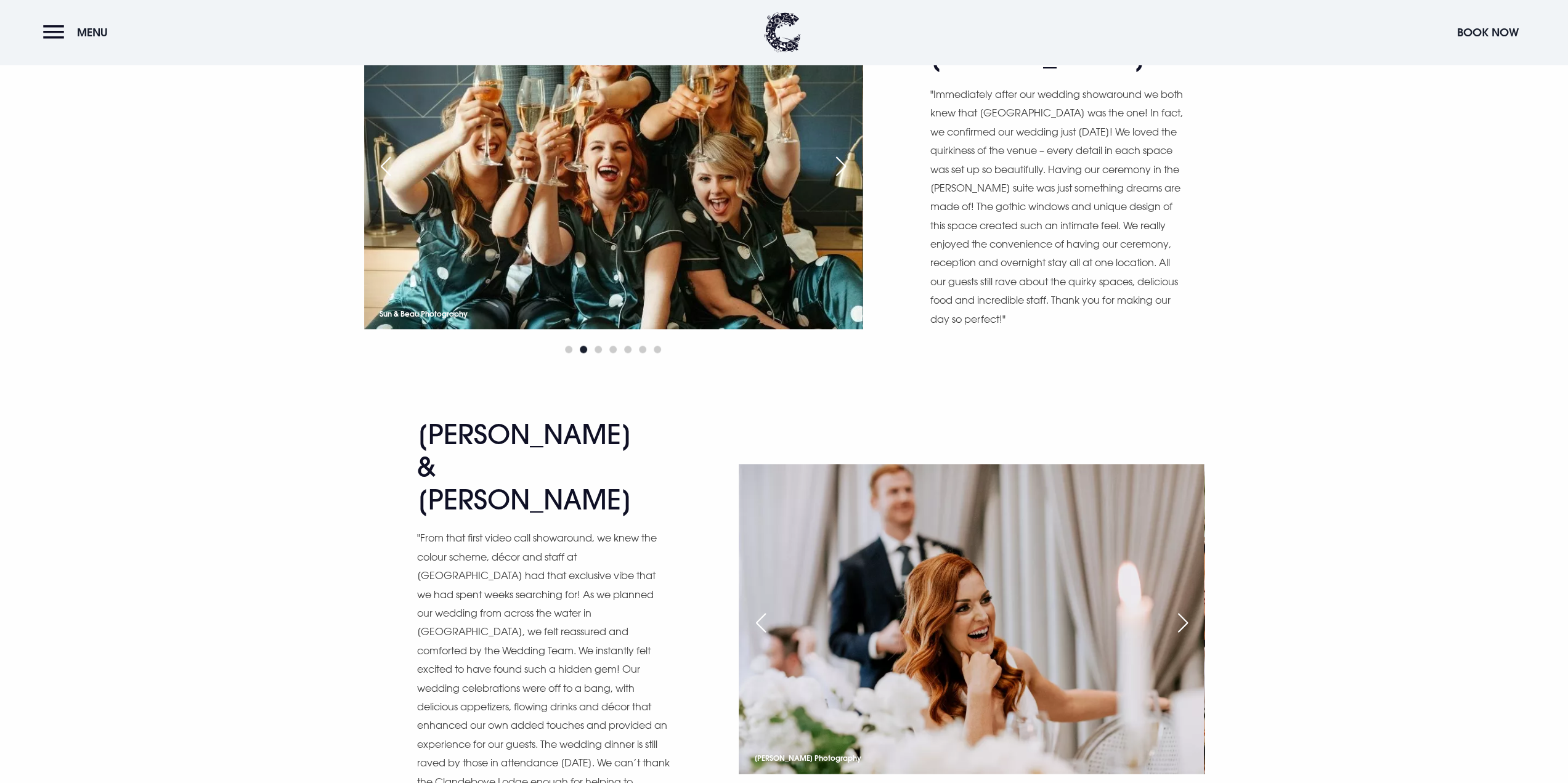
click at [1182, 609] on div "Next slide" at bounding box center [1183, 623] width 31 height 27
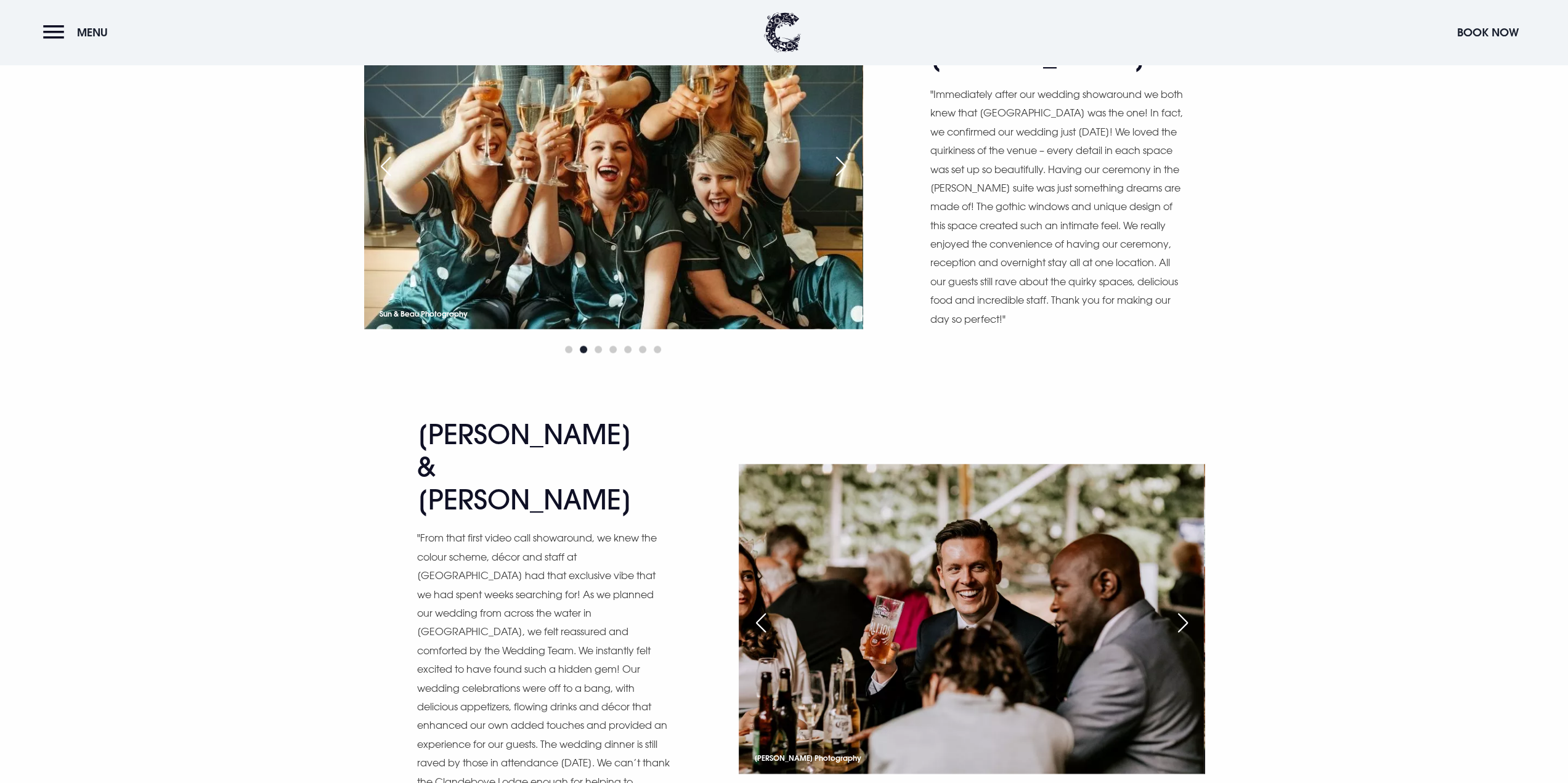
click at [1182, 609] on div "Next slide" at bounding box center [1183, 623] width 31 height 27
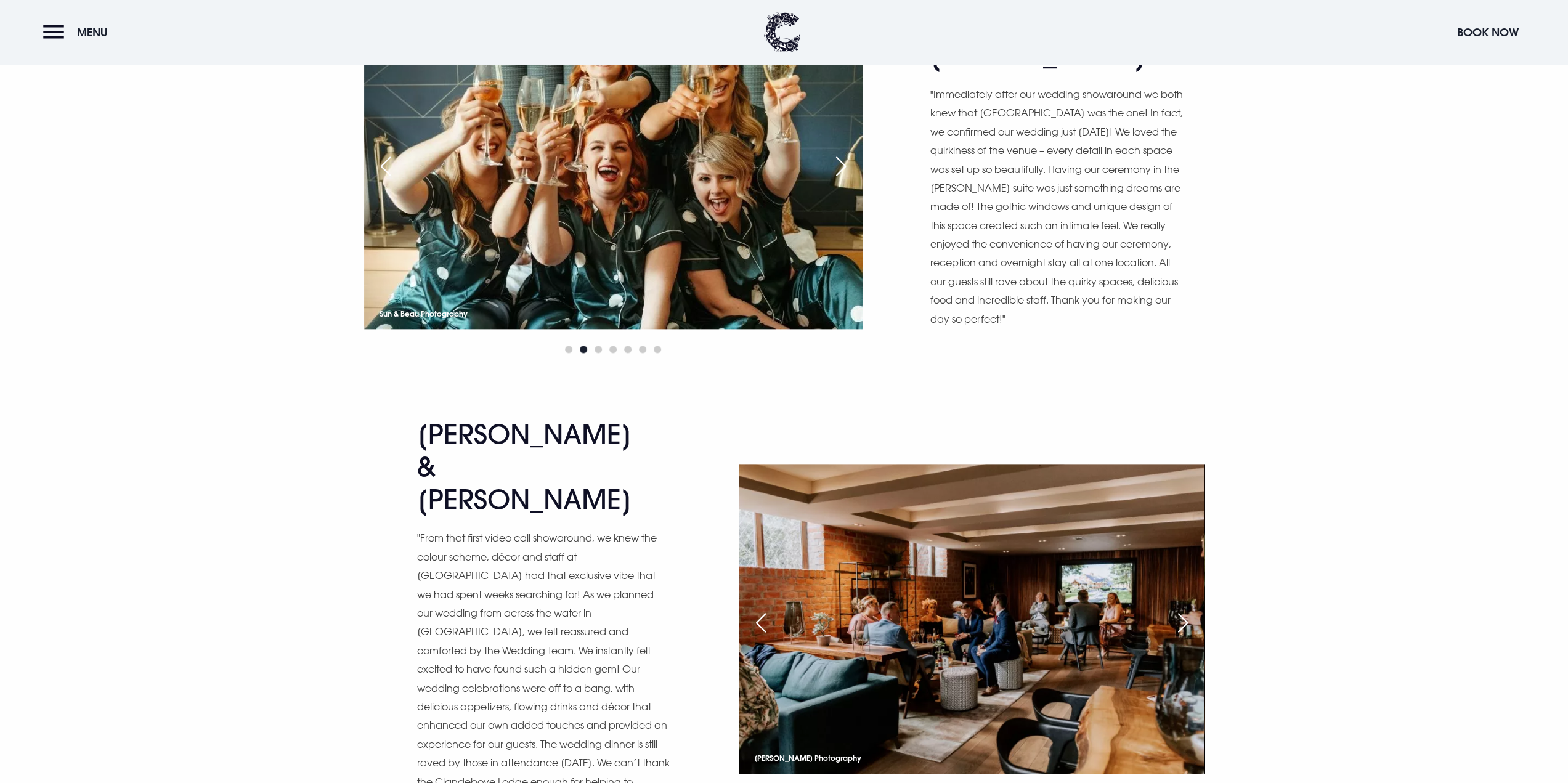
click at [1182, 609] on div "Next slide" at bounding box center [1183, 623] width 31 height 27
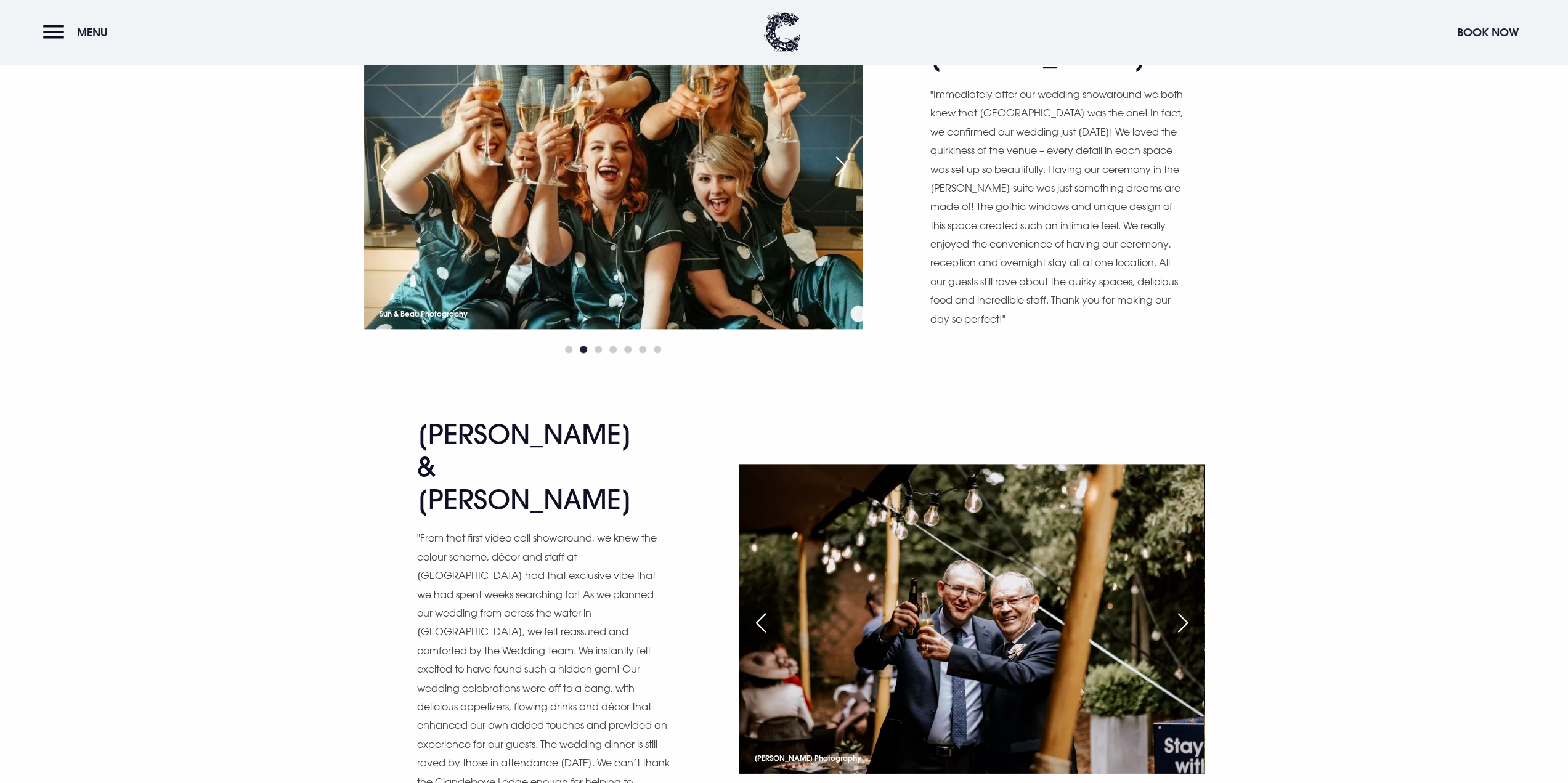
click at [1182, 609] on div "Next slide" at bounding box center [1183, 623] width 31 height 27
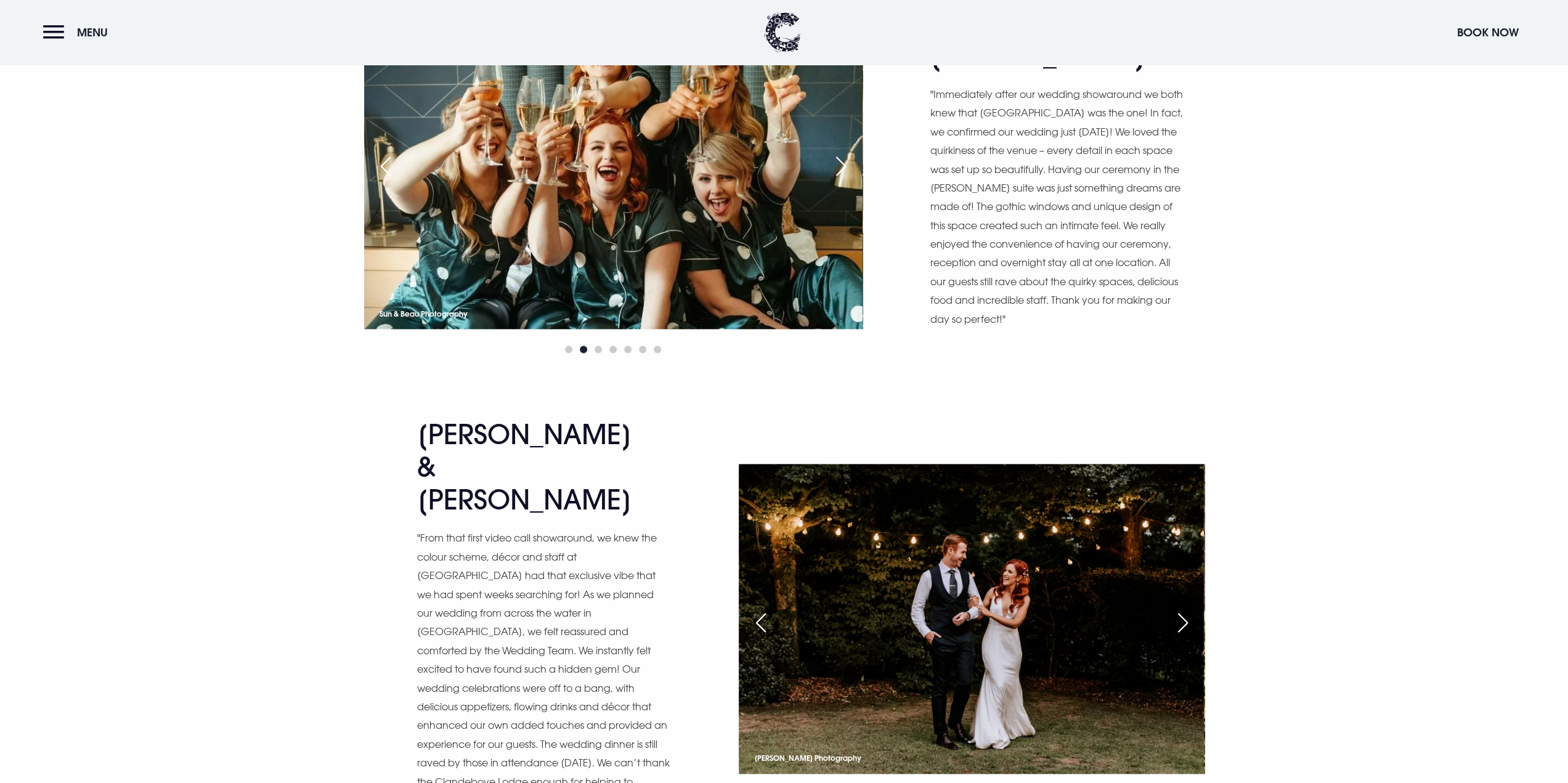
click at [1182, 609] on div "Next slide" at bounding box center [1183, 623] width 31 height 27
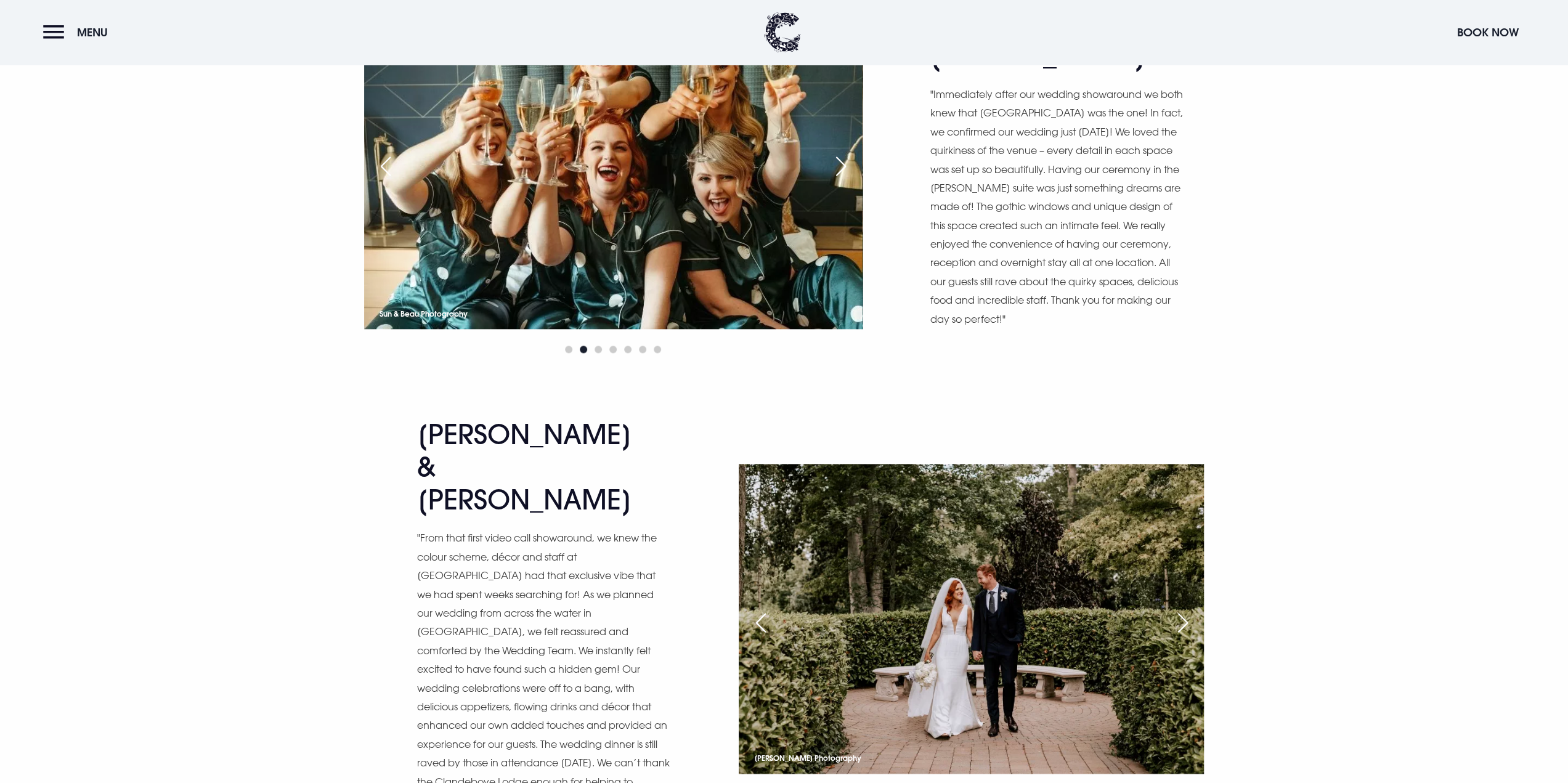
click at [1182, 609] on div "Next slide" at bounding box center [1183, 623] width 31 height 27
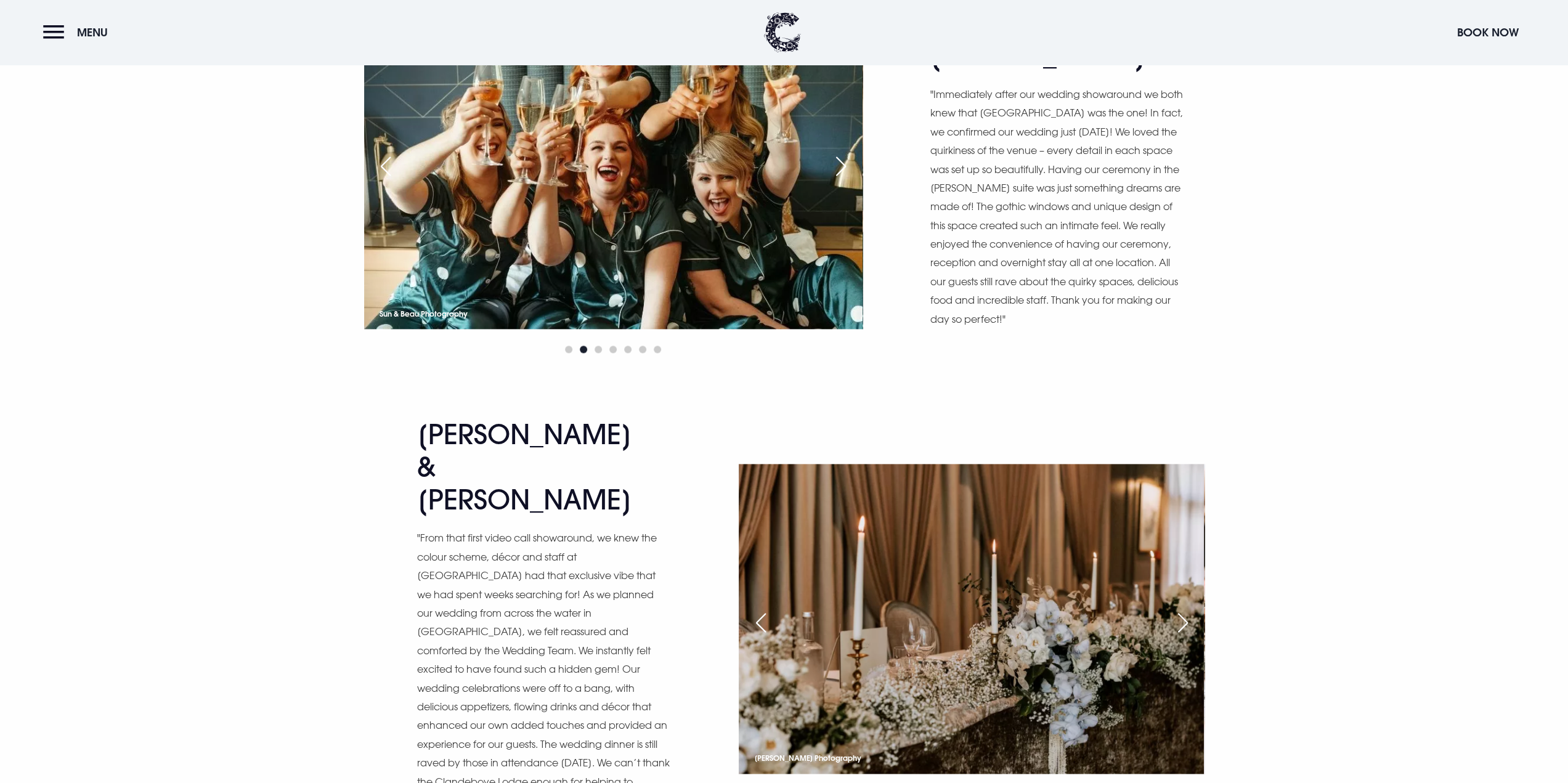
click at [1182, 609] on div "Next slide" at bounding box center [1183, 623] width 31 height 27
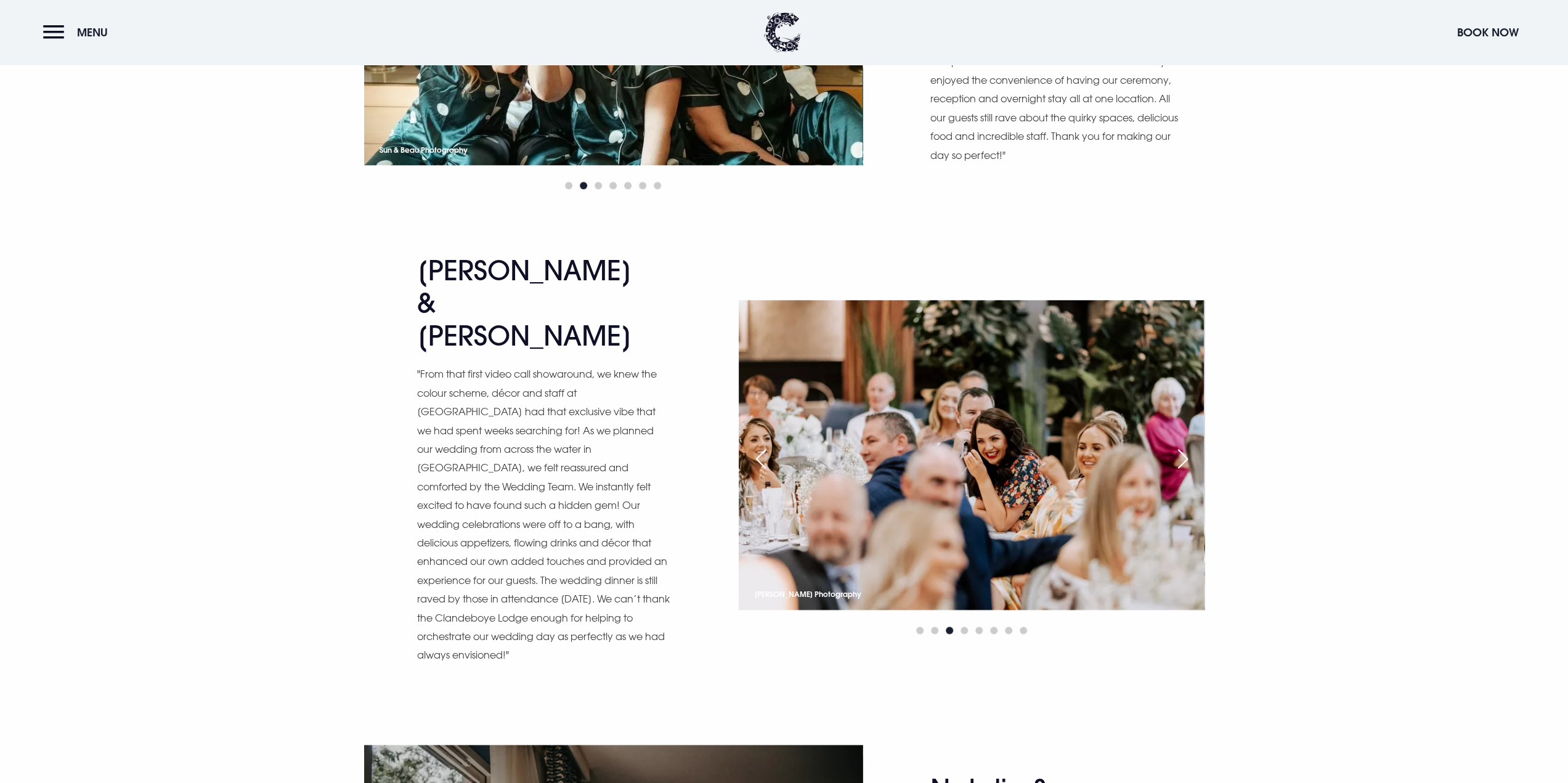
scroll to position [6284, 0]
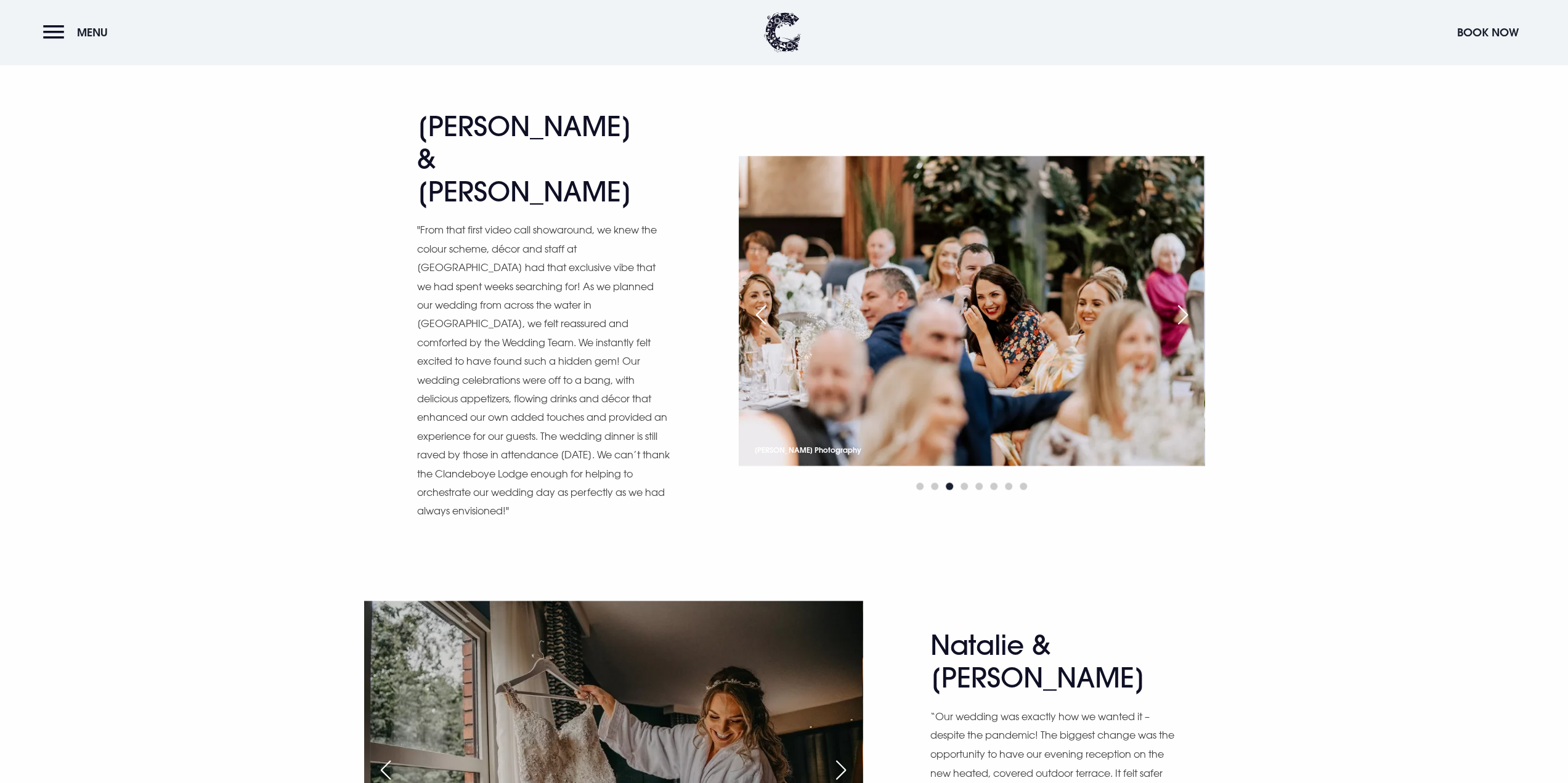
click at [841, 756] on div "Next slide" at bounding box center [842, 769] width 31 height 27
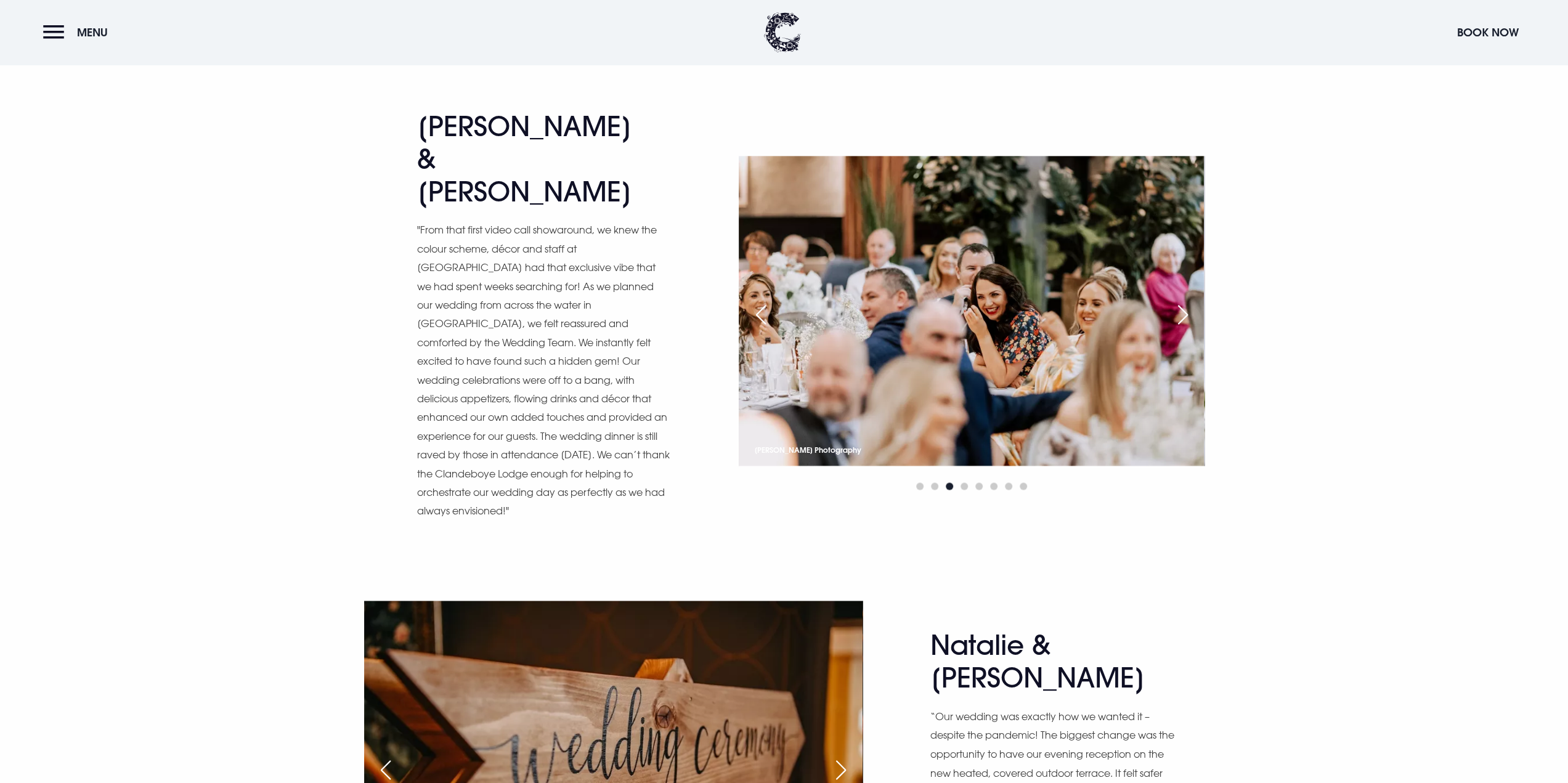
click at [841, 756] on div "Next slide" at bounding box center [842, 769] width 31 height 27
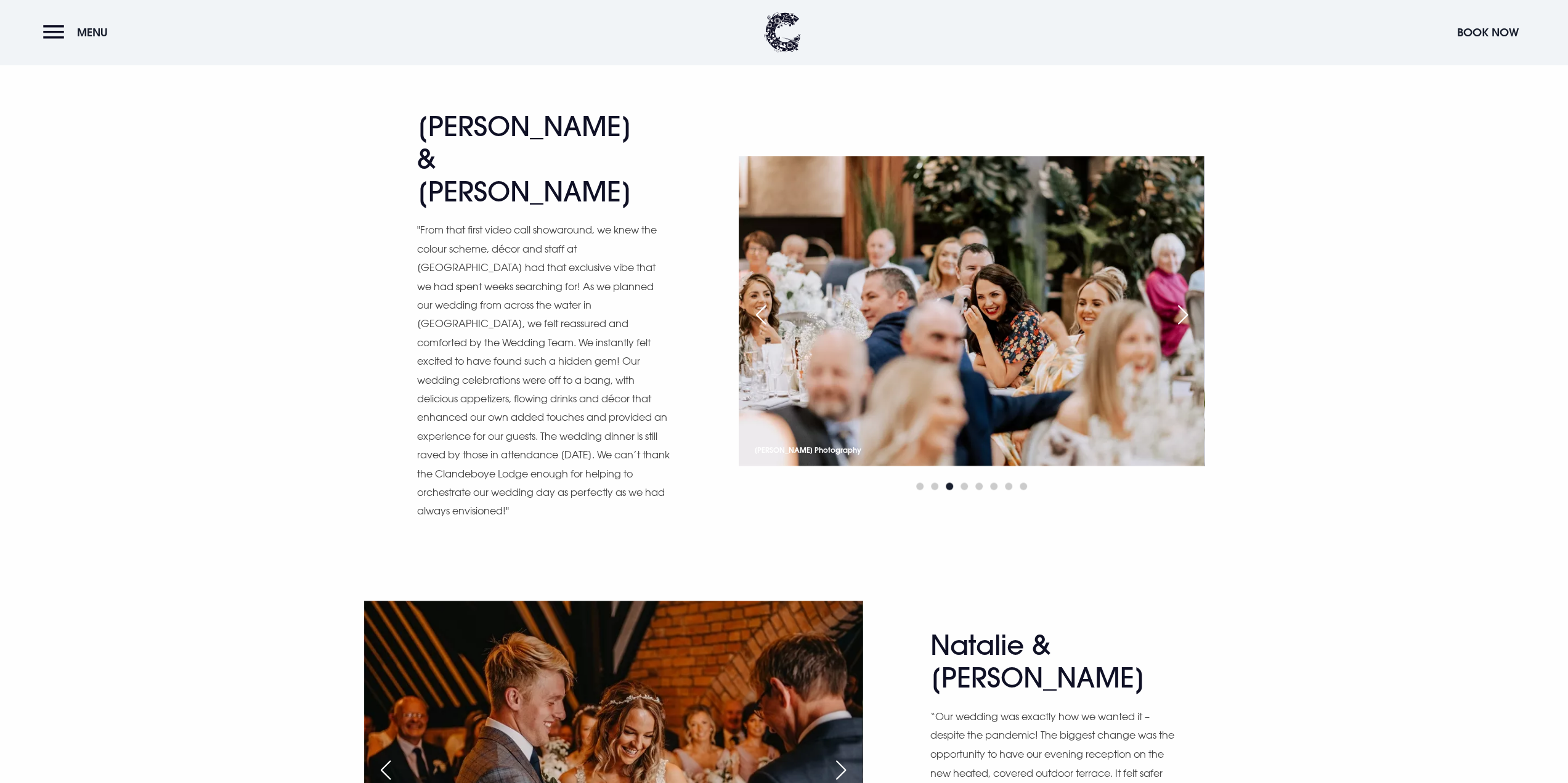
click at [841, 756] on div "Next slide" at bounding box center [842, 769] width 31 height 27
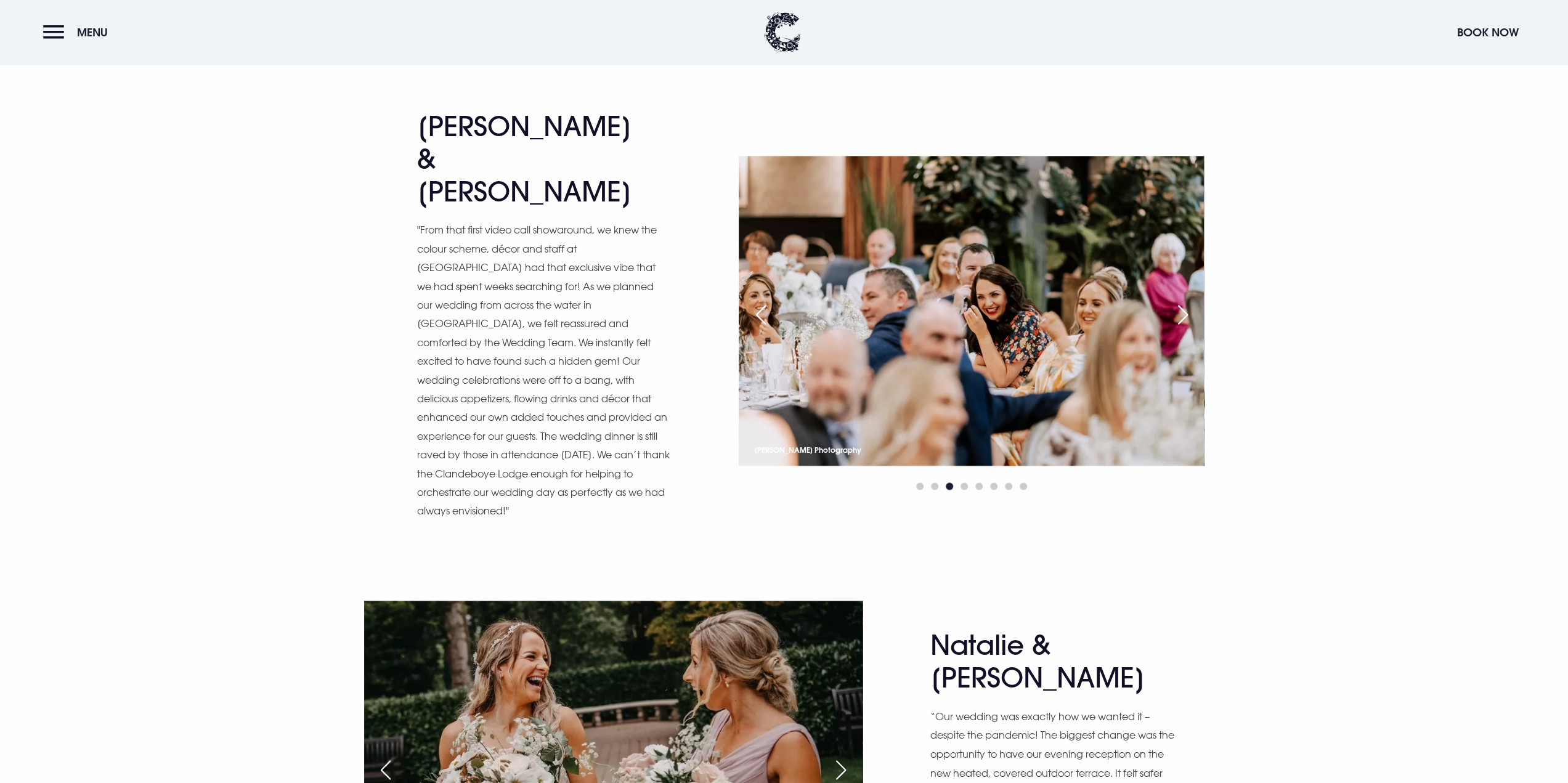
click at [841, 756] on div "Next slide" at bounding box center [842, 769] width 31 height 27
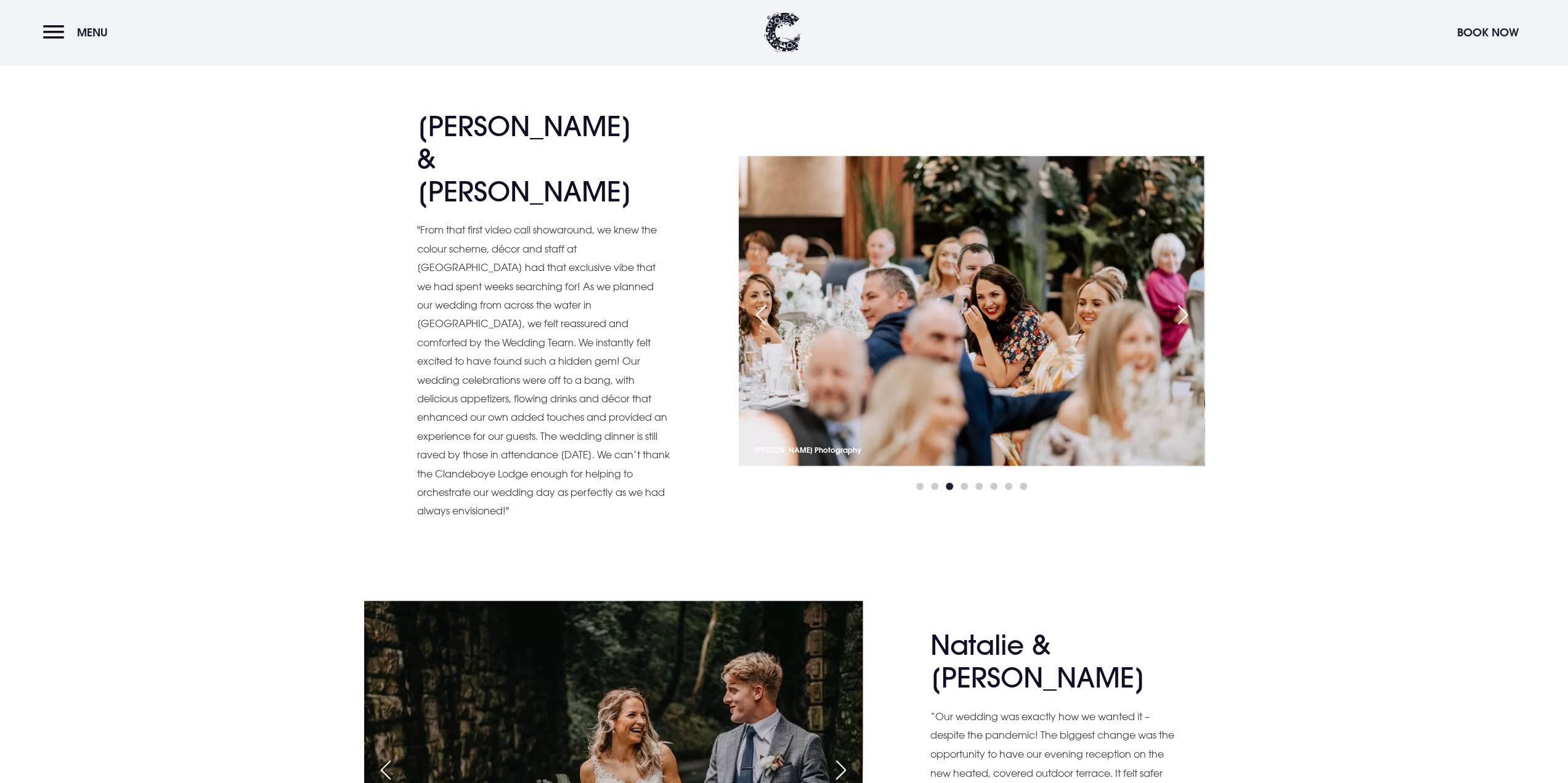
click at [841, 756] on div "Next slide" at bounding box center [842, 769] width 31 height 27
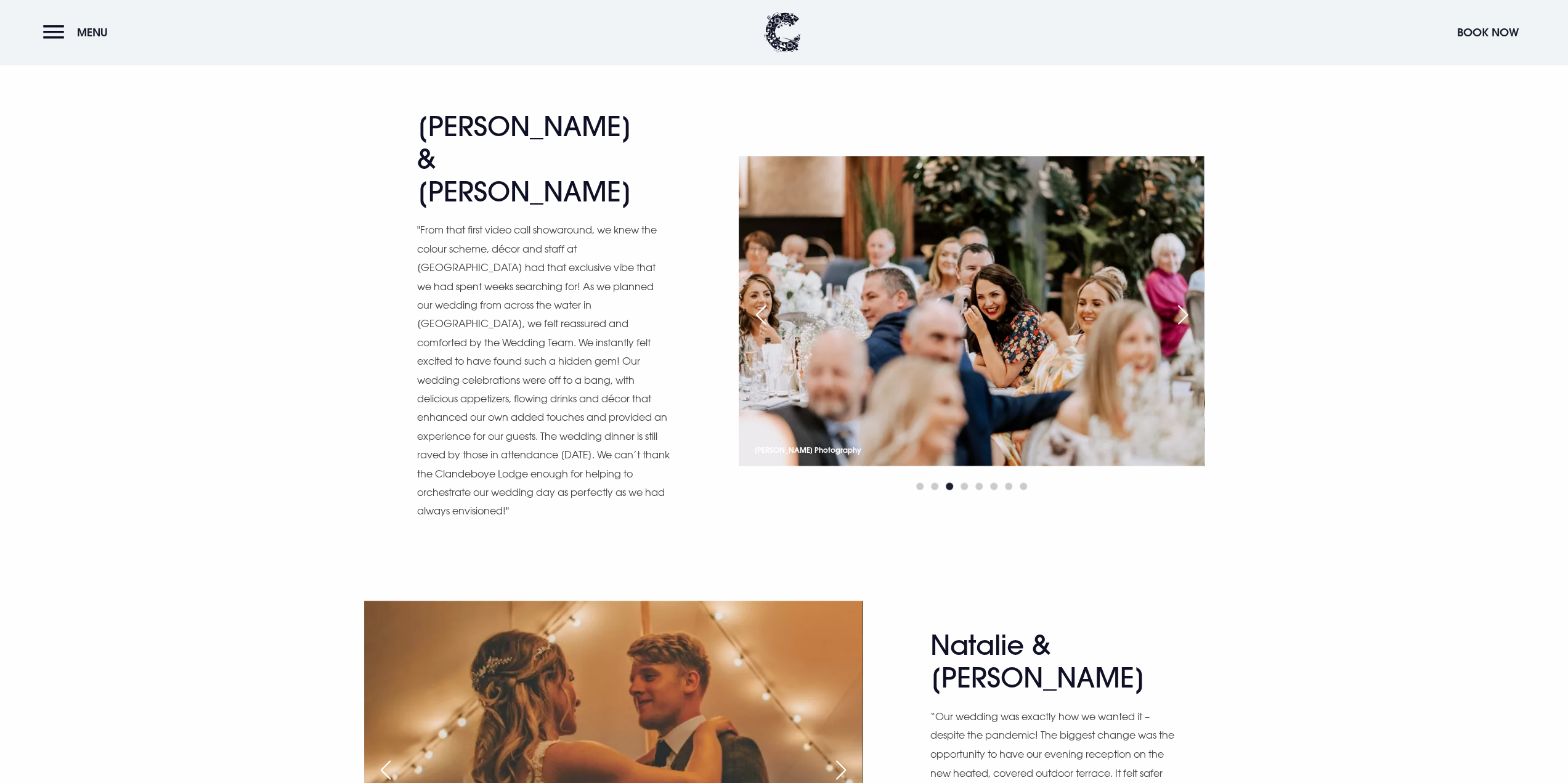
click at [842, 756] on div "Next slide" at bounding box center [842, 769] width 31 height 27
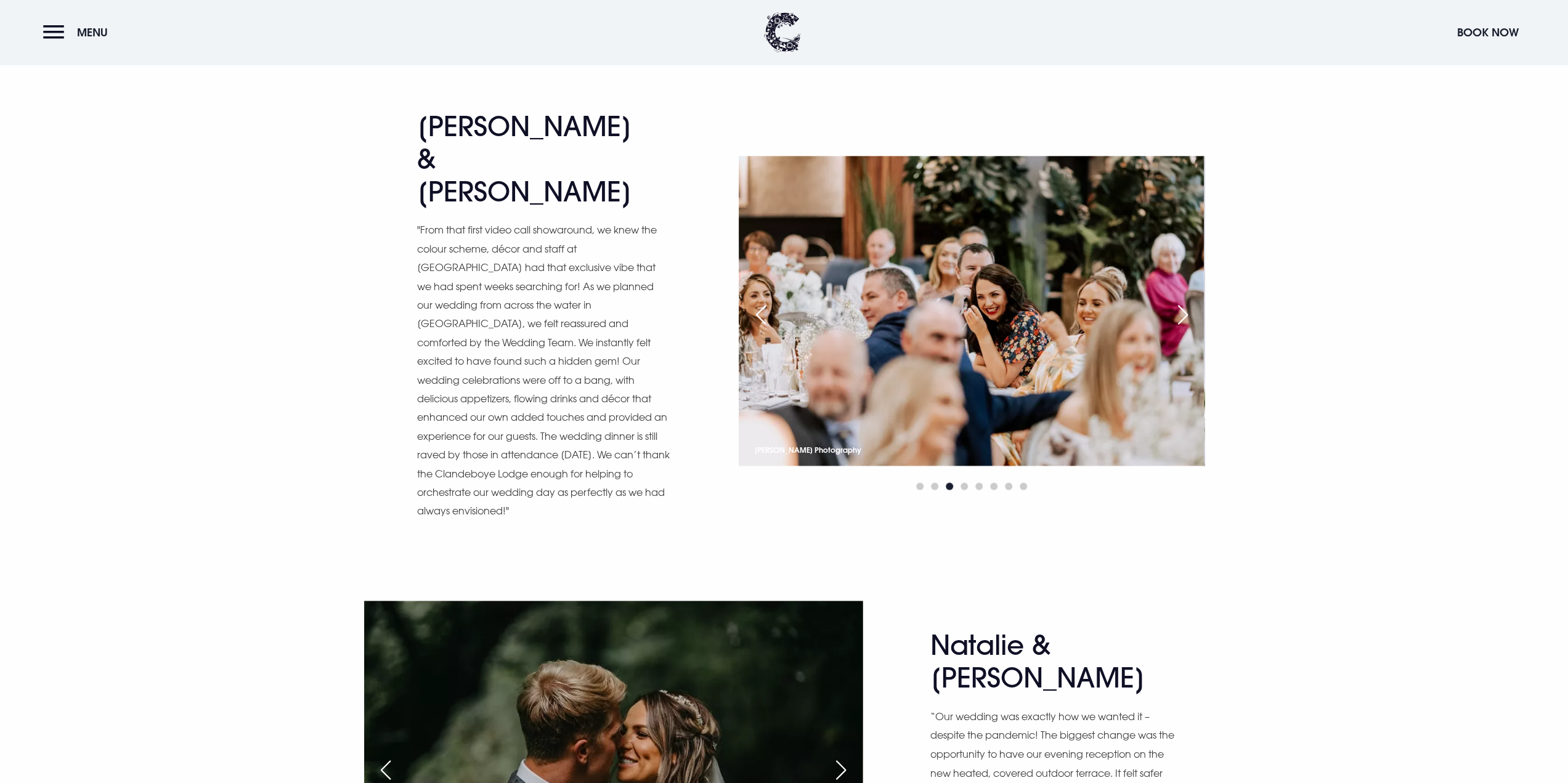
click at [842, 756] on div "Next slide" at bounding box center [842, 769] width 31 height 27
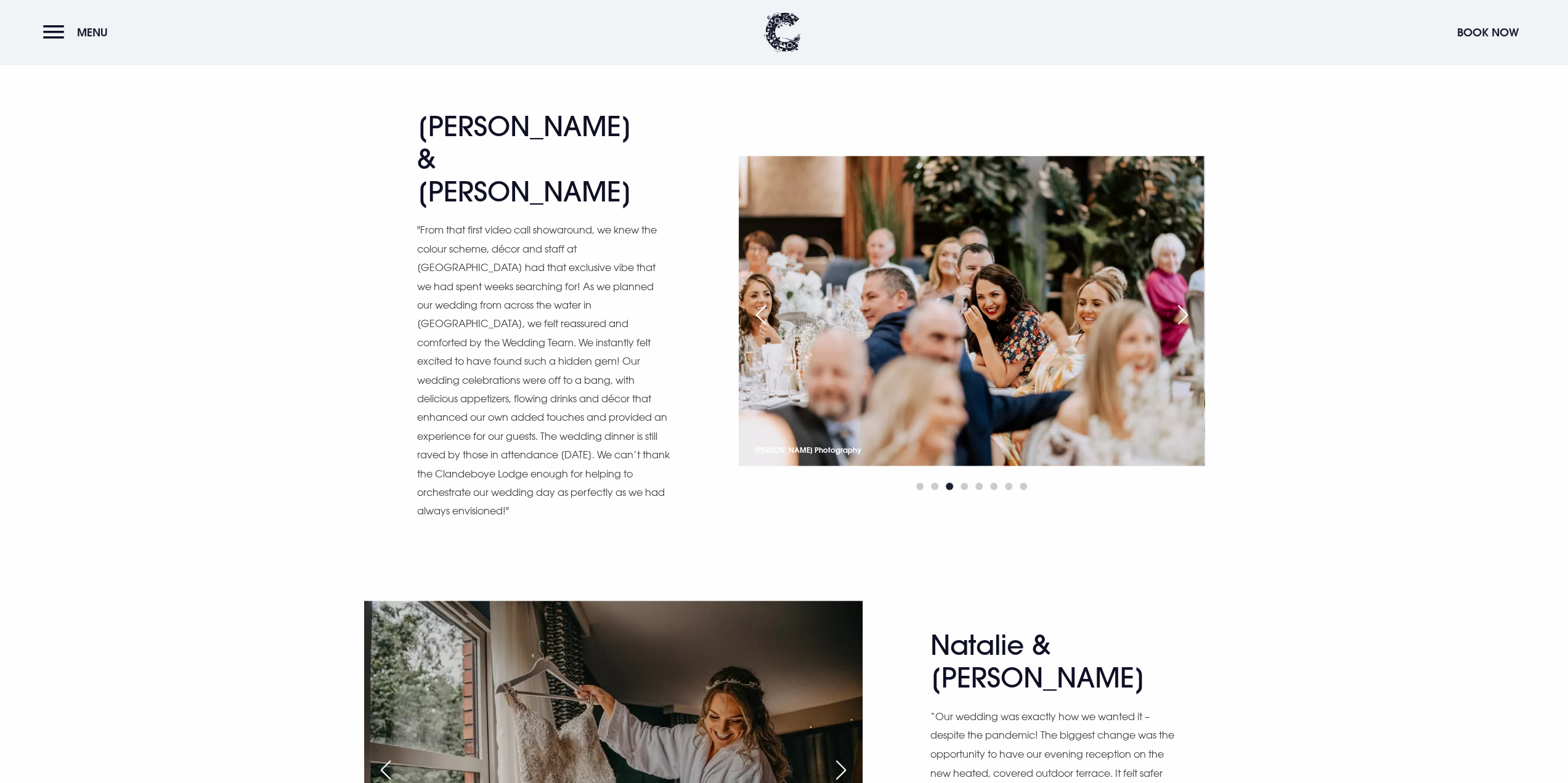
click at [842, 756] on div "Next slide" at bounding box center [842, 769] width 31 height 27
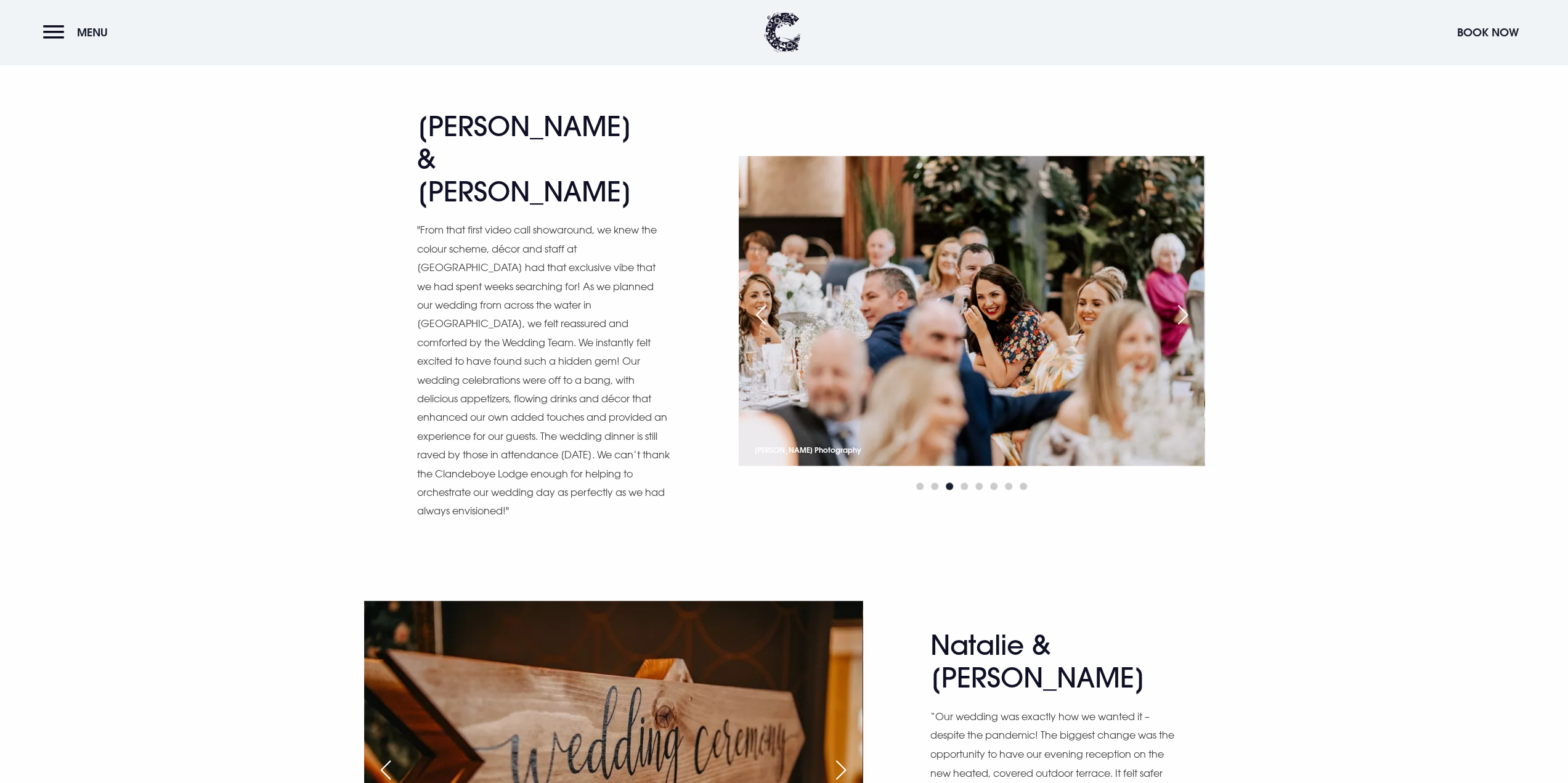
click at [842, 756] on div "Next slide" at bounding box center [842, 769] width 31 height 27
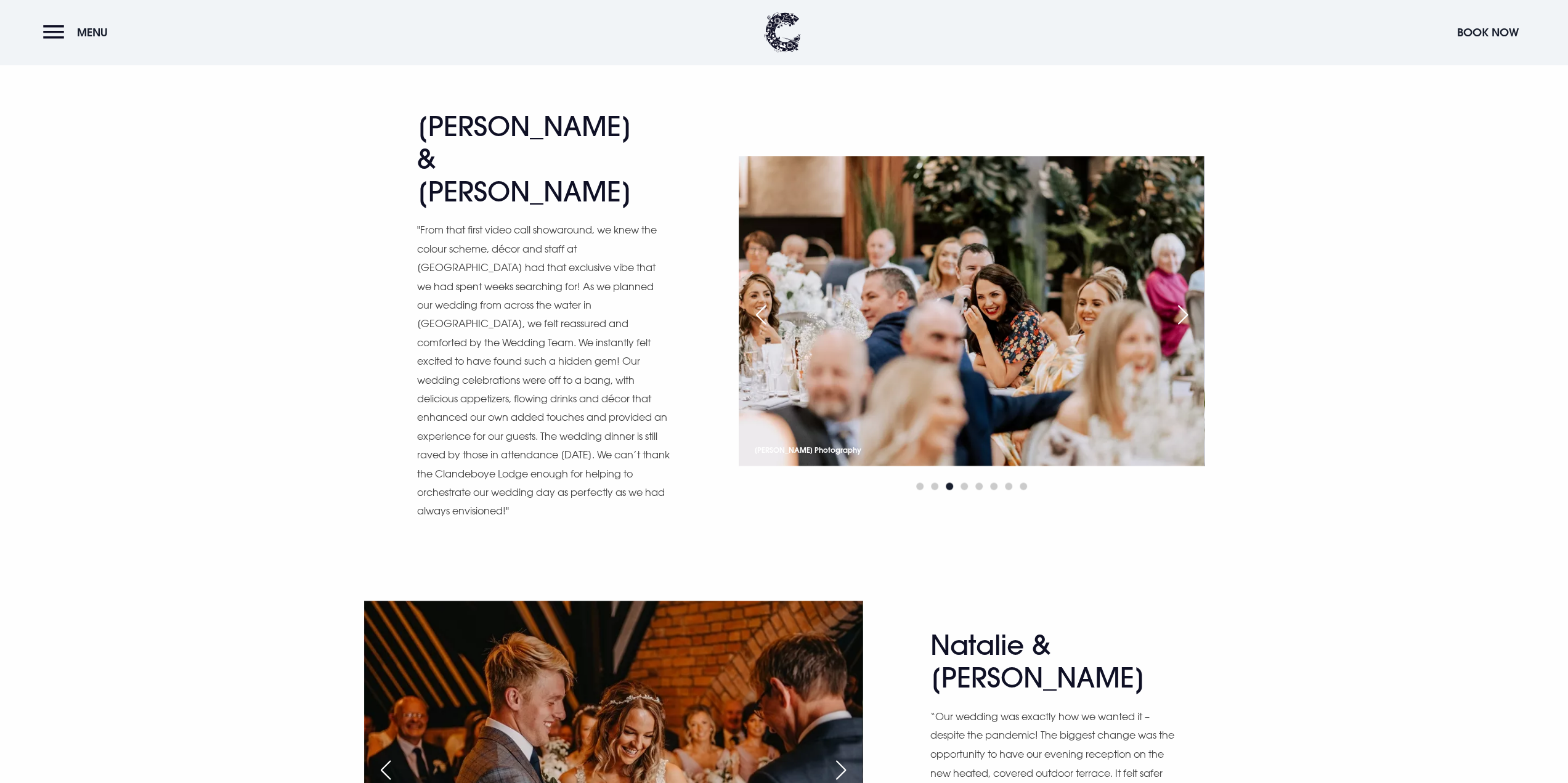
click at [842, 756] on div "Next slide" at bounding box center [842, 769] width 31 height 27
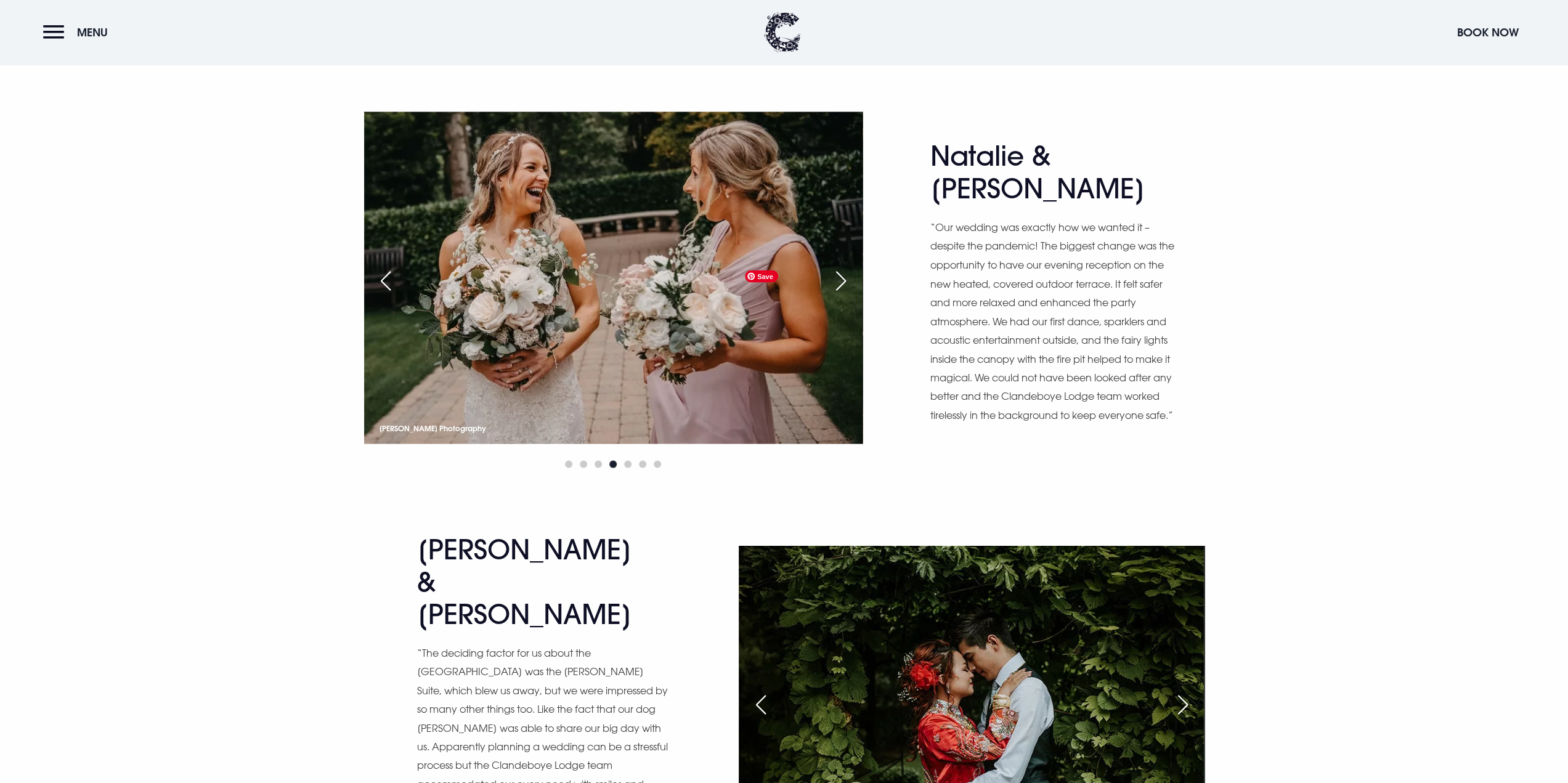
scroll to position [6777, 0]
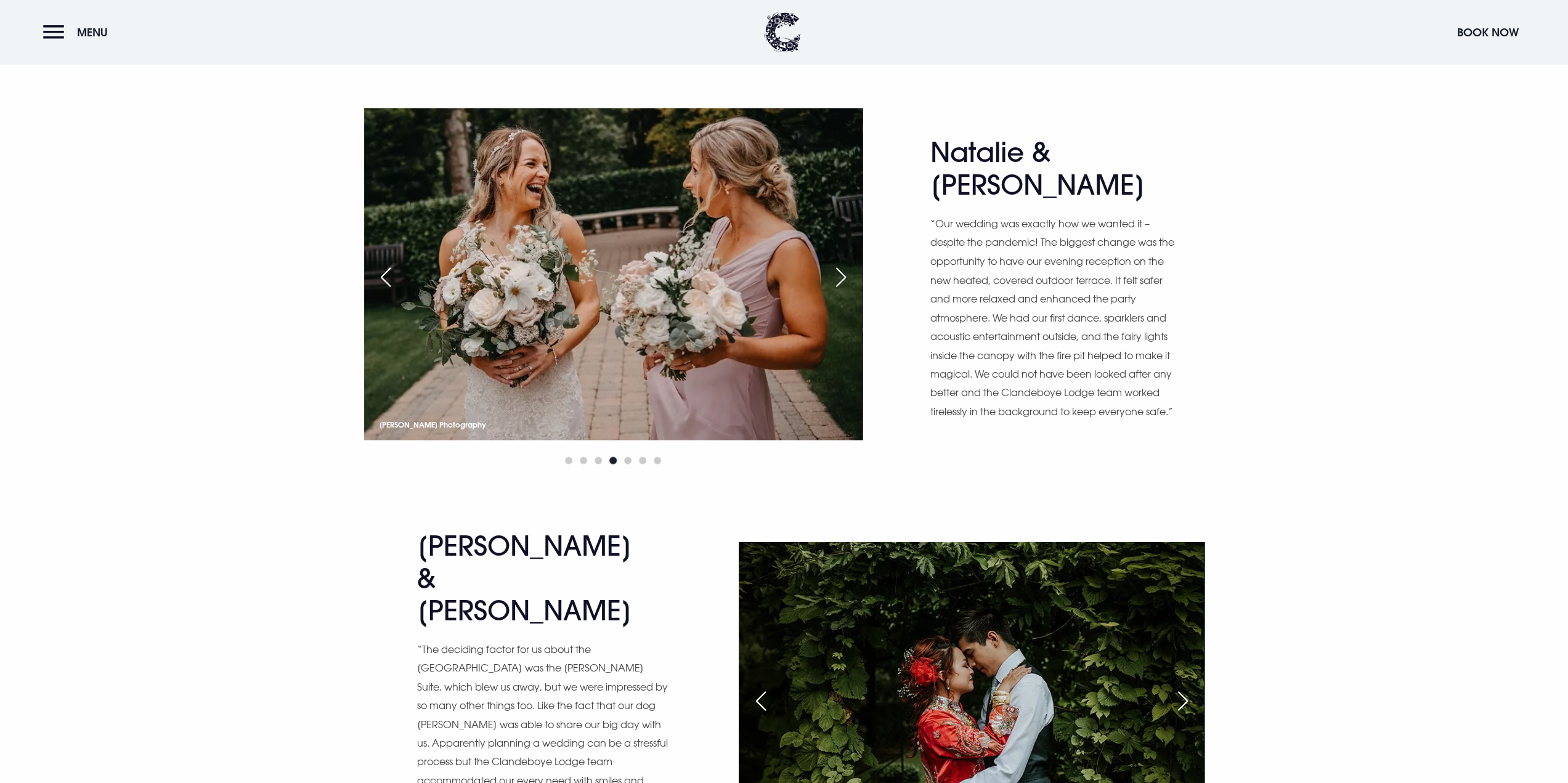
click at [1184, 686] on div "Next slide" at bounding box center [1183, 700] width 31 height 27
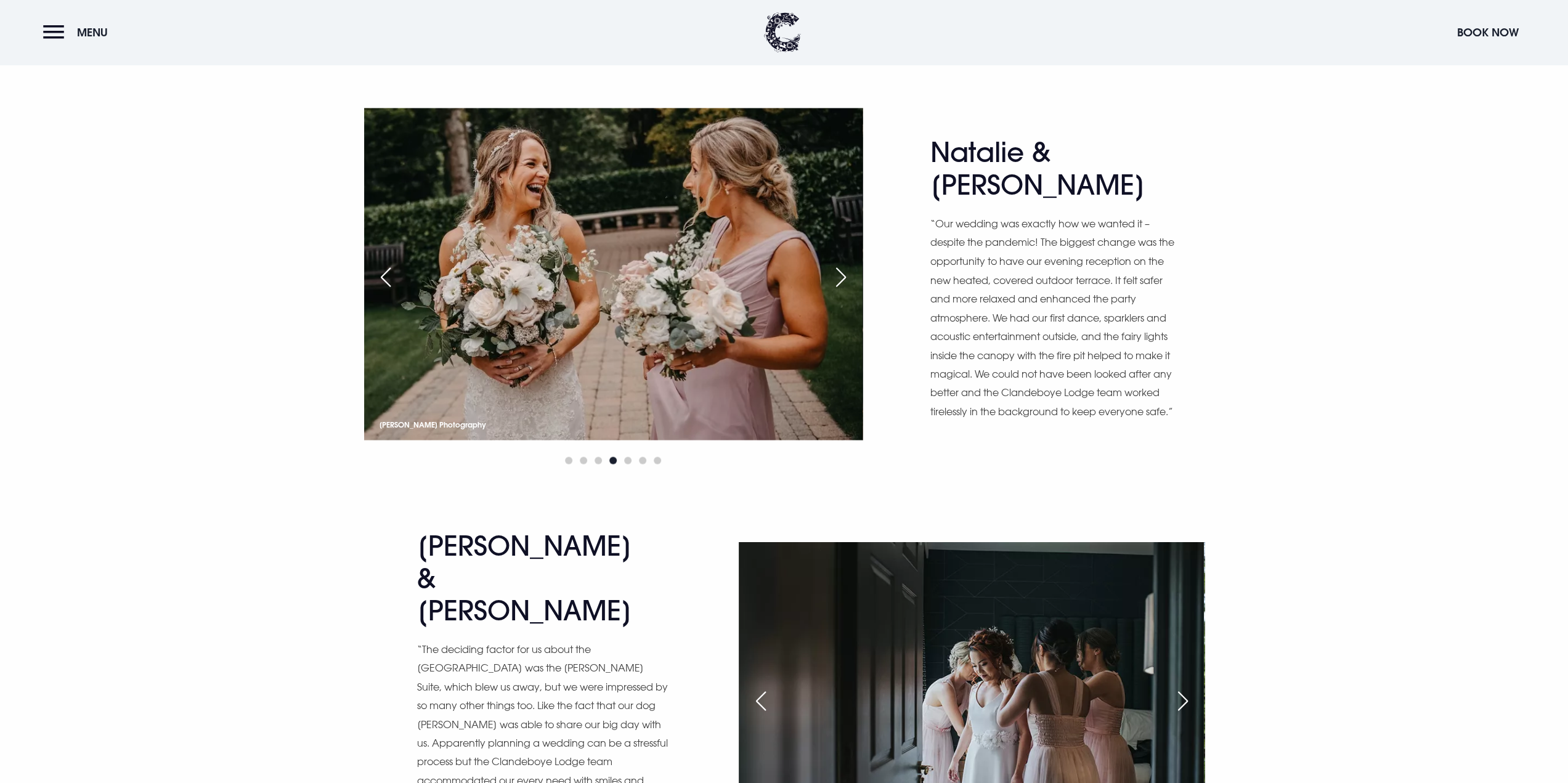
click at [1184, 686] on div "Next slide" at bounding box center [1183, 700] width 31 height 27
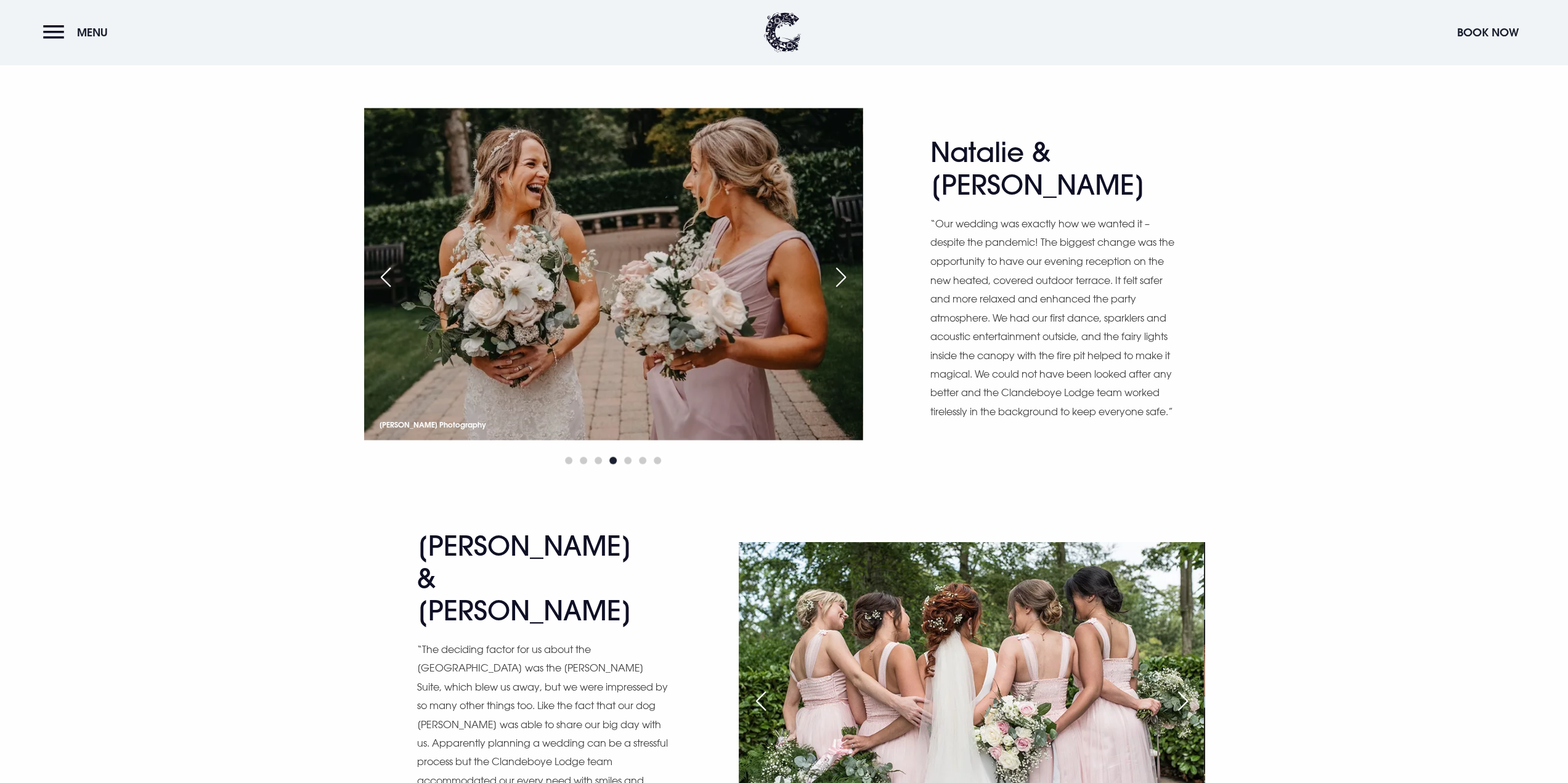
click at [1184, 686] on div "Next slide" at bounding box center [1183, 700] width 31 height 27
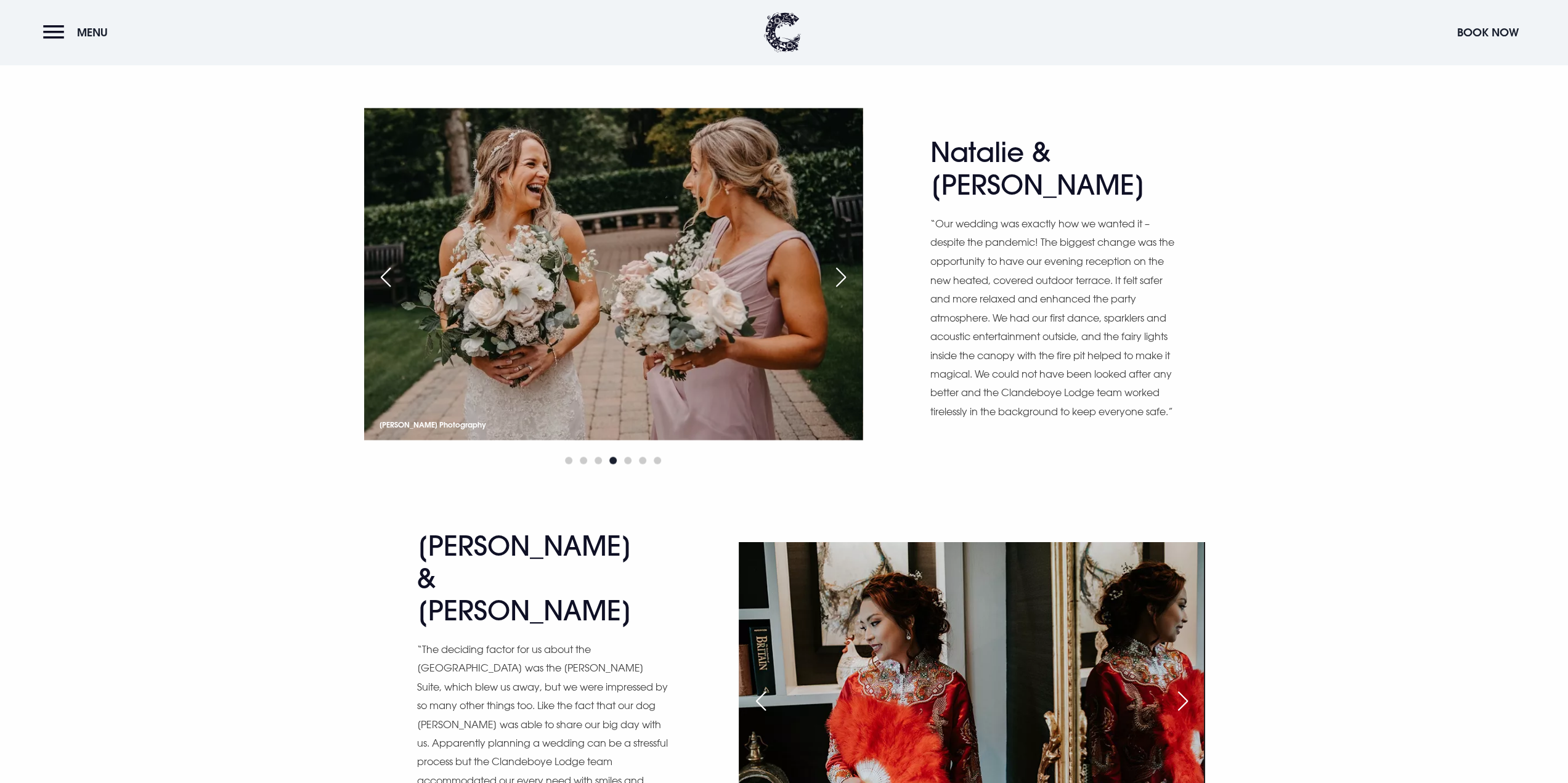
click at [1184, 686] on div "Next slide" at bounding box center [1183, 700] width 31 height 27
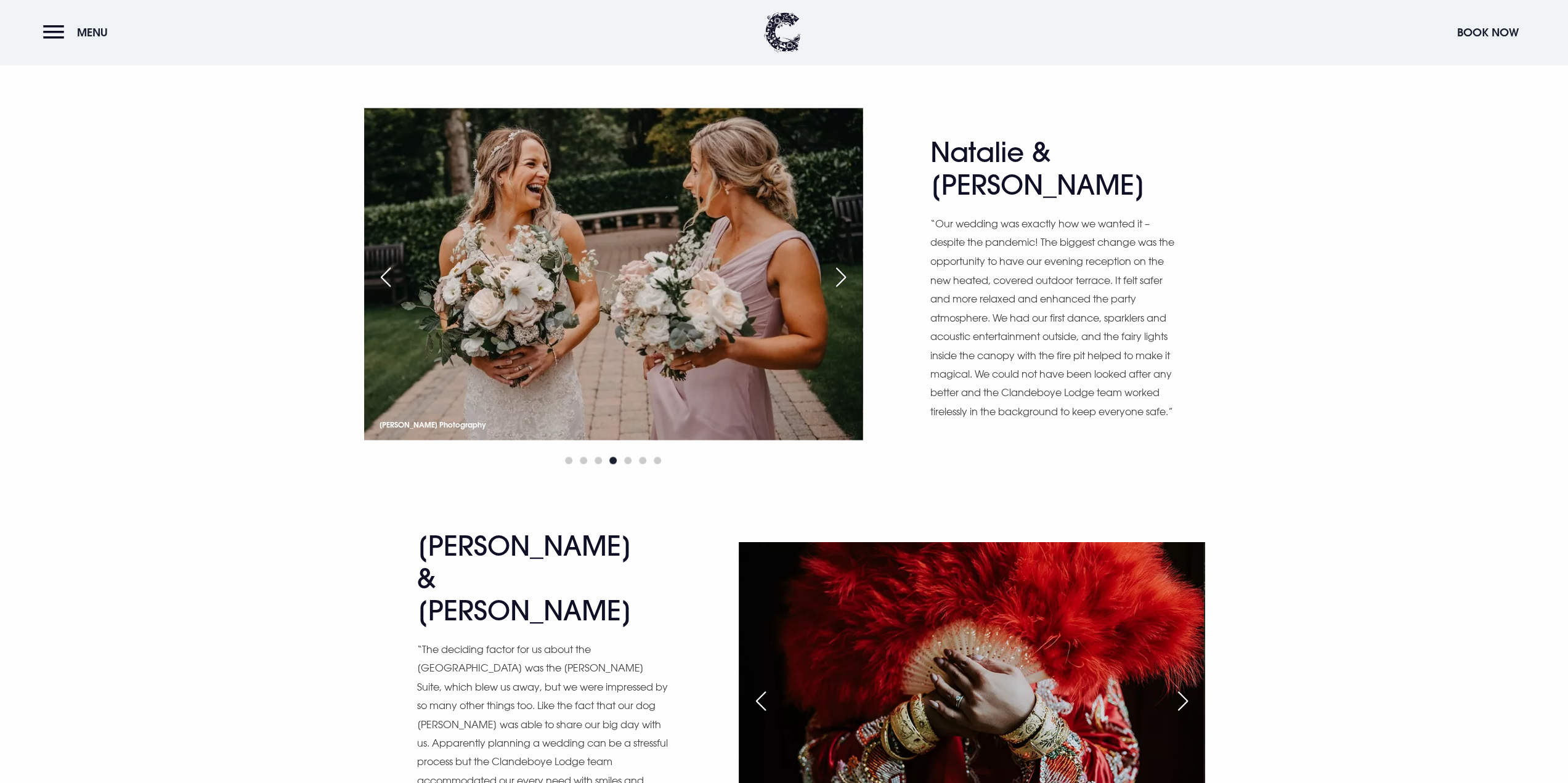
click at [1184, 686] on div "Next slide" at bounding box center [1183, 700] width 31 height 27
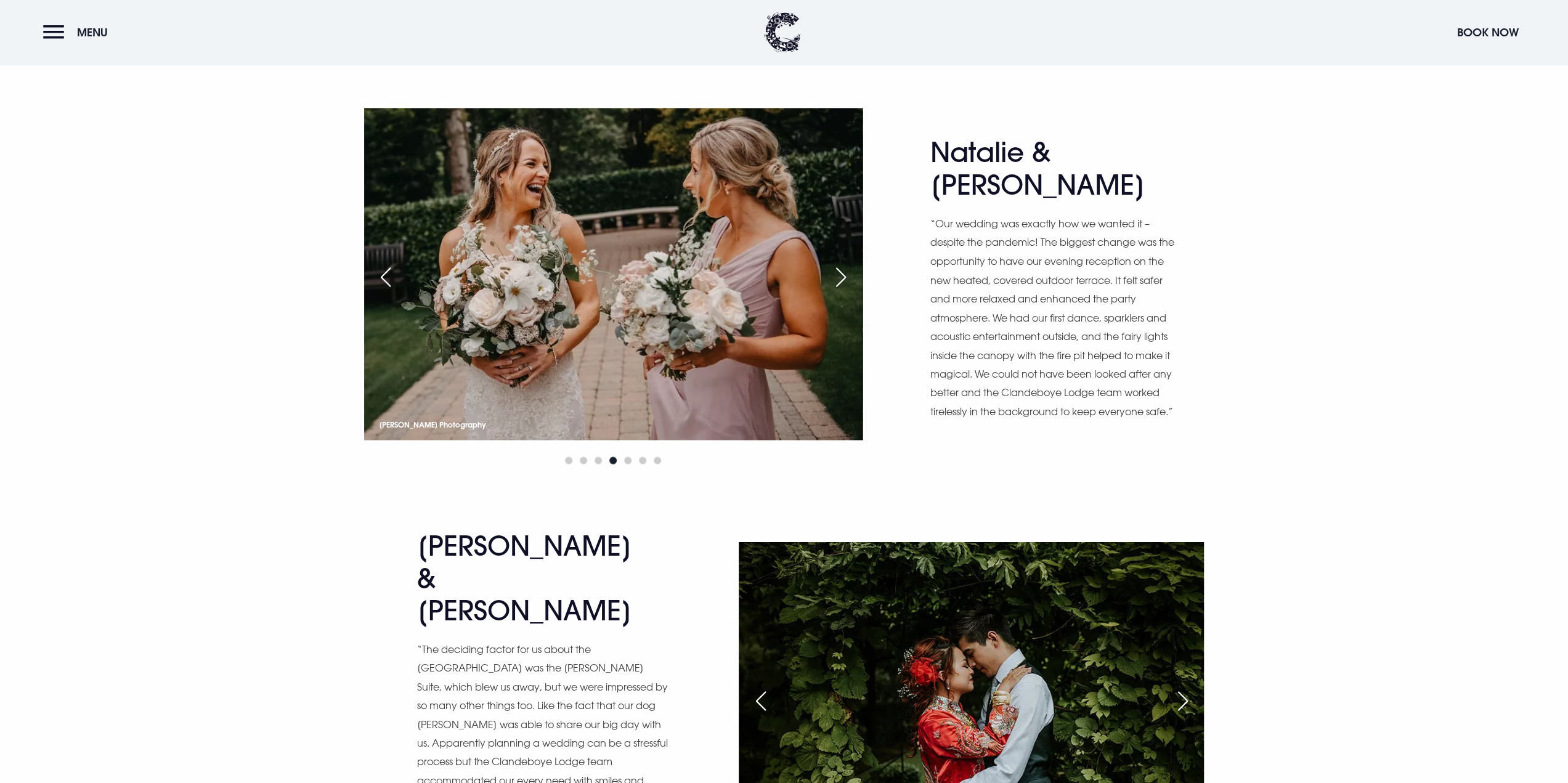
click at [1184, 686] on div "Next slide" at bounding box center [1183, 700] width 31 height 27
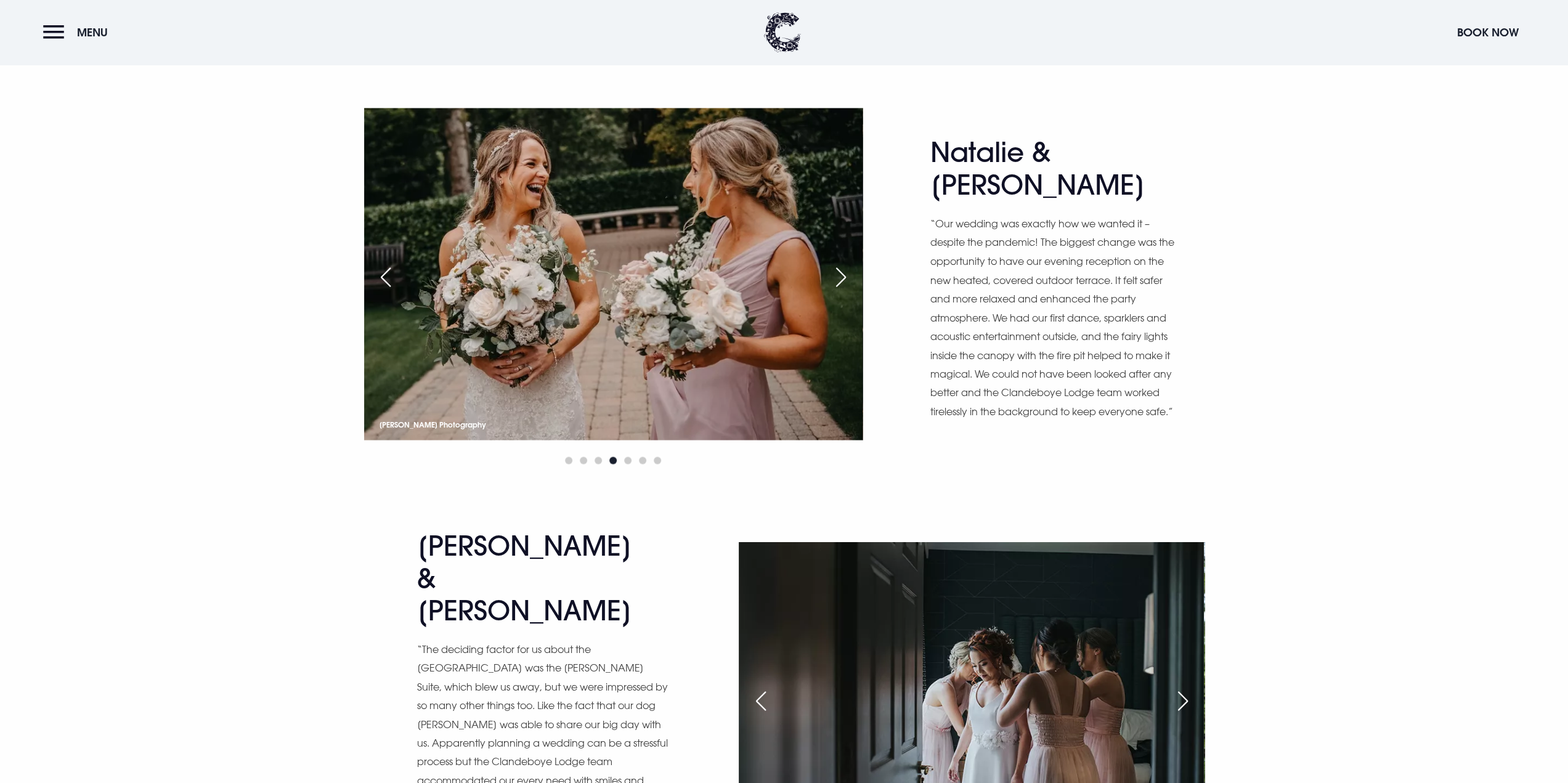
click at [1184, 686] on div "Next slide" at bounding box center [1183, 700] width 31 height 27
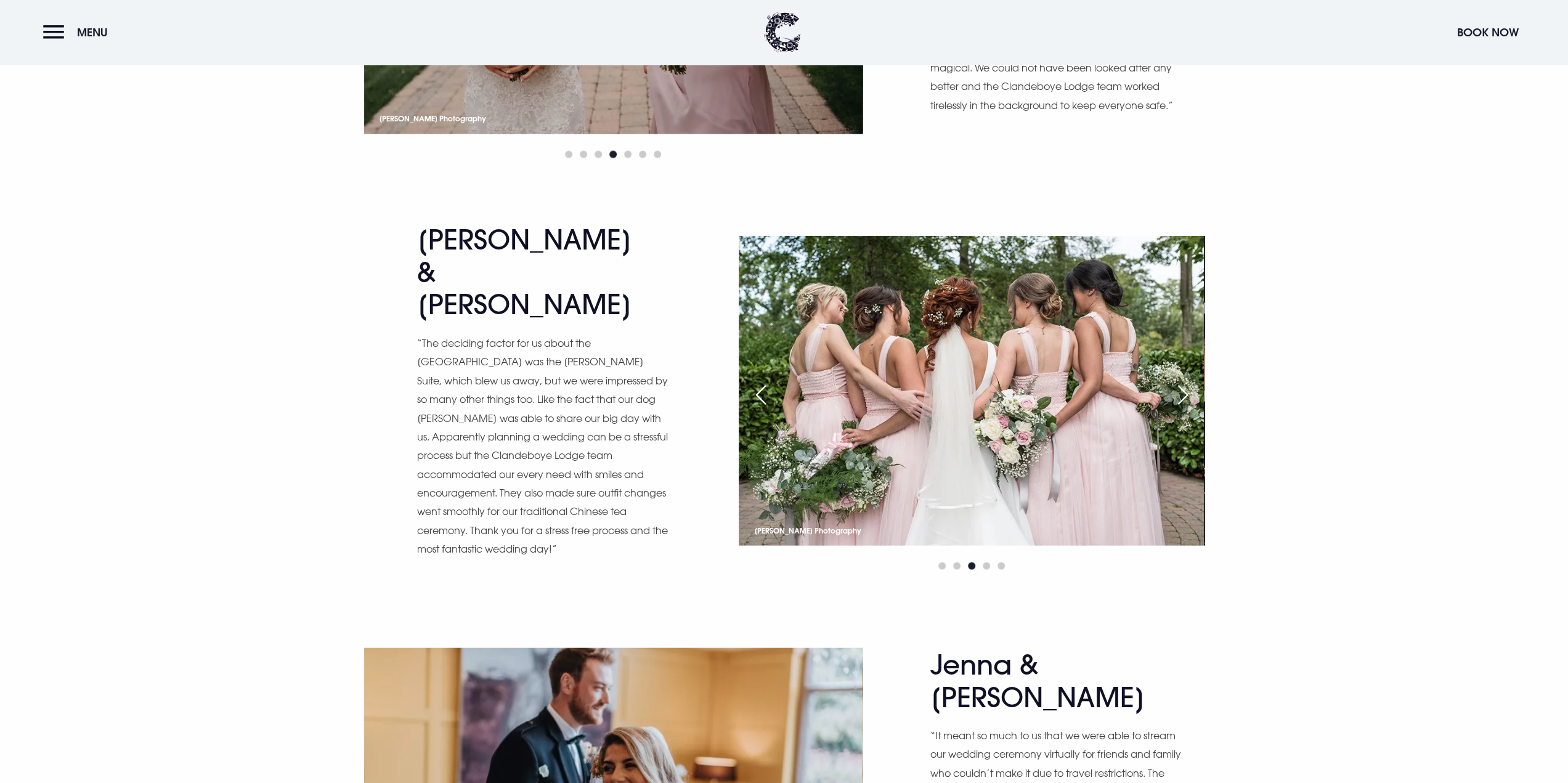
scroll to position [7085, 0]
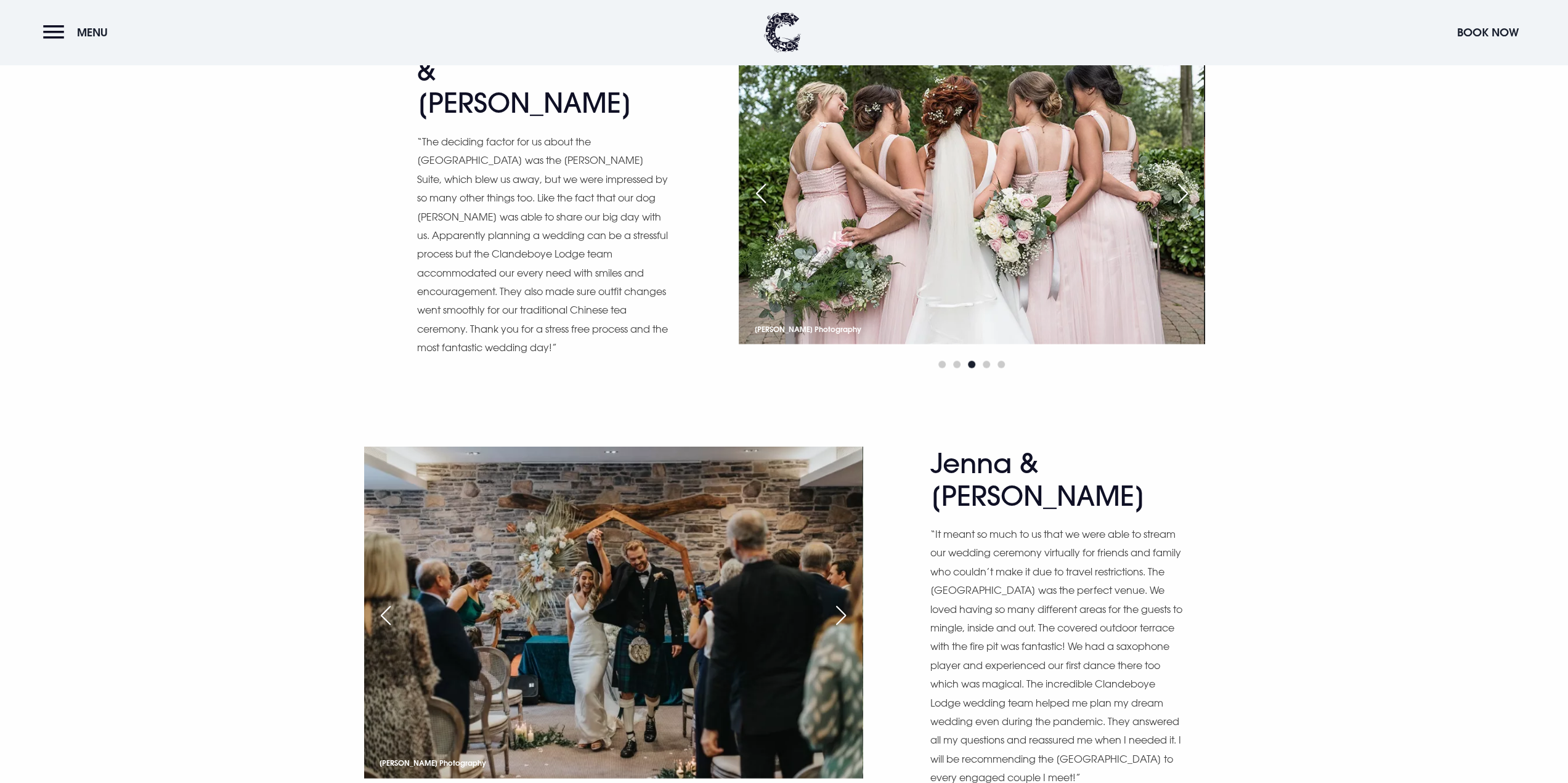
scroll to position [7455, 0]
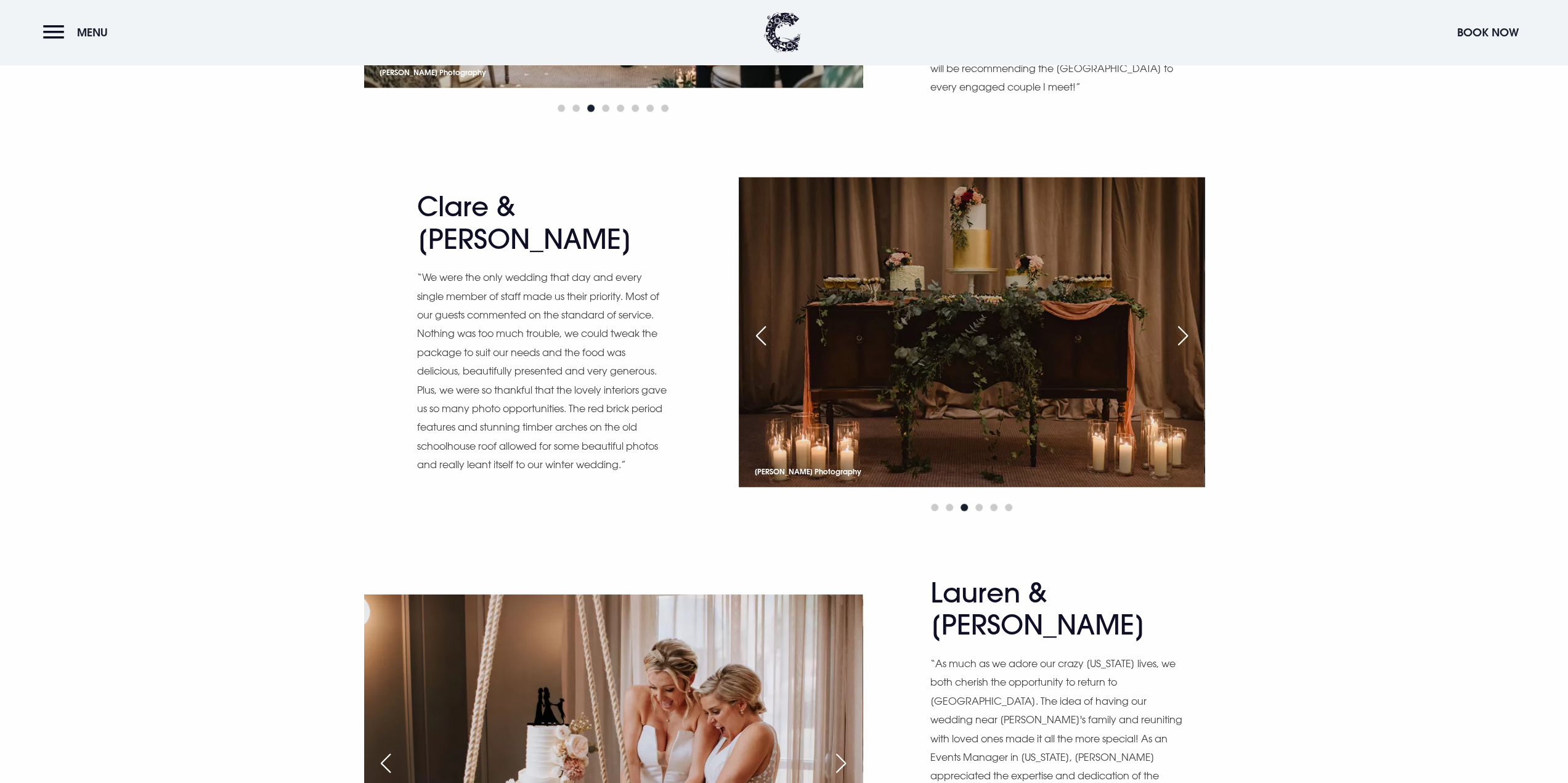
scroll to position [7947, 0]
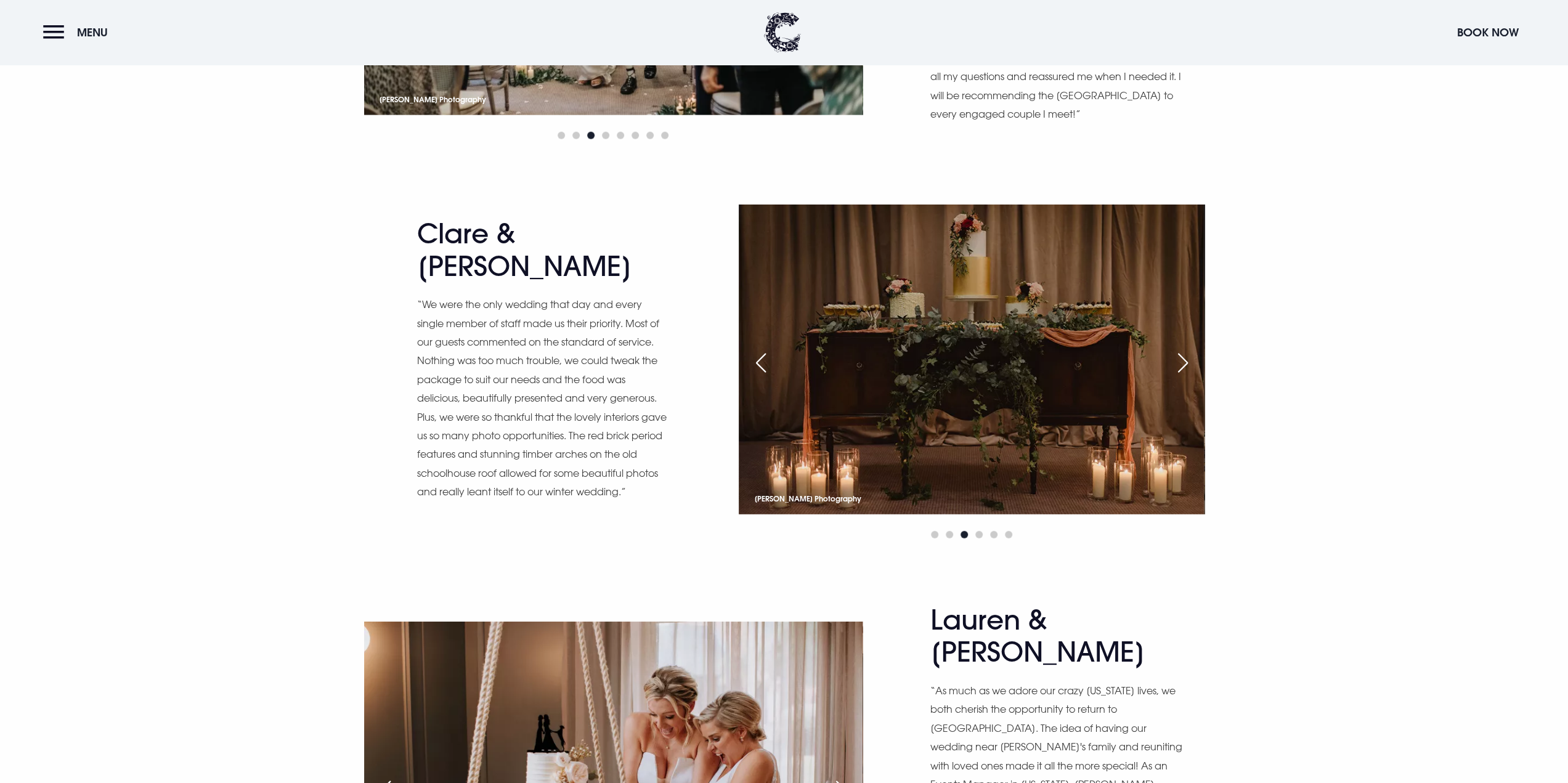
click at [843, 777] on div "Next slide" at bounding box center [842, 791] width 31 height 27
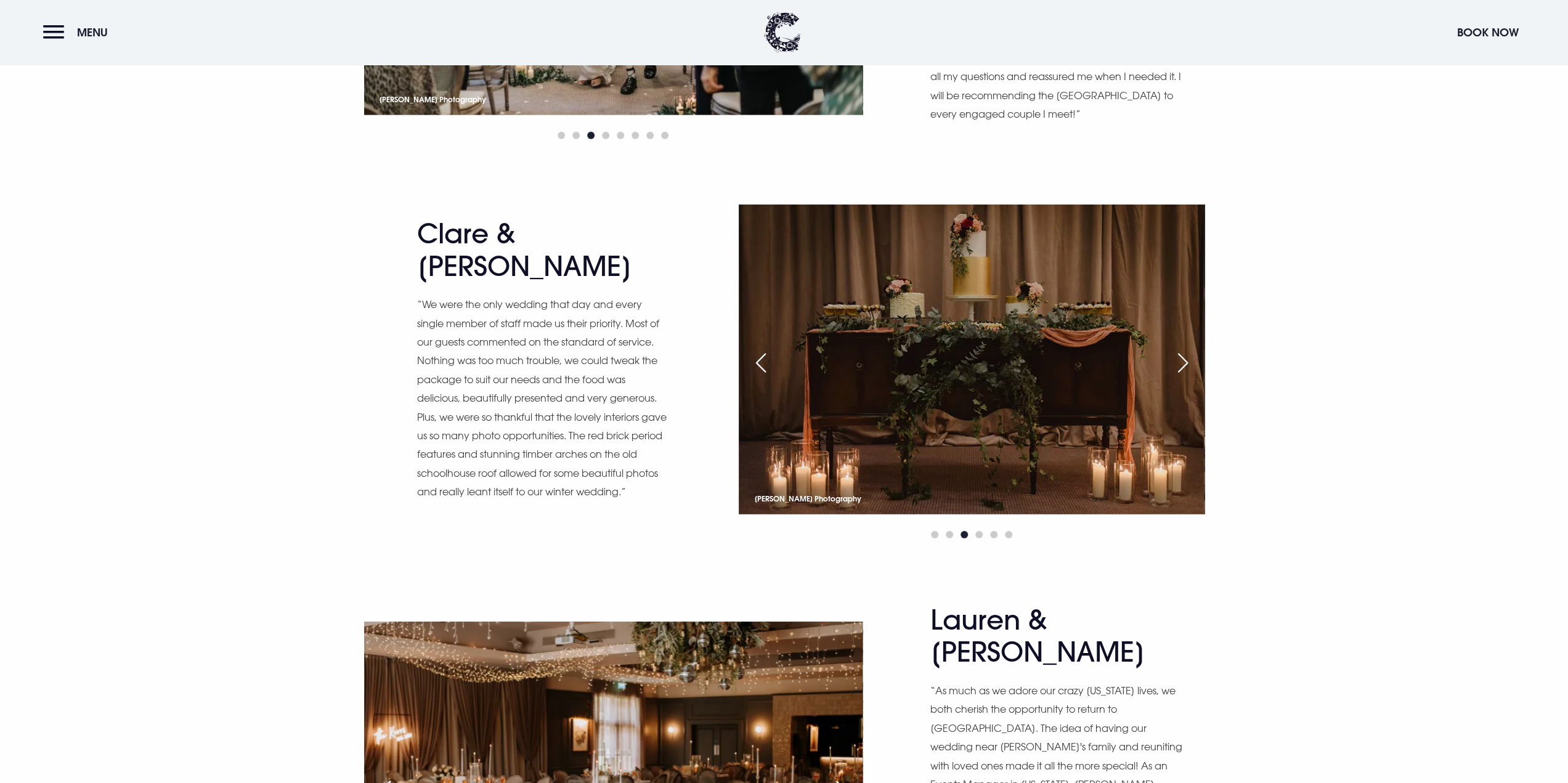
click at [843, 777] on div "Next slide" at bounding box center [842, 791] width 31 height 27
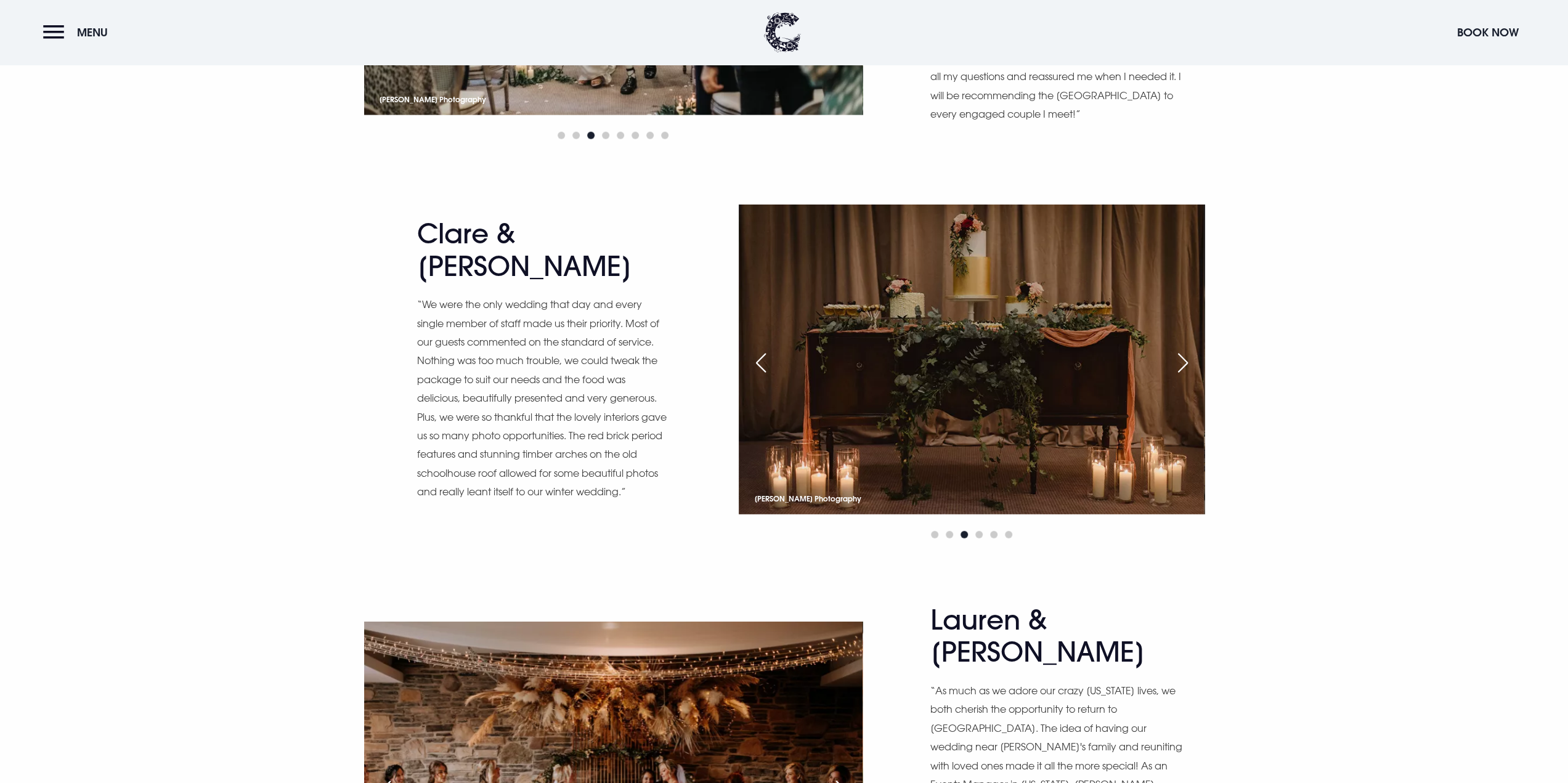
click at [843, 777] on div "Next slide" at bounding box center [842, 791] width 31 height 27
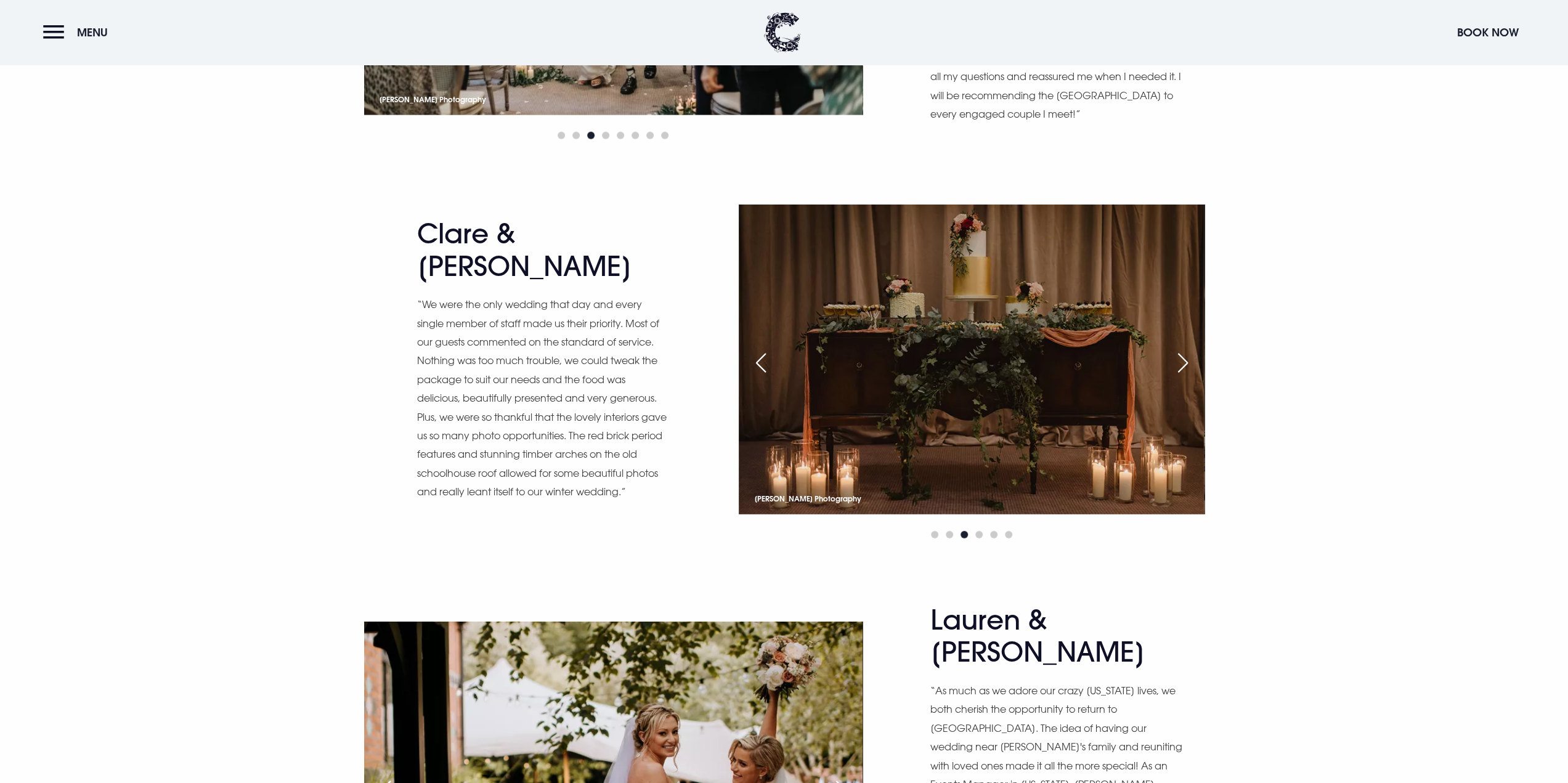
click at [843, 777] on div "Next slide" at bounding box center [842, 791] width 31 height 27
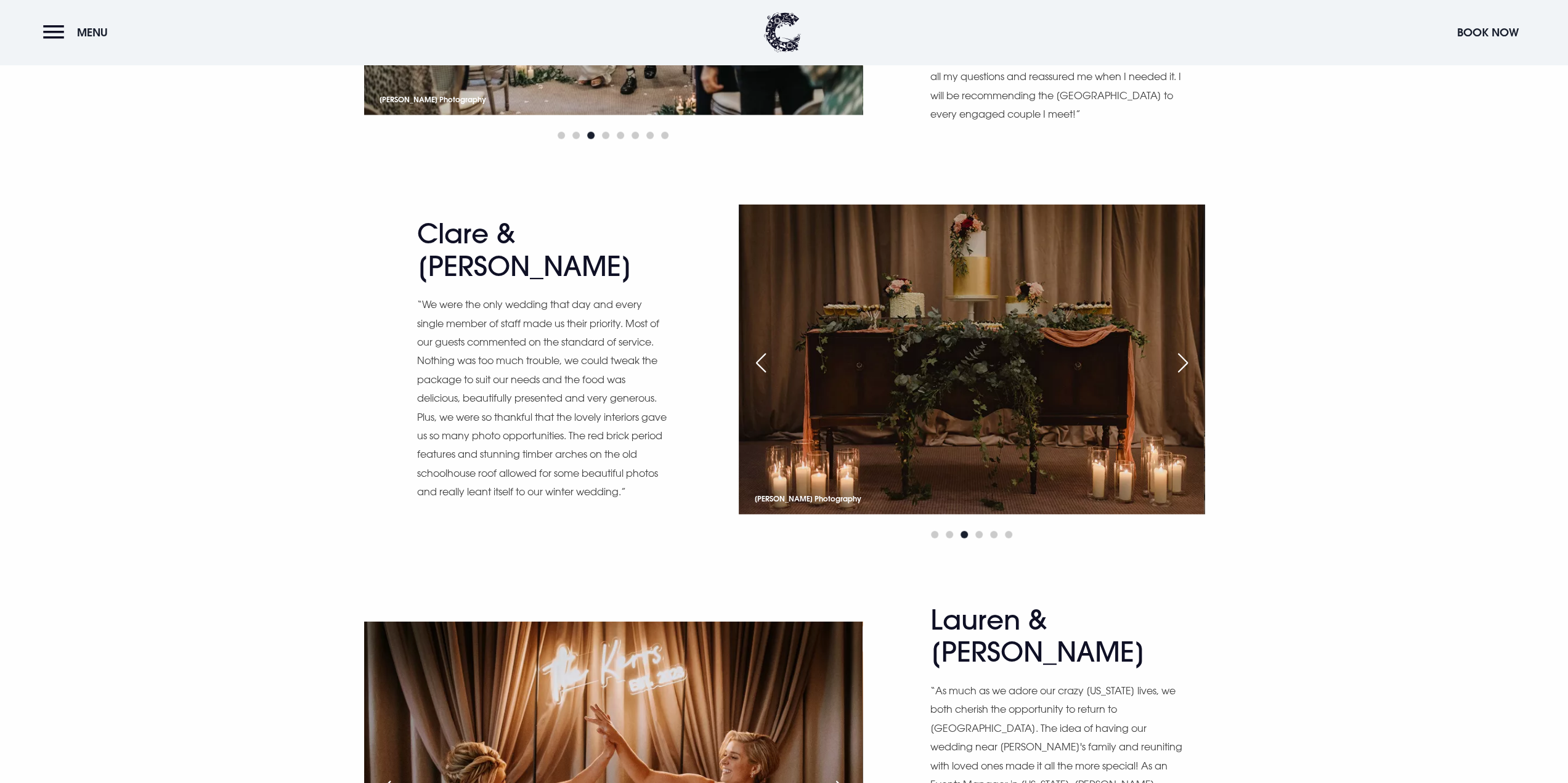
click at [843, 777] on div "Next slide" at bounding box center [842, 791] width 31 height 27
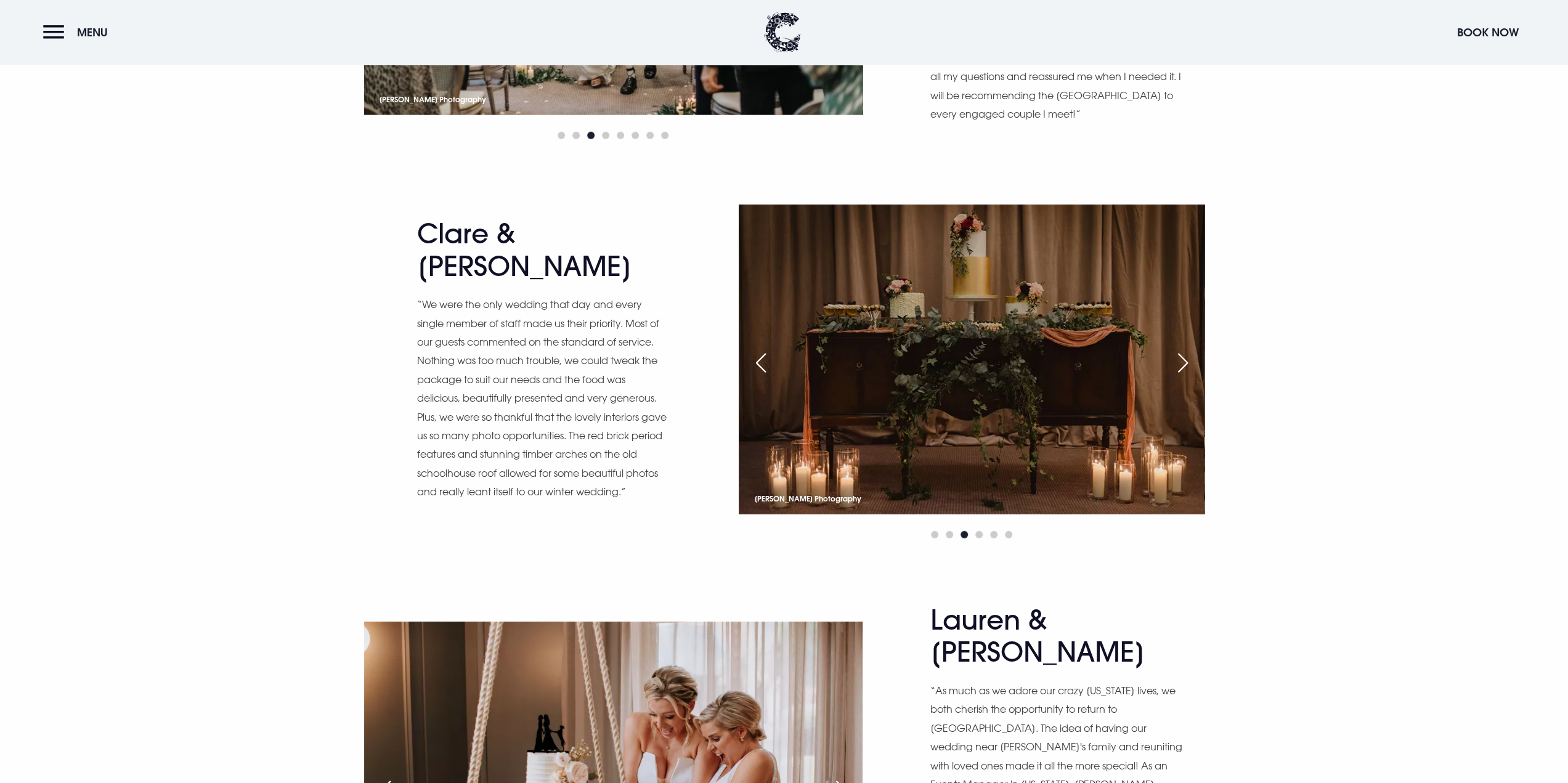
click at [843, 777] on div "Next slide" at bounding box center [842, 791] width 31 height 27
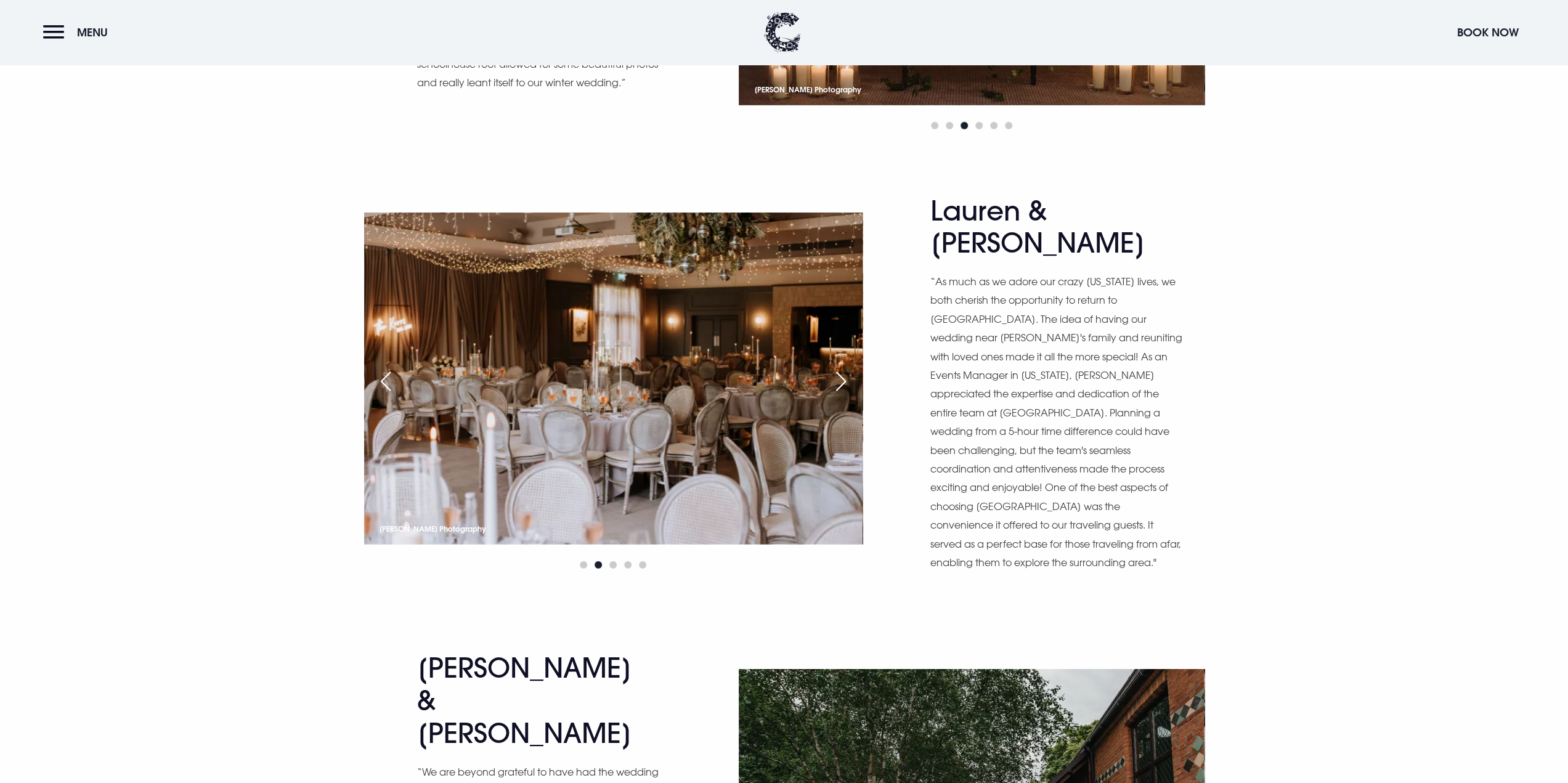
scroll to position [8502, 0]
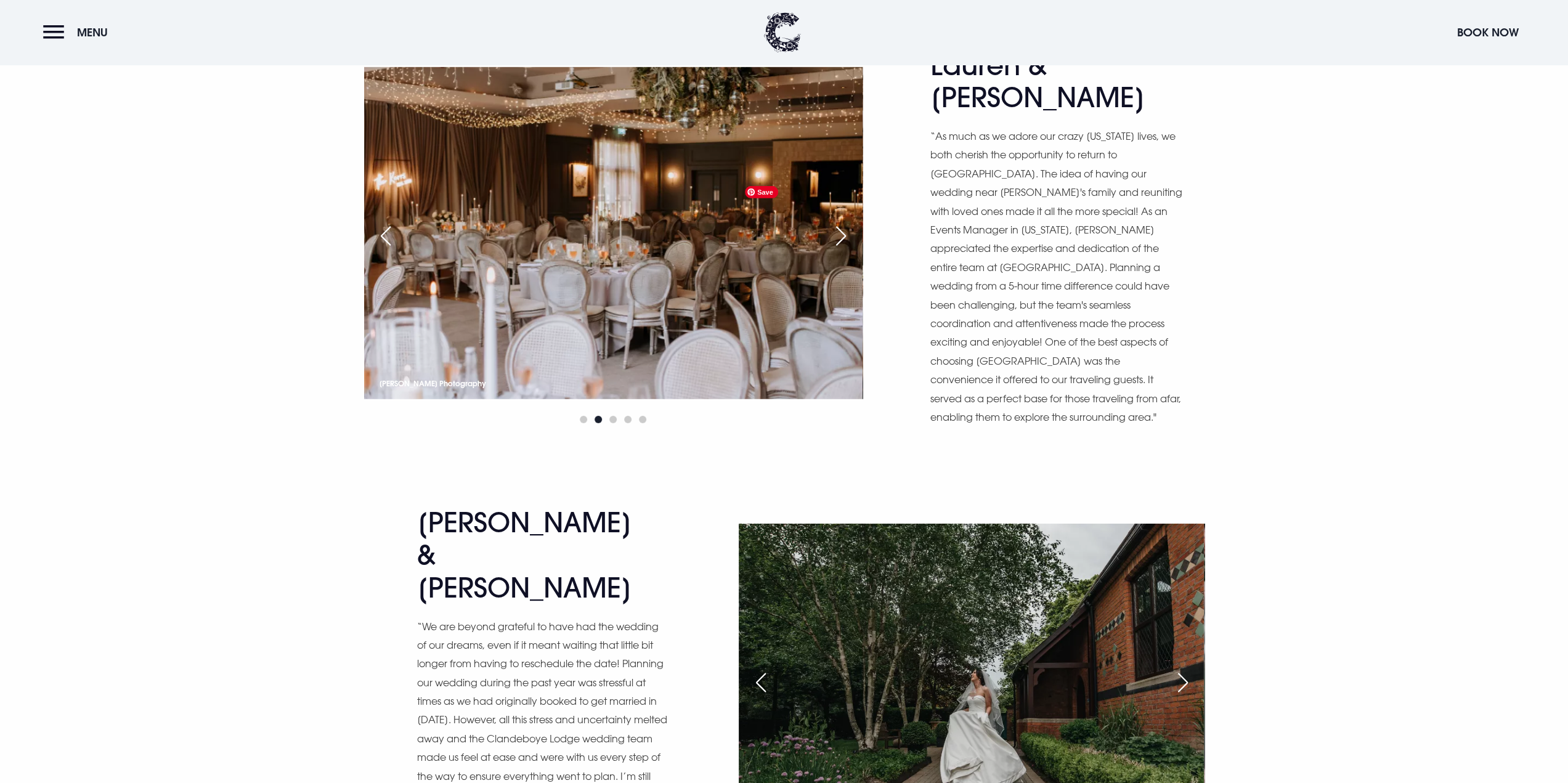
click at [1184, 669] on div "Next slide" at bounding box center [1183, 683] width 31 height 27
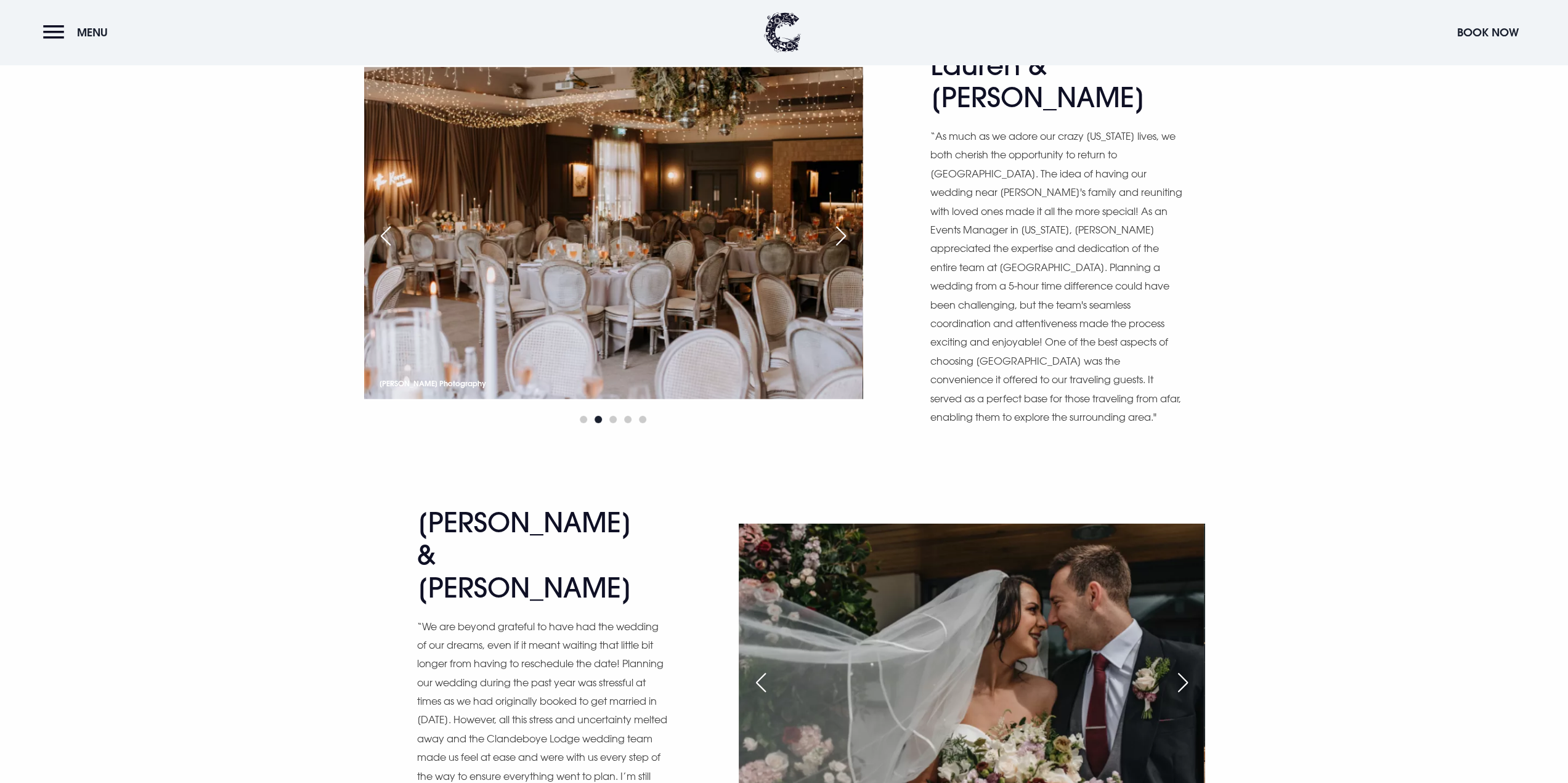
click at [1185, 669] on div "Next slide" at bounding box center [1183, 683] width 31 height 27
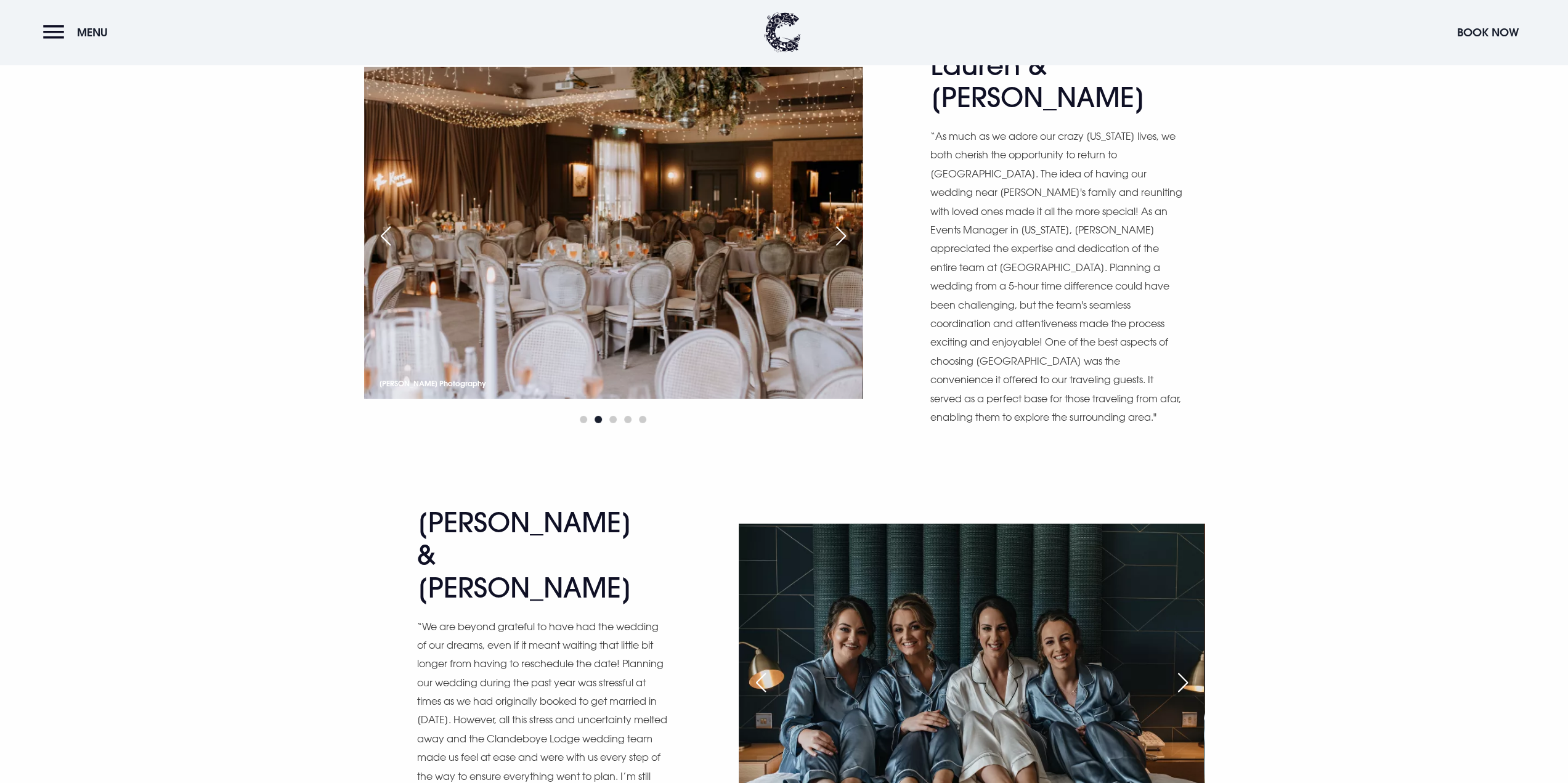
click at [1185, 669] on div "Next slide" at bounding box center [1183, 683] width 31 height 27
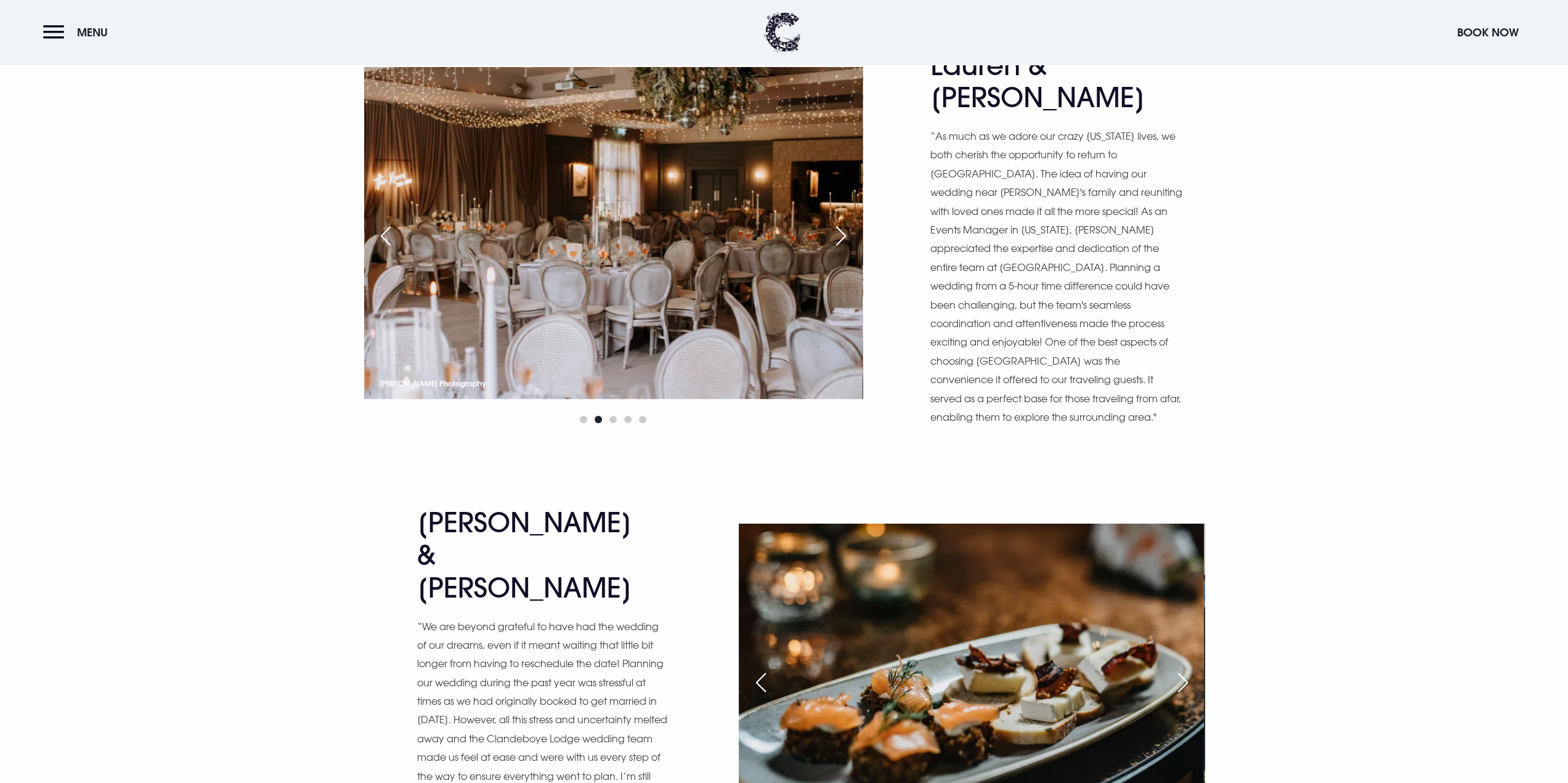
click at [1185, 669] on div "Next slide" at bounding box center [1183, 683] width 31 height 27
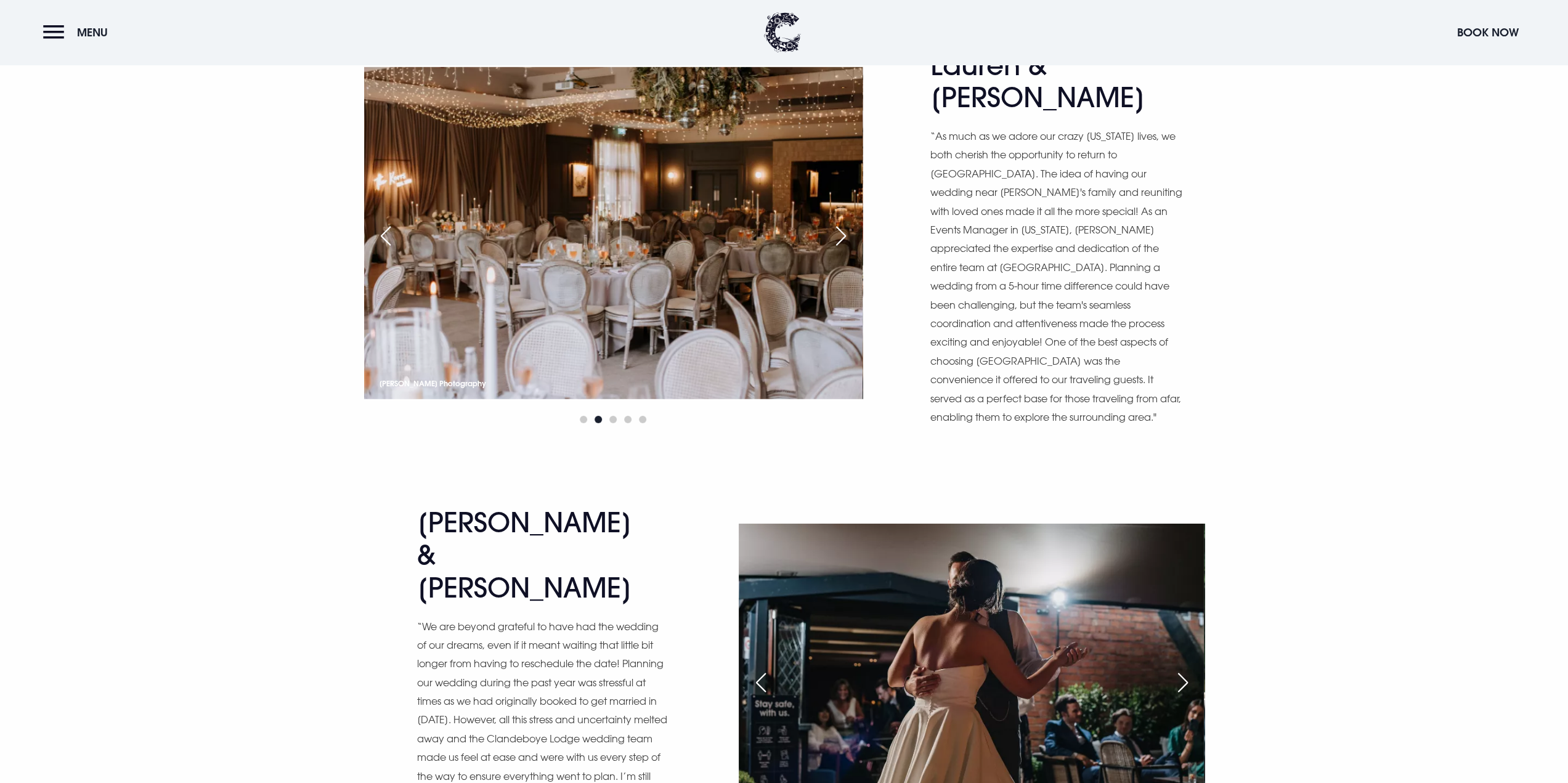
click at [1185, 669] on div "Next slide" at bounding box center [1183, 683] width 31 height 27
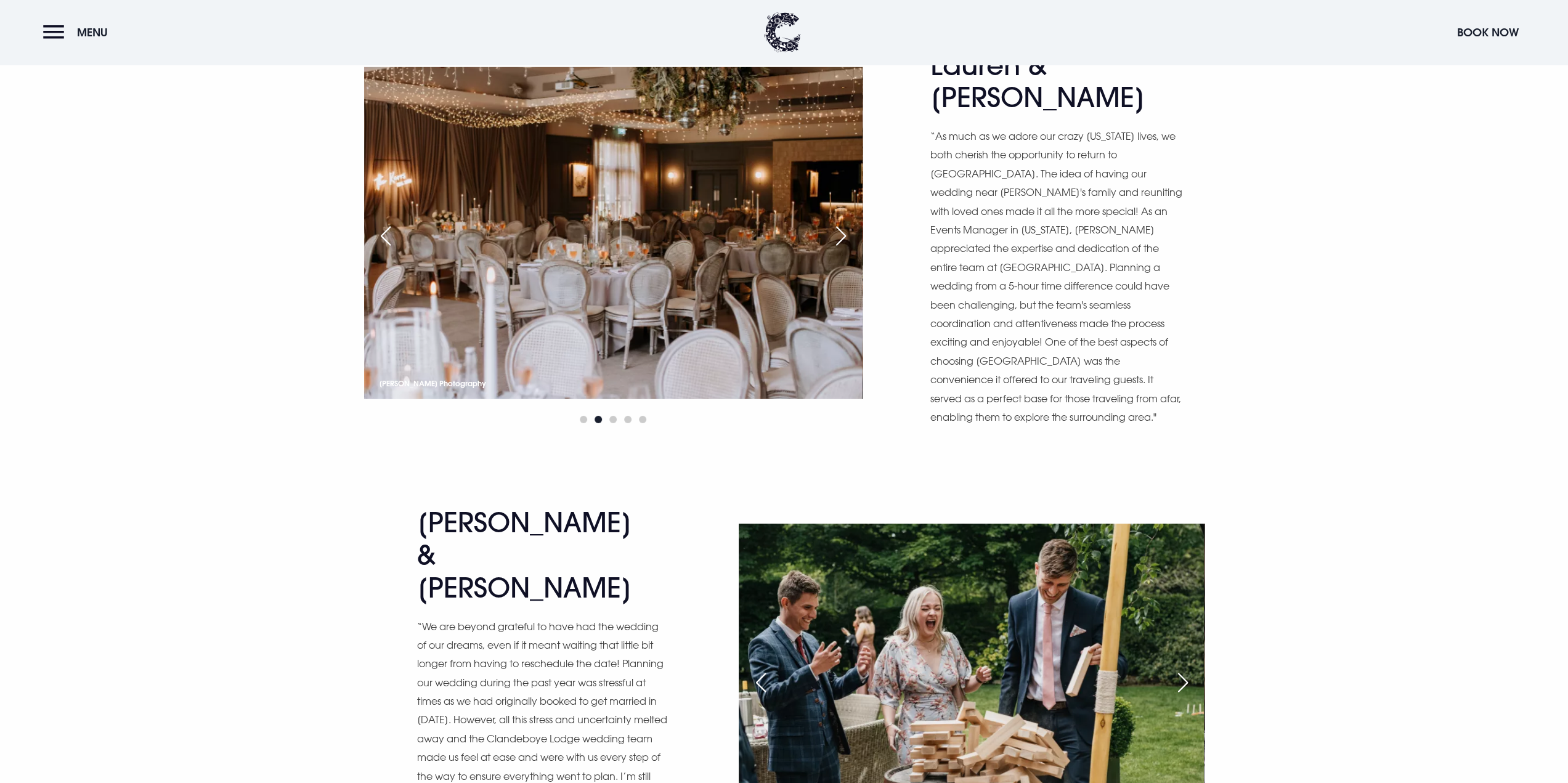
click at [1185, 669] on div "Next slide" at bounding box center [1183, 683] width 31 height 27
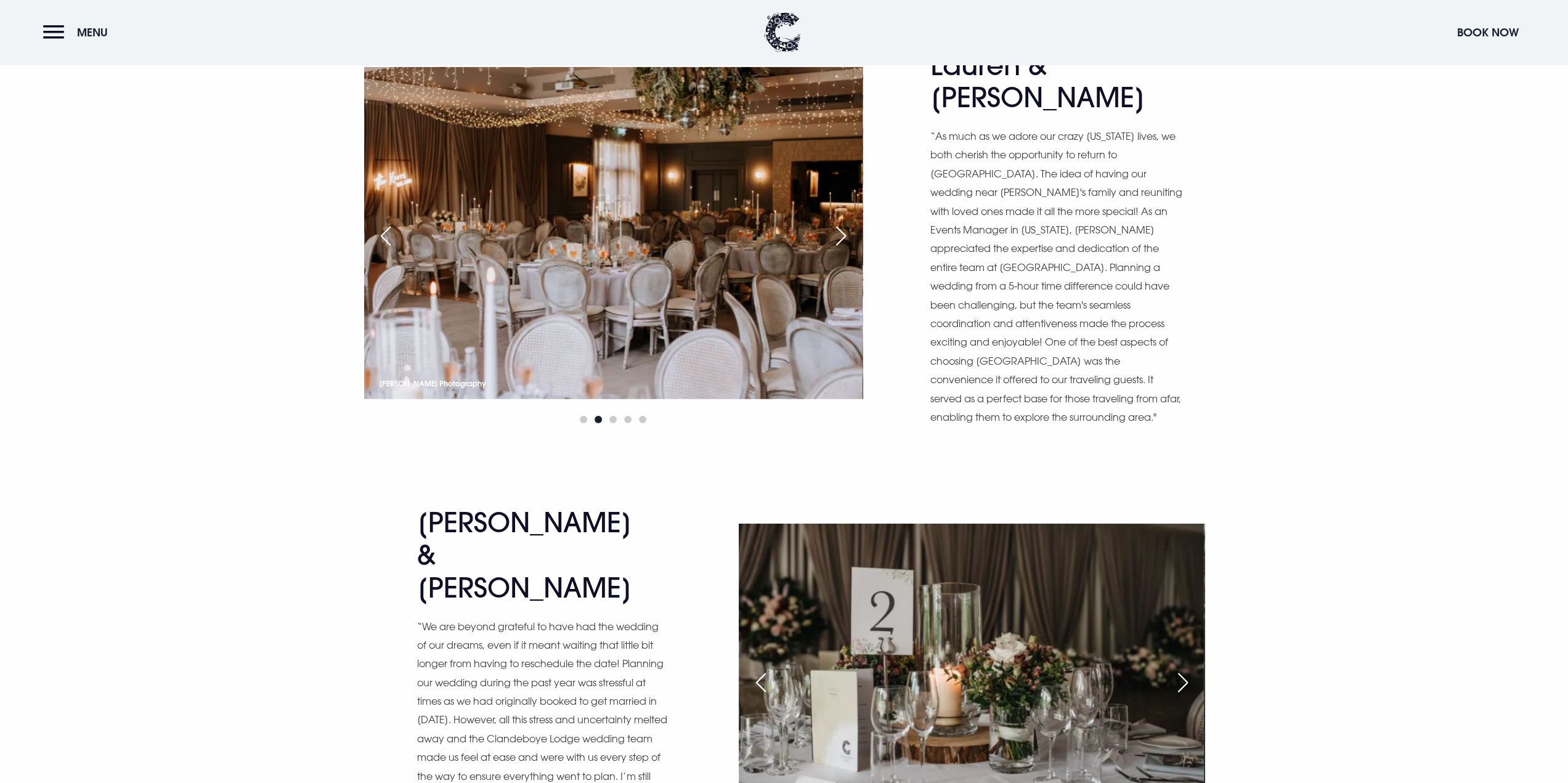
click at [1185, 669] on div "Next slide" at bounding box center [1183, 683] width 31 height 27
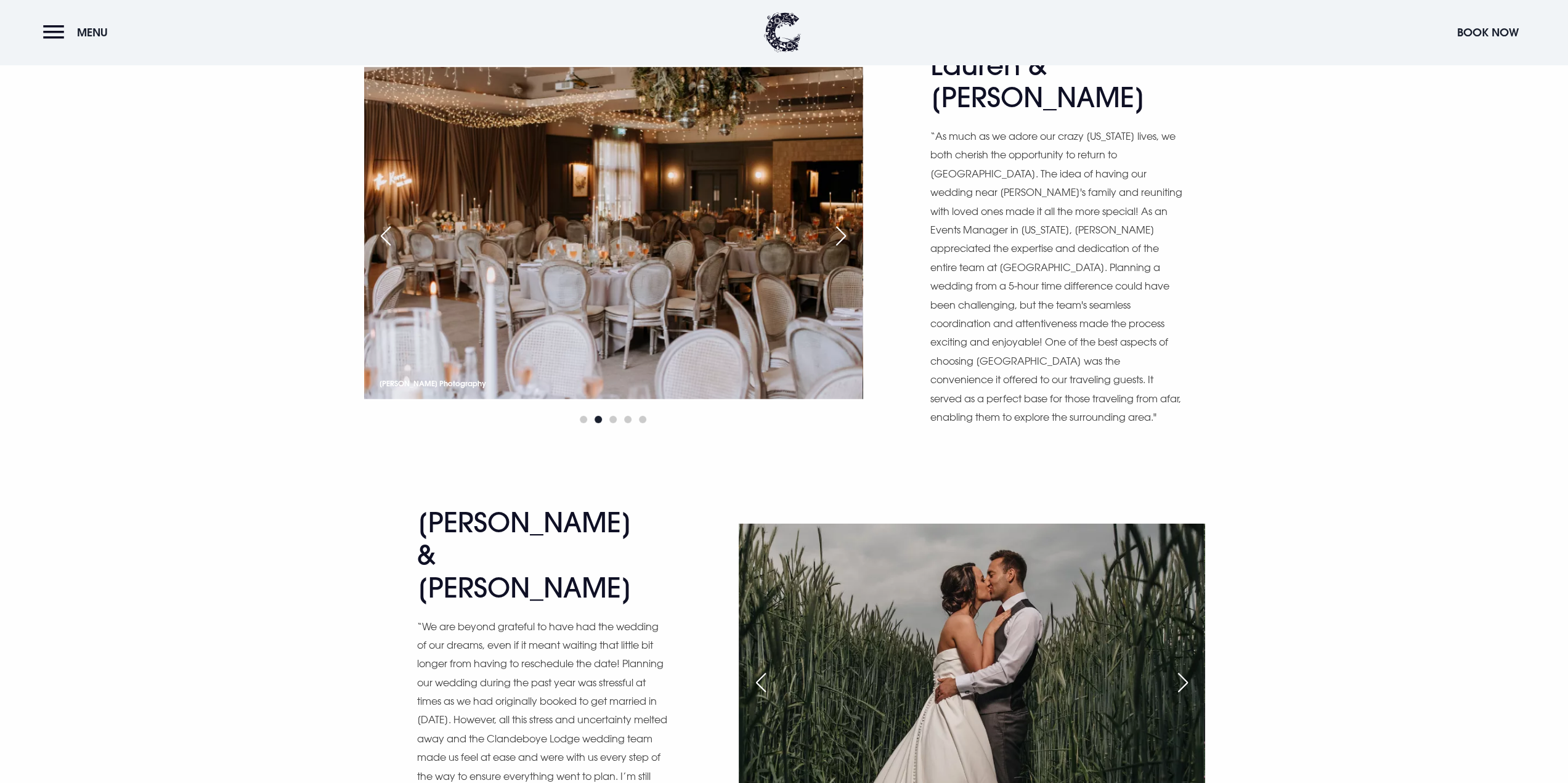
click at [1185, 669] on div "Next slide" at bounding box center [1183, 683] width 31 height 27
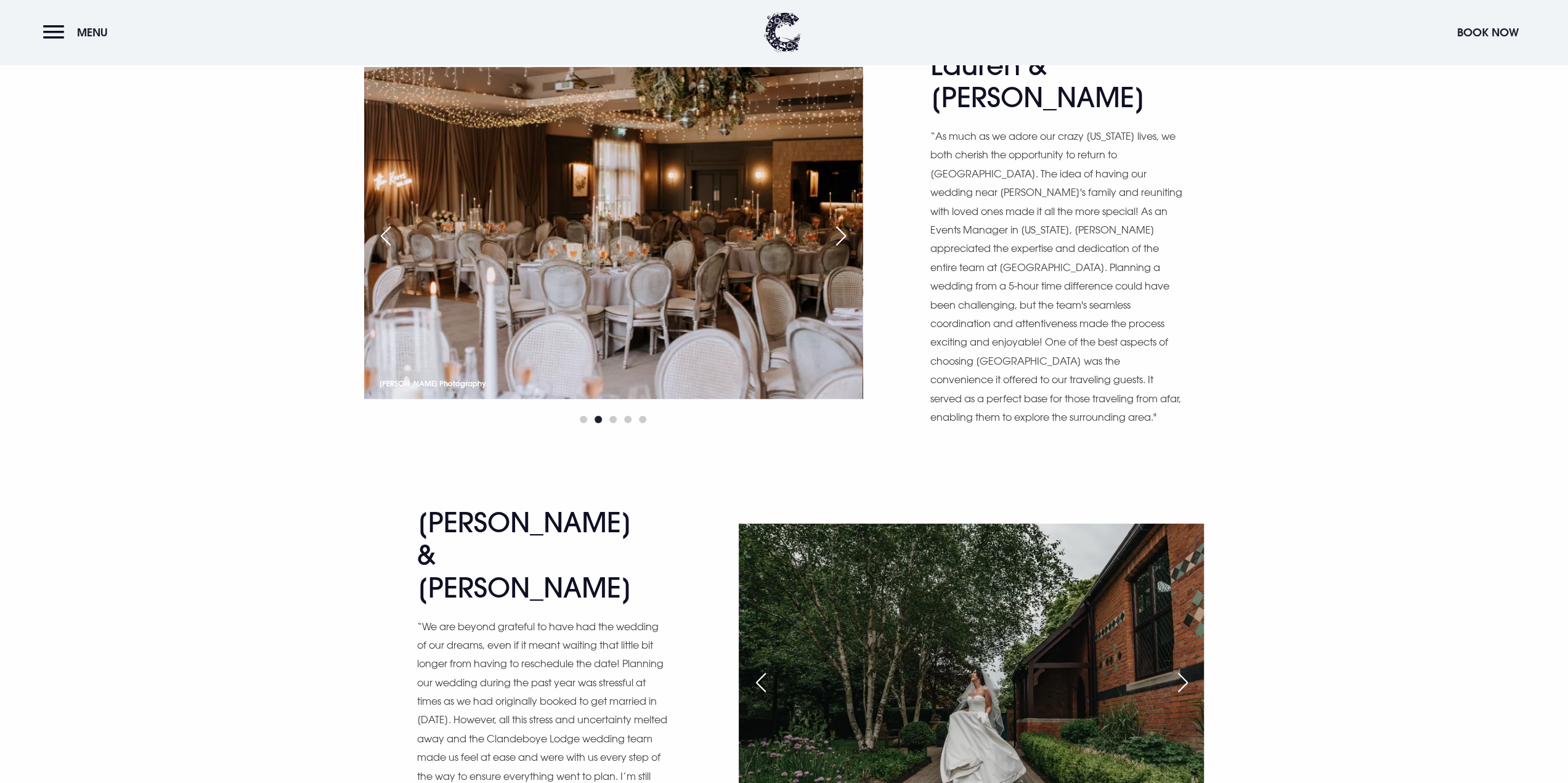
click at [1185, 669] on div "Next slide" at bounding box center [1183, 683] width 31 height 27
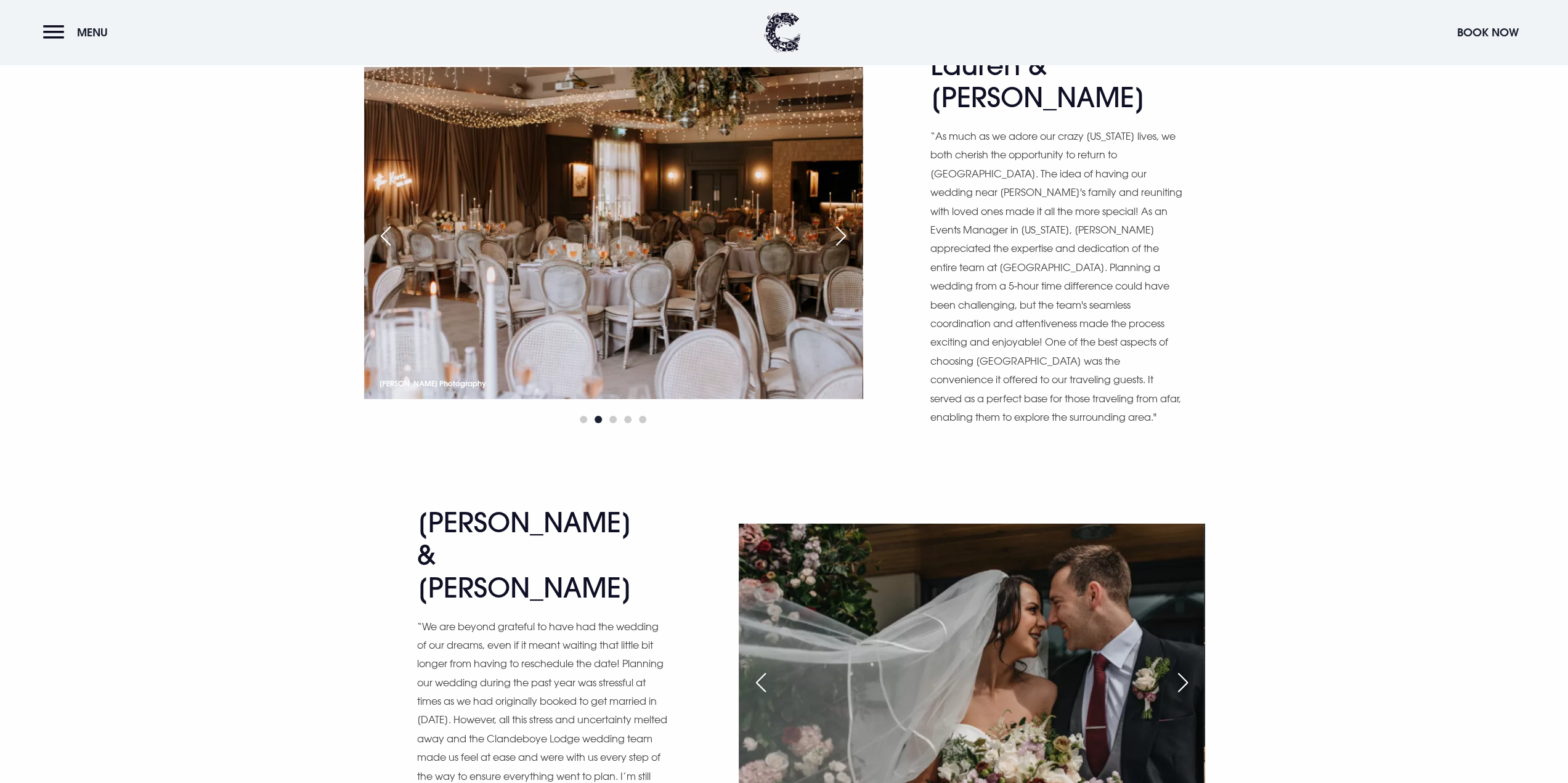
click at [1185, 669] on div "Next slide" at bounding box center [1183, 683] width 31 height 27
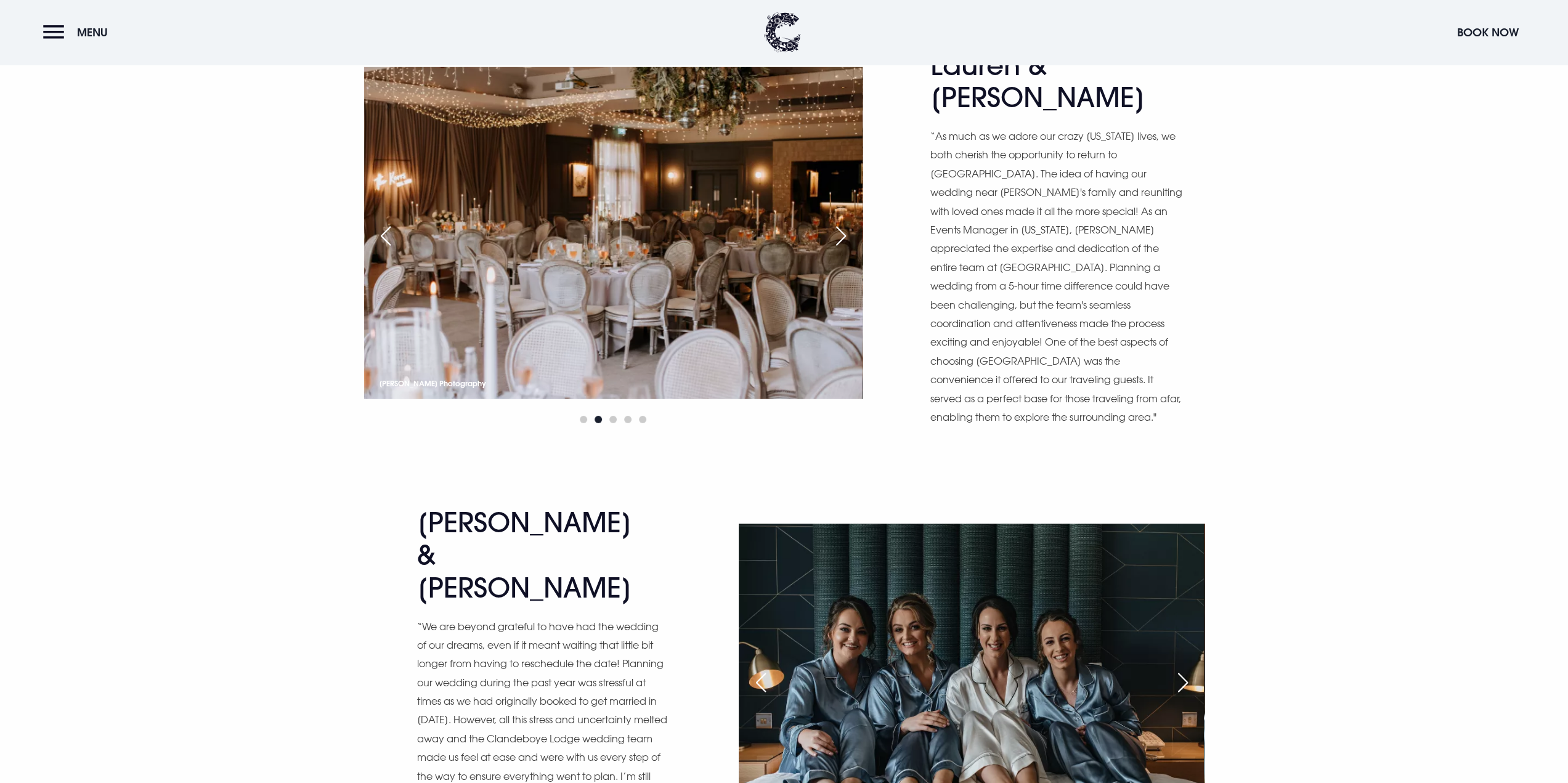
click at [1185, 669] on div "Next slide" at bounding box center [1183, 683] width 31 height 27
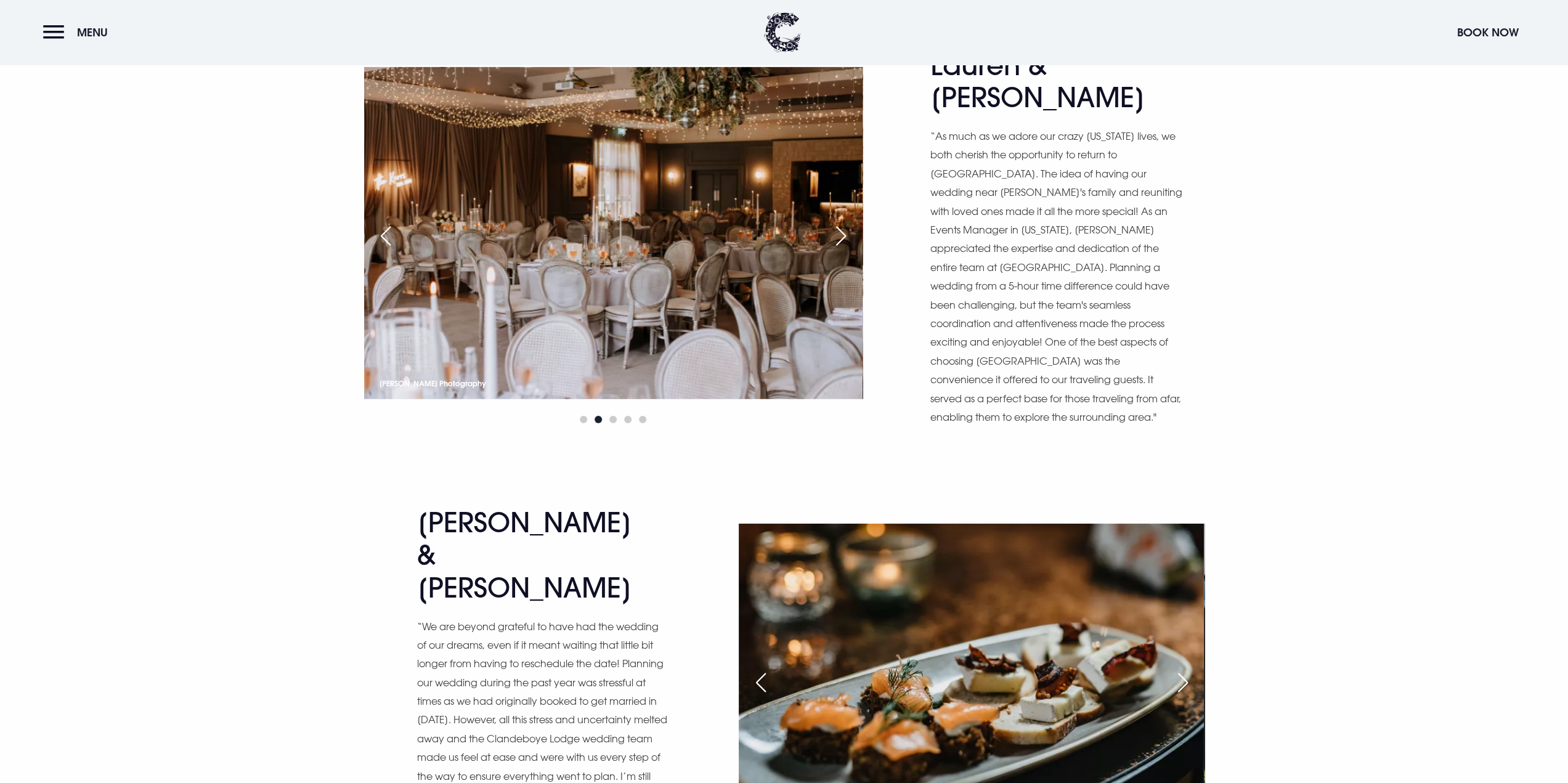
click at [1185, 669] on div "Next slide" at bounding box center [1183, 683] width 31 height 27
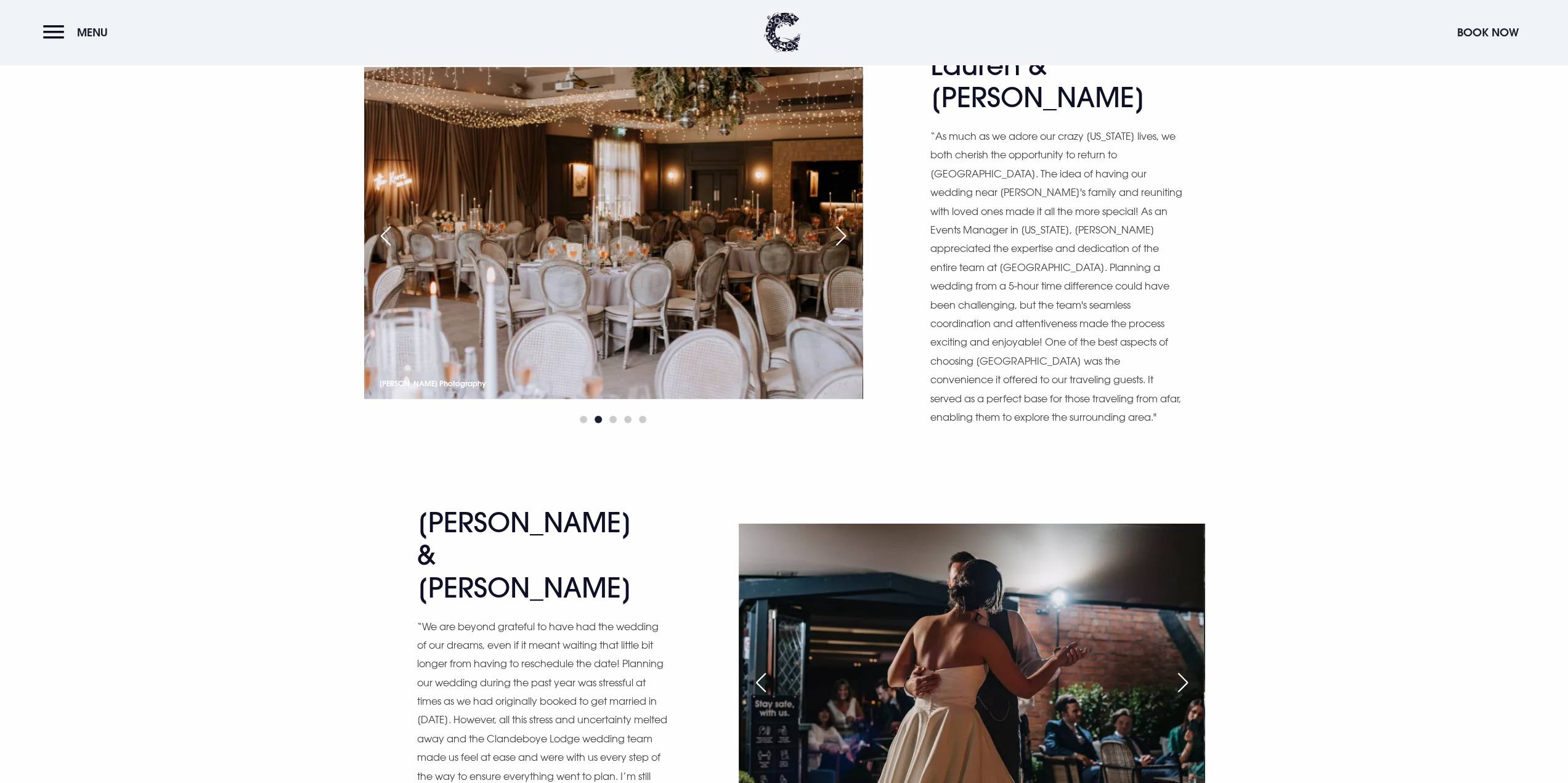
click at [1185, 669] on div "Next slide" at bounding box center [1183, 683] width 31 height 27
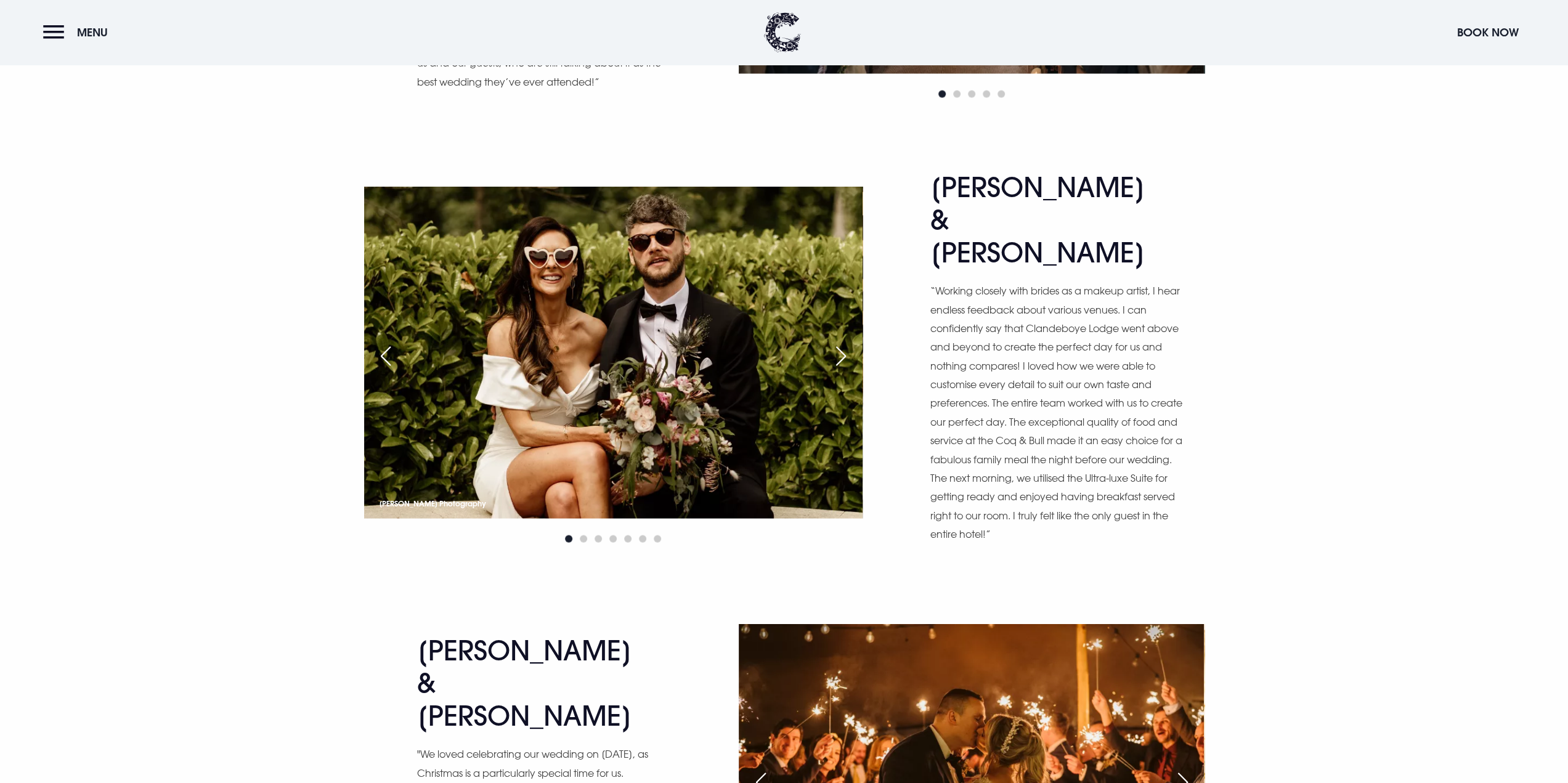
scroll to position [0, 0]
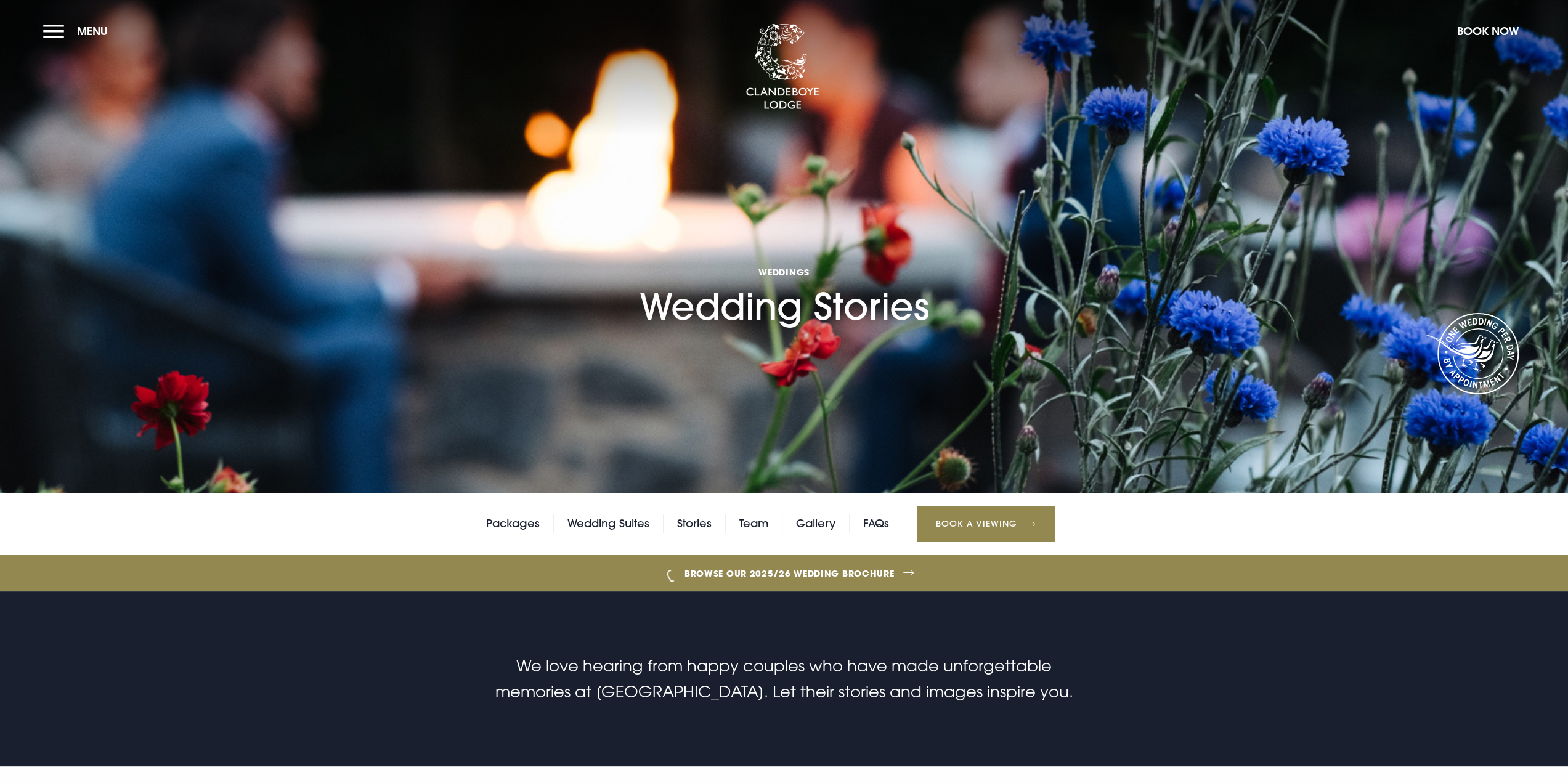
drag, startPoint x: 1354, startPoint y: 550, endPoint x: 1352, endPoint y: 34, distance: 516.0
click at [812, 525] on link "Gallery" at bounding box center [815, 524] width 39 height 19
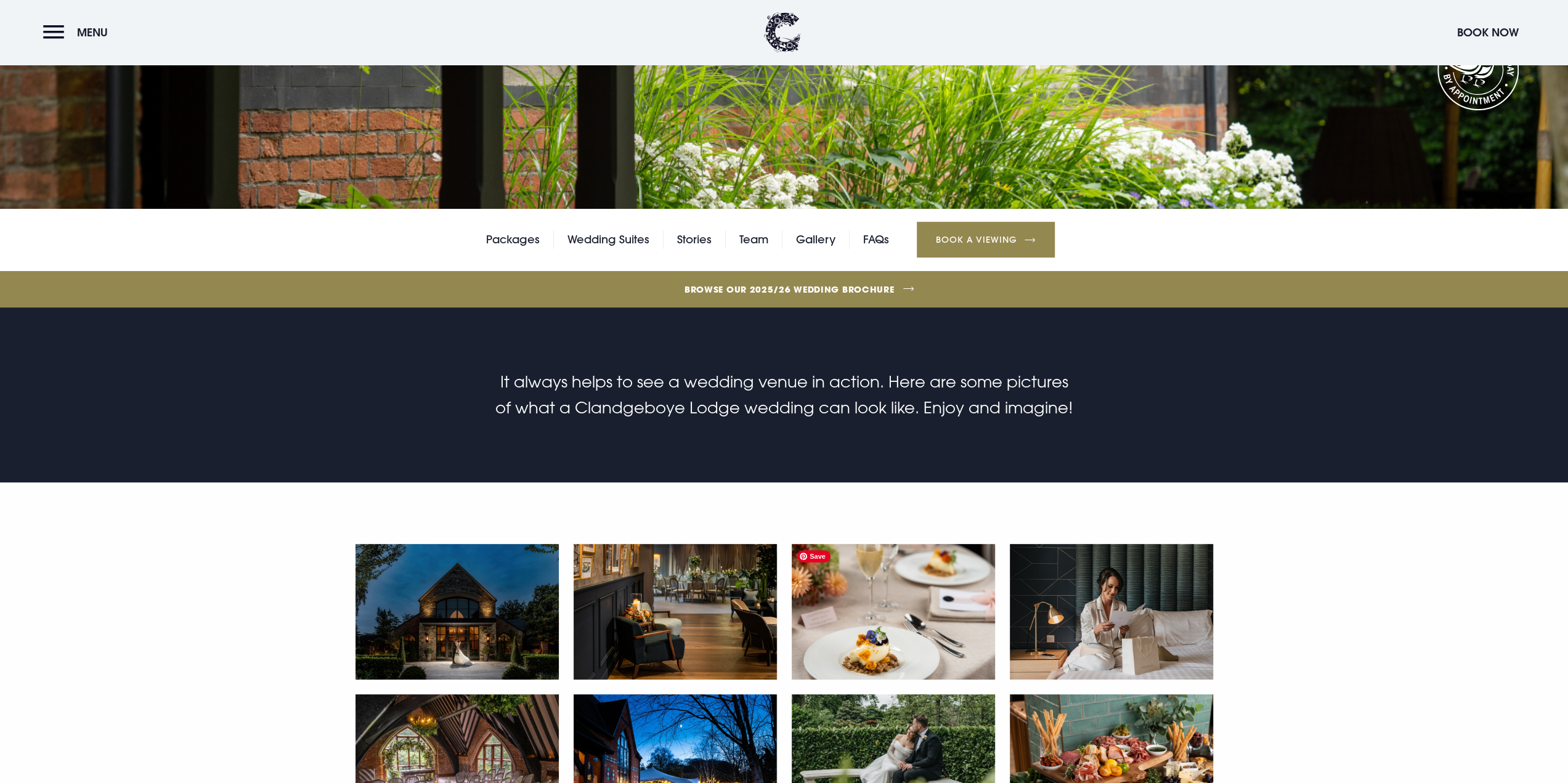
scroll to position [431, 0]
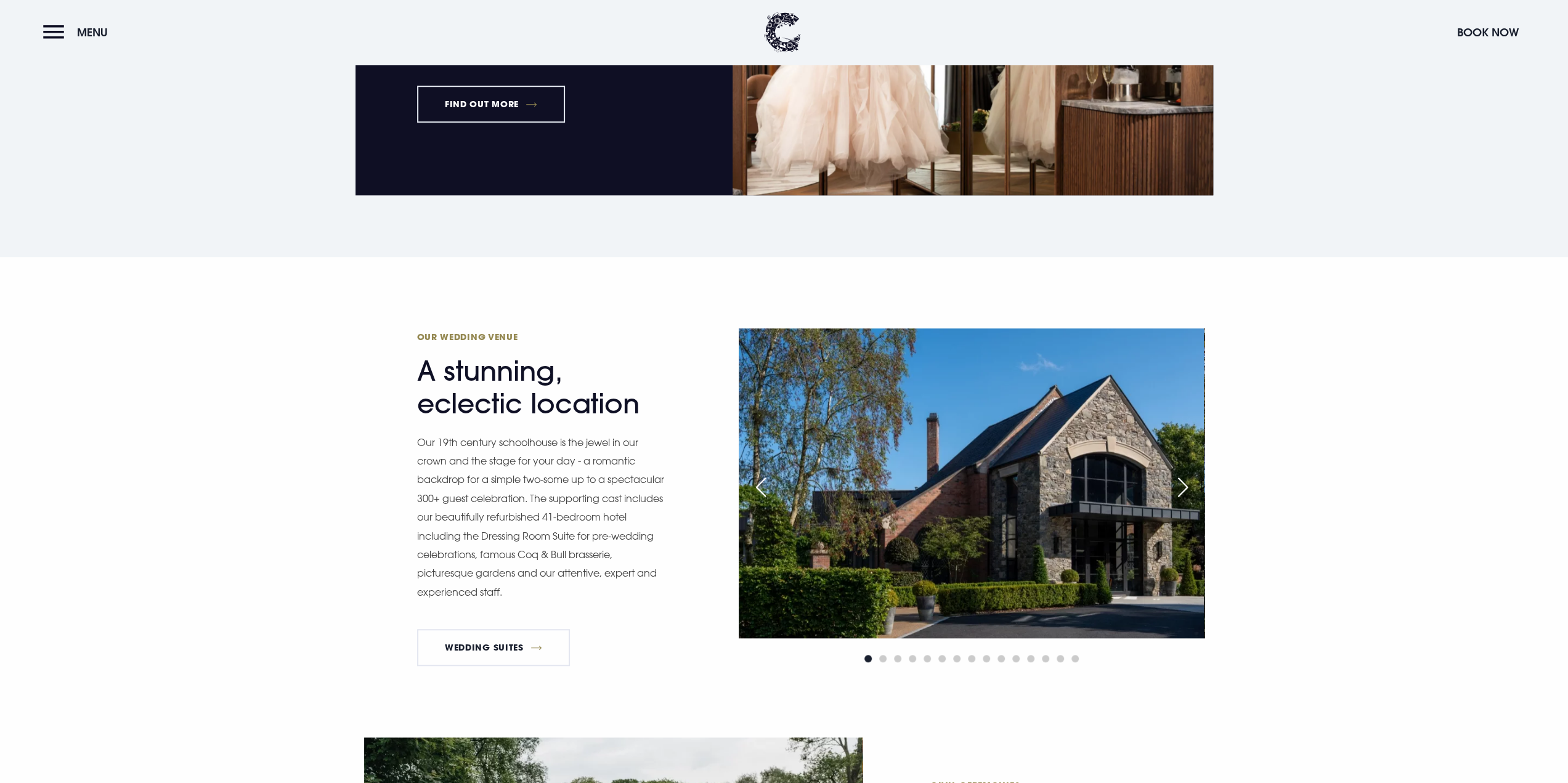
scroll to position [924, 0]
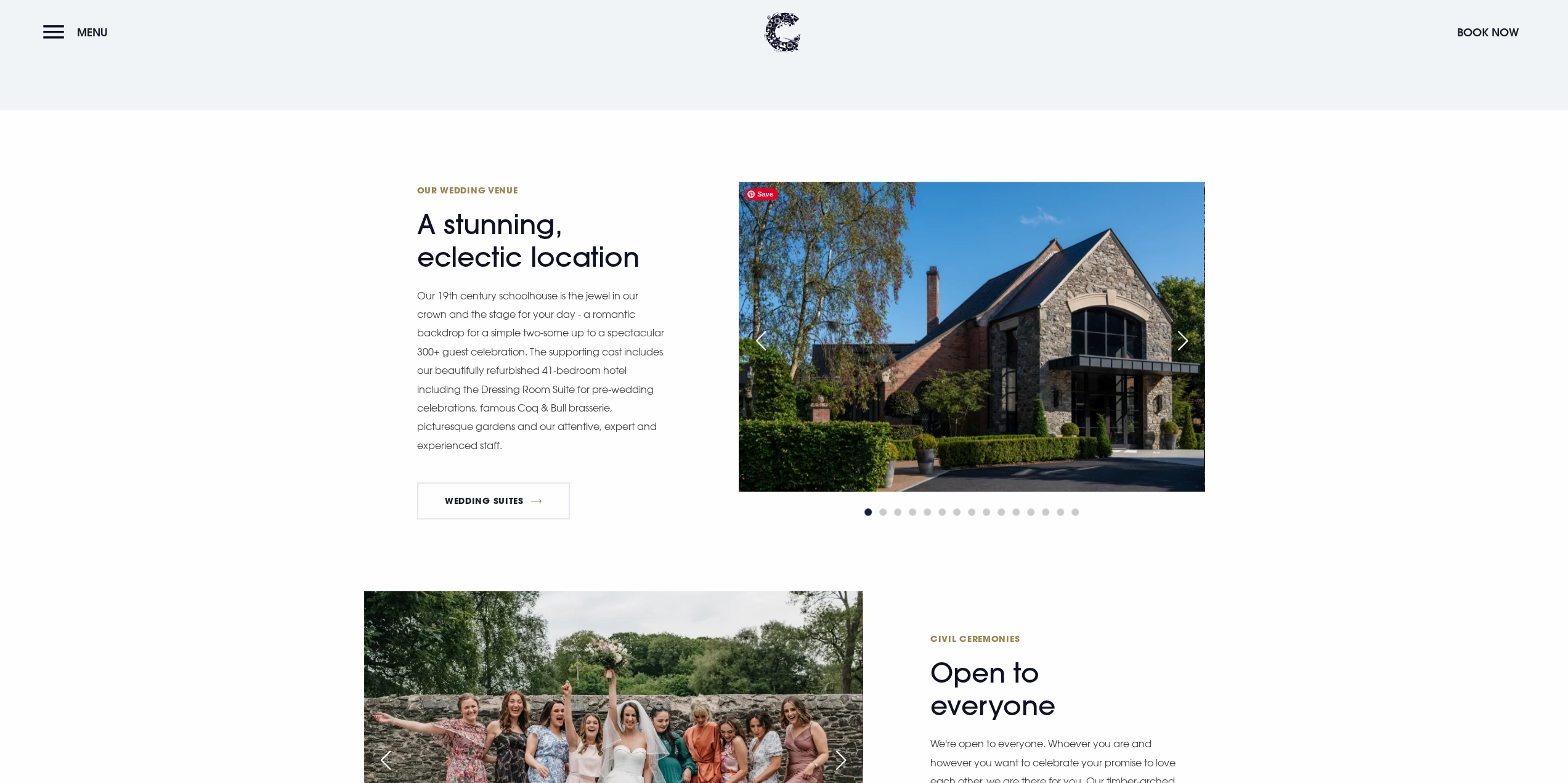
click at [1165, 375] on img at bounding box center [971, 336] width 465 height 310
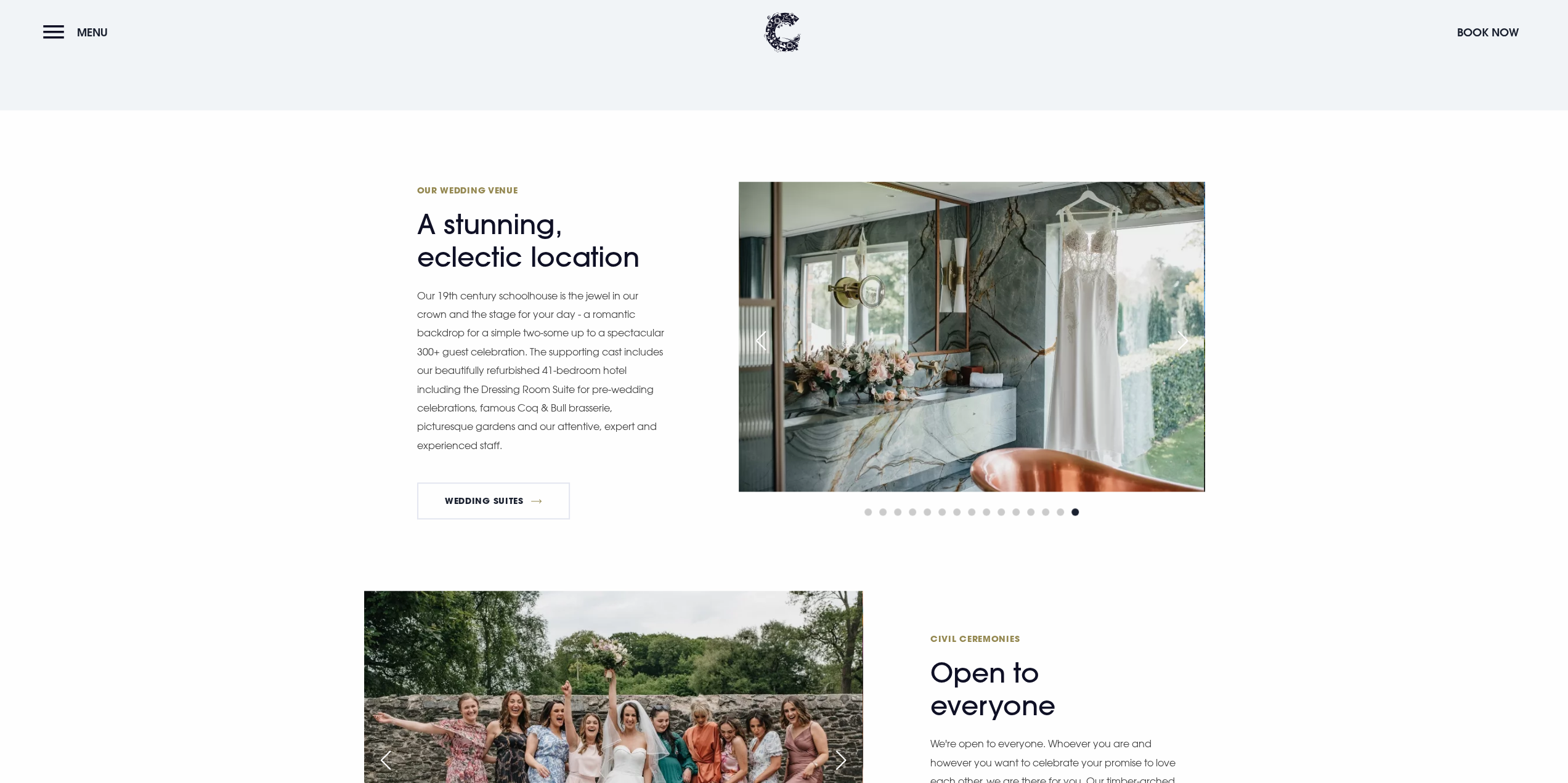
click at [1191, 338] on div "Next slide" at bounding box center [1183, 340] width 31 height 27
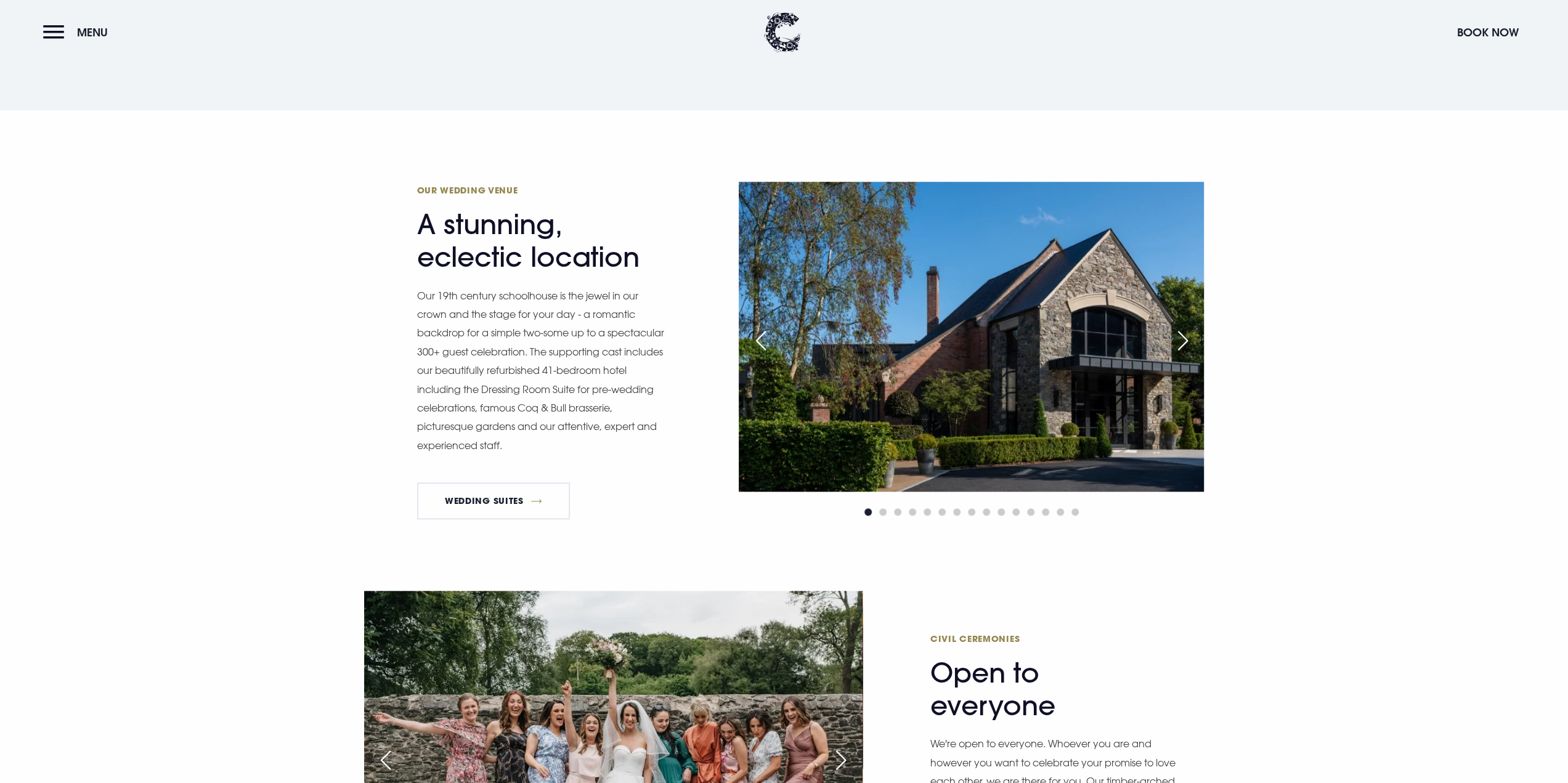
click at [1190, 338] on div "Next slide" at bounding box center [1183, 340] width 31 height 27
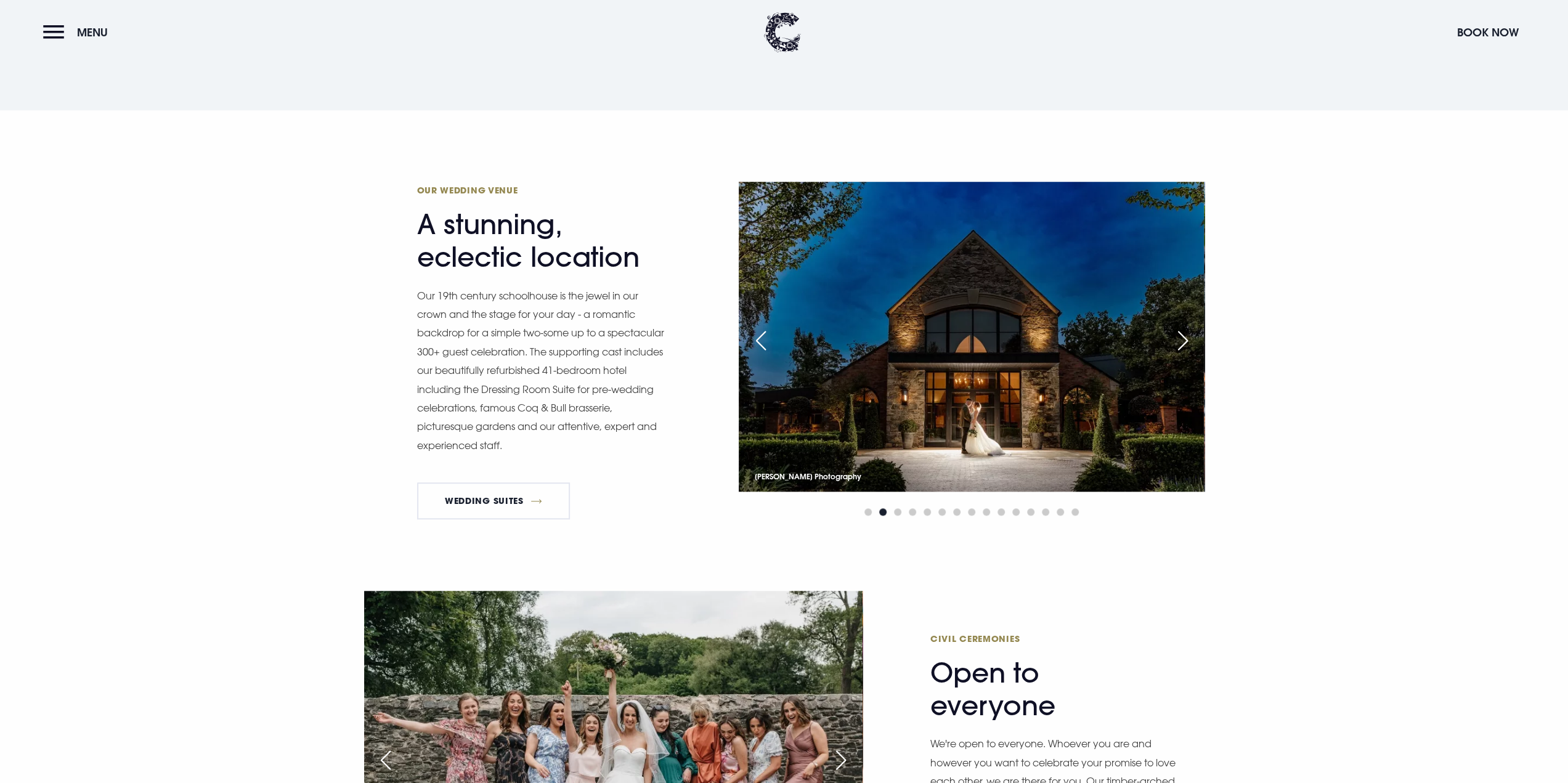
click at [1190, 337] on div "Next slide" at bounding box center [1183, 340] width 31 height 27
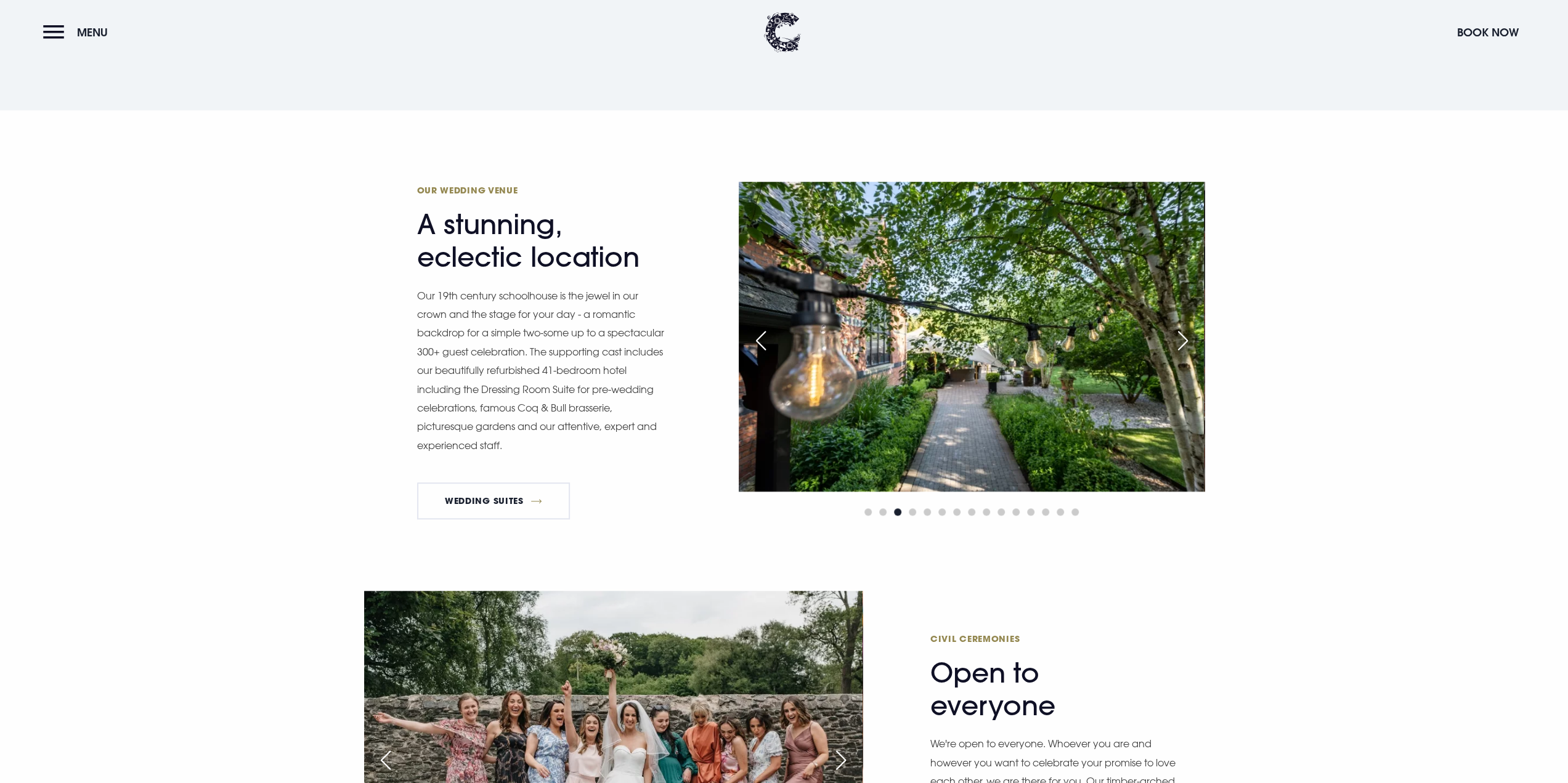
click at [1190, 337] on div "Next slide" at bounding box center [1183, 340] width 31 height 27
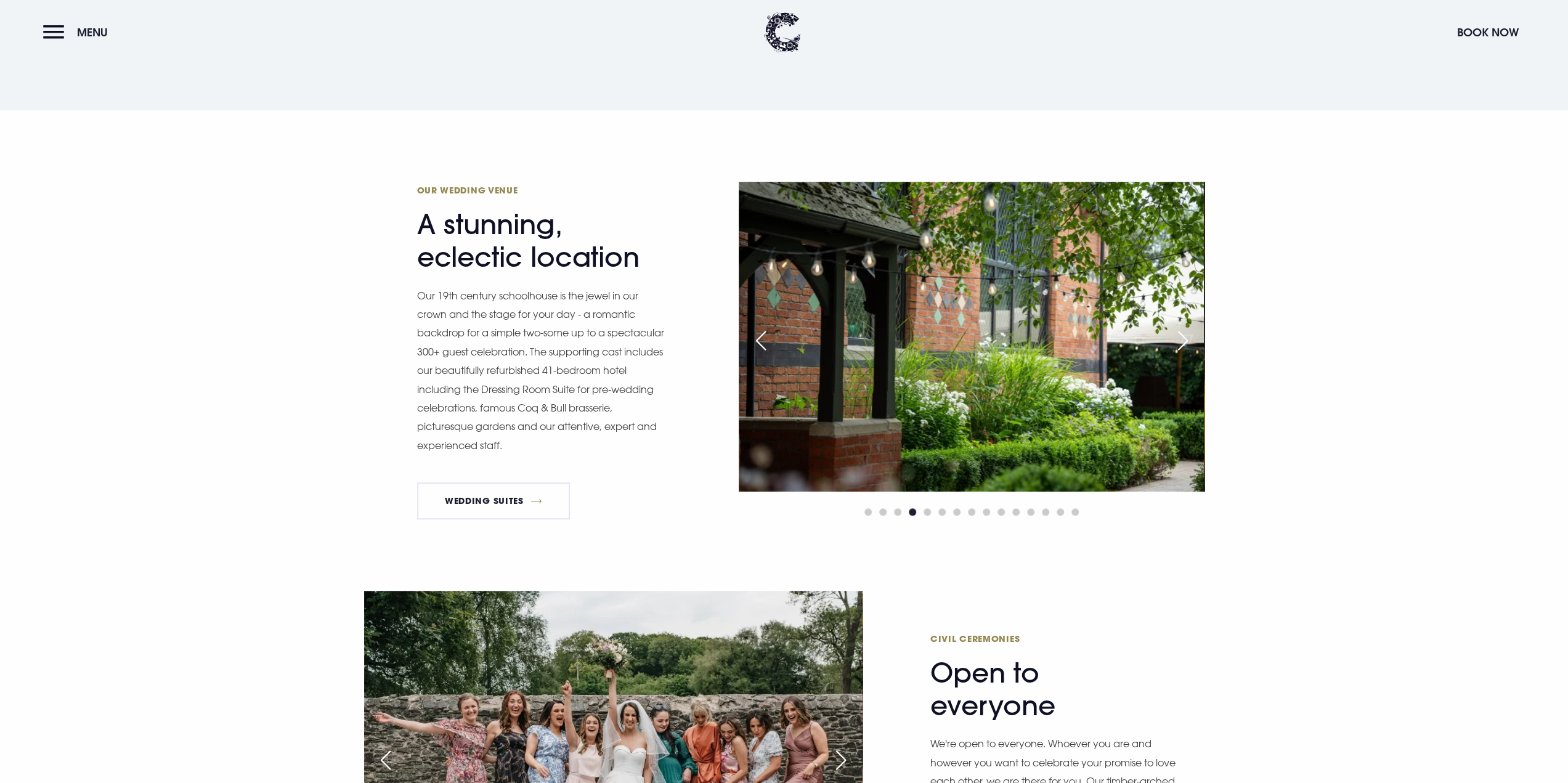
click at [1190, 337] on div "Next slide" at bounding box center [1183, 340] width 31 height 27
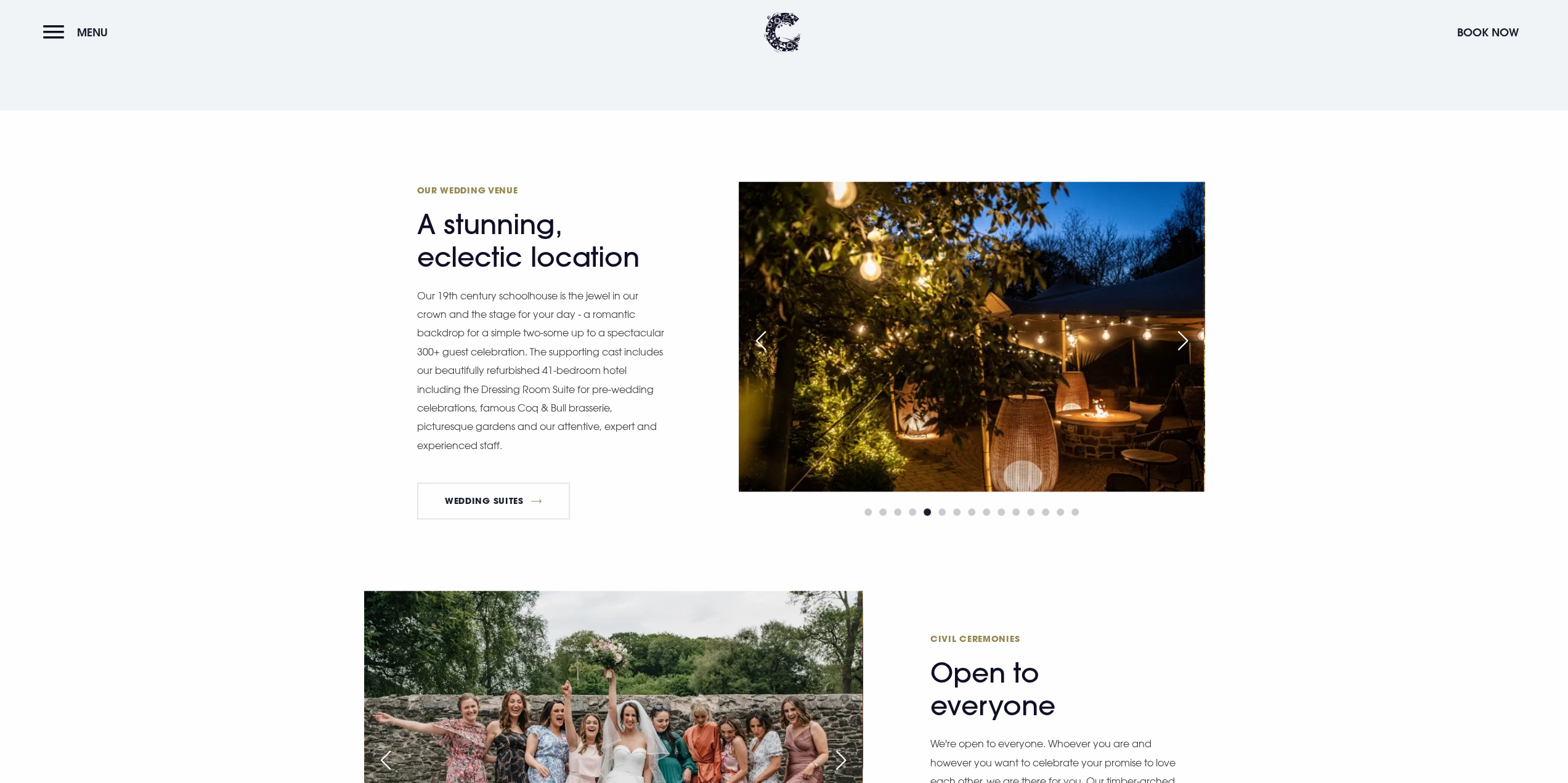
click at [1190, 337] on div "Next slide" at bounding box center [1183, 340] width 31 height 27
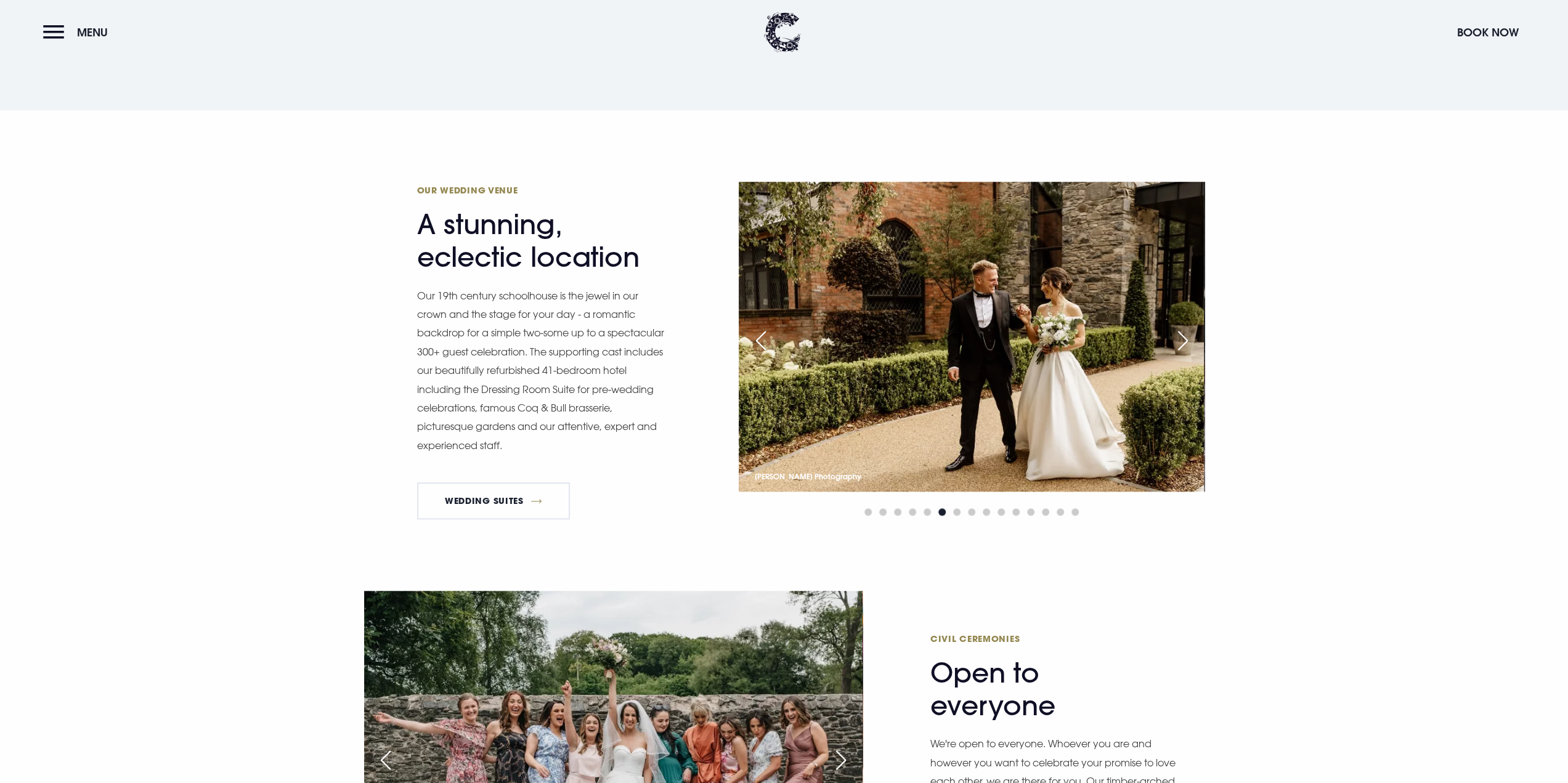
click at [1190, 337] on div "Next slide" at bounding box center [1183, 340] width 31 height 27
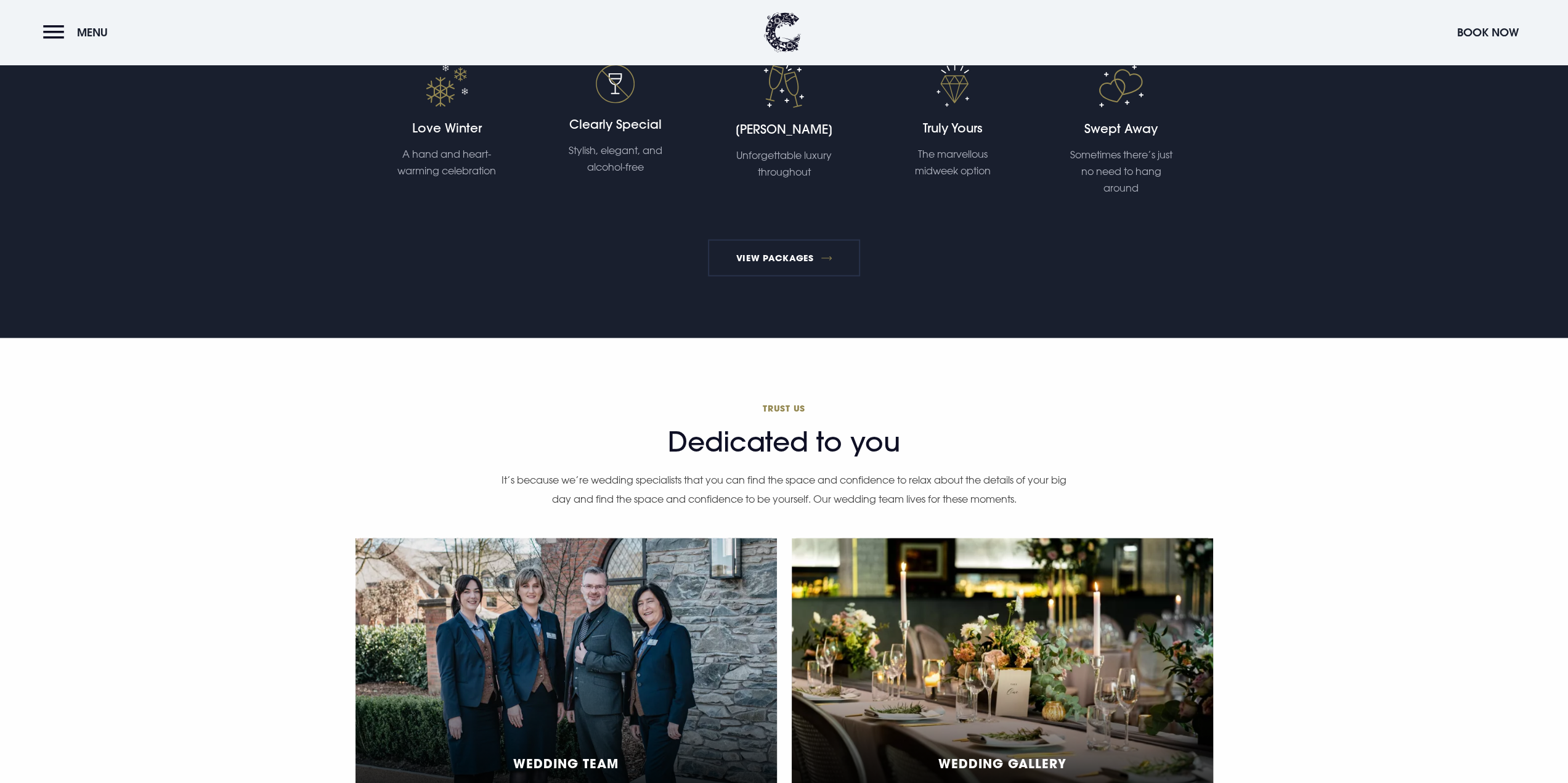
scroll to position [2772, 0]
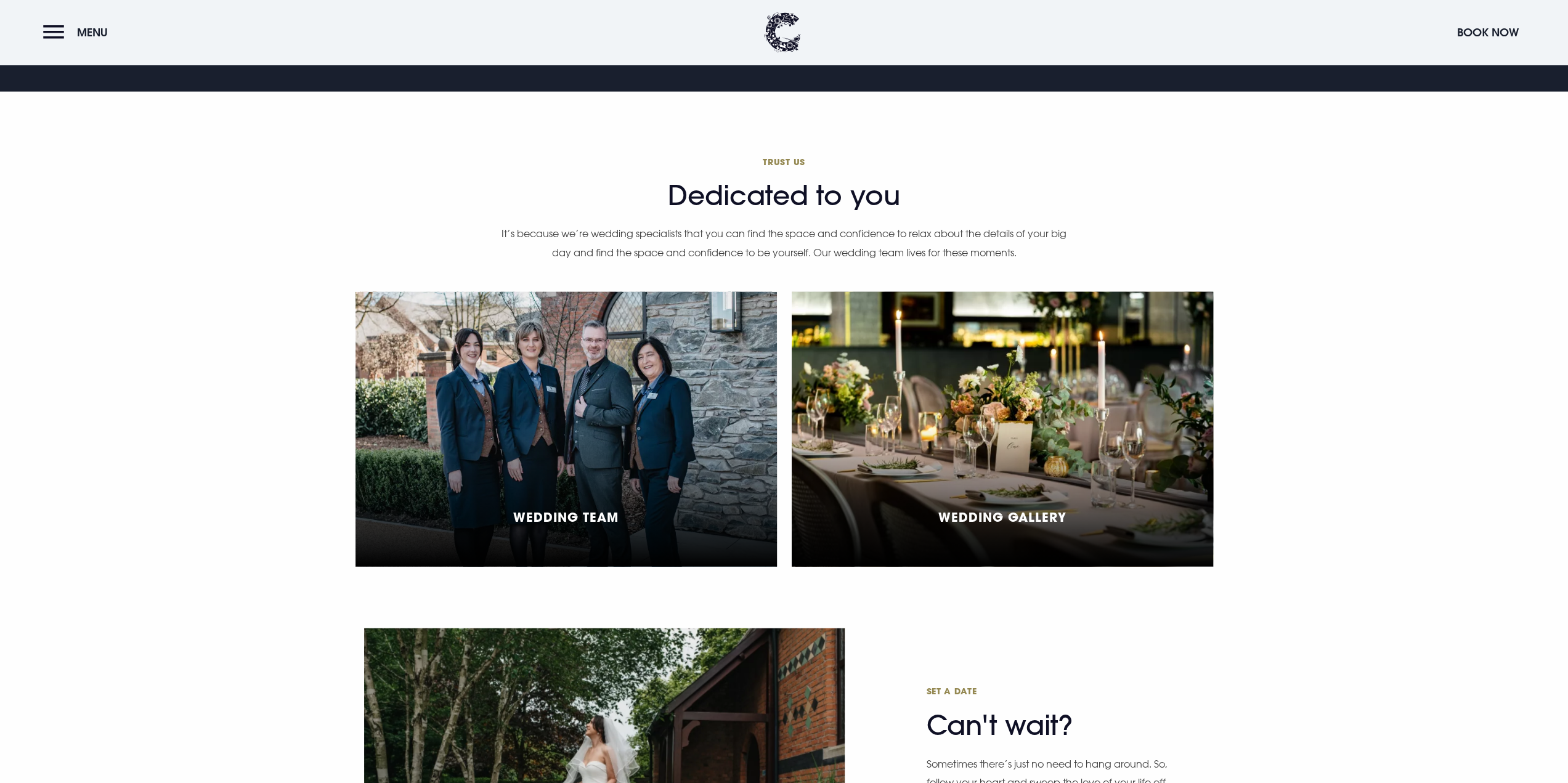
click at [1012, 504] on div "Wedding Gallery" at bounding box center [1002, 429] width 421 height 275
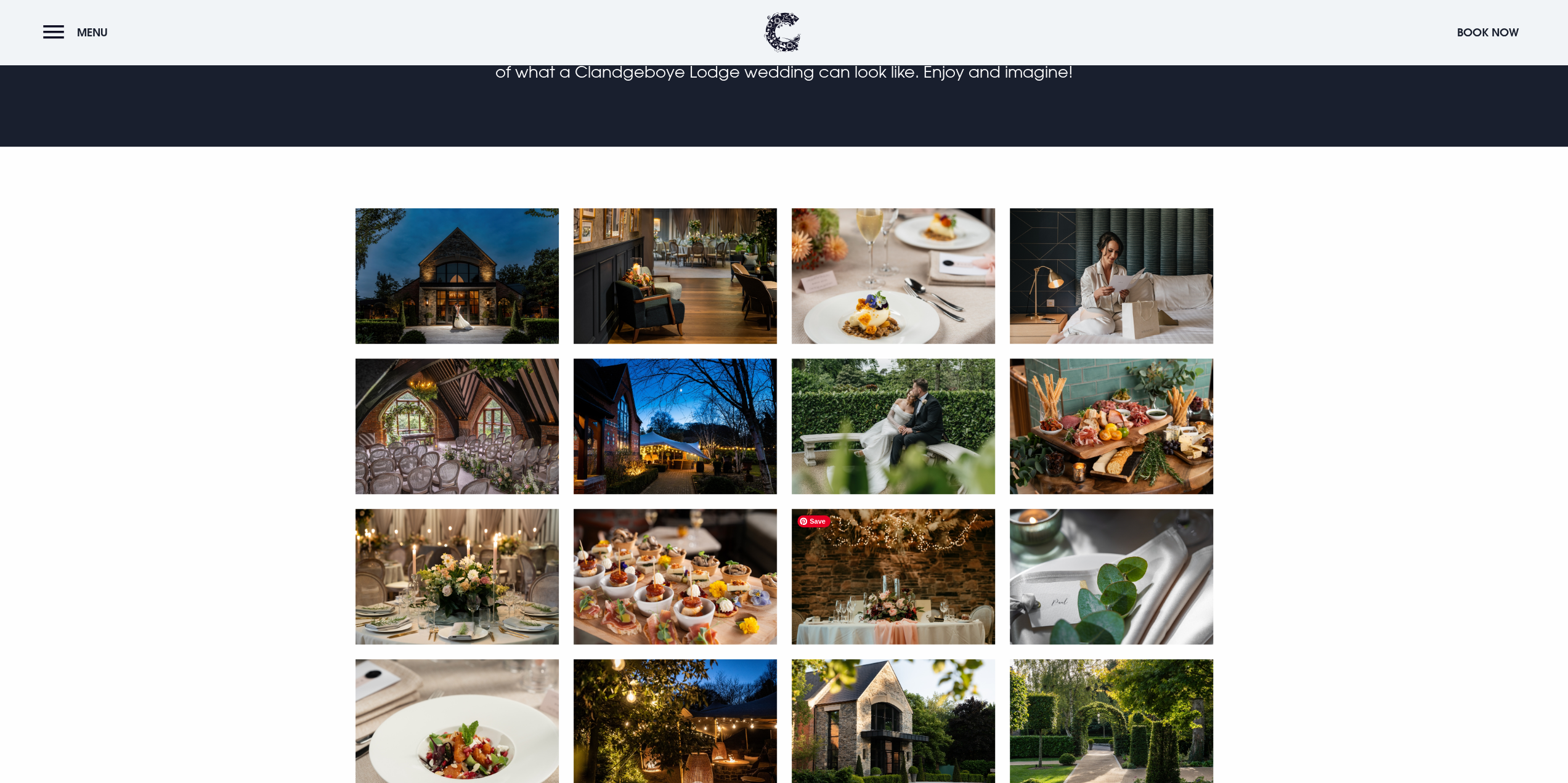
scroll to position [739, 0]
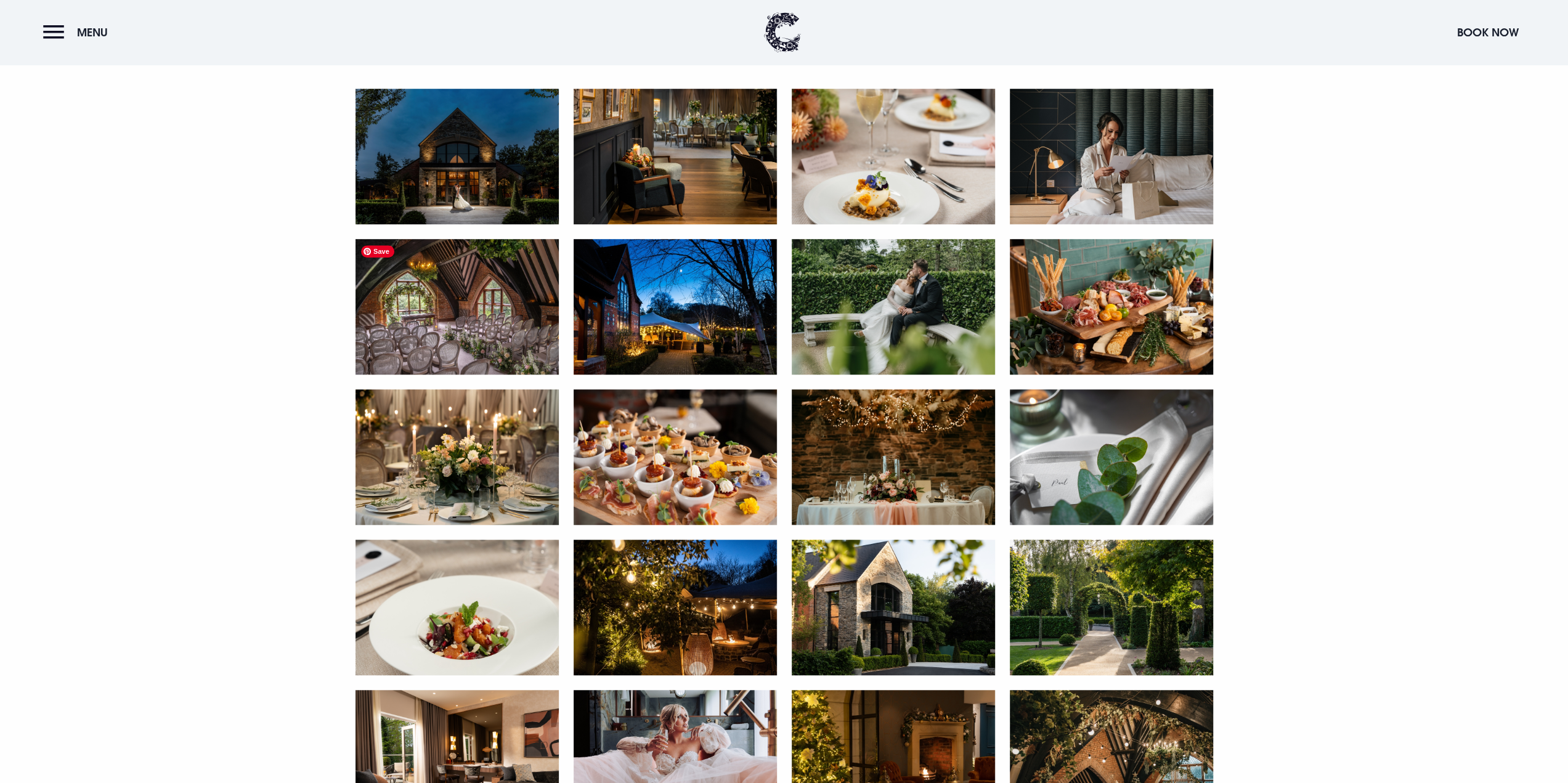
click at [477, 322] on img at bounding box center [457, 306] width 203 height 136
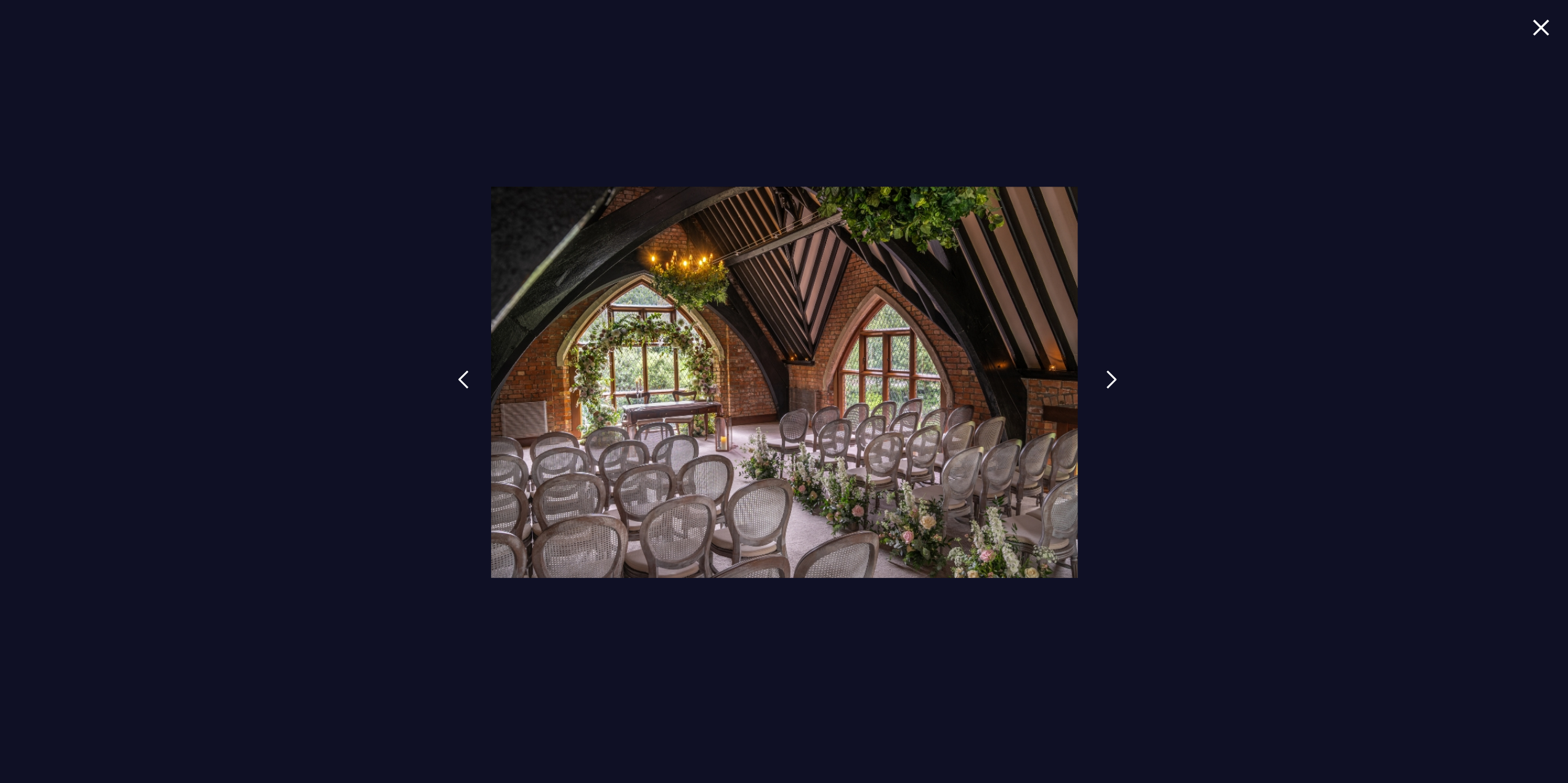
click at [1116, 384] on link at bounding box center [1112, 389] width 31 height 57
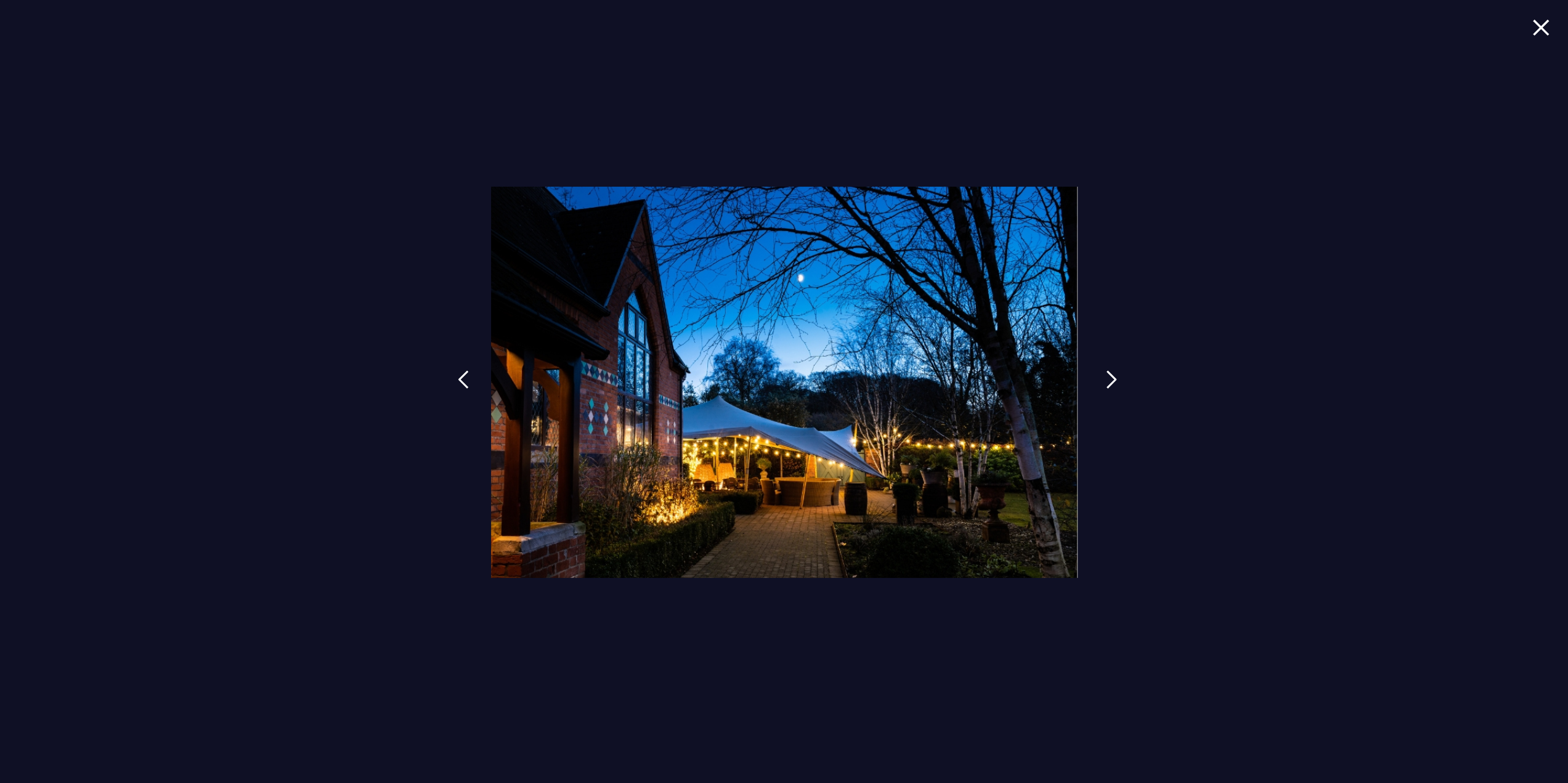
click at [1112, 384] on img at bounding box center [1111, 379] width 11 height 19
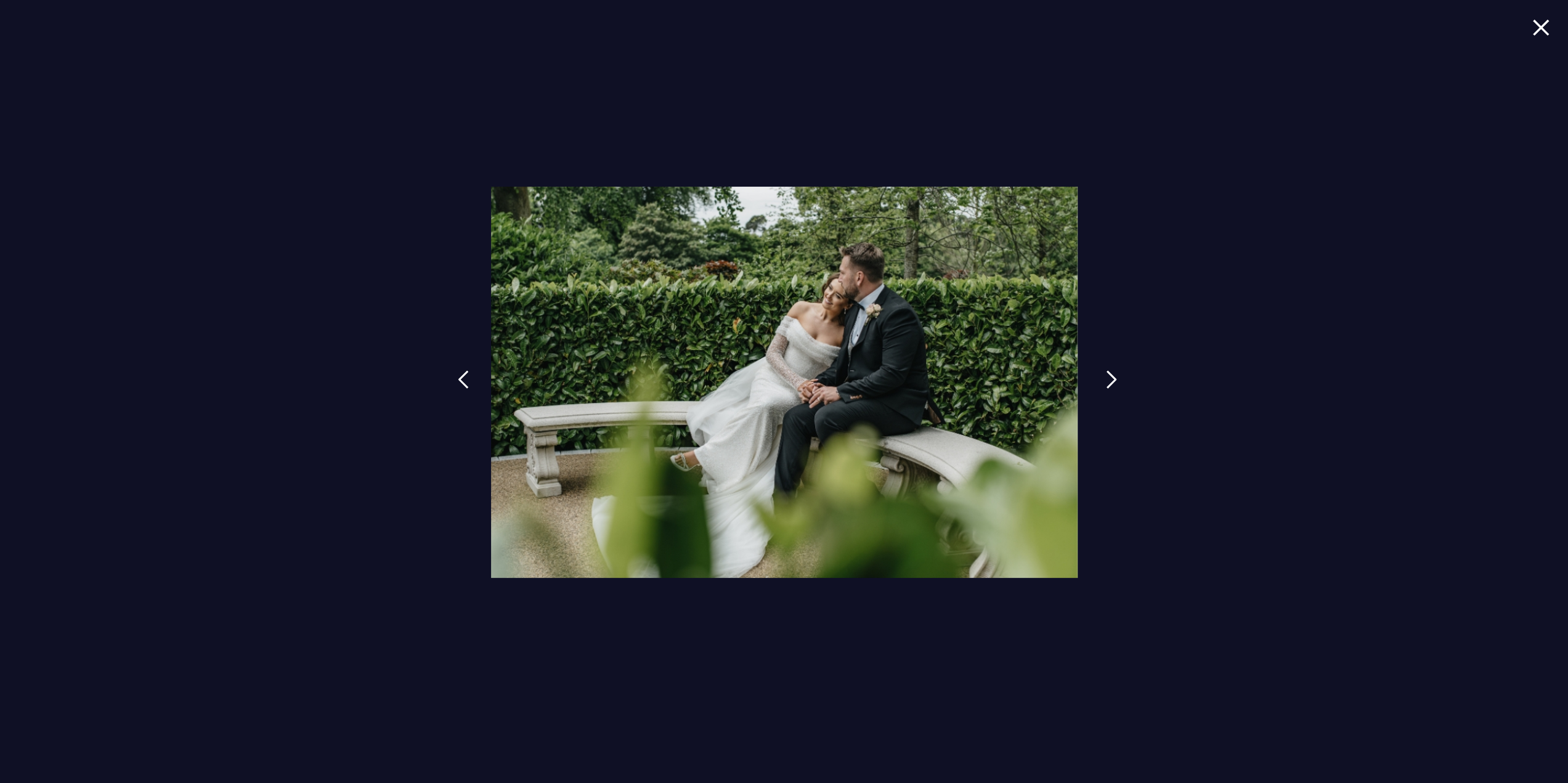
click at [1112, 384] on img at bounding box center [1111, 379] width 11 height 19
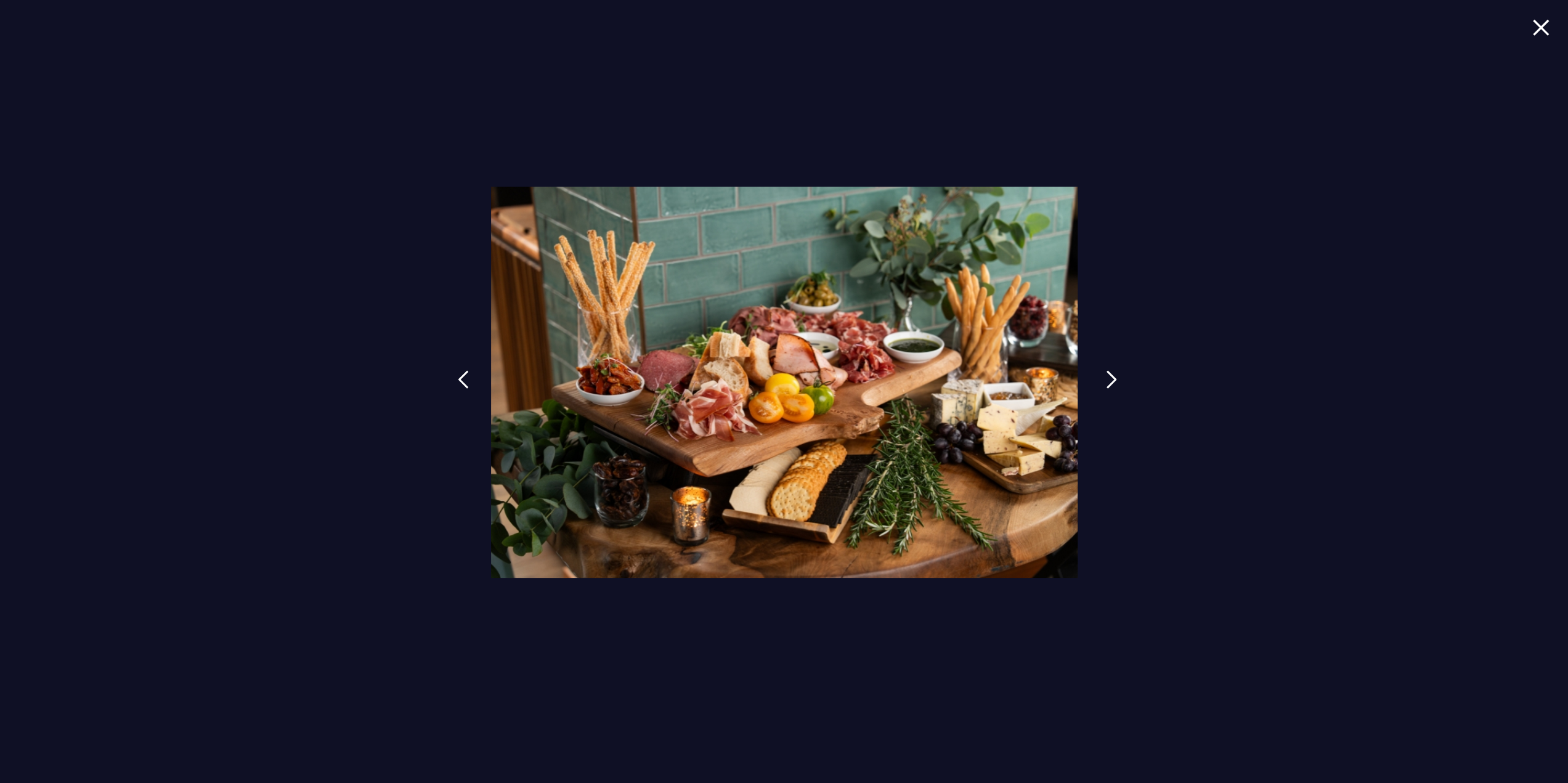
click at [1112, 381] on img at bounding box center [1111, 379] width 11 height 19
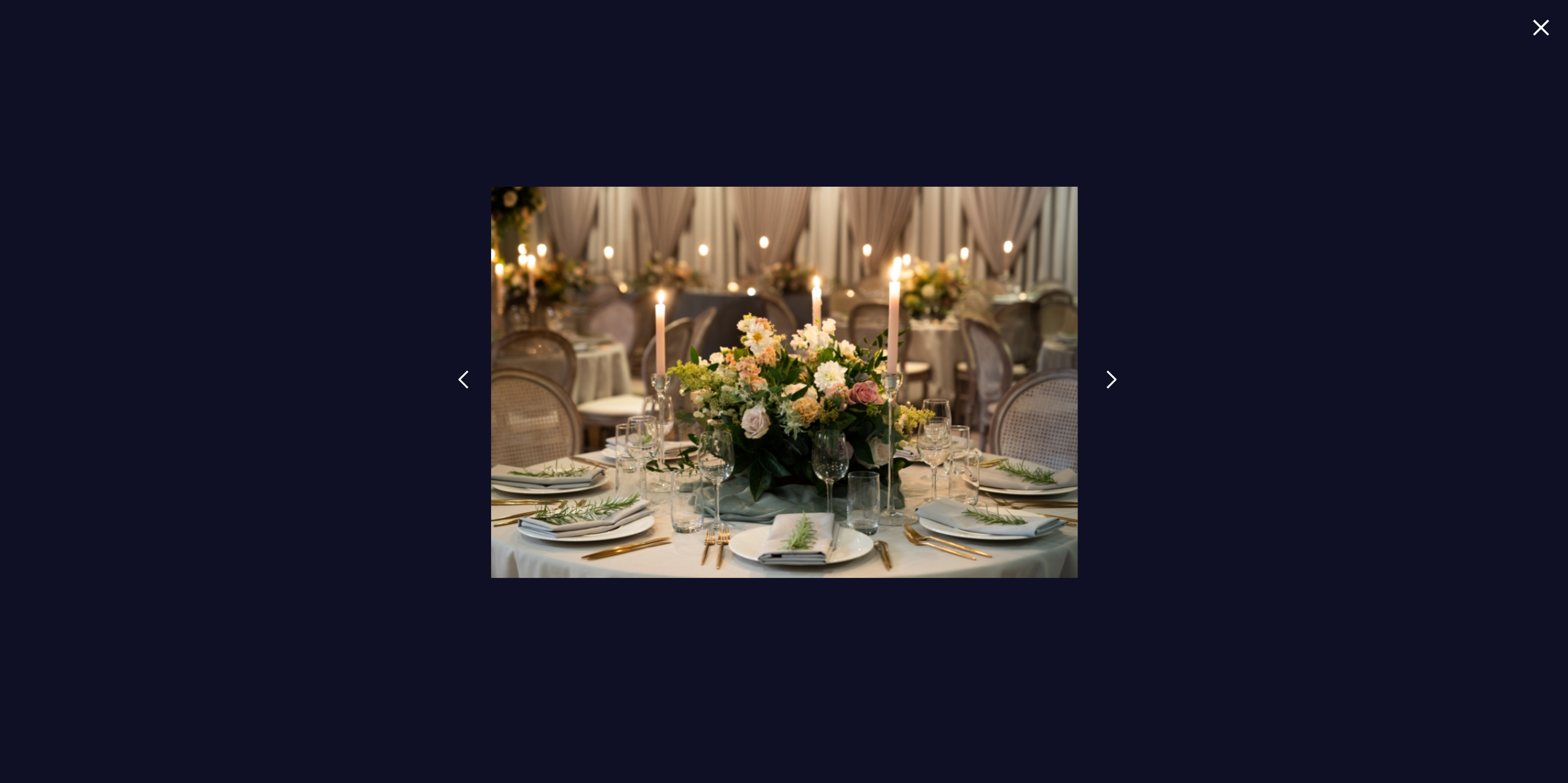
click at [1117, 381] on link at bounding box center [1112, 389] width 31 height 57
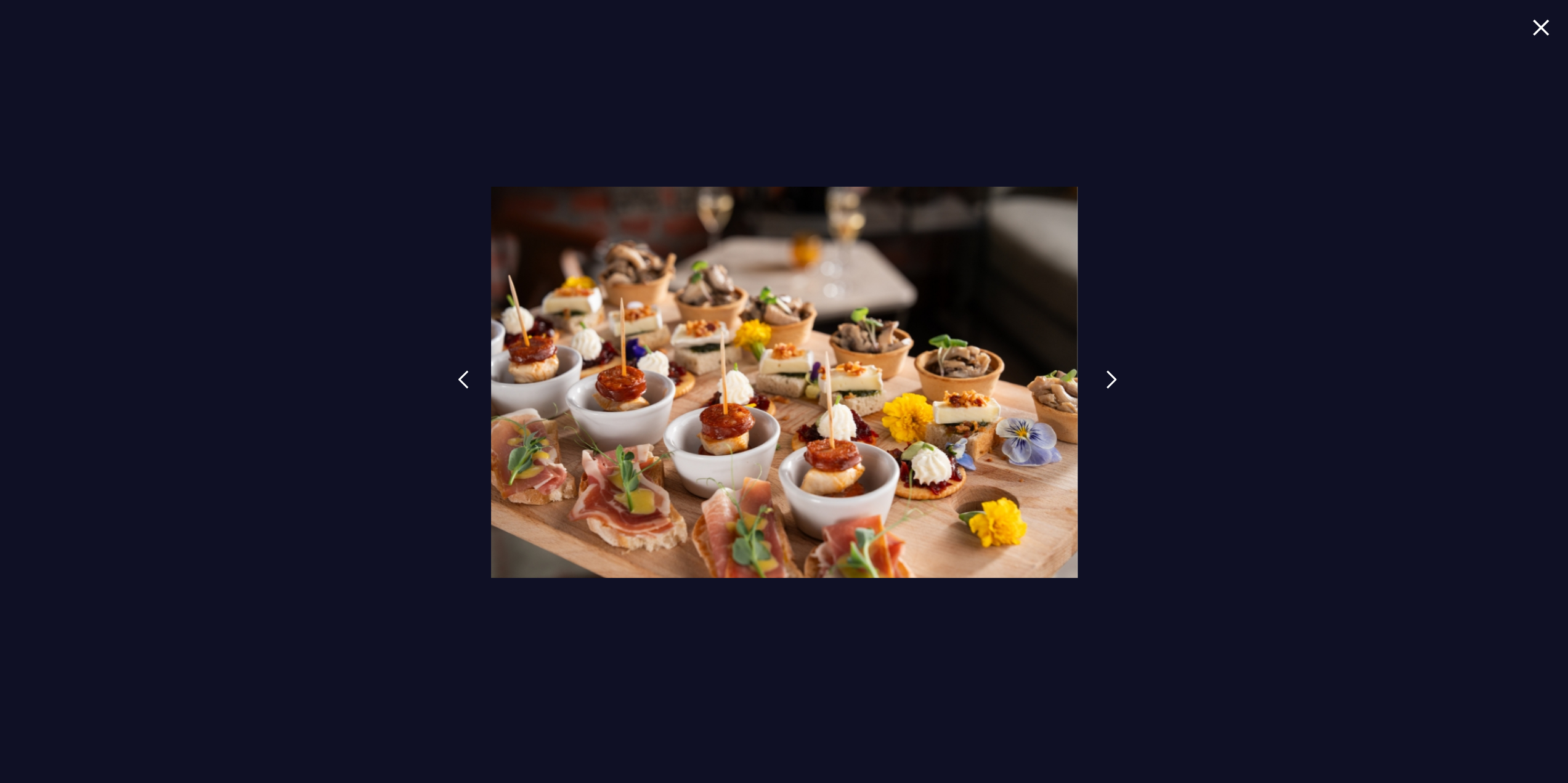
click at [1117, 381] on link at bounding box center [1112, 389] width 31 height 57
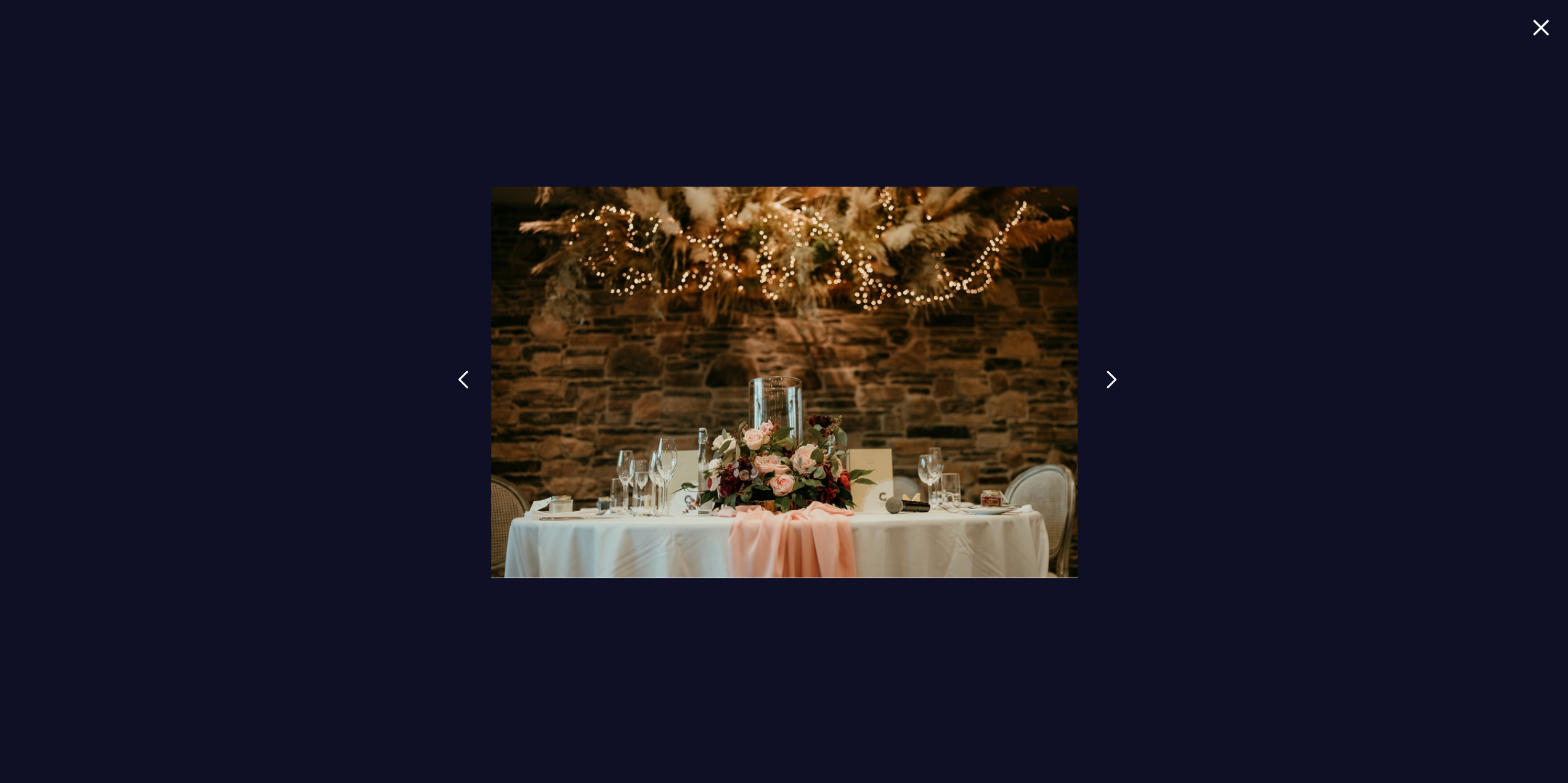
click at [1117, 381] on link at bounding box center [1112, 389] width 31 height 57
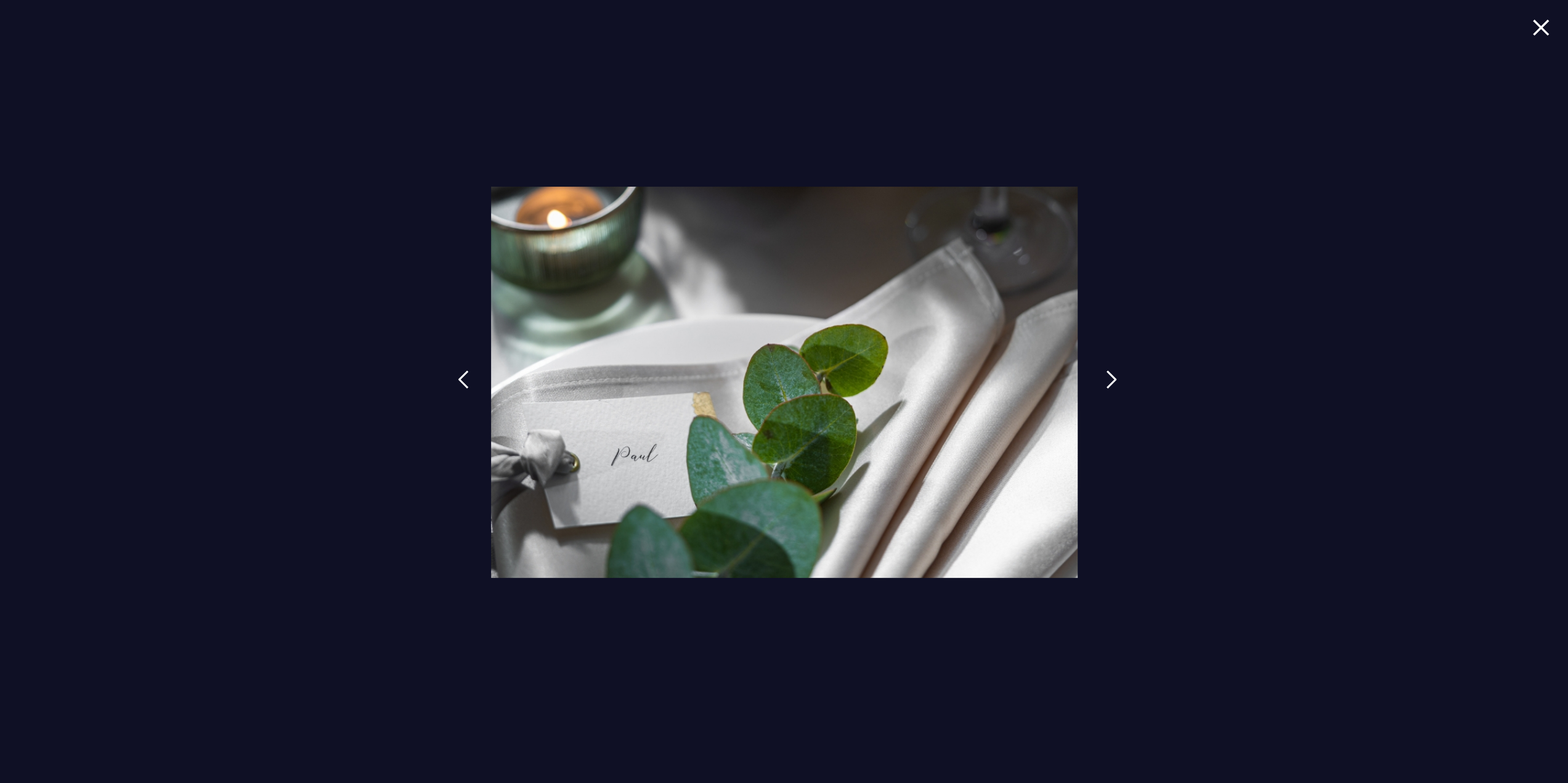
click at [1117, 381] on link at bounding box center [1112, 389] width 31 height 57
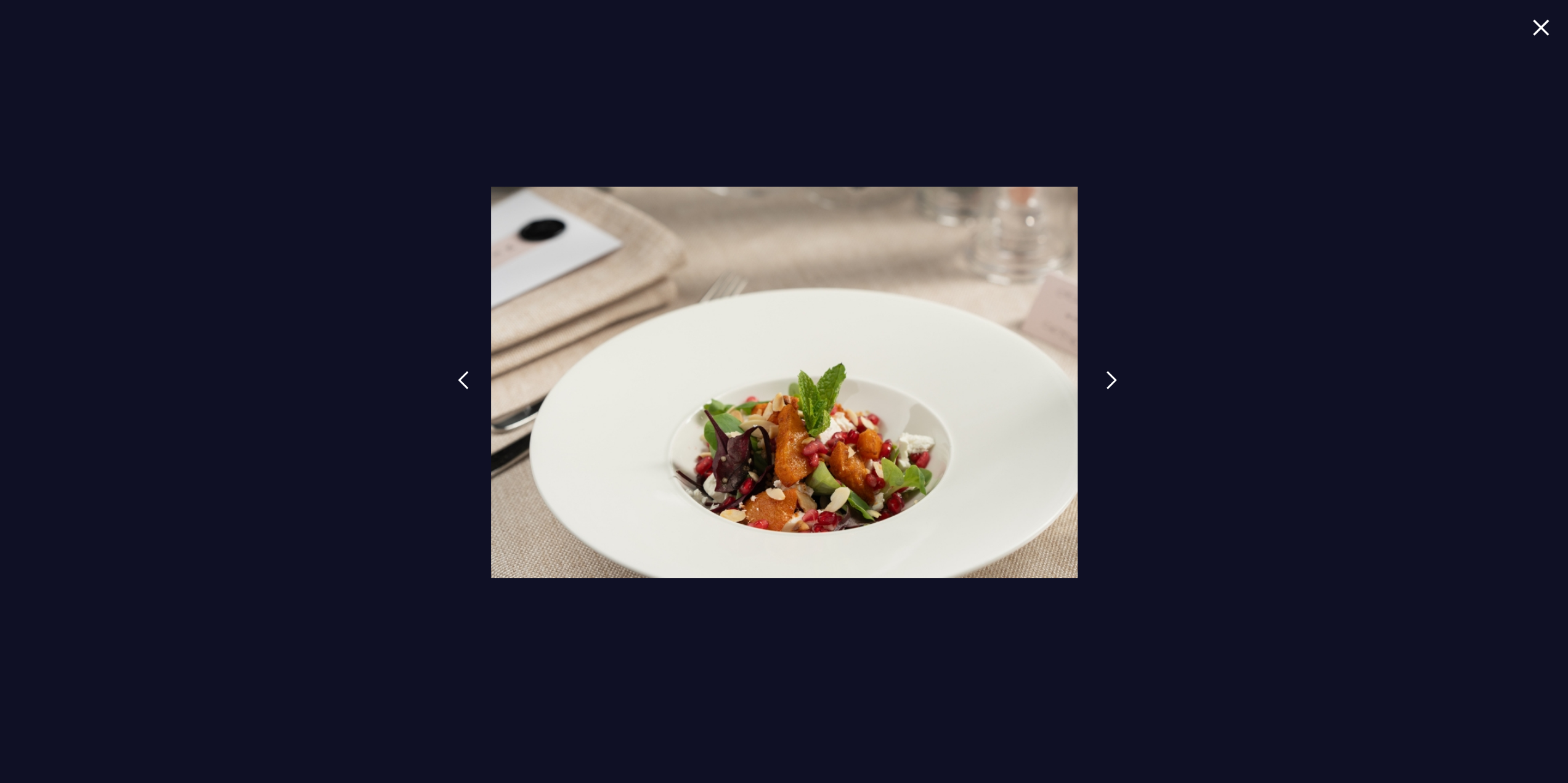
click at [1117, 381] on link at bounding box center [1112, 389] width 31 height 57
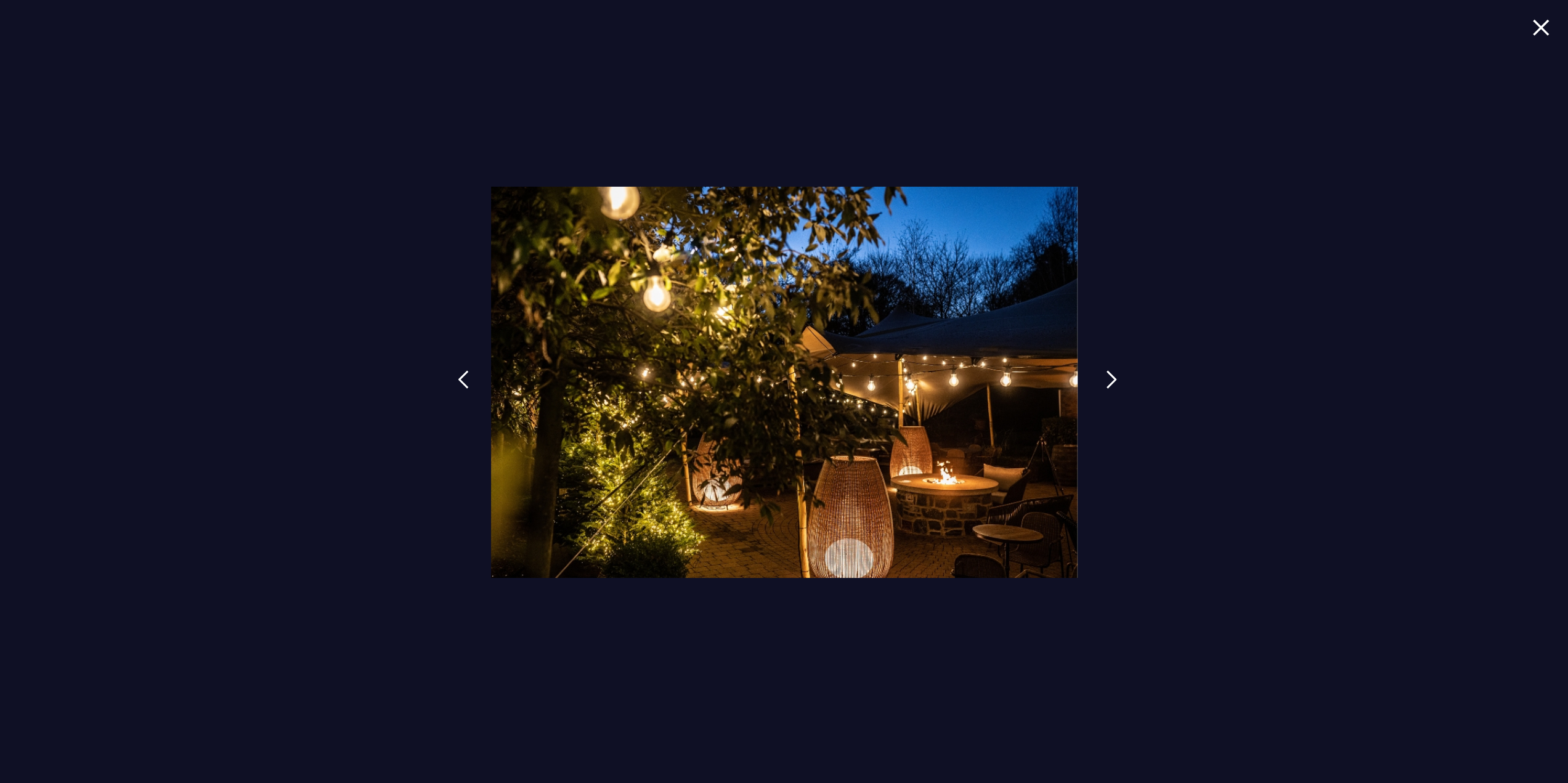
click at [1117, 381] on link at bounding box center [1112, 389] width 31 height 57
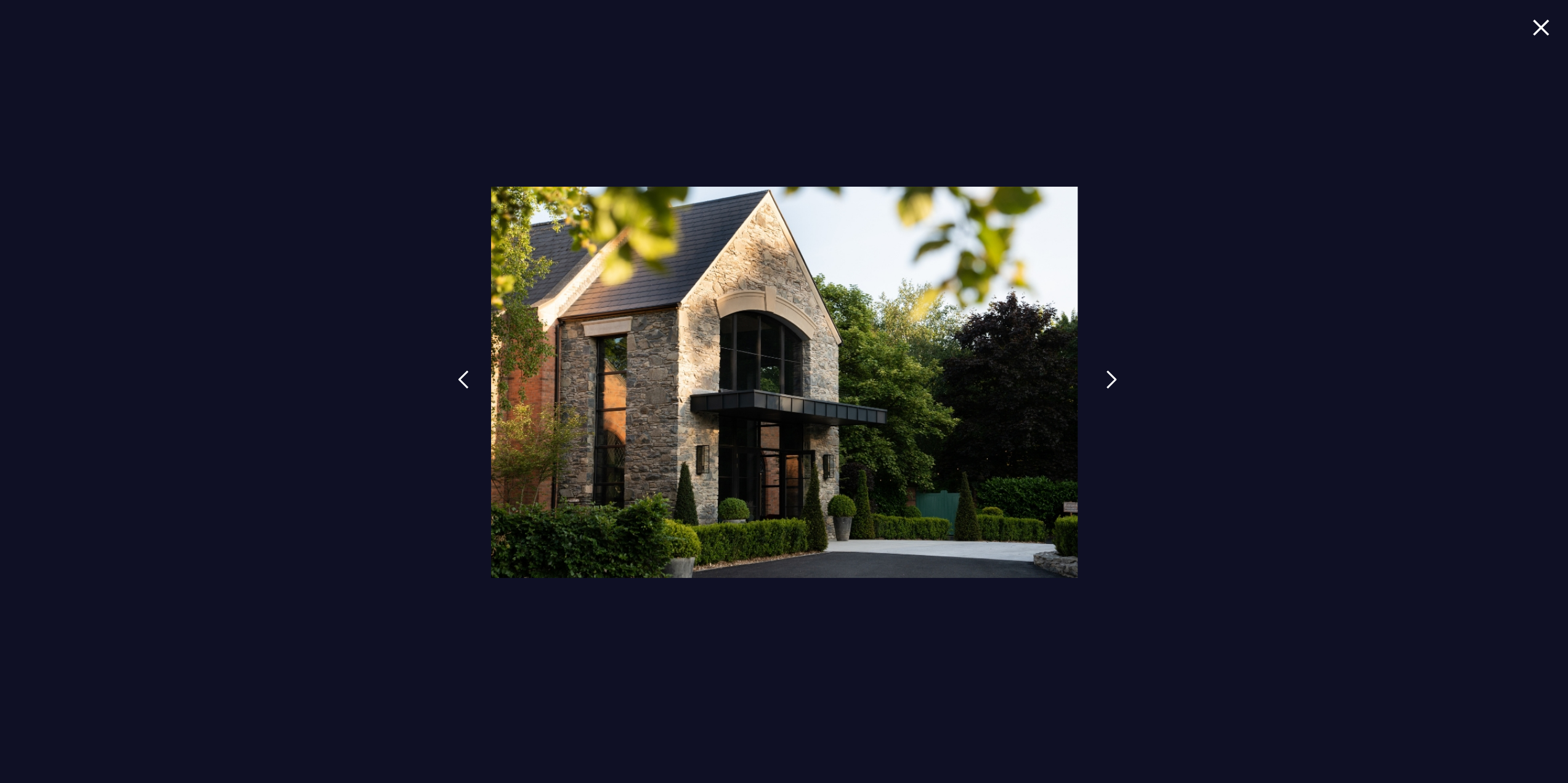
click at [1117, 382] on link at bounding box center [1112, 389] width 31 height 57
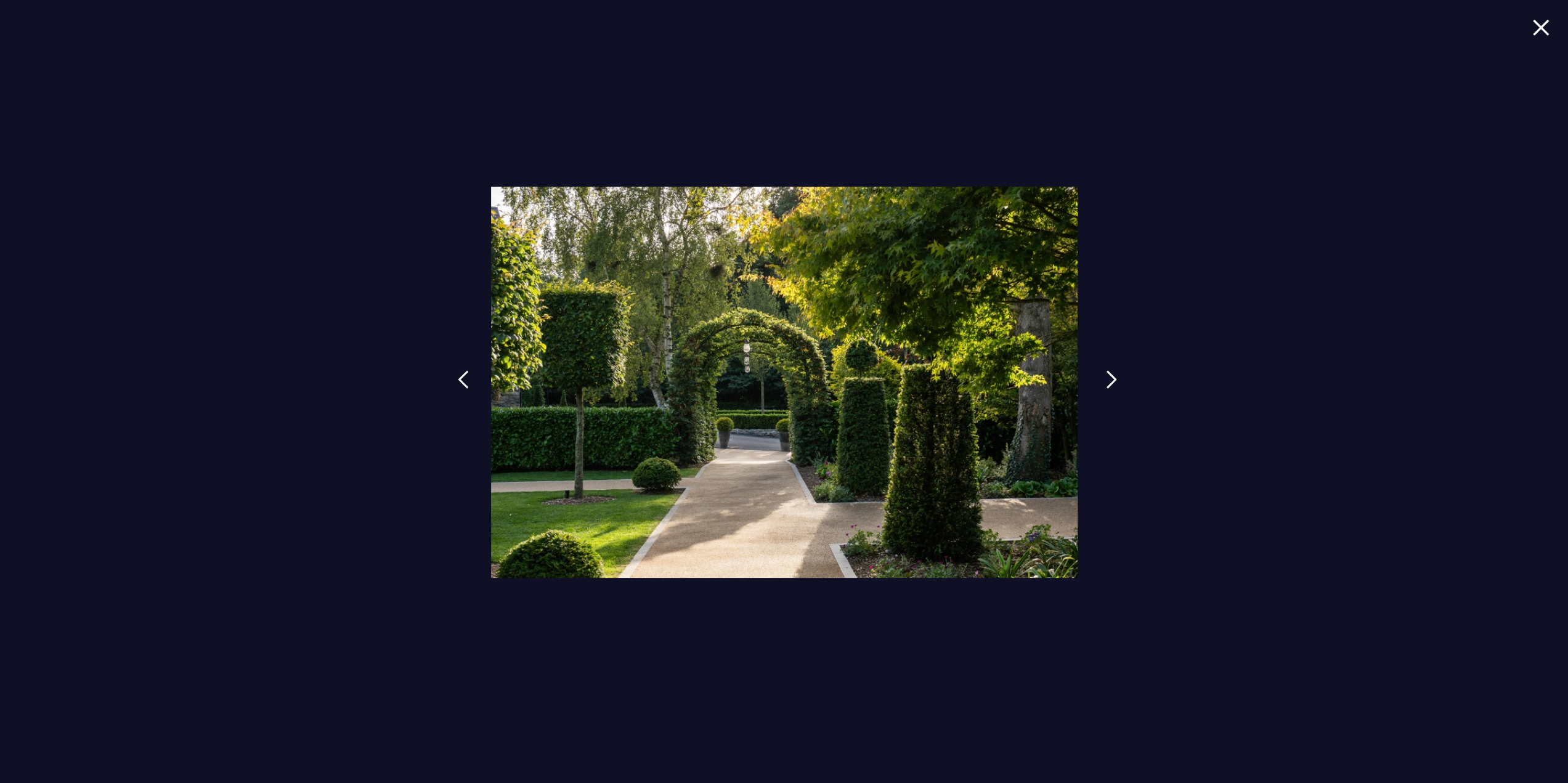
click at [1117, 382] on link at bounding box center [1112, 389] width 31 height 57
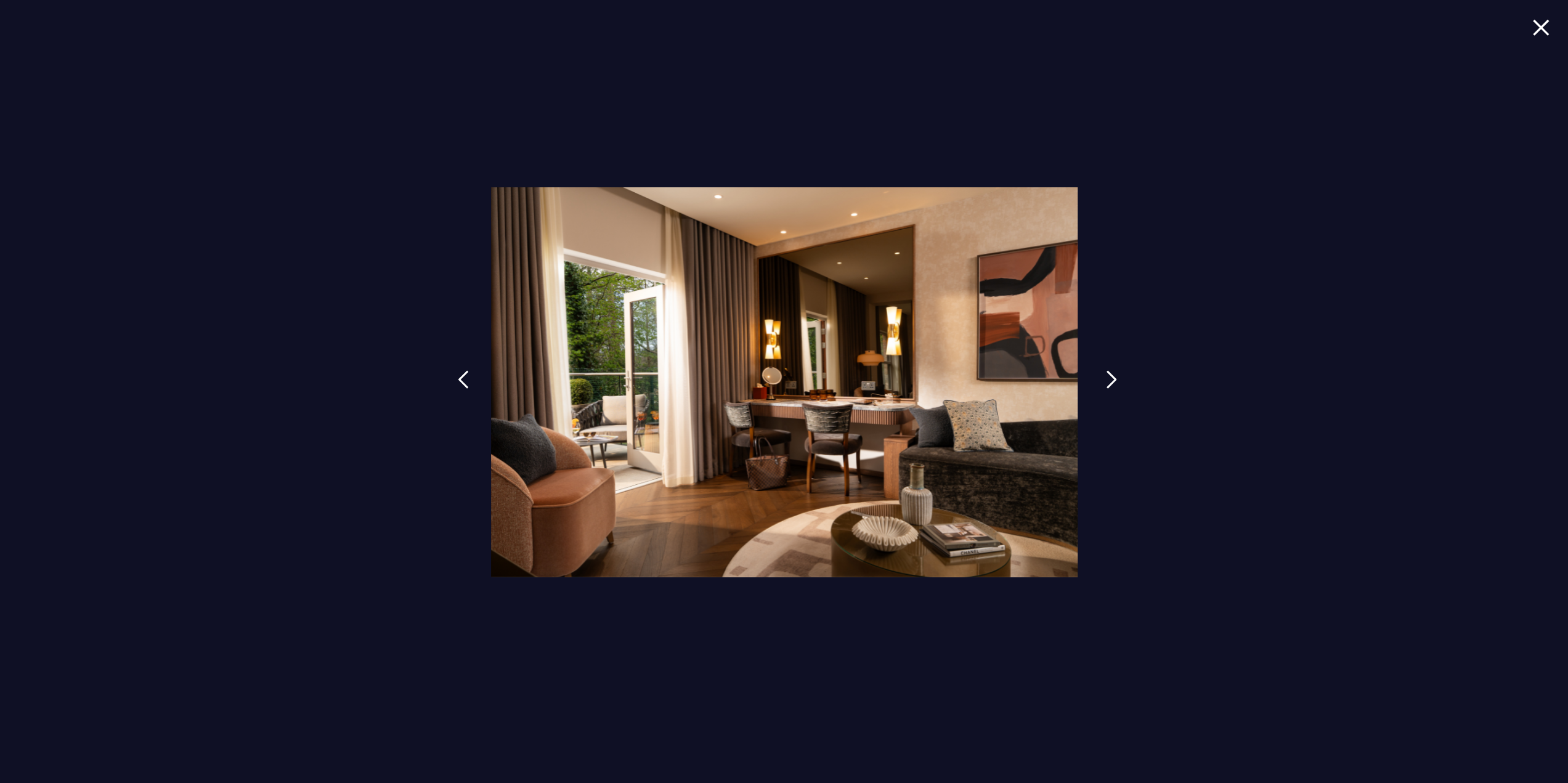
click at [1117, 382] on link at bounding box center [1112, 389] width 31 height 57
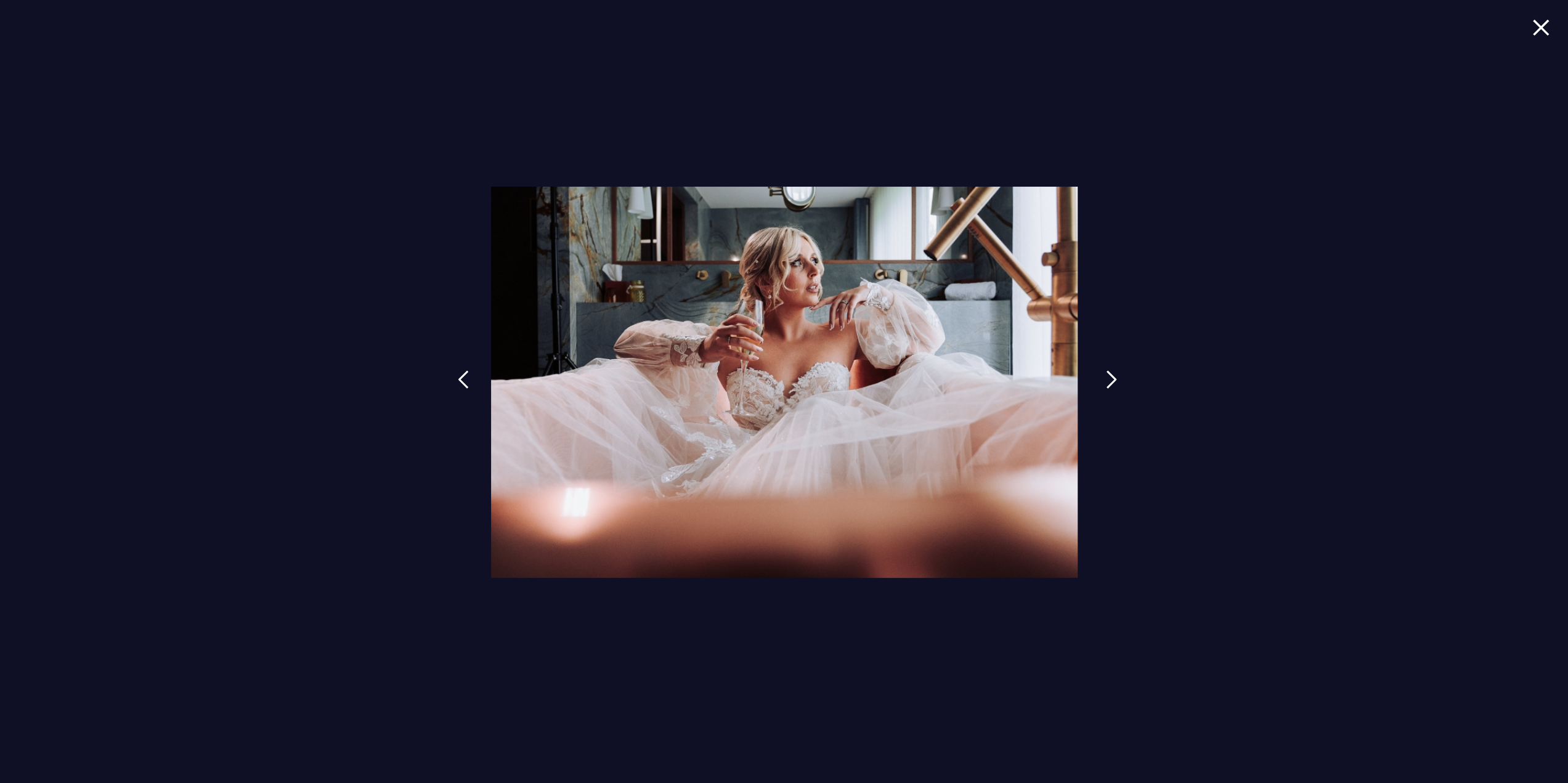
click at [1122, 378] on link at bounding box center [1112, 389] width 31 height 57
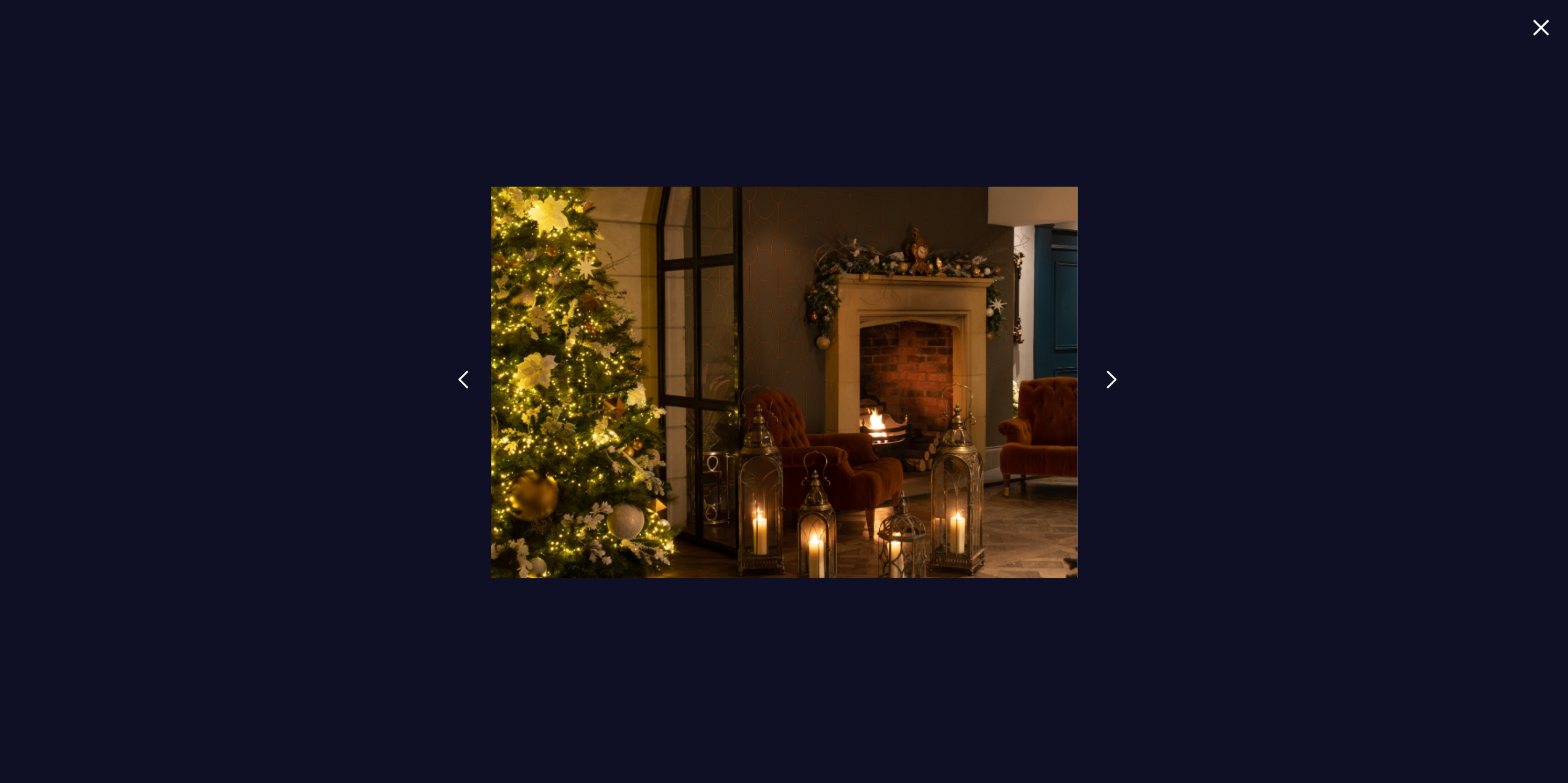
click at [1122, 378] on link at bounding box center [1112, 389] width 31 height 57
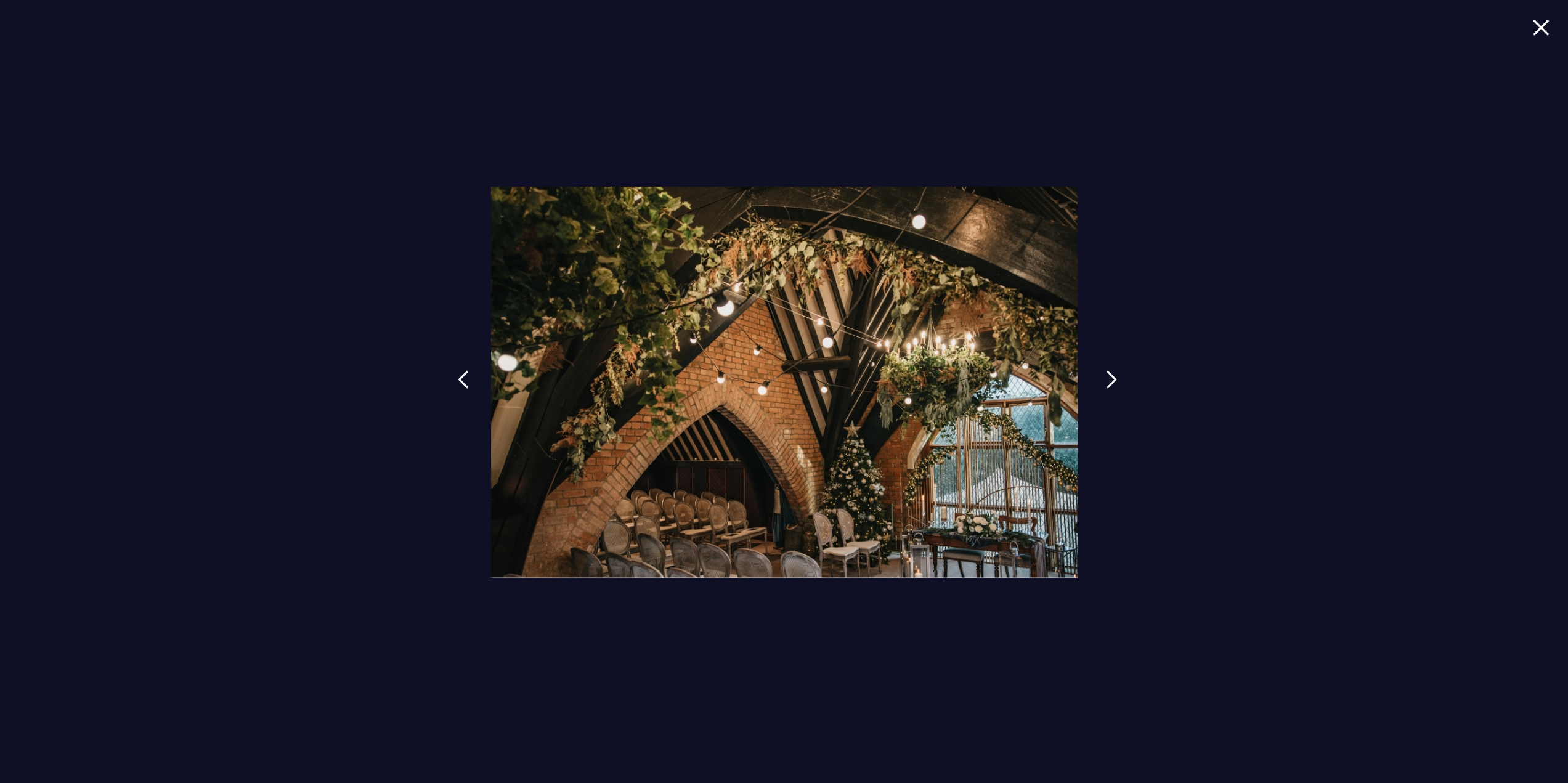
click at [1099, 388] on link at bounding box center [1112, 389] width 31 height 57
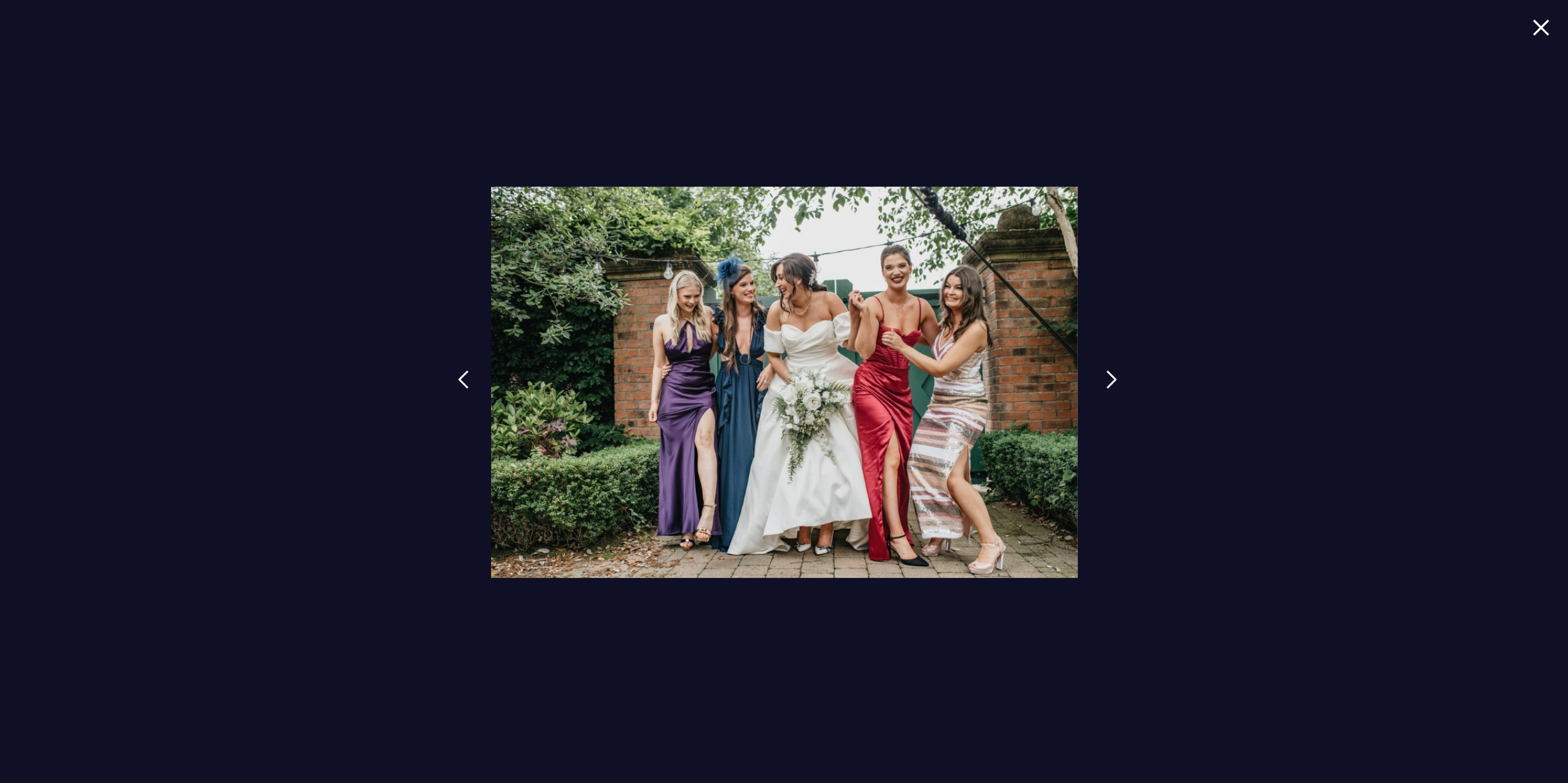
click at [1102, 386] on link at bounding box center [1112, 389] width 31 height 57
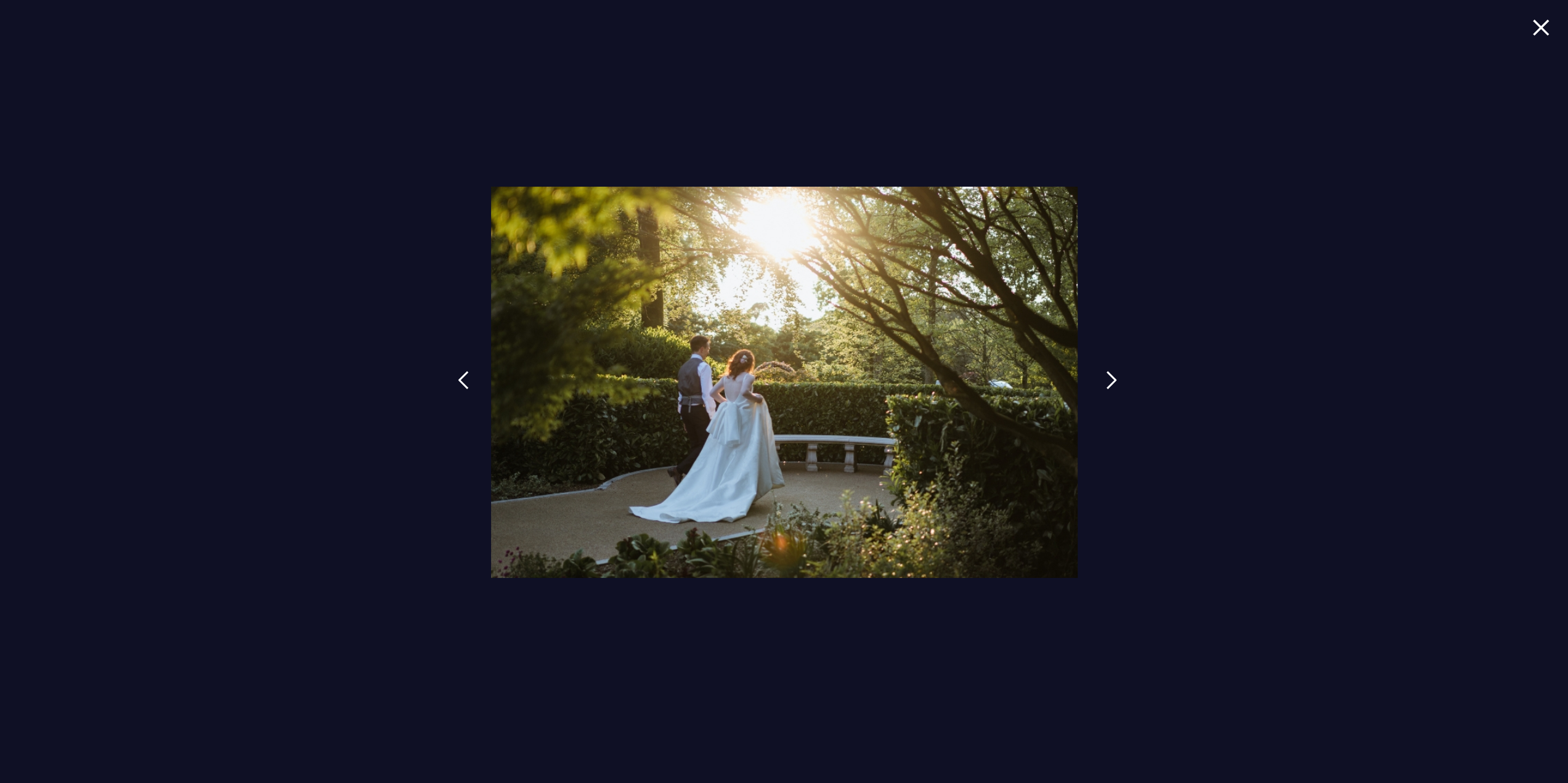
click at [1102, 386] on link at bounding box center [1112, 389] width 31 height 57
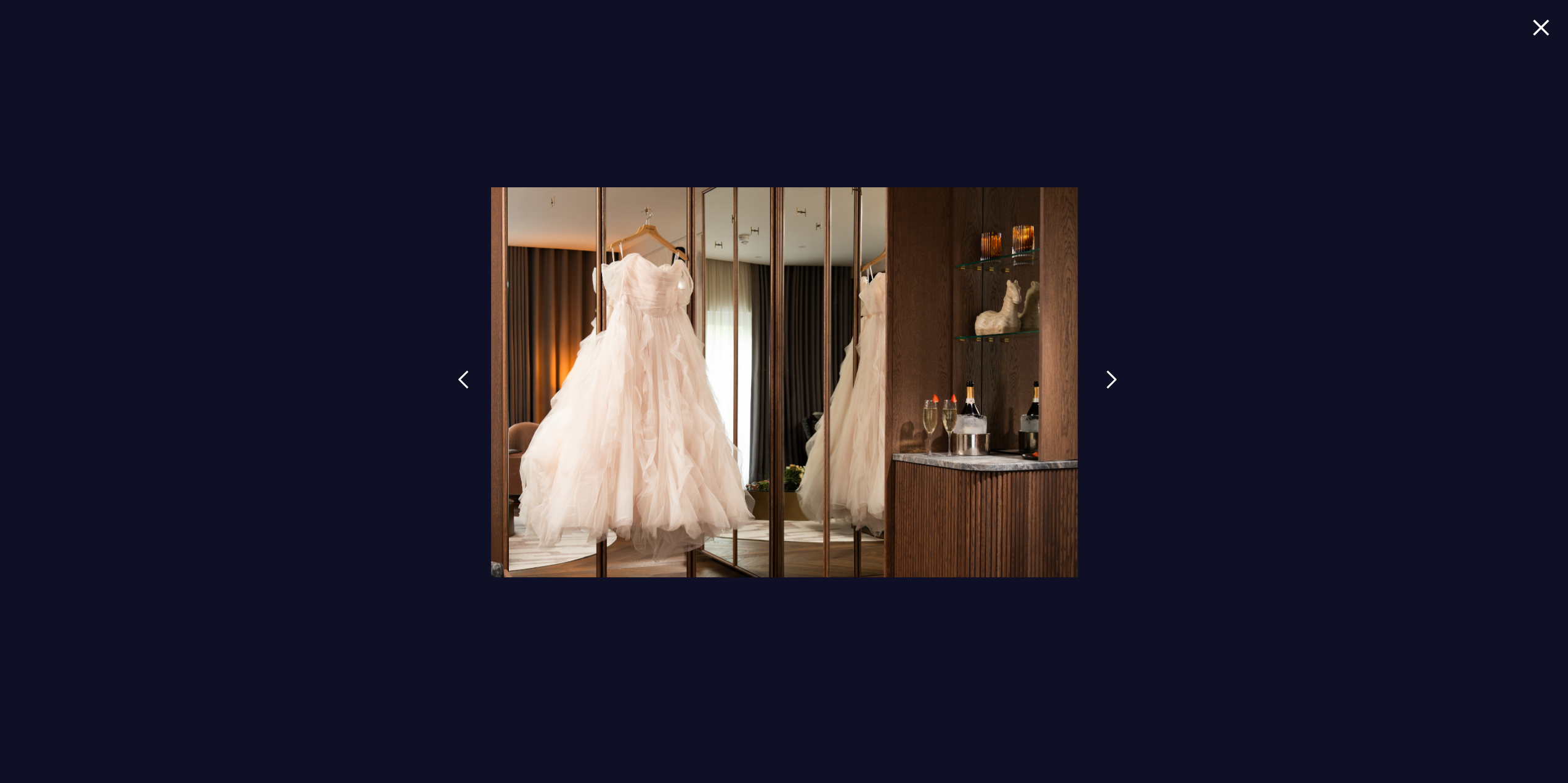
click at [1102, 386] on link at bounding box center [1112, 389] width 31 height 57
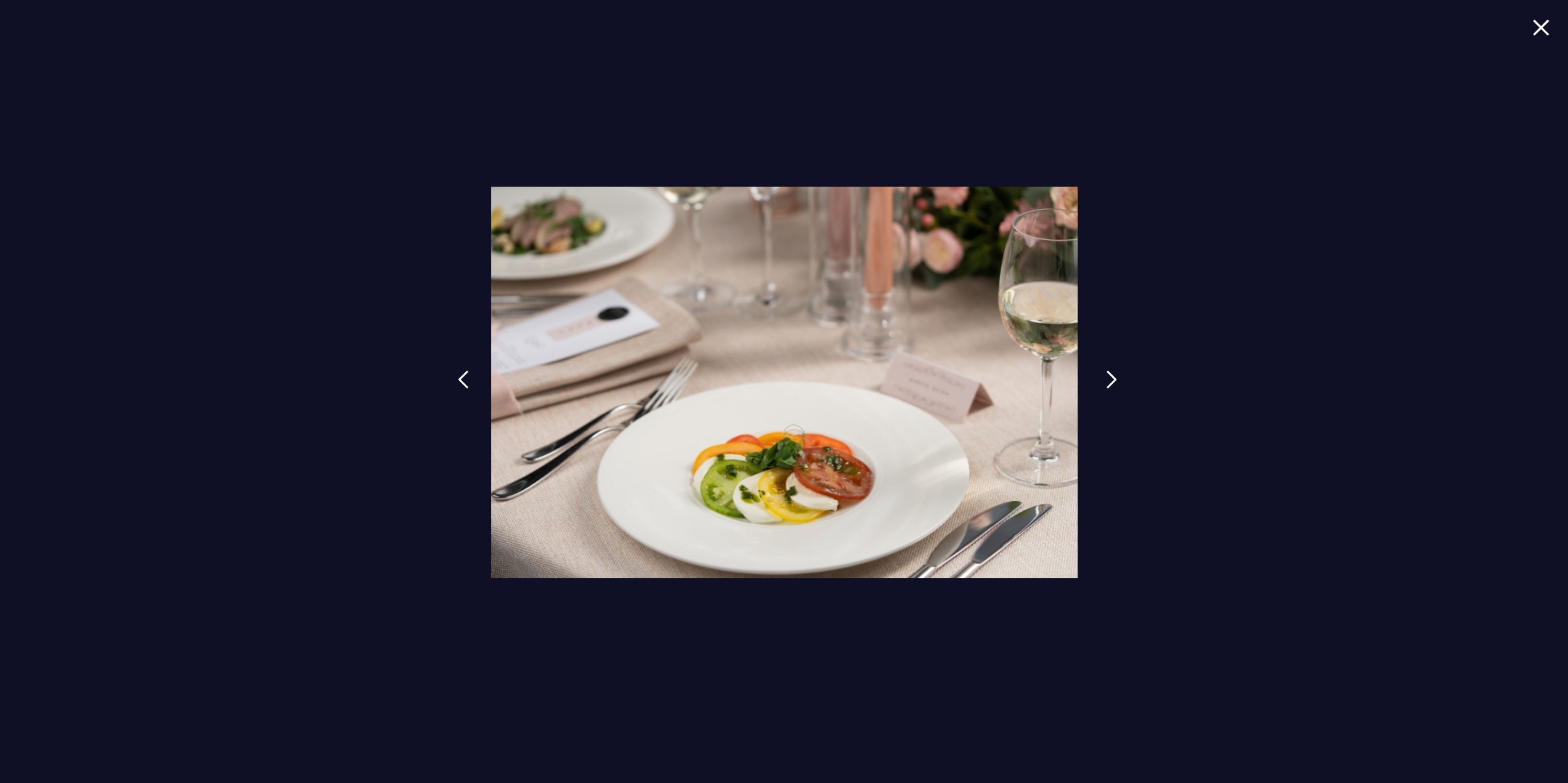
click at [1101, 387] on link at bounding box center [1112, 389] width 31 height 57
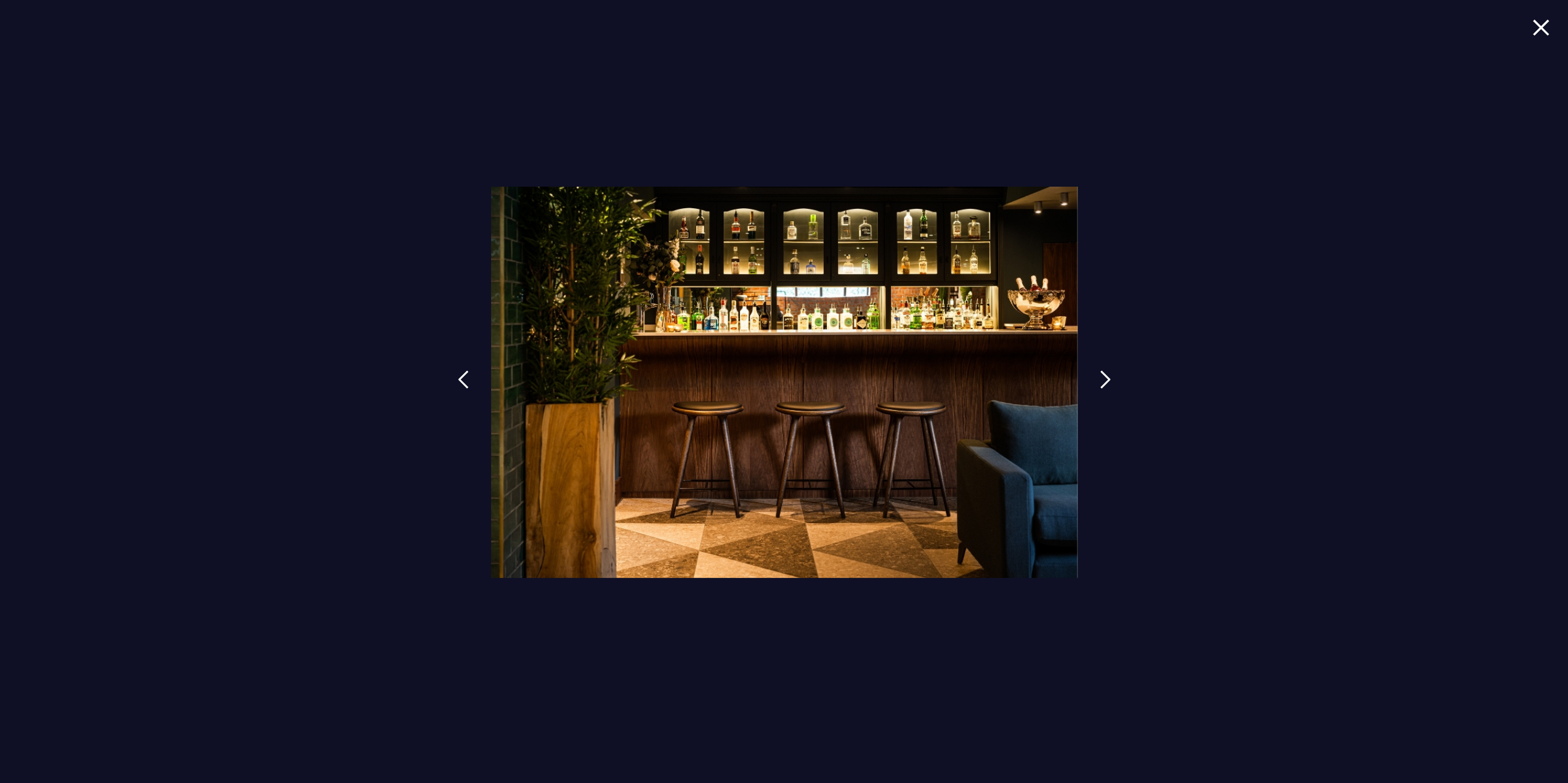
click at [1542, 32] on img at bounding box center [1541, 27] width 18 height 17
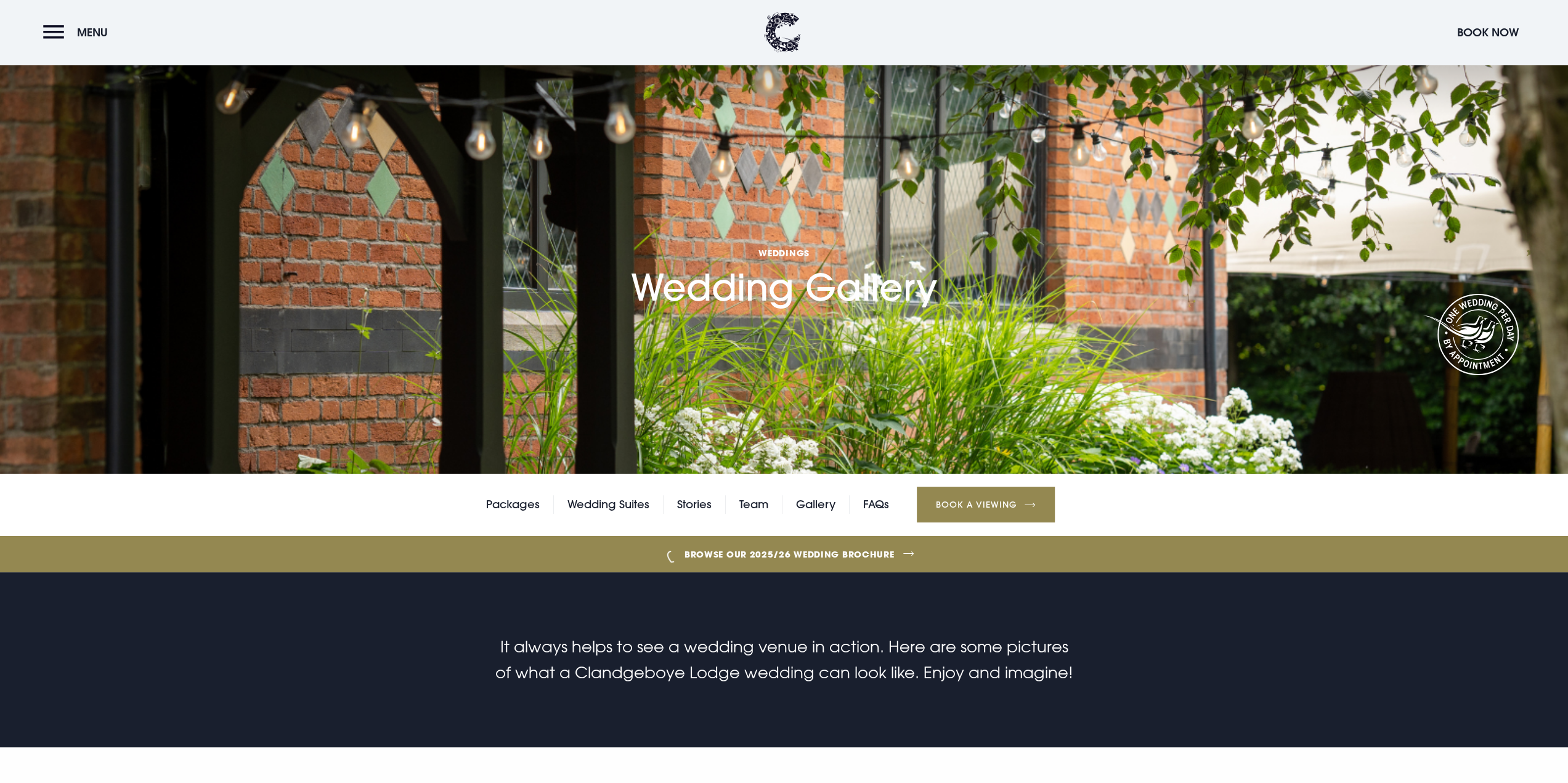
scroll to position [0, 0]
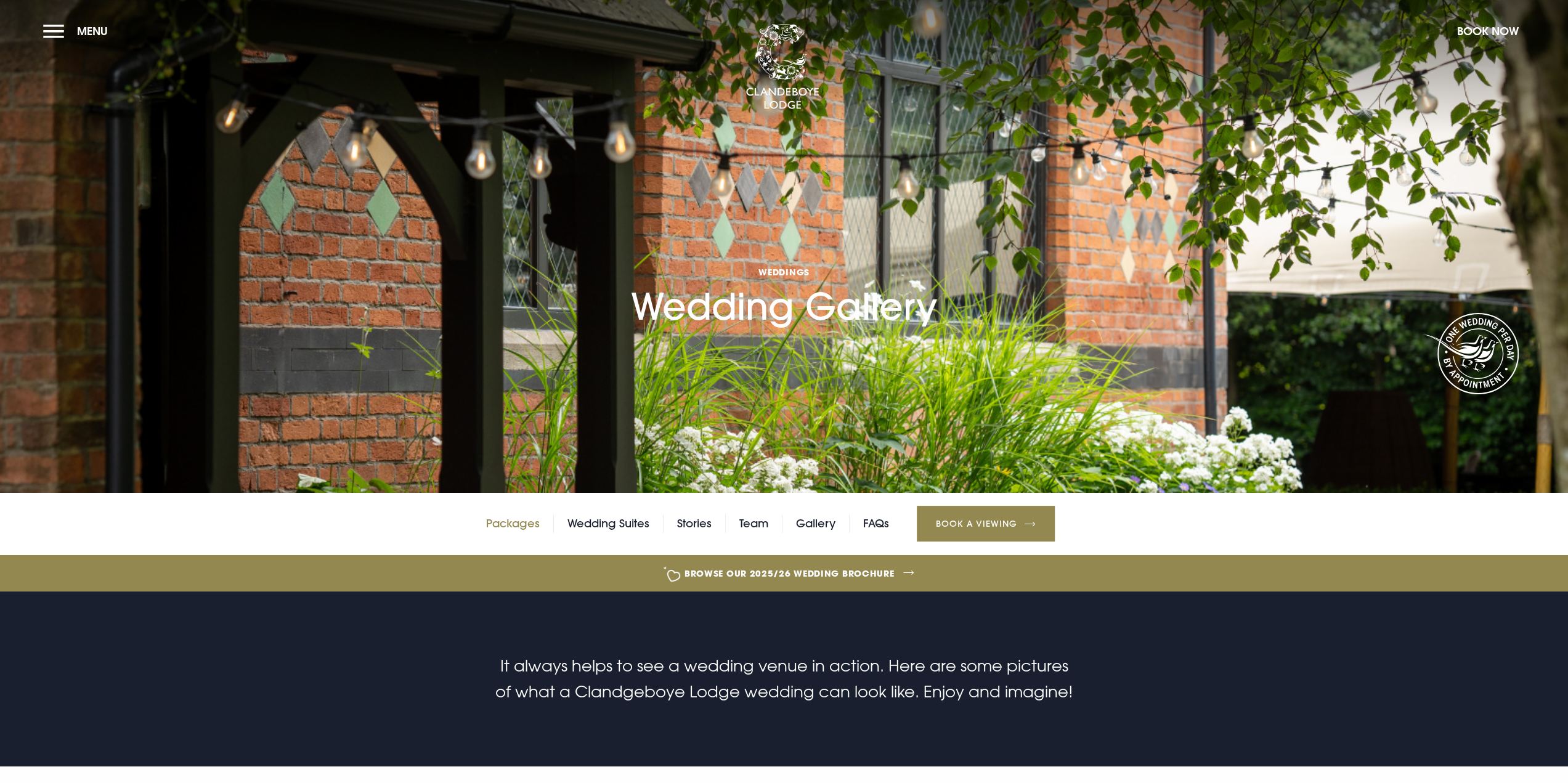
click at [512, 527] on link "Packages" at bounding box center [513, 524] width 54 height 19
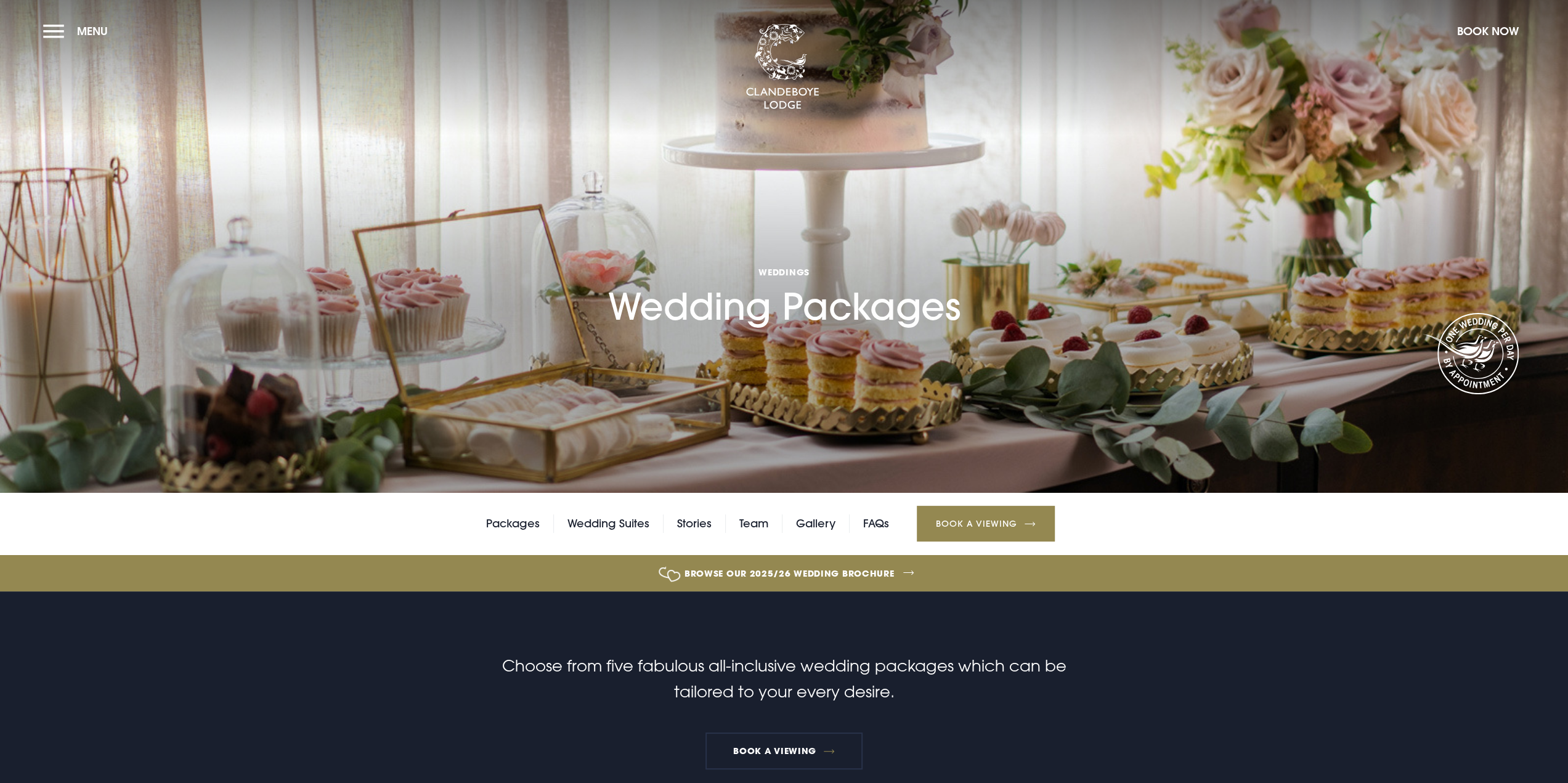
click at [824, 570] on link "Browse our 2025/26 wedding brochure" at bounding box center [789, 572] width 3346 height 46
